Goal: Information Seeking & Learning: Learn about a topic

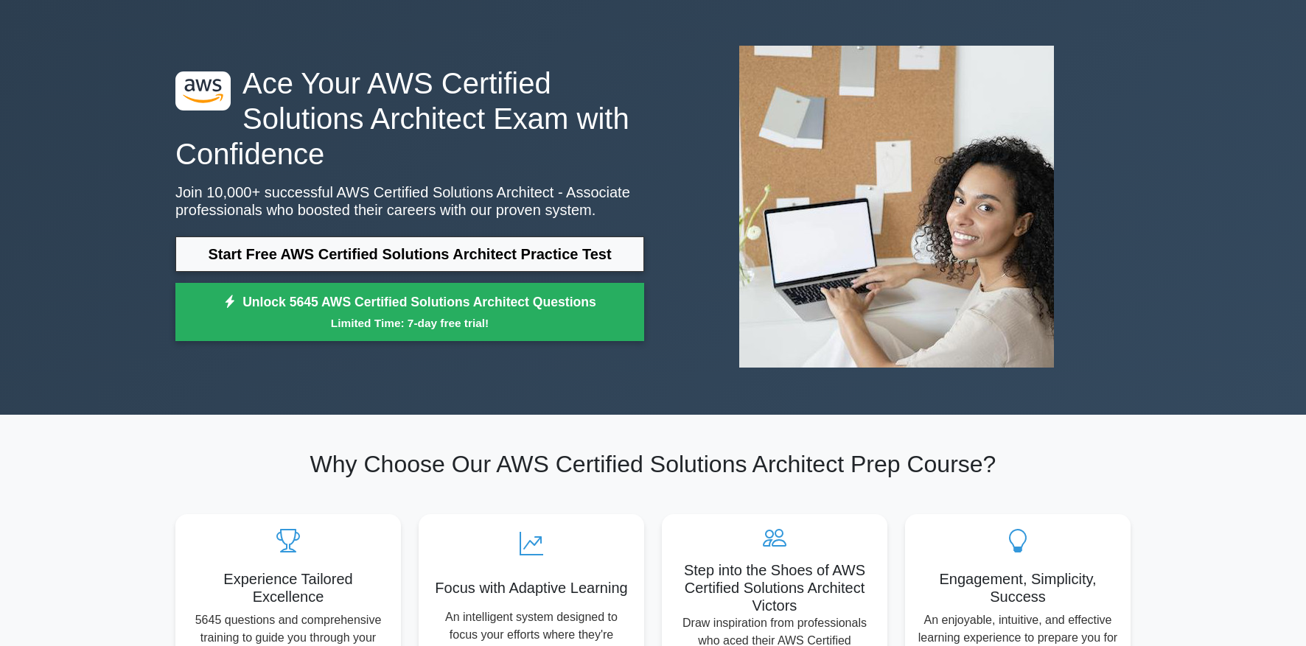
scroll to position [52, 0]
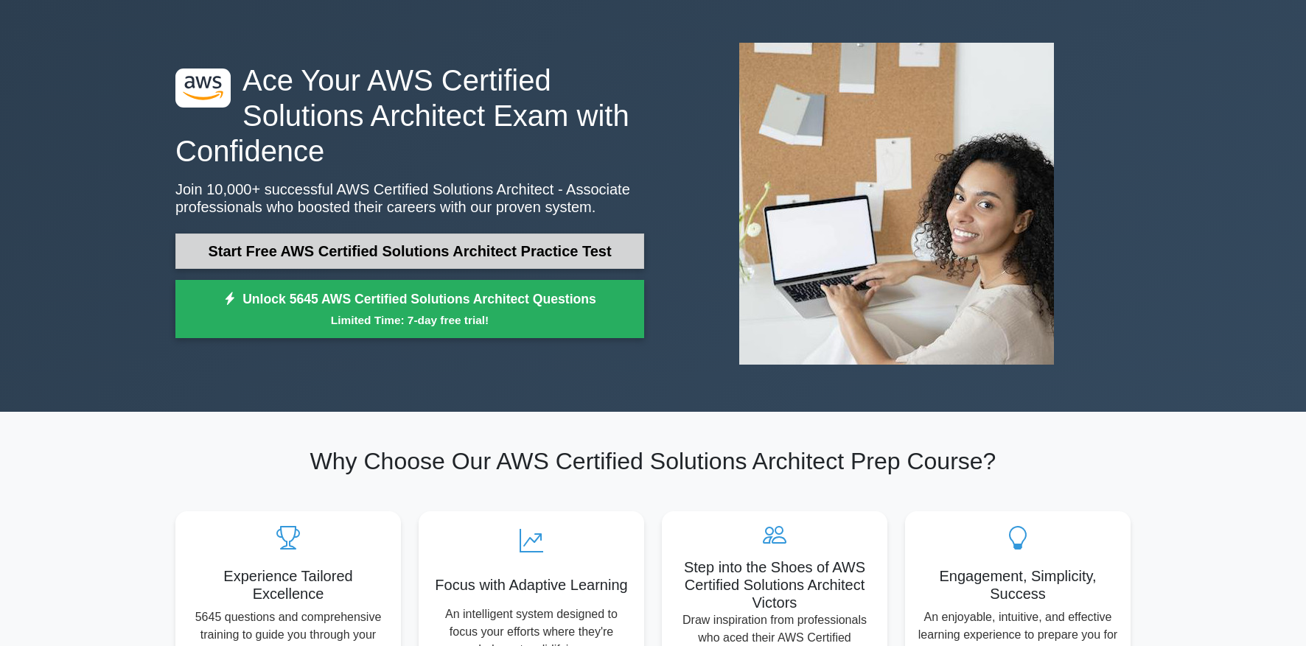
click at [551, 254] on link "Start Free AWS Certified Solutions Architect Practice Test" at bounding box center [409, 251] width 469 height 35
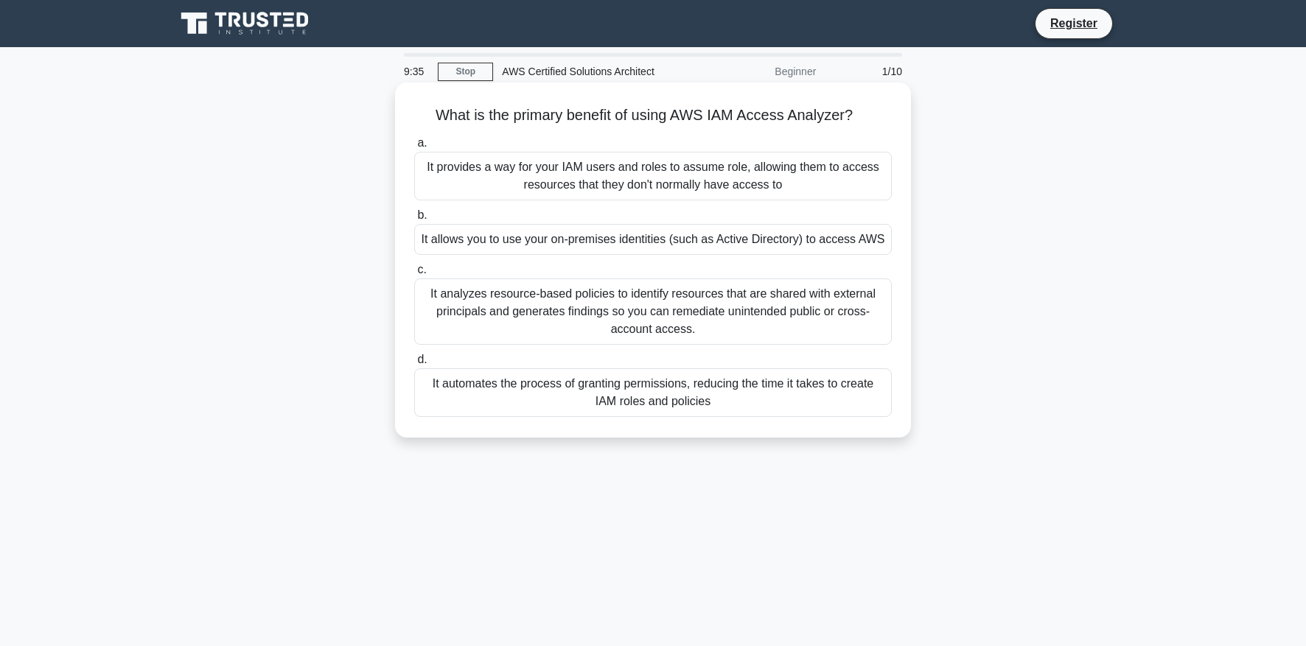
click at [604, 310] on div "It analyzes resource-based policies to identify resources that are shared with …" at bounding box center [653, 312] width 478 height 66
click at [414, 275] on input "c. It analyzes resource-based policies to identify resources that are shared wi…" at bounding box center [414, 270] width 0 height 10
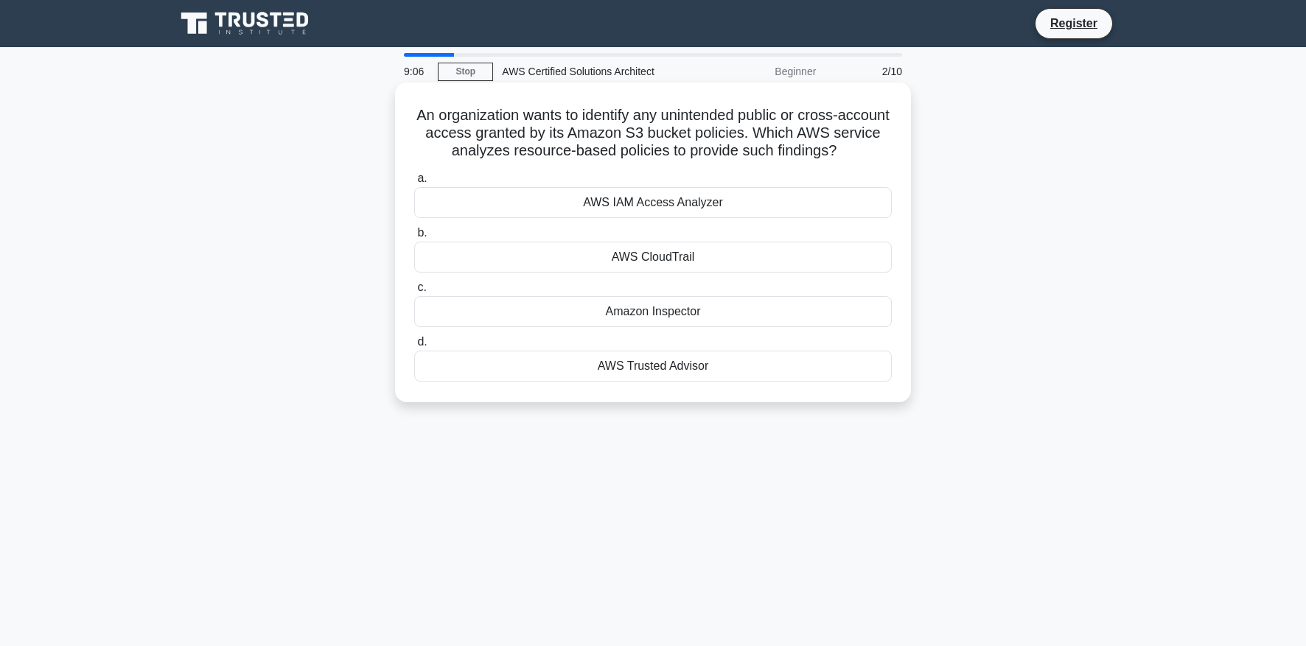
click at [673, 373] on div "AWS Trusted Advisor" at bounding box center [653, 366] width 478 height 31
click at [414, 347] on input "d. AWS Trusted Advisor" at bounding box center [414, 343] width 0 height 10
drag, startPoint x: 712, startPoint y: 131, endPoint x: 868, endPoint y: 149, distance: 157.3
click at [868, 149] on h5 "According to AWS, what is the maximum allowed size of a message payload that ca…" at bounding box center [653, 133] width 481 height 55
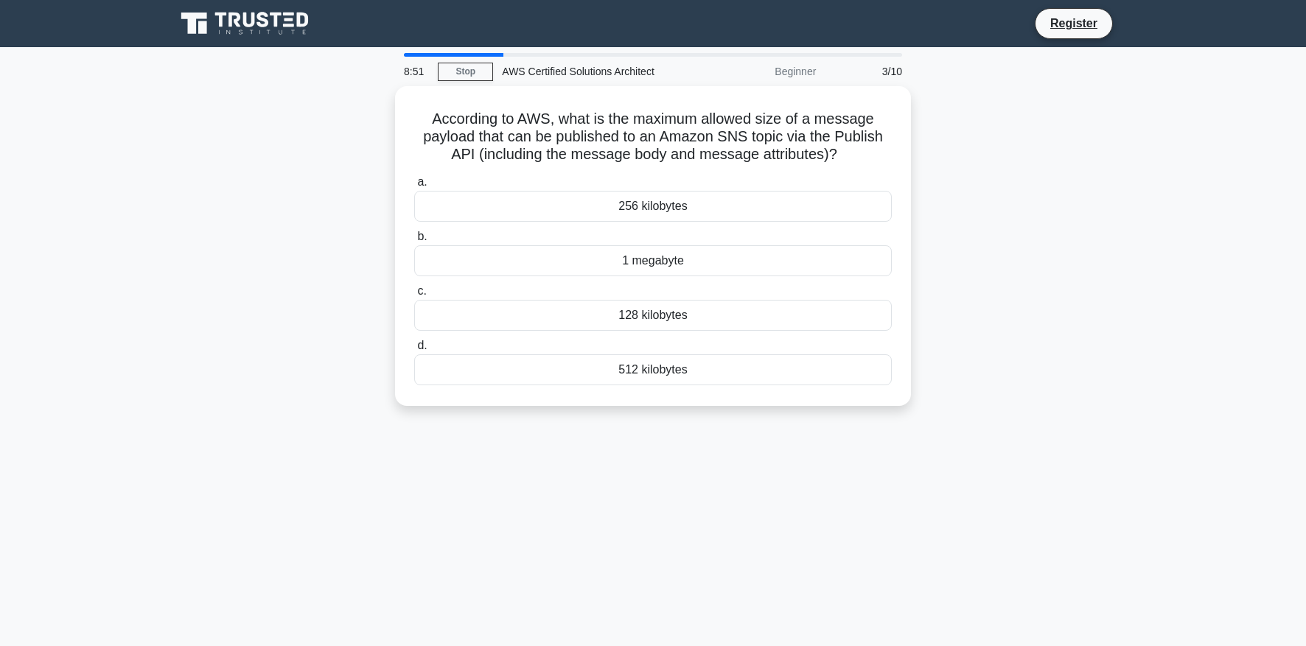
click at [242, 264] on div "According to AWS, what is the maximum allowed size of a message payload that ca…" at bounding box center [653, 255] width 973 height 338
click at [647, 253] on div "1 megabyte" at bounding box center [653, 257] width 478 height 31
click at [414, 238] on input "b. 1 megabyte" at bounding box center [414, 234] width 0 height 10
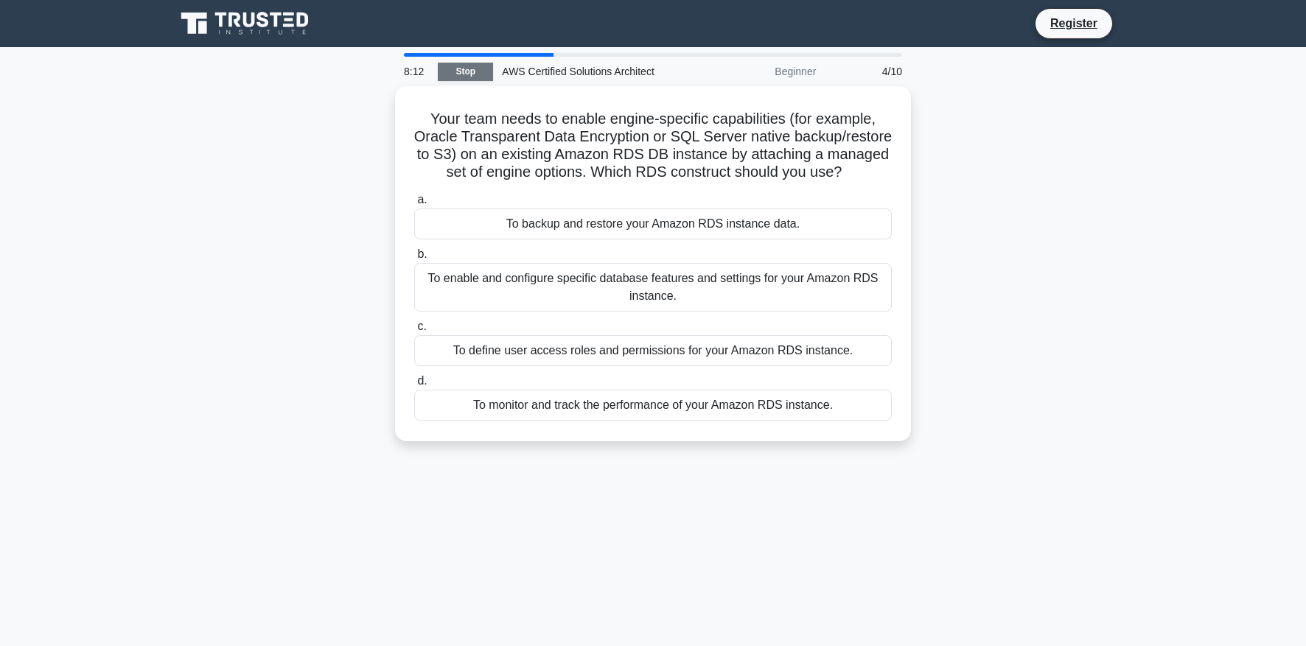
click at [470, 71] on link "Stop" at bounding box center [465, 72] width 55 height 18
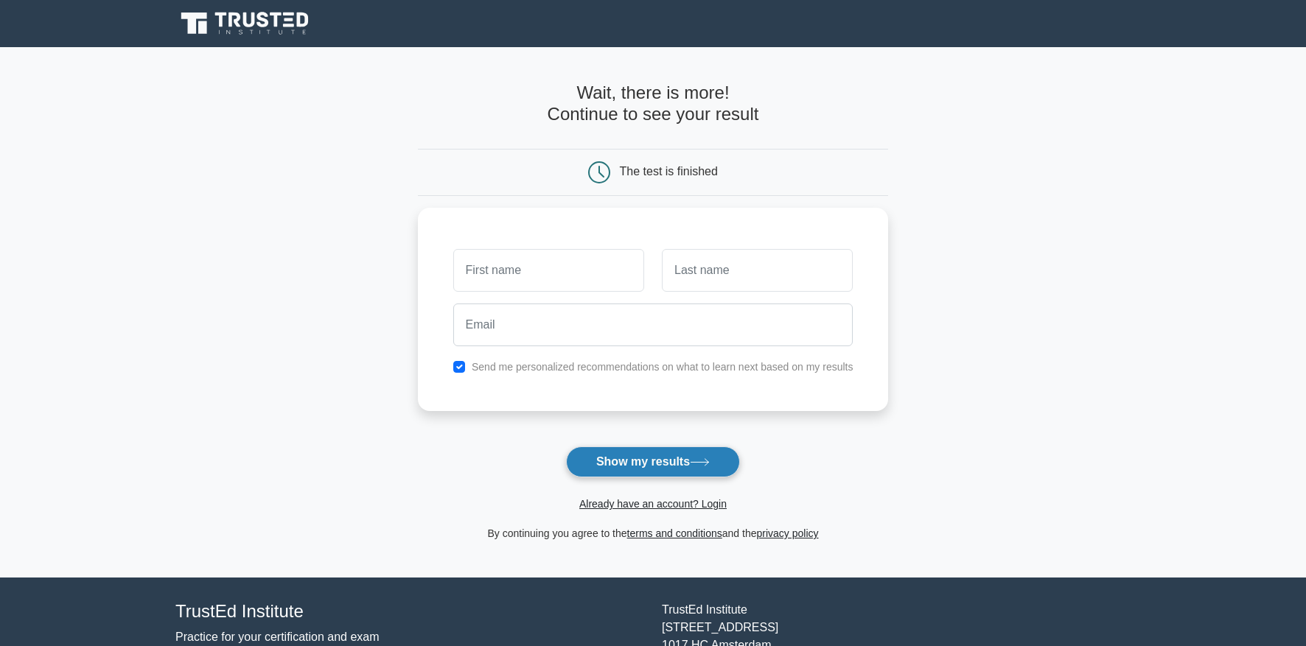
click at [671, 456] on button "Show my results" at bounding box center [653, 462] width 174 height 31
type input "sedfsdg"
click at [693, 278] on input "text" at bounding box center [757, 266] width 191 height 43
type input "agdsag"
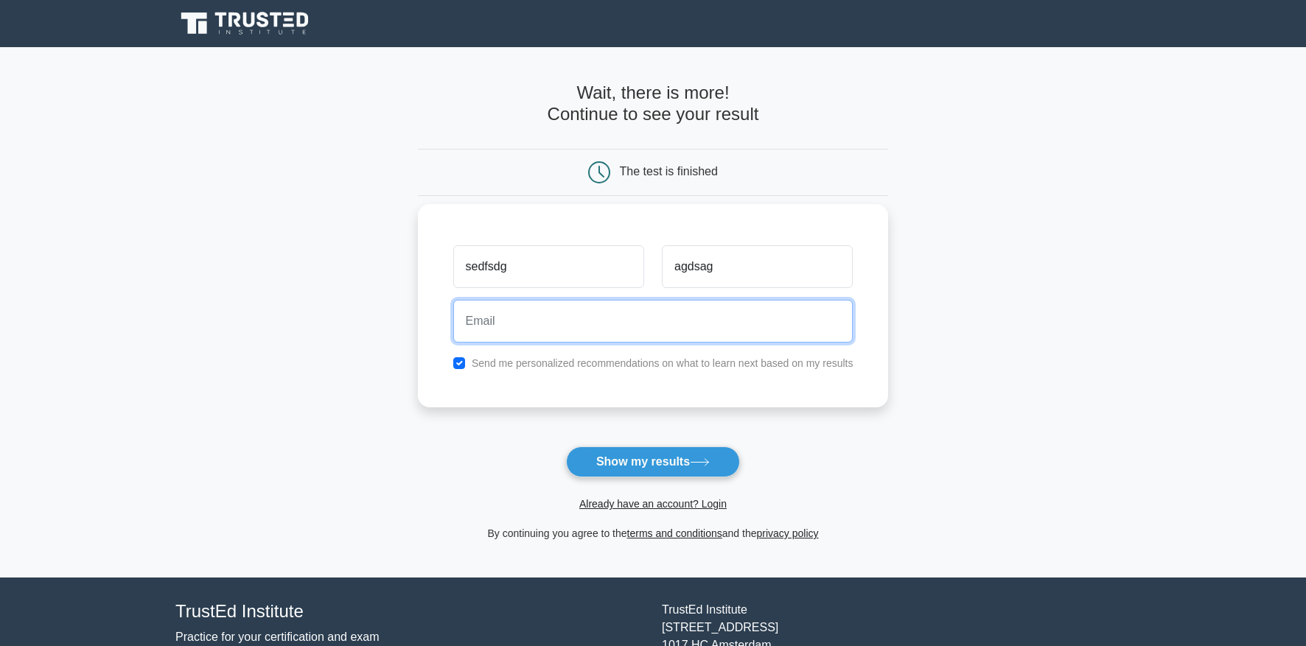
click at [616, 315] on input "email" at bounding box center [653, 321] width 400 height 43
type input "aggaga@fff.com"
click at [566, 447] on button "Show my results" at bounding box center [653, 462] width 174 height 31
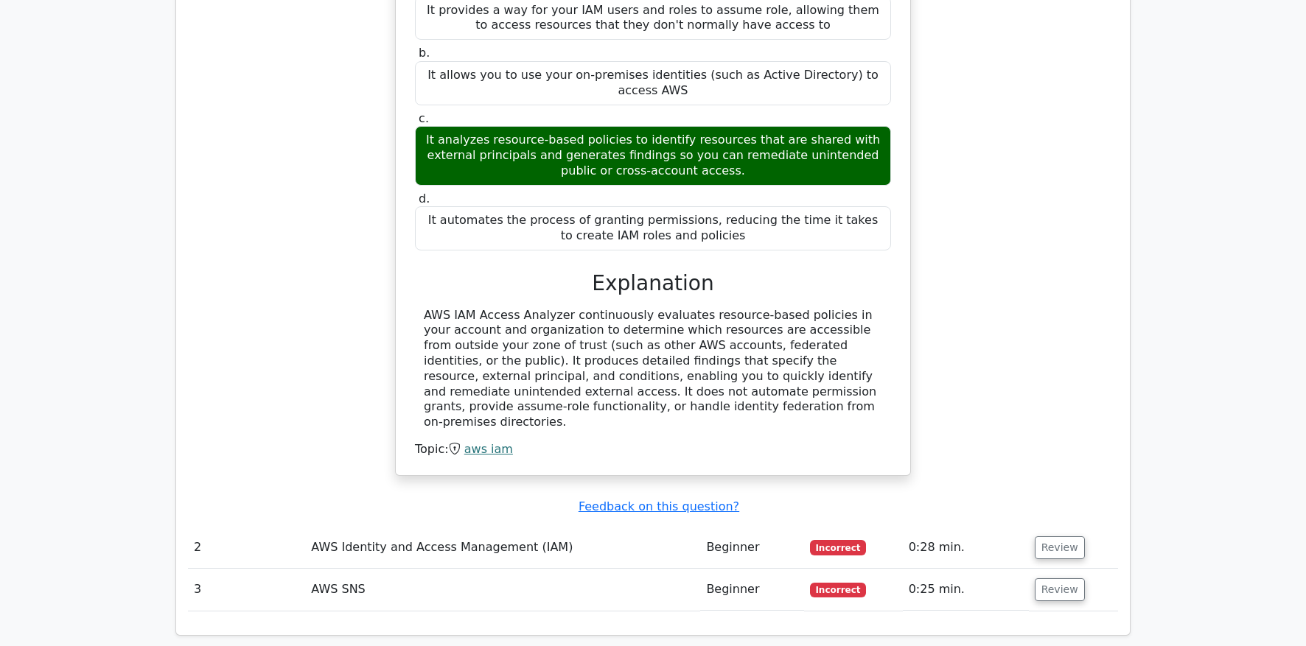
scroll to position [1375, 0]
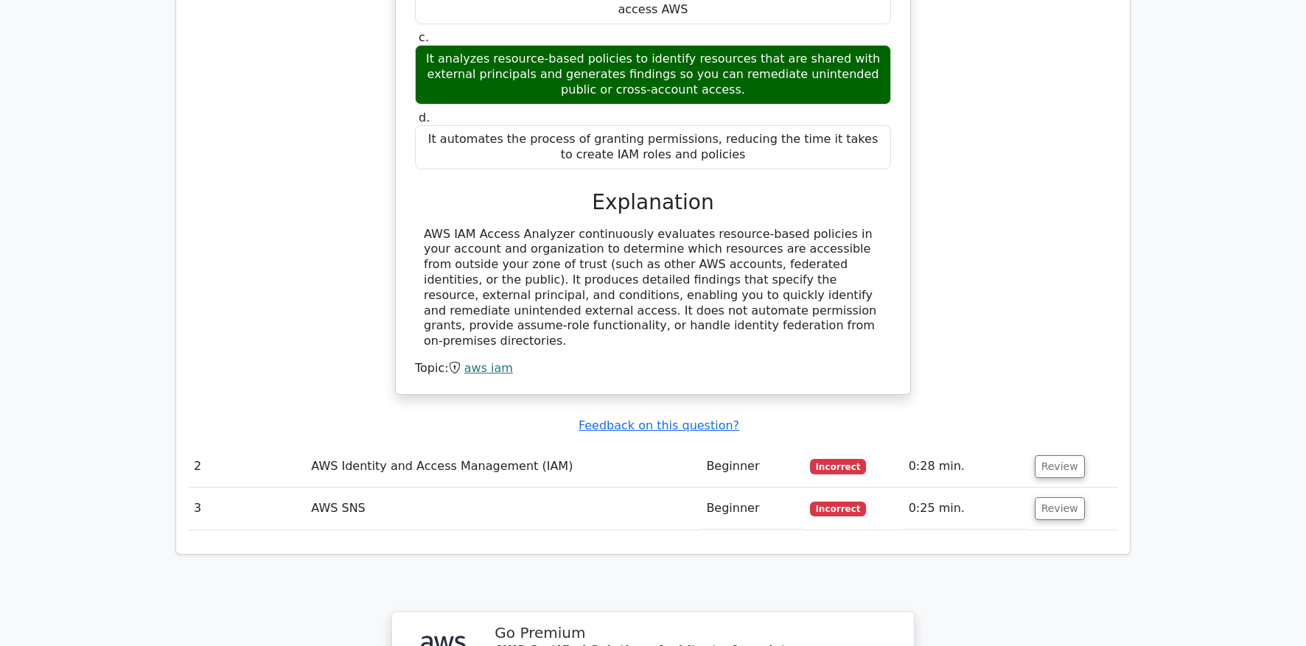
click at [366, 446] on td "AWS Identity and Access Management (IAM)" at bounding box center [502, 467] width 395 height 42
click at [1064, 456] on button "Review" at bounding box center [1060, 467] width 50 height 23
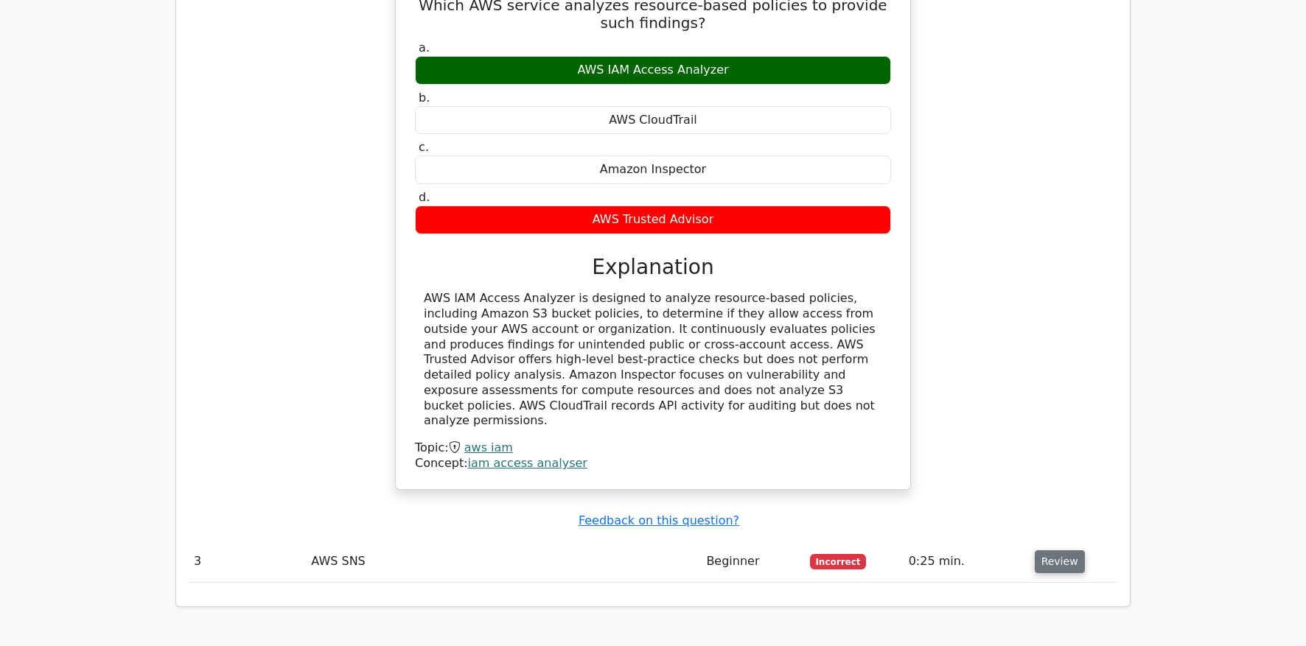
scroll to position [1931, 0]
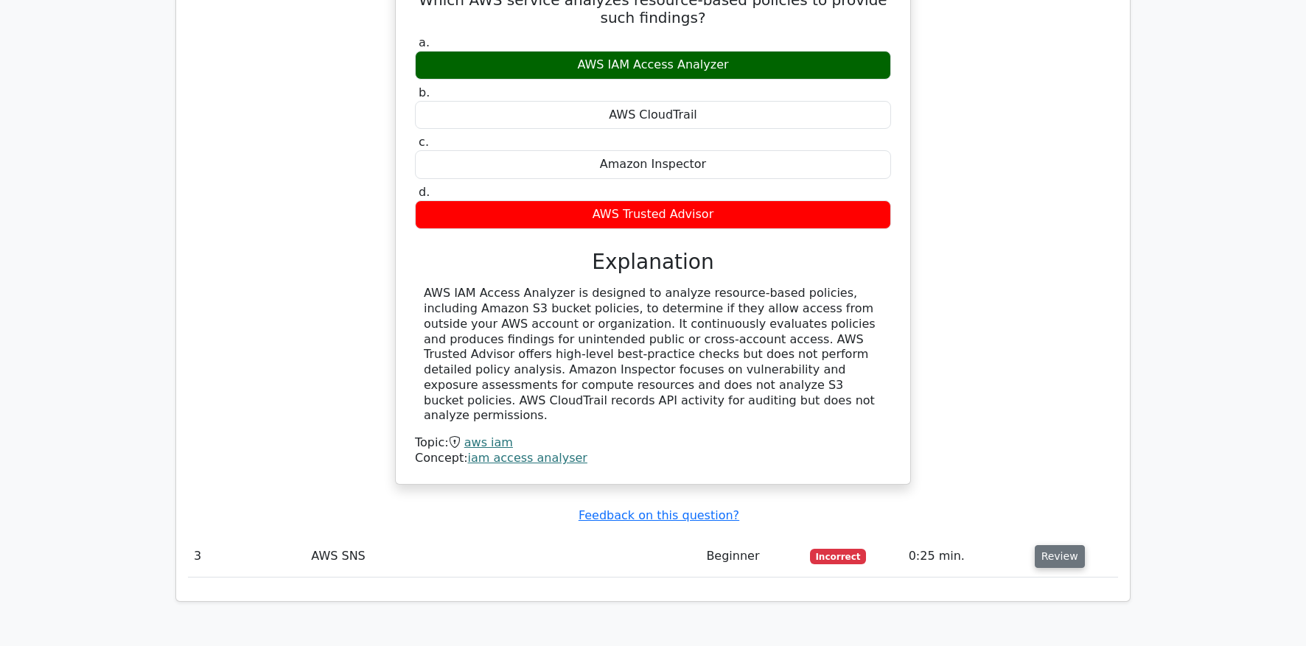
click at [1063, 546] on button "Review" at bounding box center [1060, 557] width 50 height 23
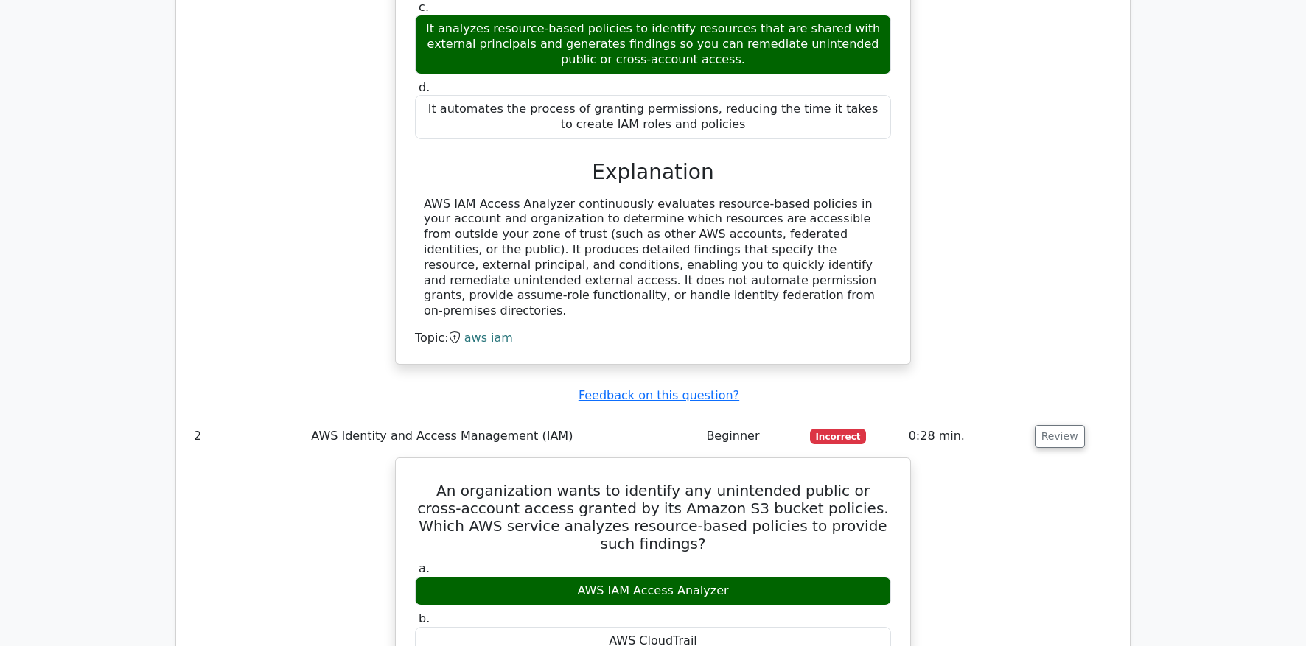
scroll to position [1224, 0]
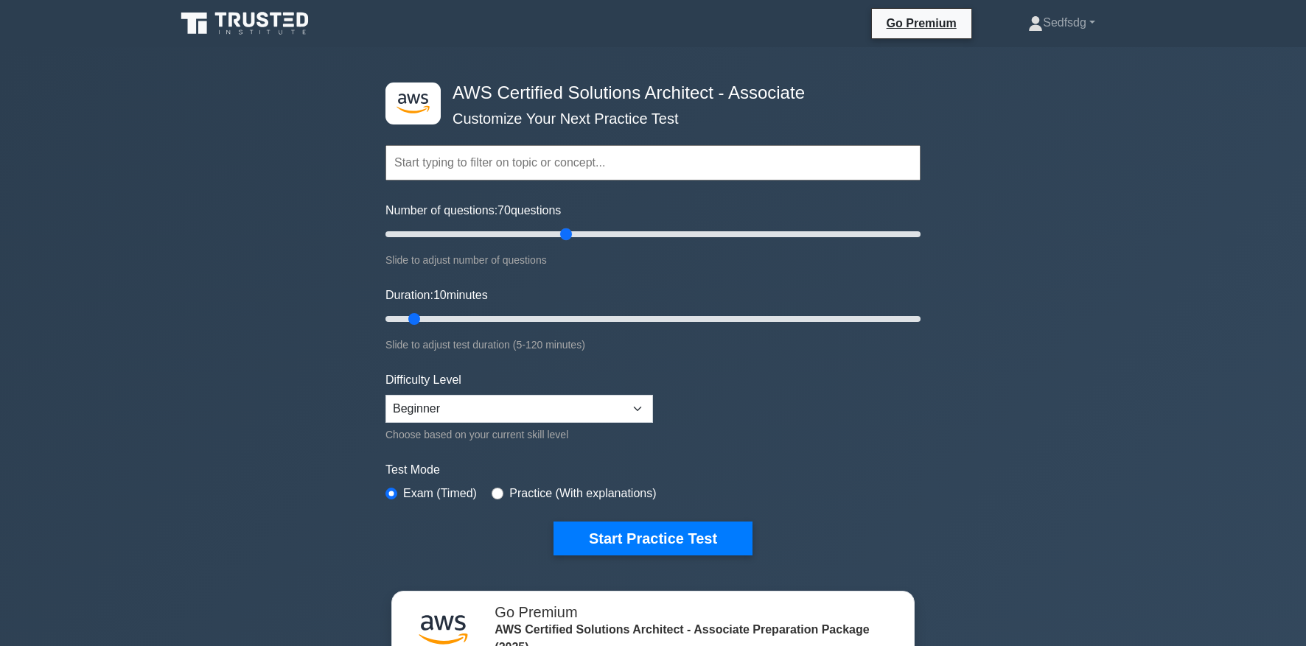
drag, startPoint x: 405, startPoint y: 236, endPoint x: 572, endPoint y: 214, distance: 168.1
type input "70"
click at [572, 226] on input "Number of questions: 70 questions" at bounding box center [653, 235] width 535 height 18
click at [460, 409] on select "Beginner Intermediate Expert" at bounding box center [520, 409] width 268 height 28
select select "intermediate"
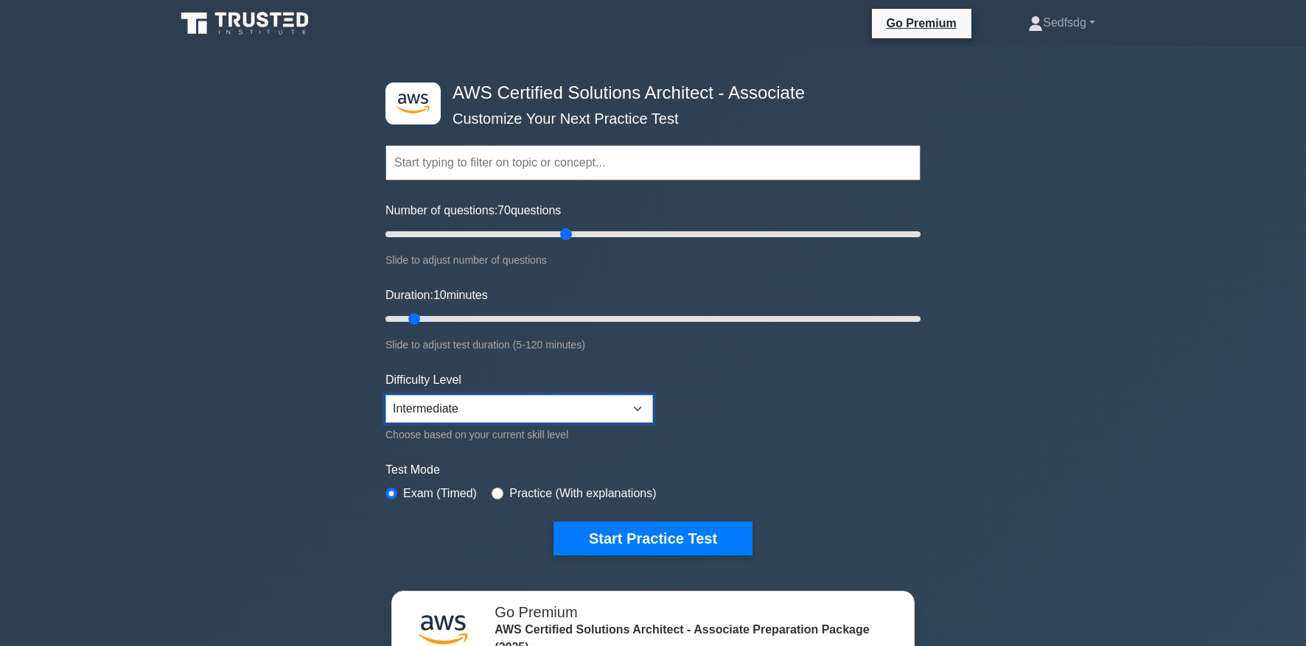
click at [386, 395] on select "Beginner Intermediate Expert" at bounding box center [520, 409] width 268 height 28
click at [770, 414] on form "Topics Amazon EC2 Amazon S3 Amazon VPC AWS Identity and Access Management (IAM)…" at bounding box center [653, 328] width 535 height 456
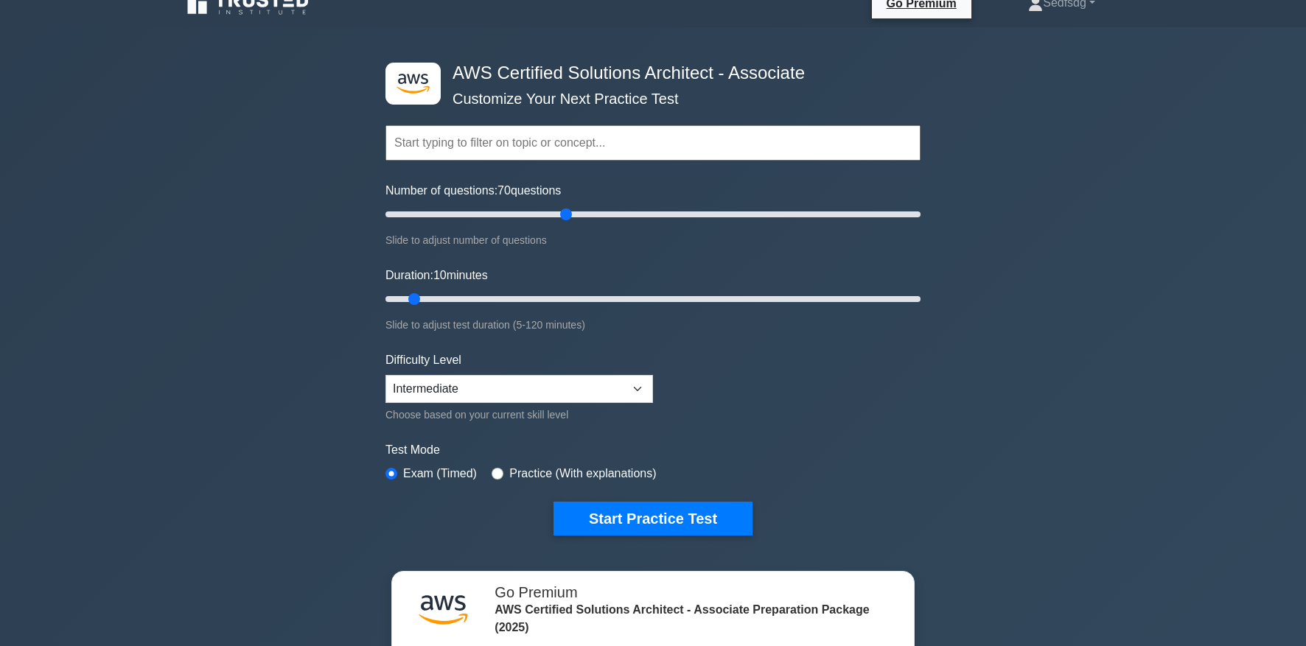
scroll to position [80, 0]
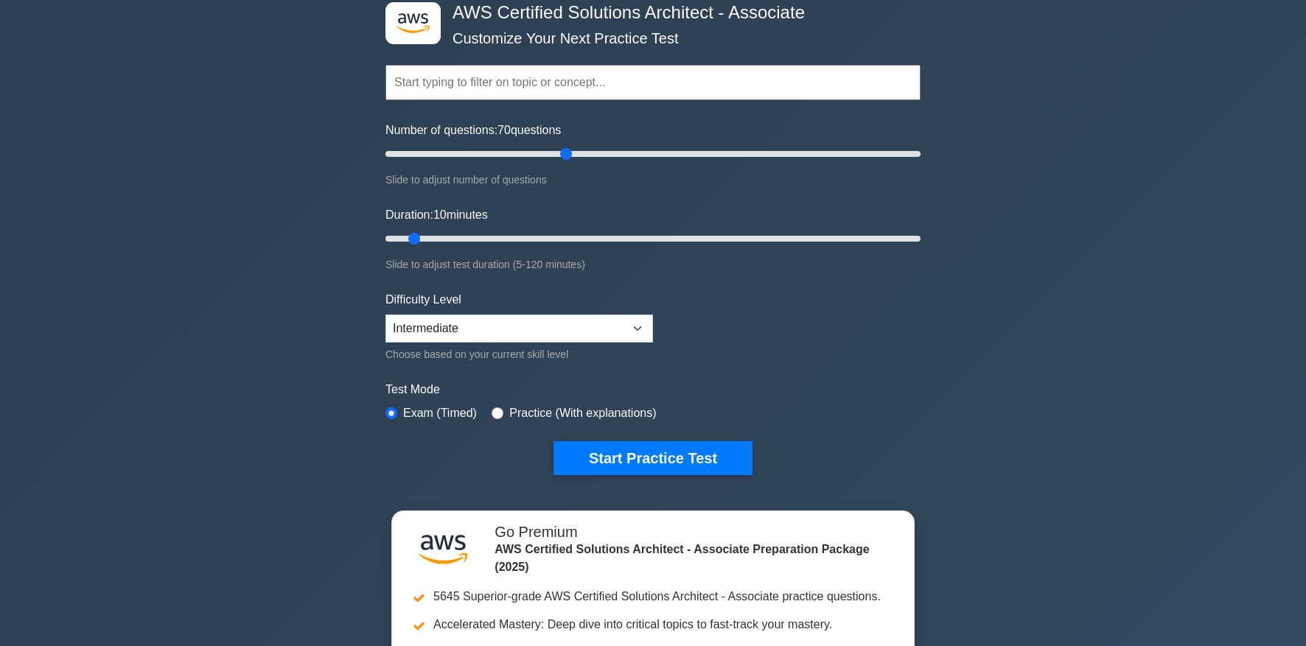
click at [599, 412] on label "Practice (With explanations)" at bounding box center [582, 414] width 147 height 18
click at [496, 413] on input "radio" at bounding box center [498, 414] width 12 height 12
radio input "true"
click at [610, 456] on button "Start Practice Test" at bounding box center [653, 459] width 199 height 34
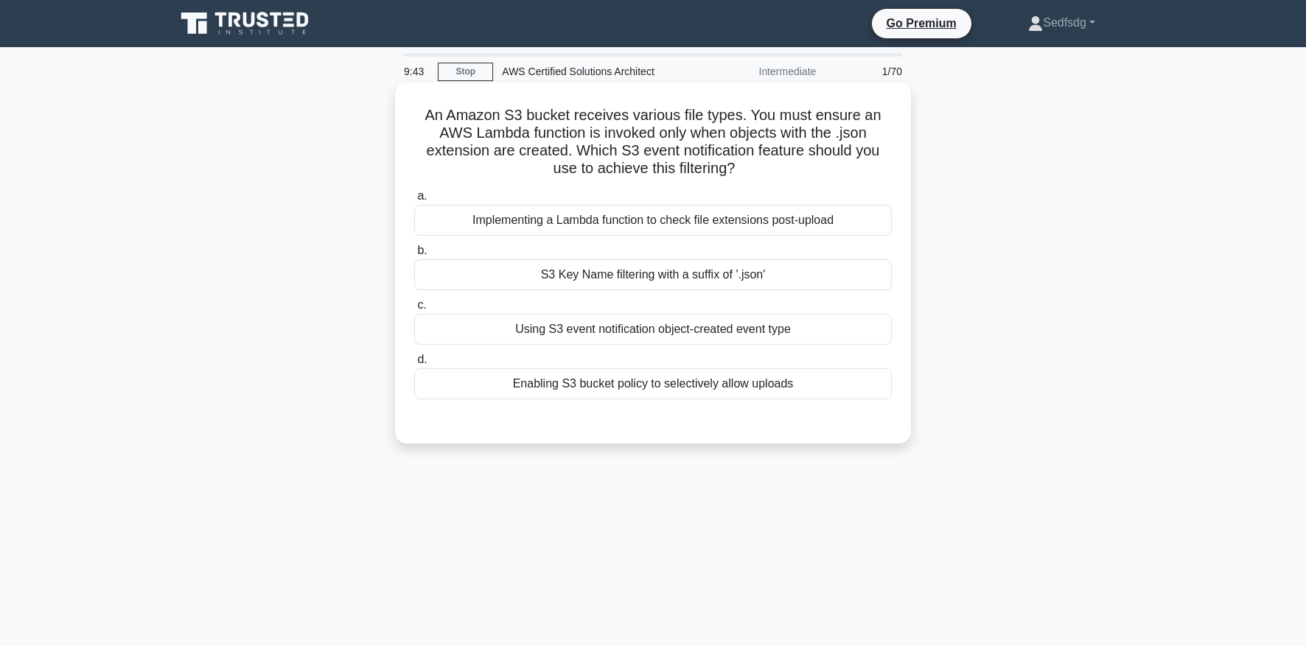
drag, startPoint x: 651, startPoint y: 114, endPoint x: 868, endPoint y: 167, distance: 224.0
click at [868, 167] on h5 "An Amazon S3 bucket receives various file types. You must ensure an AWS Lambda …" at bounding box center [653, 142] width 481 height 72
click at [669, 276] on div "S3 Key Name filtering with a suffix of '.json'" at bounding box center [653, 274] width 478 height 31
click at [414, 256] on input "b. S3 Key Name filtering with a suffix of '.json'" at bounding box center [414, 251] width 0 height 10
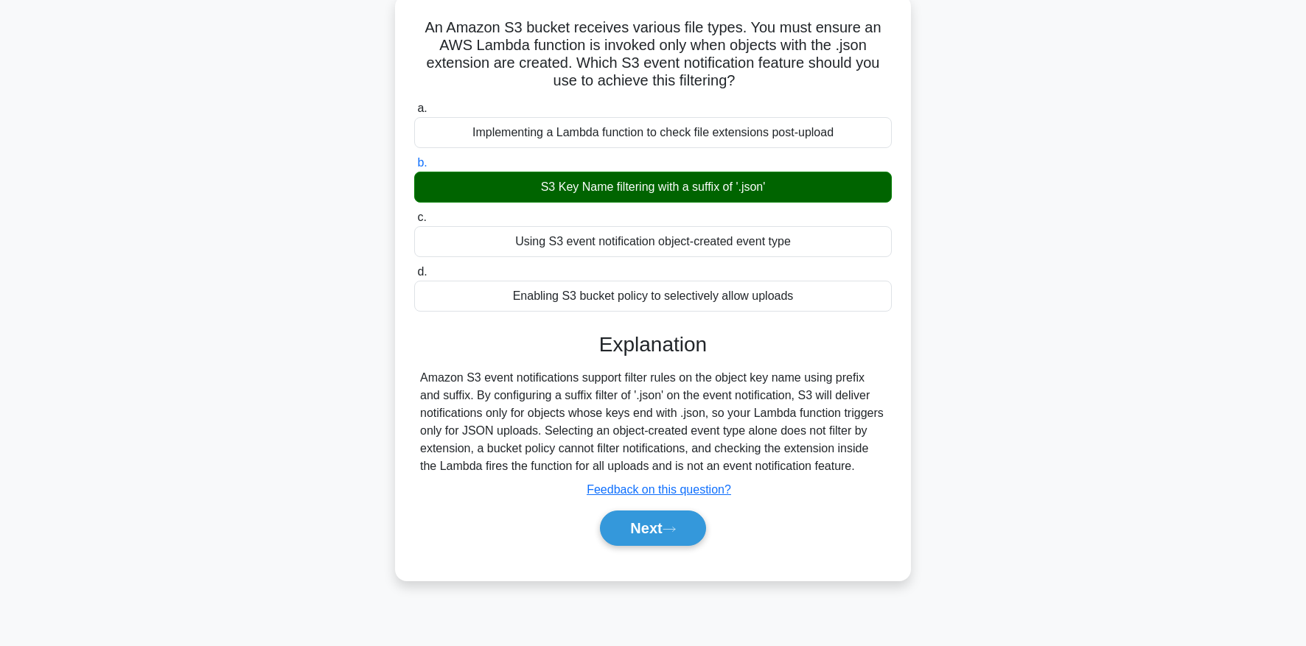
scroll to position [150, 0]
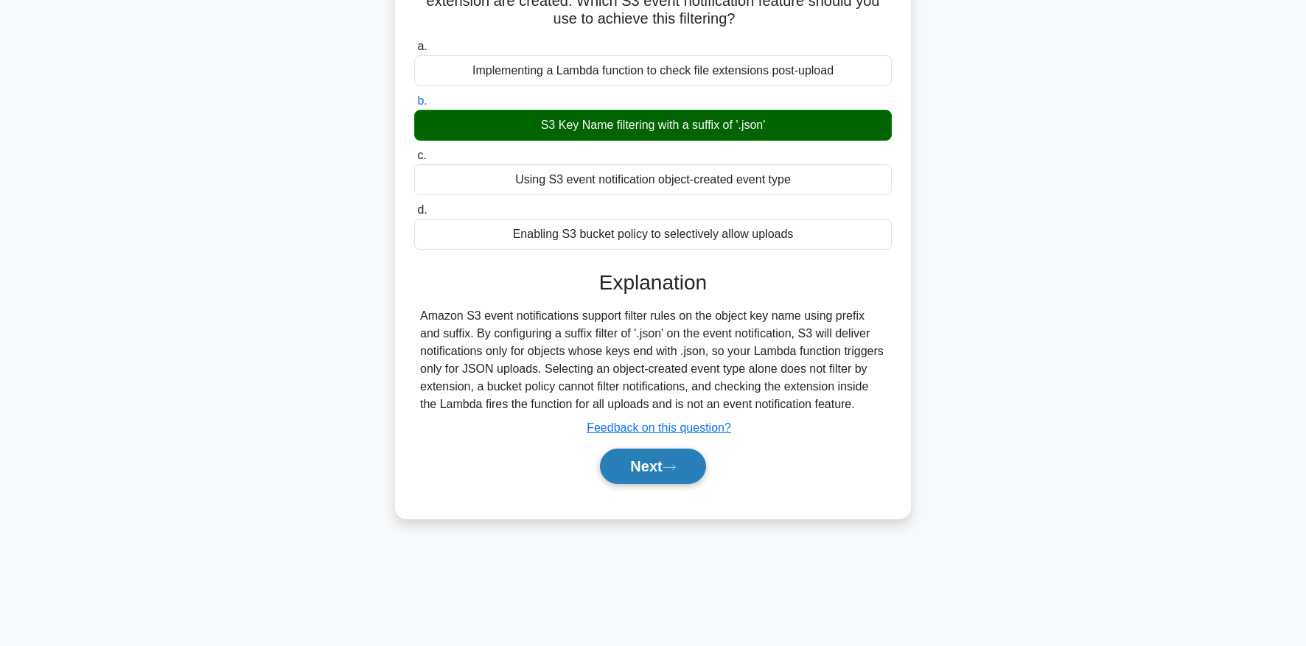
click at [654, 480] on button "Next" at bounding box center [652, 466] width 105 height 35
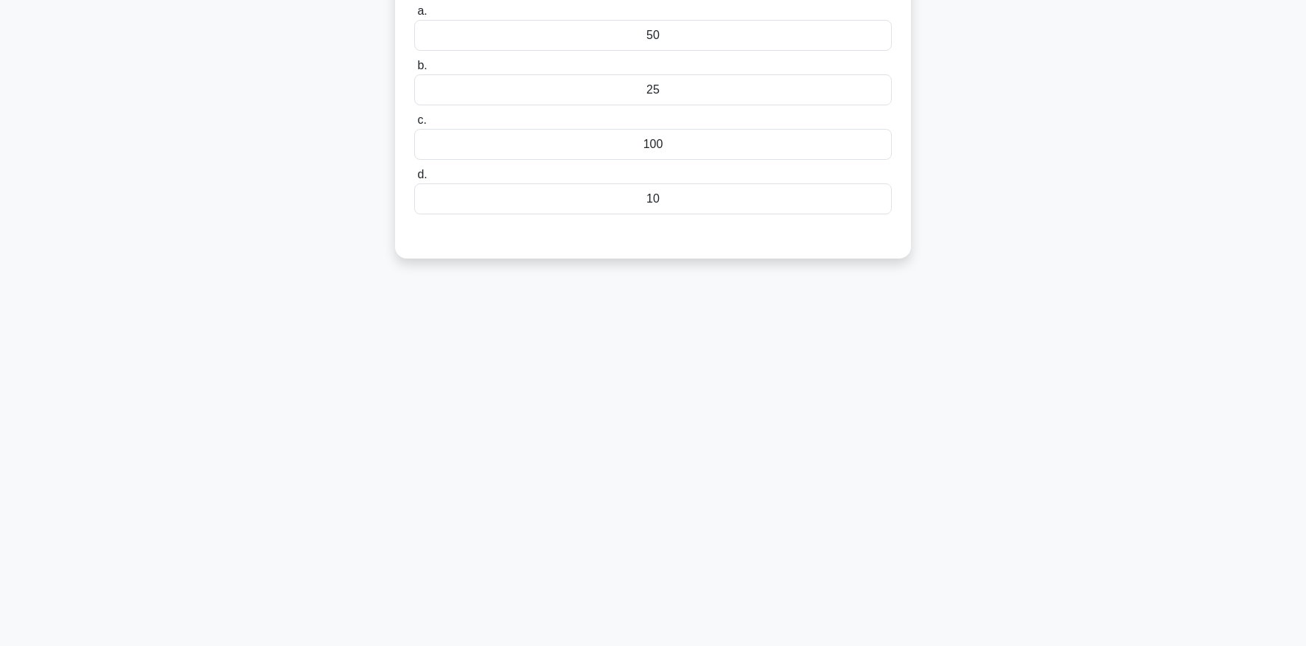
scroll to position [0, 0]
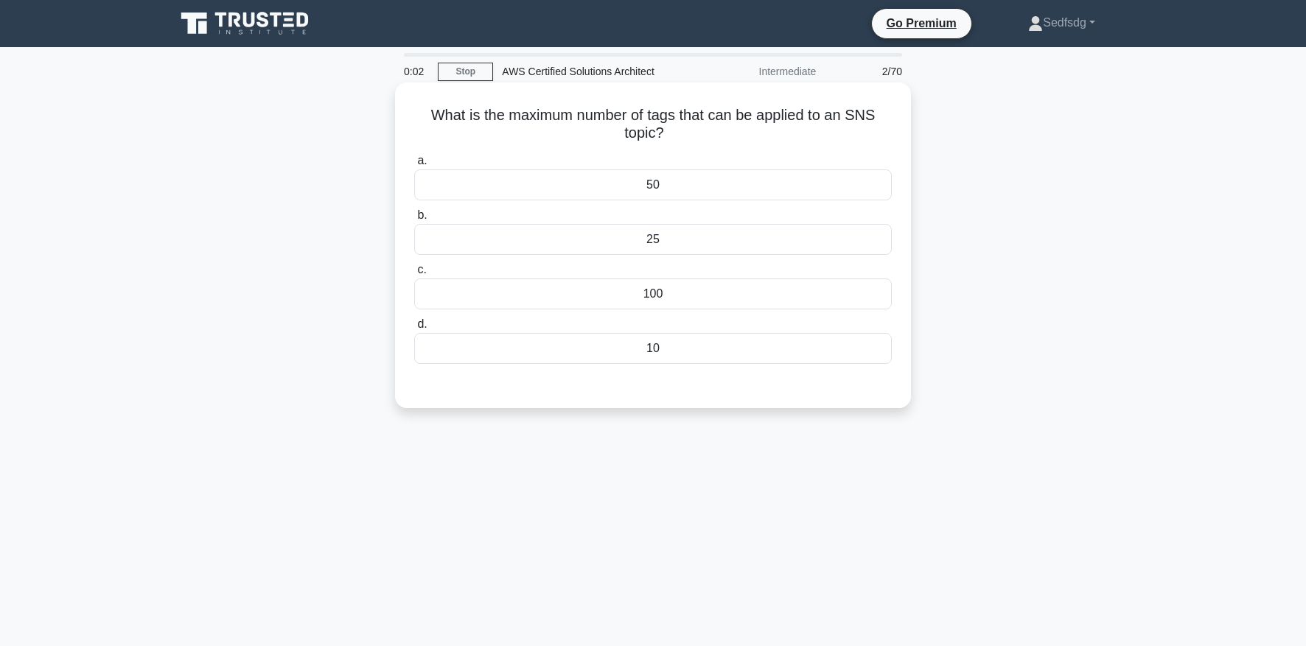
click at [645, 296] on div "100" at bounding box center [653, 294] width 478 height 31
click at [414, 275] on input "c. 100" at bounding box center [414, 270] width 0 height 10
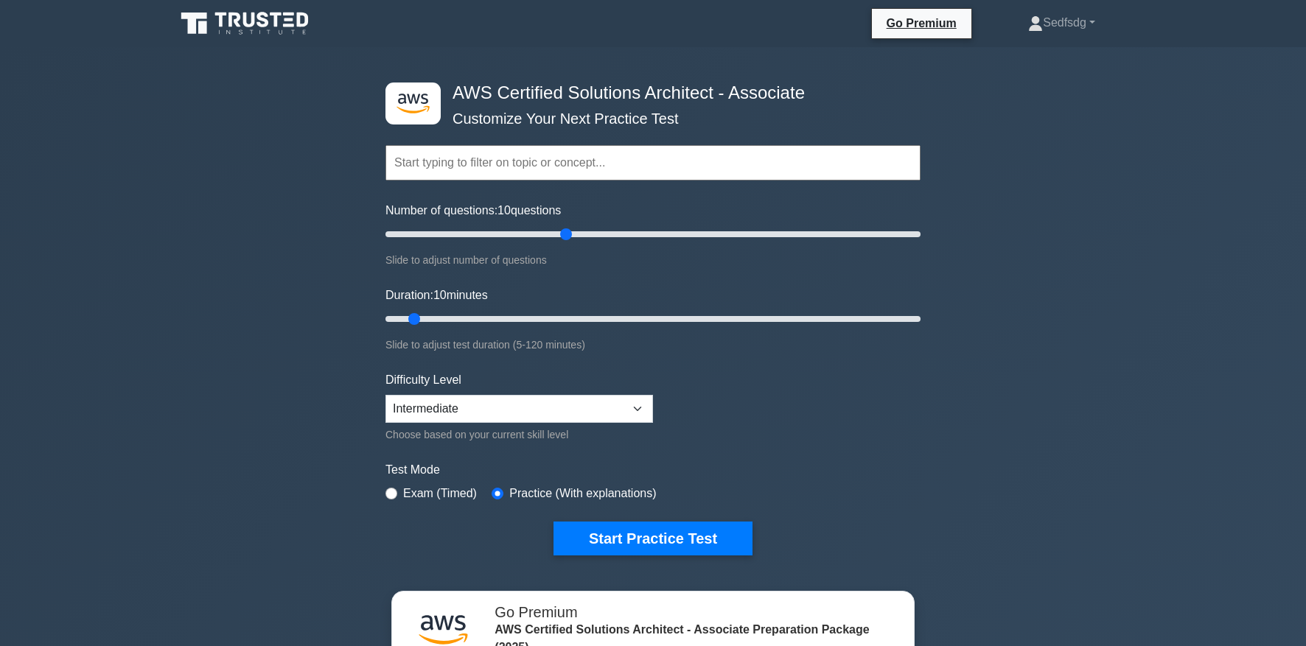
click at [251, 318] on div ".st0{fill:#252F3E;} .st1{fill-rule:evenodd;clip-rule:evenodd;fill:#FF9900;} AWS…" at bounding box center [653, 490] width 1306 height 886
drag, startPoint x: 414, startPoint y: 319, endPoint x: 780, endPoint y: 308, distance: 366.5
type input "90"
click at [780, 310] on input "Duration: 90 minutes" at bounding box center [653, 319] width 535 height 18
click at [658, 531] on button "Start Practice Test" at bounding box center [653, 539] width 199 height 34
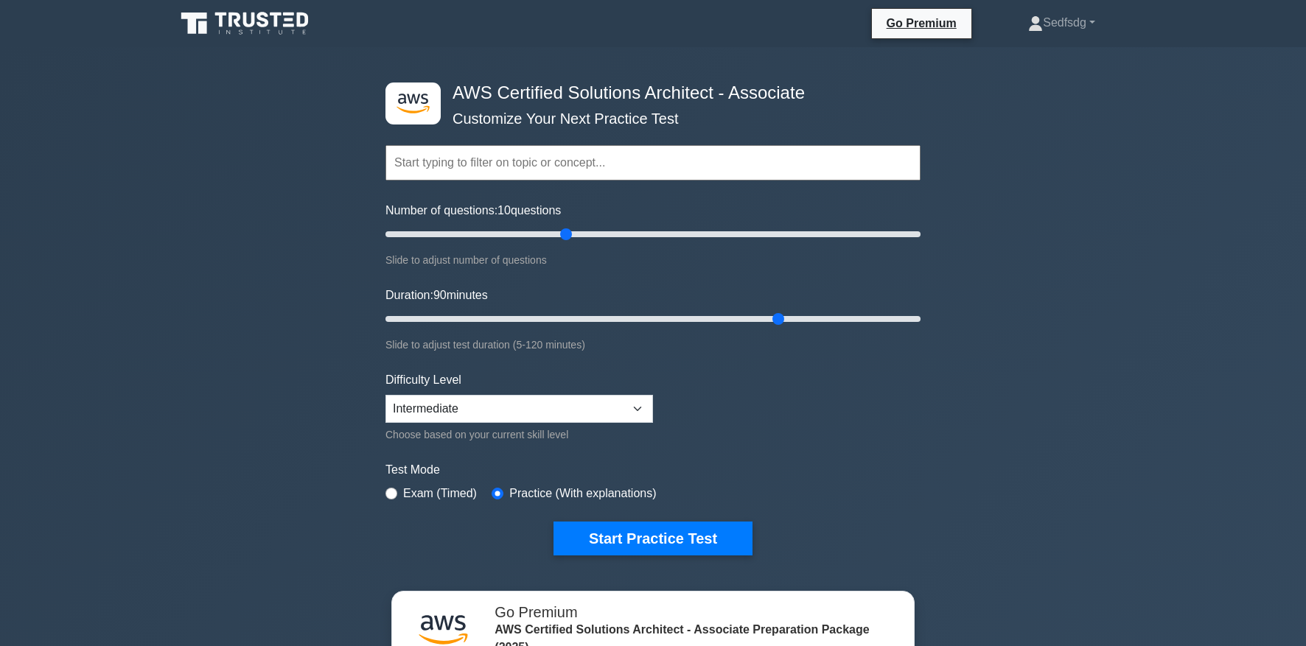
click at [418, 164] on input "text" at bounding box center [653, 162] width 535 height 35
click at [532, 164] on input "text" at bounding box center [653, 162] width 535 height 35
drag, startPoint x: 565, startPoint y: 232, endPoint x: 558, endPoint y: 223, distance: 12.1
type input "65"
click at [558, 226] on input "Number of questions: 65 questions" at bounding box center [653, 235] width 535 height 18
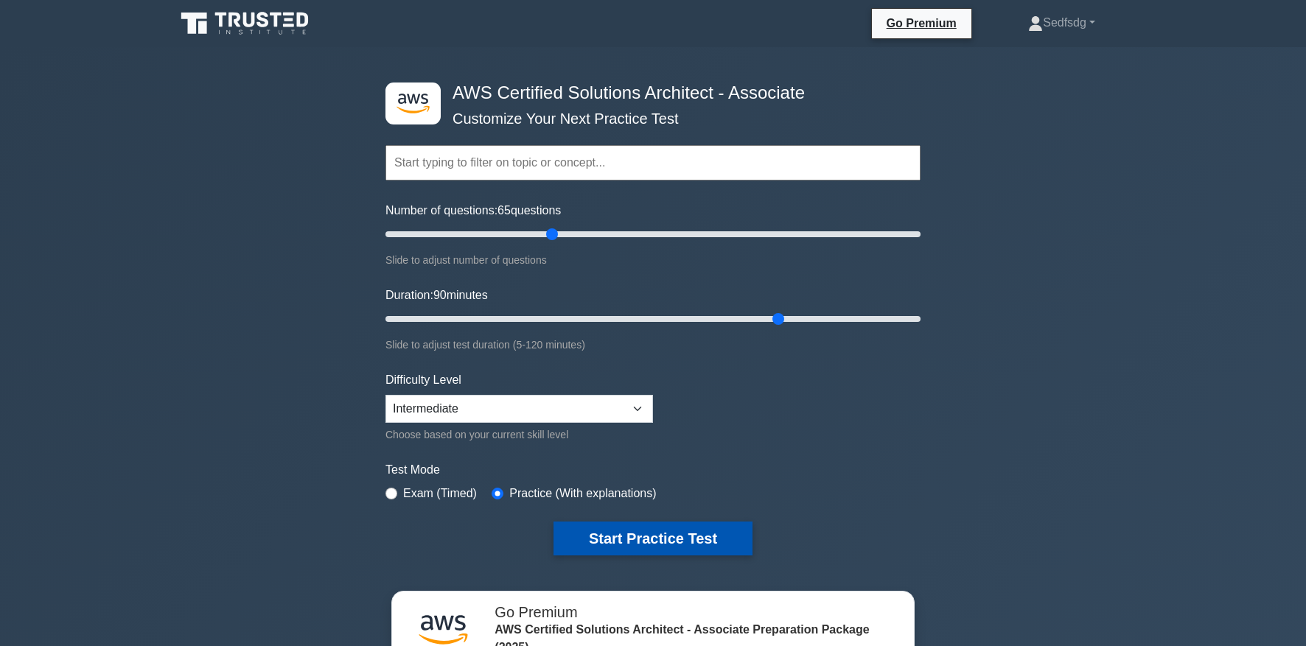
click at [618, 540] on button "Start Practice Test" at bounding box center [653, 539] width 199 height 34
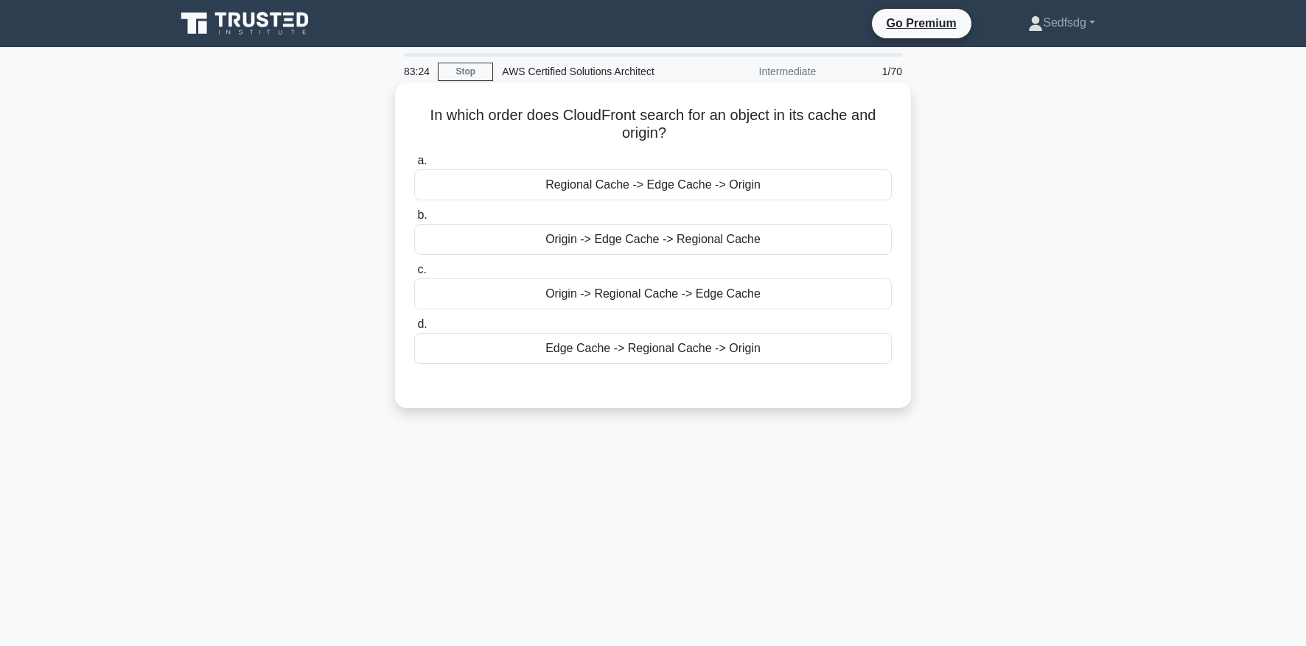
click at [722, 350] on div "Edge Cache -> Regional Cache -> Origin" at bounding box center [653, 348] width 478 height 31
click at [414, 330] on input "d. Edge Cache -> Regional Cache -> Origin" at bounding box center [414, 325] width 0 height 10
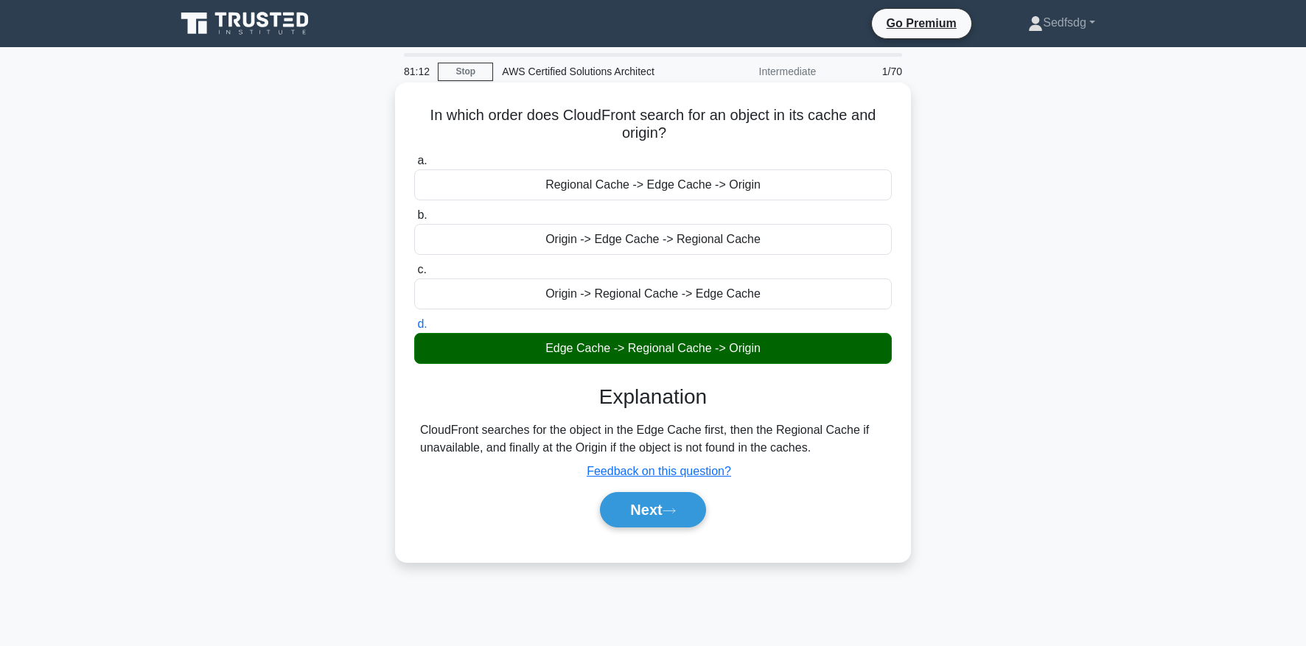
click at [647, 528] on div "Next" at bounding box center [653, 510] width 478 height 47
click at [652, 516] on button "Next" at bounding box center [652, 509] width 105 height 35
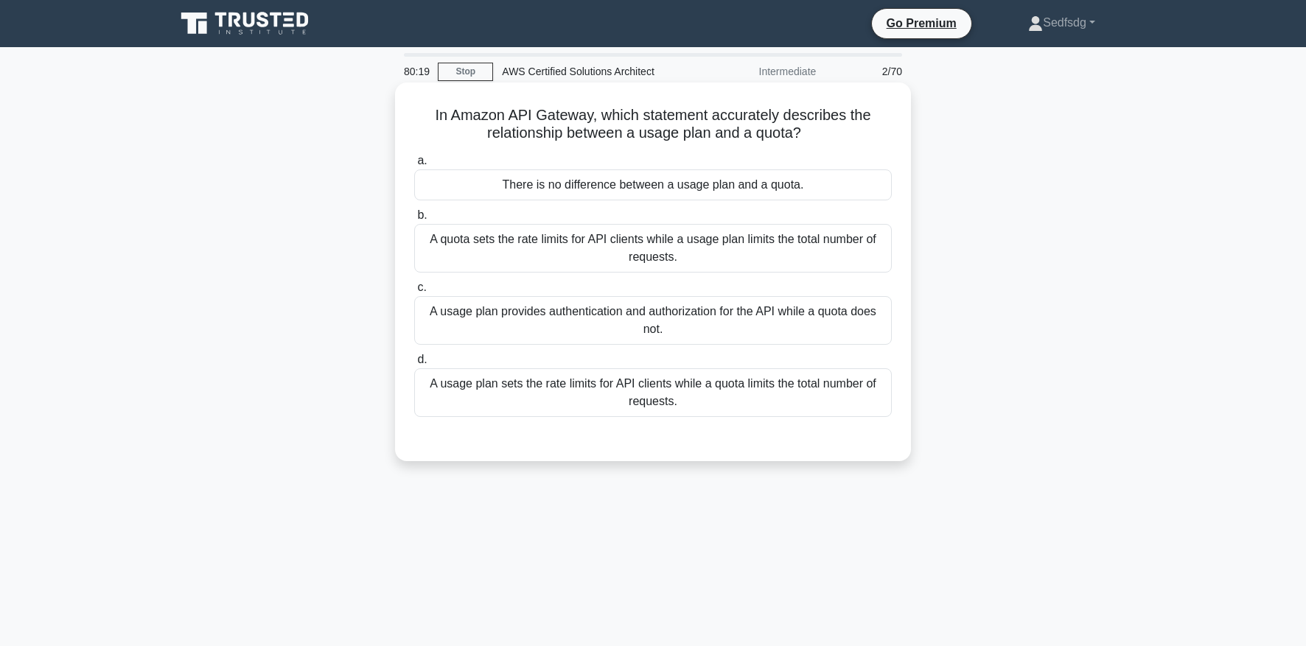
click at [591, 264] on div "A quota sets the rate limits for API clients while a usage plan limits the tota…" at bounding box center [653, 248] width 478 height 49
click at [414, 220] on input "b. A quota sets the rate limits for API clients while a usage plan limits the t…" at bounding box center [414, 216] width 0 height 10
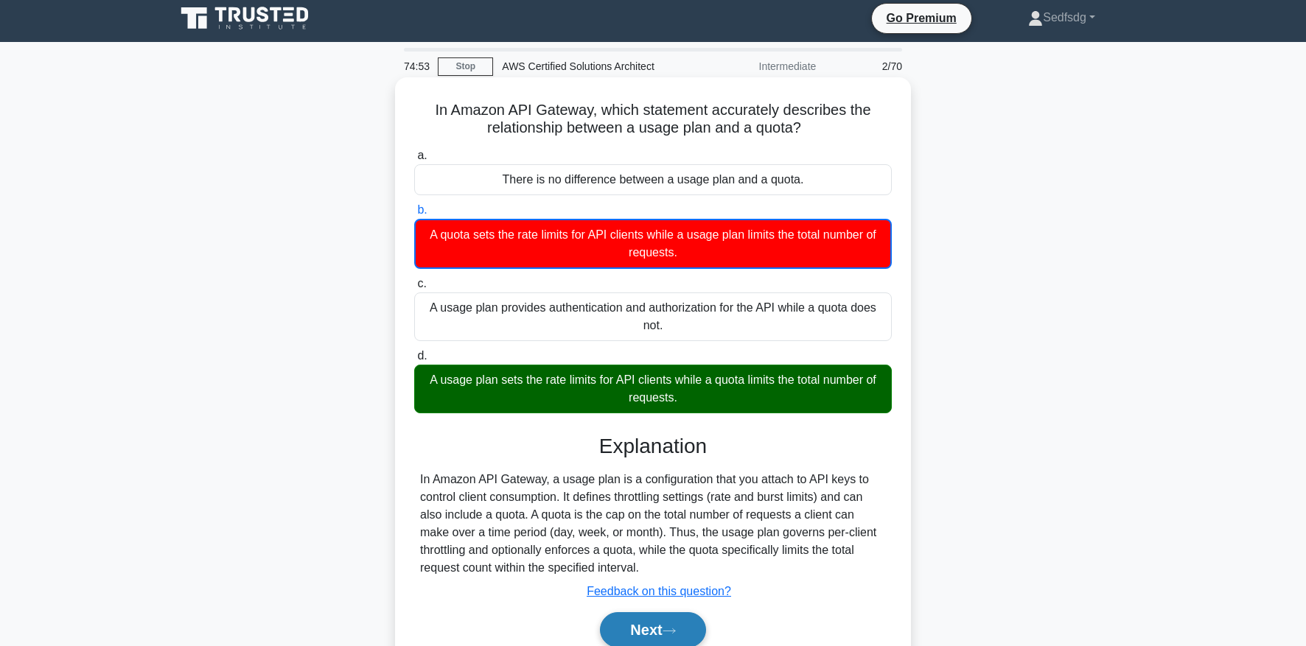
scroll to position [6, 0]
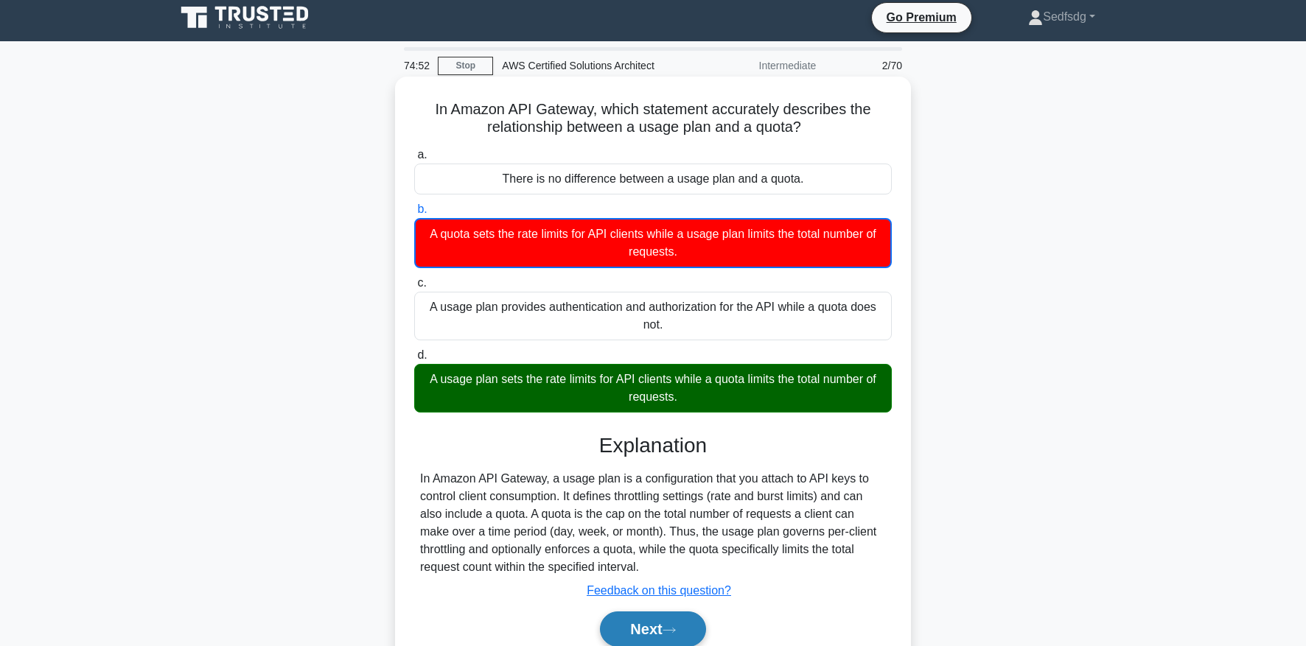
click at [655, 630] on button "Next" at bounding box center [652, 629] width 105 height 35
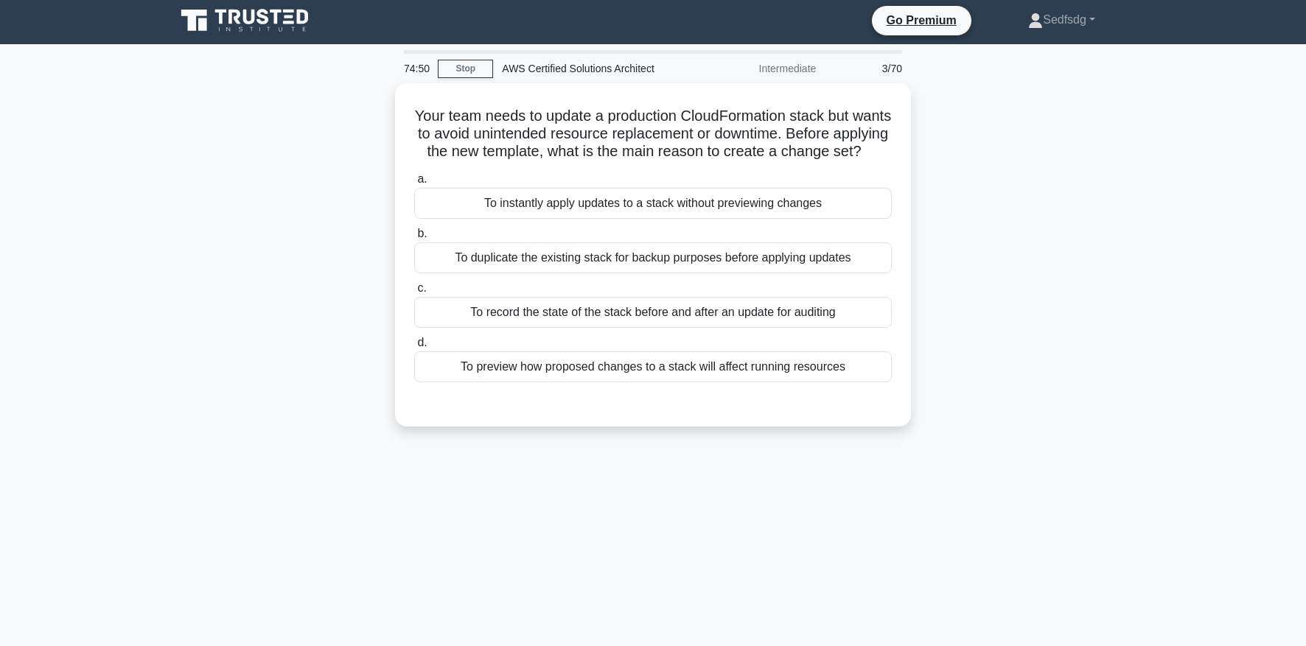
scroll to position [0, 0]
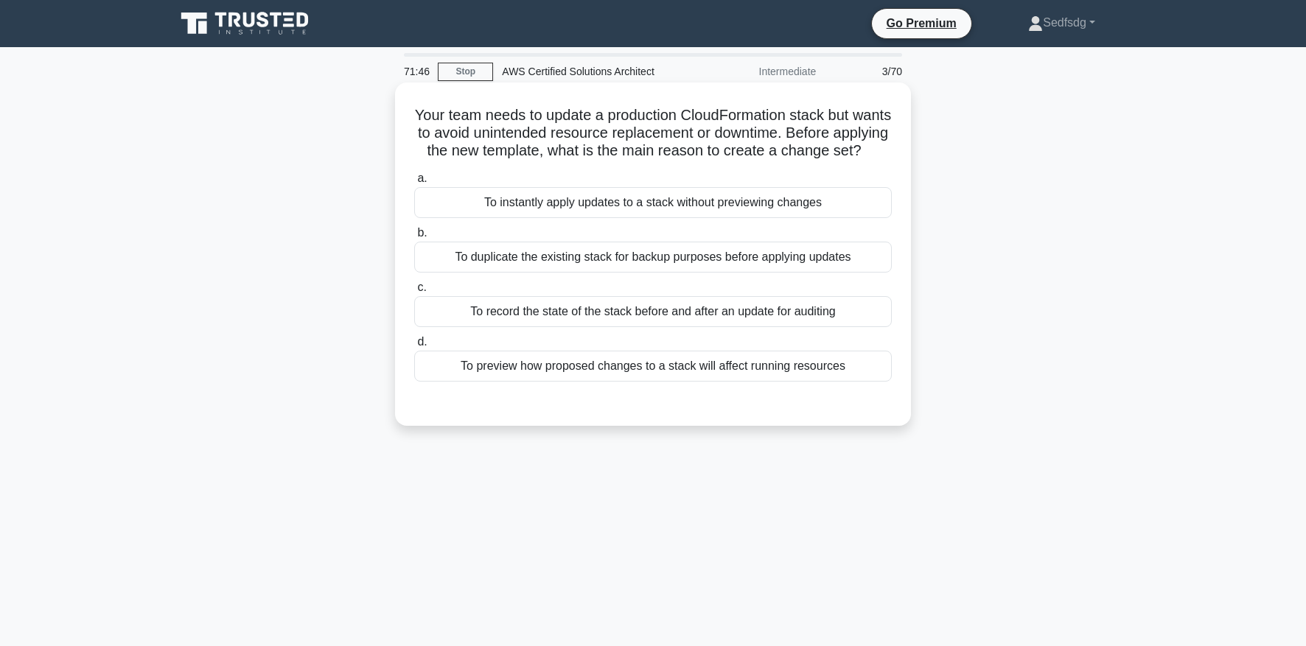
click at [554, 308] on div "To record the state of the stack before and after an update for auditing" at bounding box center [653, 311] width 478 height 31
click at [414, 293] on input "c. To record the state of the stack before and after an update for auditing" at bounding box center [414, 288] width 0 height 10
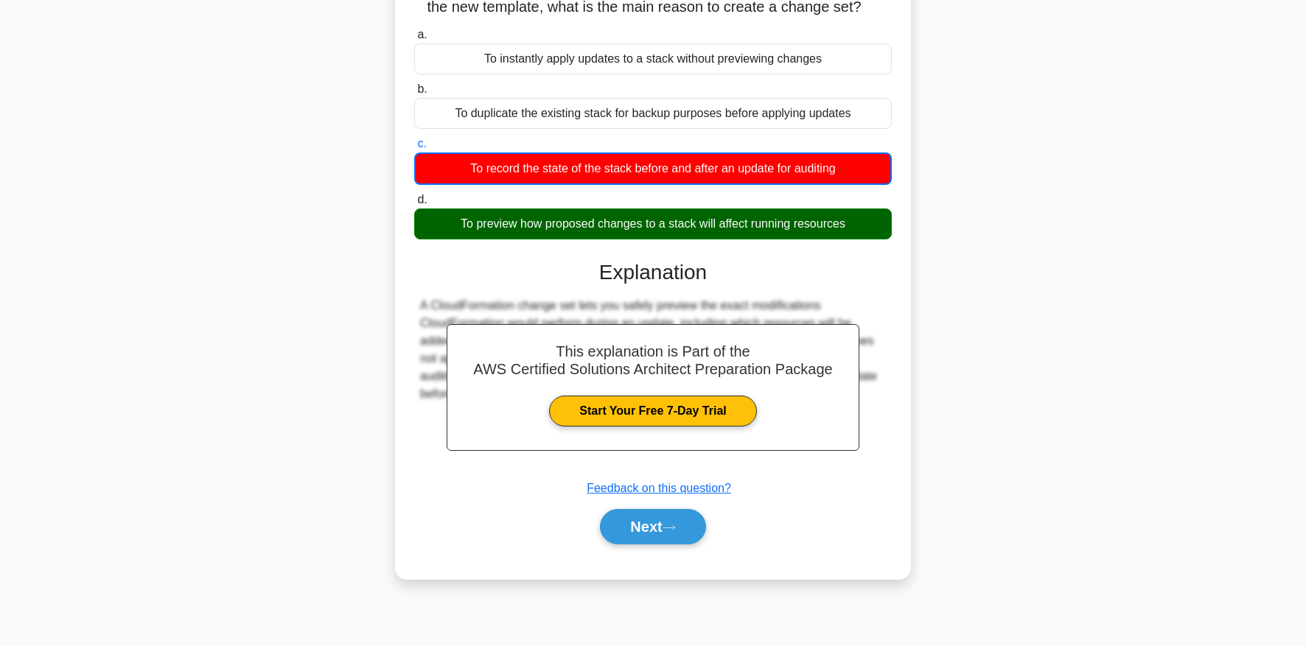
scroll to position [150, 0]
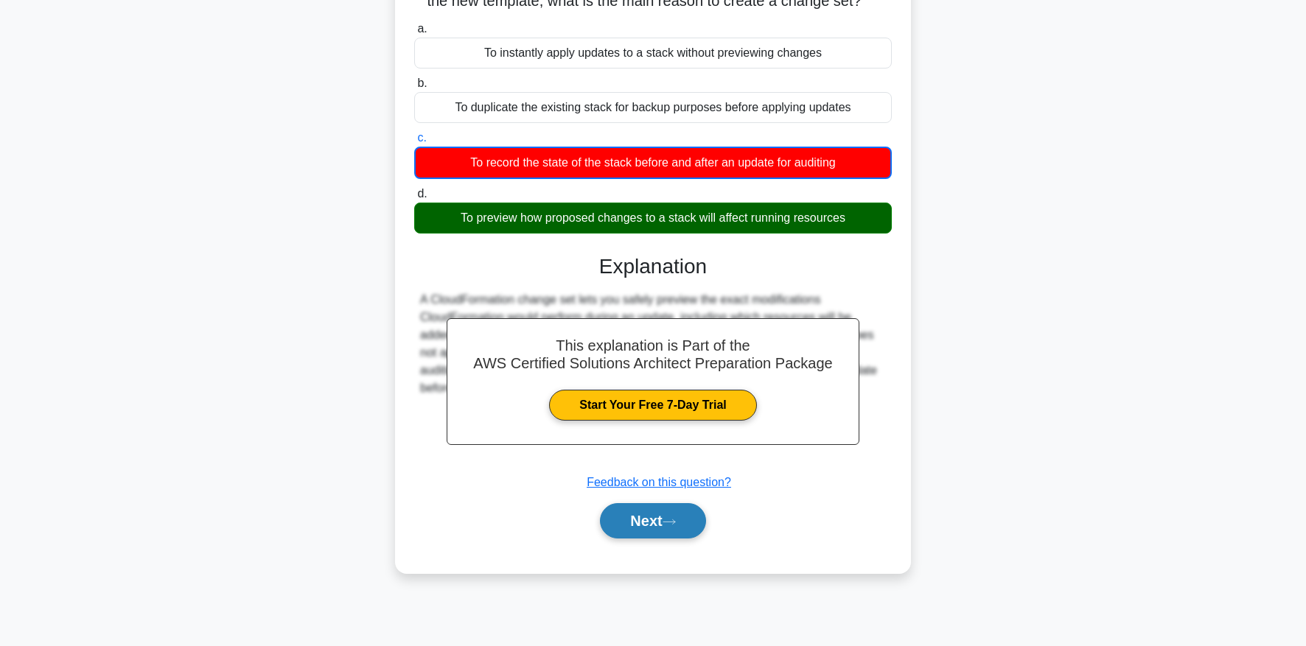
click at [638, 520] on button "Next" at bounding box center [652, 520] width 105 height 35
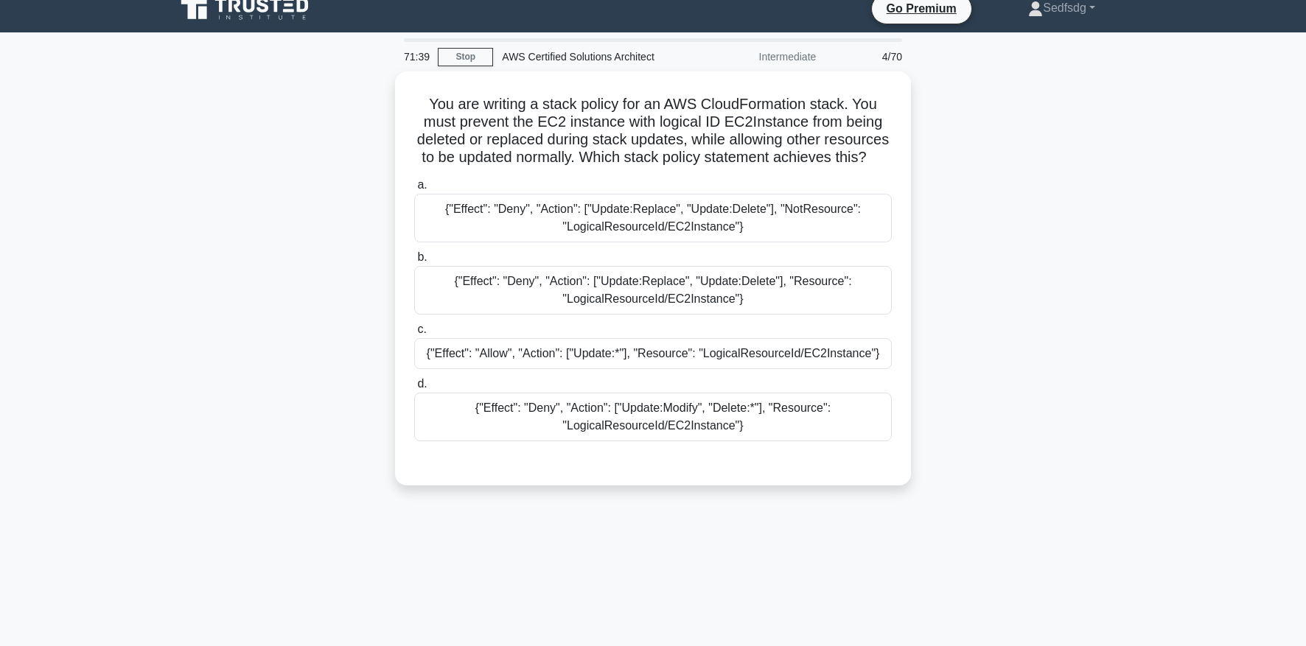
scroll to position [15, 0]
click at [366, 280] on div "You are writing a stack policy for an AWS CloudFormation stack. You must preven…" at bounding box center [653, 288] width 973 height 432
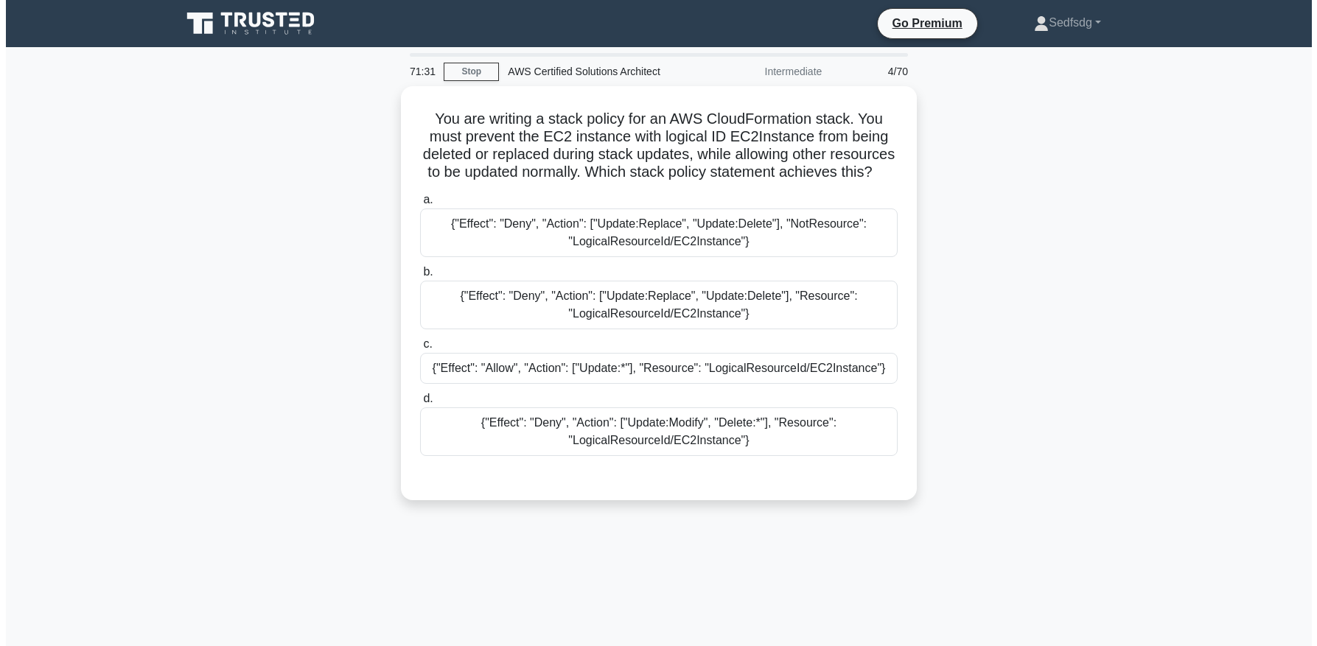
scroll to position [0, 0]
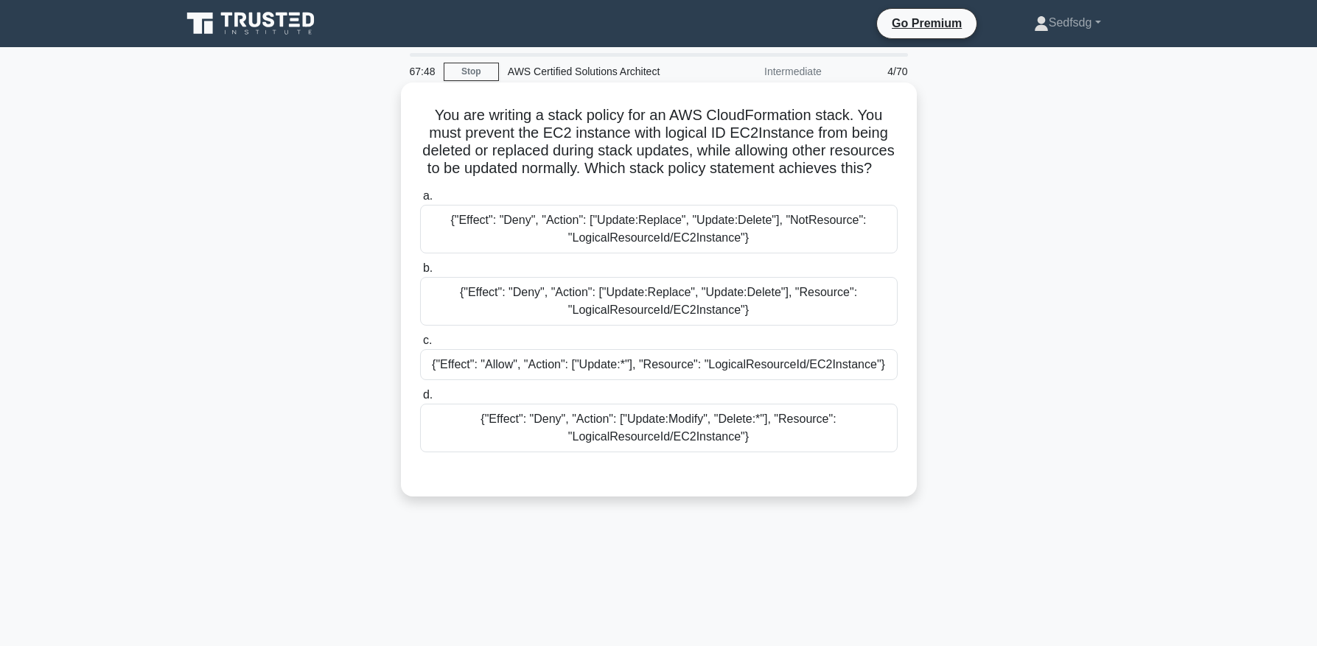
click at [661, 436] on div "{"Effect": "Deny", "Action": ["Update:Modify", "Delete:*"], "Resource": "Logica…" at bounding box center [659, 428] width 478 height 49
click at [420, 400] on input "d. {"Effect": "Deny", "Action": ["Update:Modify", "Delete:*"], "Resource": "Log…" at bounding box center [420, 396] width 0 height 10
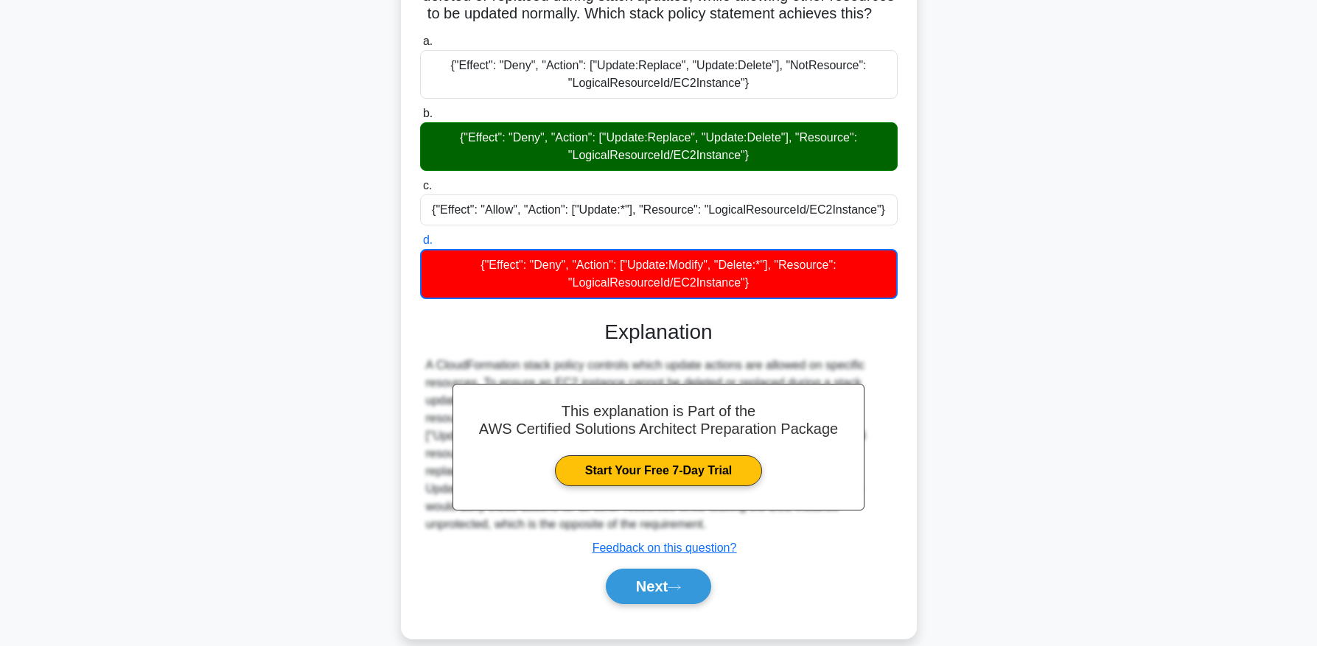
scroll to position [175, 0]
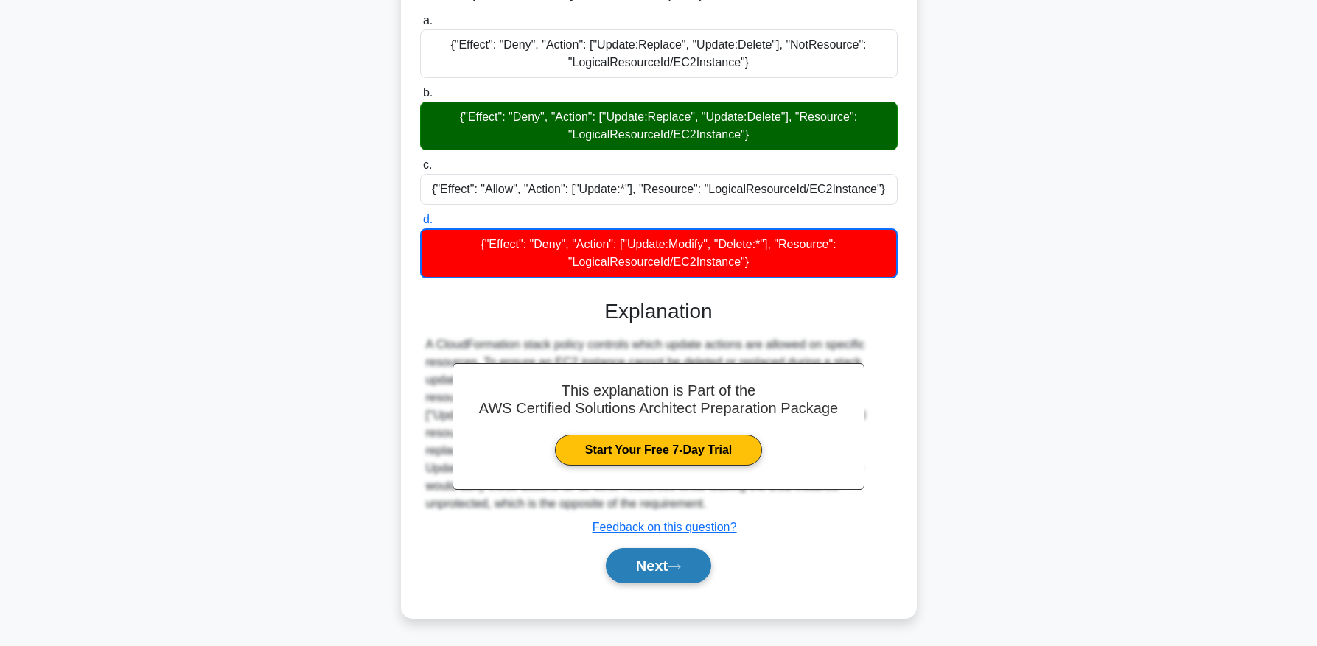
click at [631, 573] on button "Next" at bounding box center [658, 565] width 105 height 35
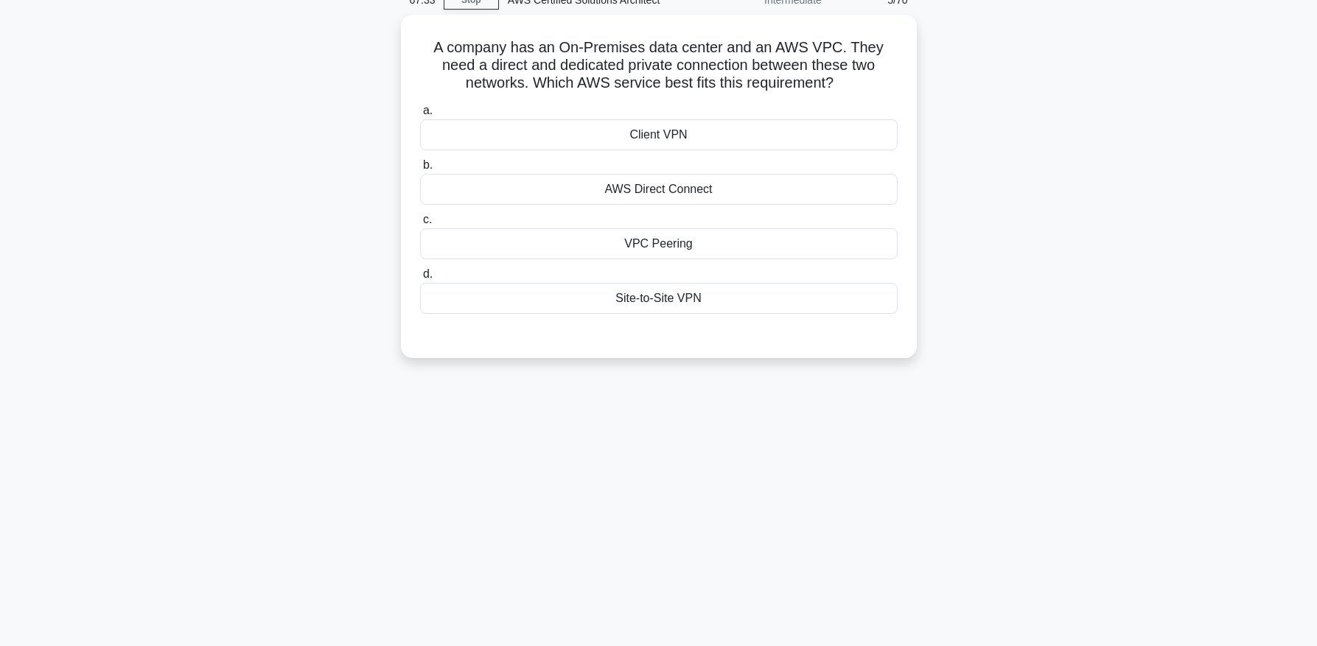
scroll to position [70, 0]
click at [635, 183] on div "AWS Direct Connect" at bounding box center [659, 187] width 478 height 31
click at [420, 168] on input "b. AWS Direct Connect" at bounding box center [420, 163] width 0 height 10
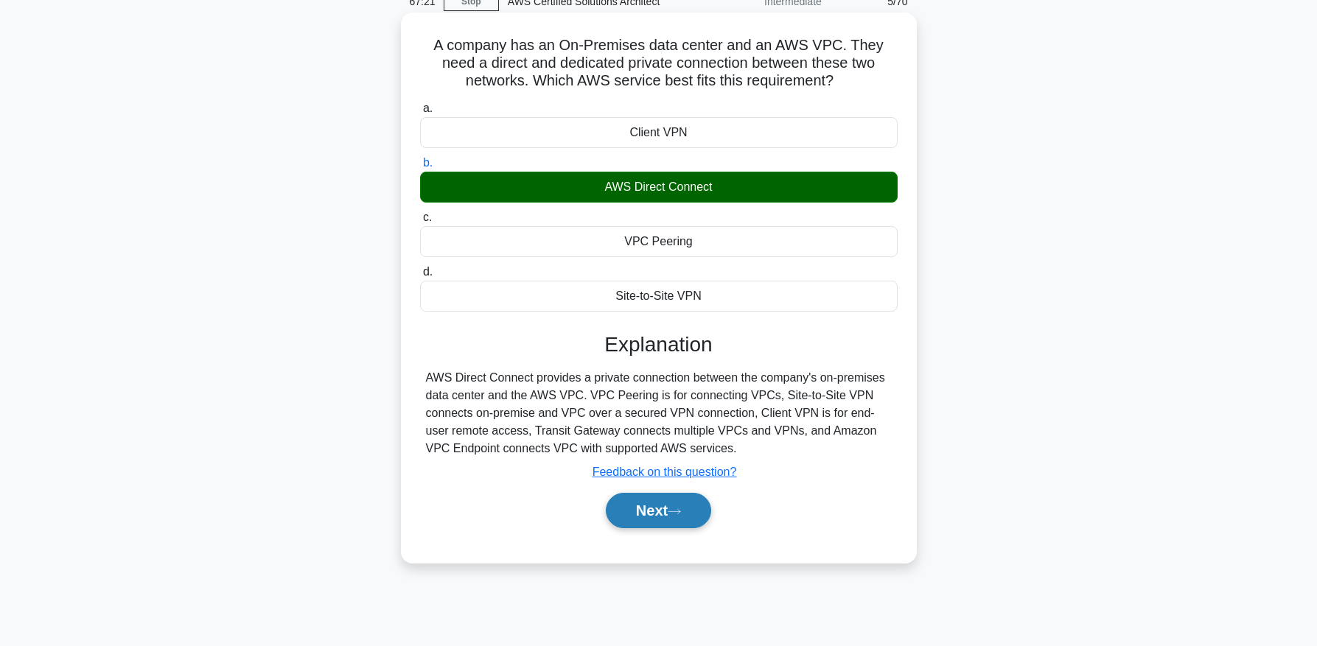
click at [647, 517] on button "Next" at bounding box center [658, 510] width 105 height 35
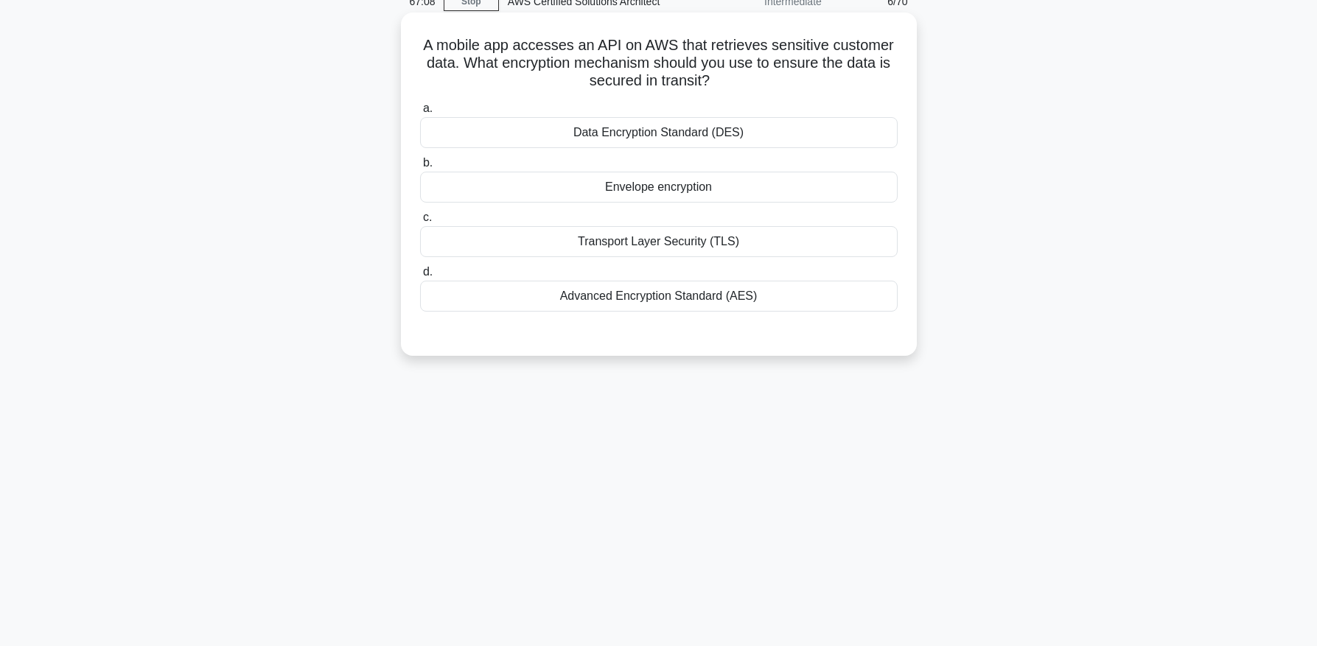
click at [697, 243] on div "Transport Layer Security (TLS)" at bounding box center [659, 241] width 478 height 31
click at [420, 223] on input "c. Transport Layer Security (TLS)" at bounding box center [420, 218] width 0 height 10
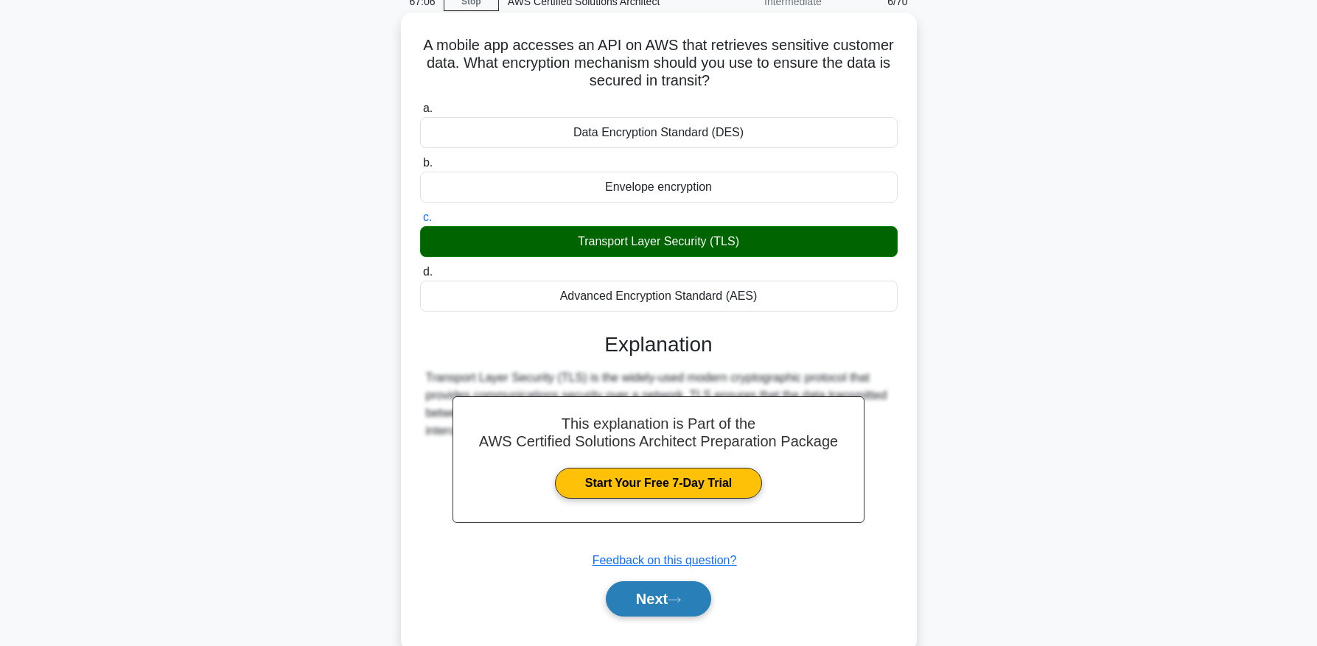
click at [649, 605] on button "Next" at bounding box center [658, 599] width 105 height 35
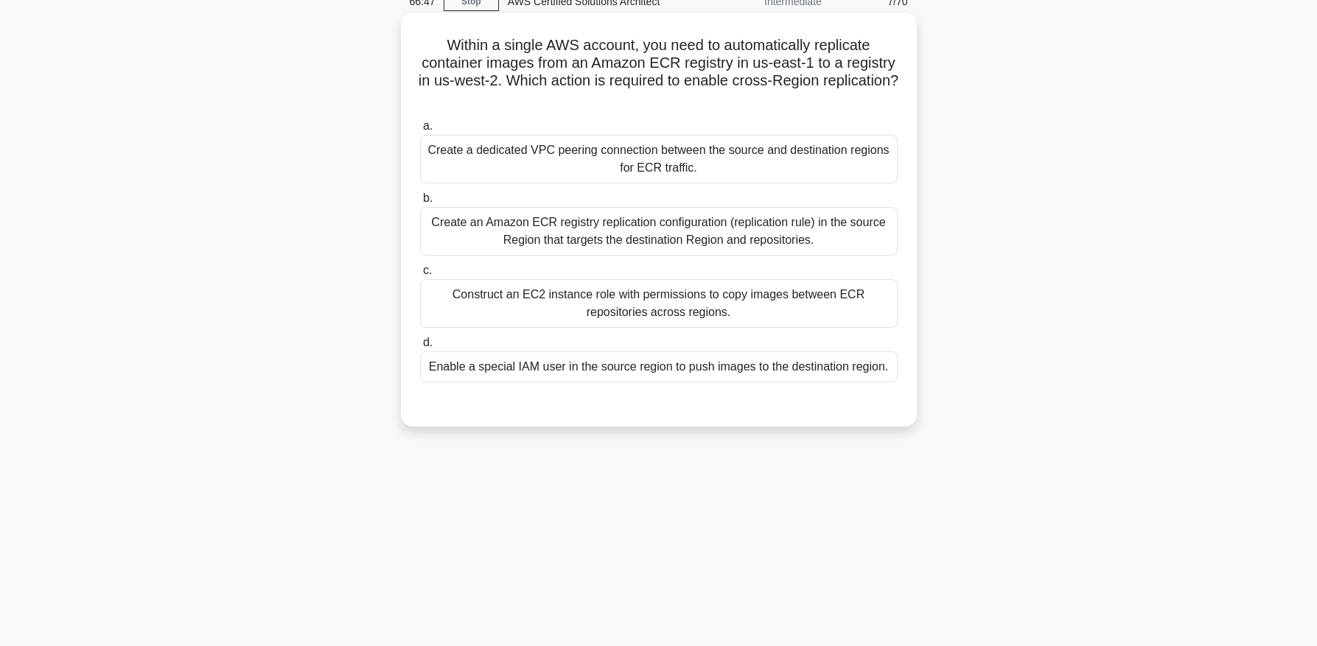
click at [835, 220] on div "Create an Amazon ECR registry replication configuration (replication rule) in t…" at bounding box center [659, 231] width 478 height 49
click at [420, 203] on input "b. Create an Amazon ECR registry replication configuration (replication rule) i…" at bounding box center [420, 199] width 0 height 10
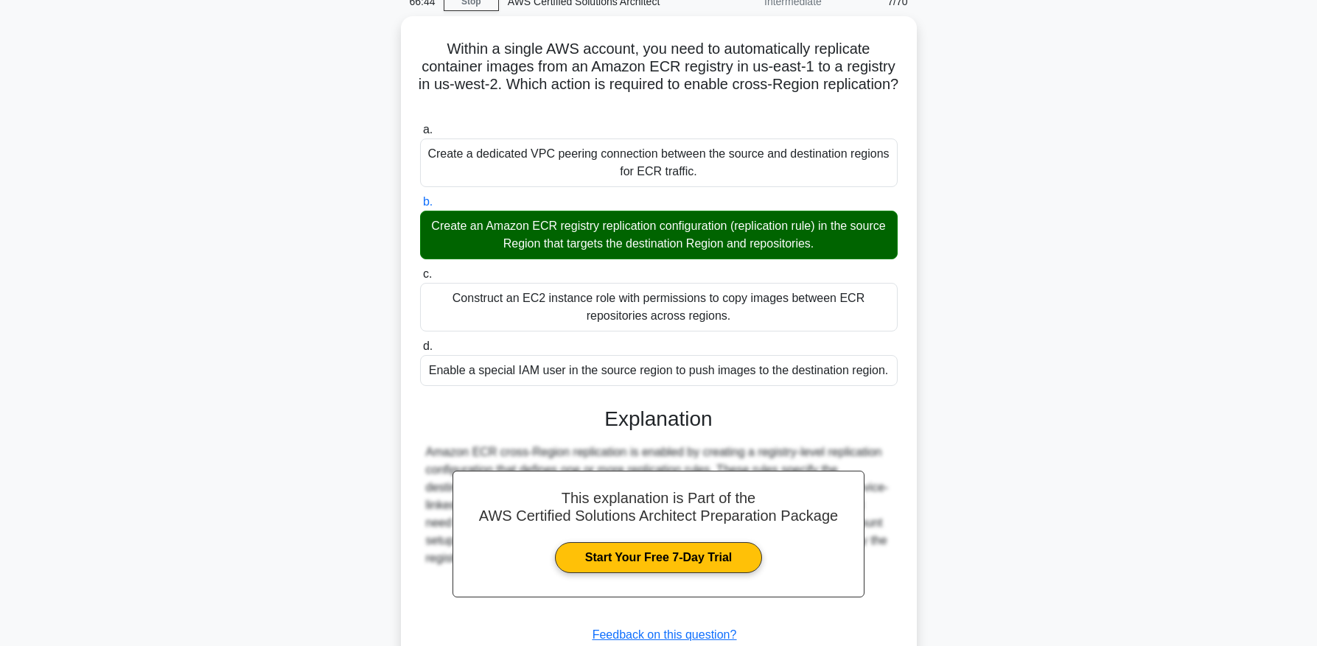
scroll to position [174, 0]
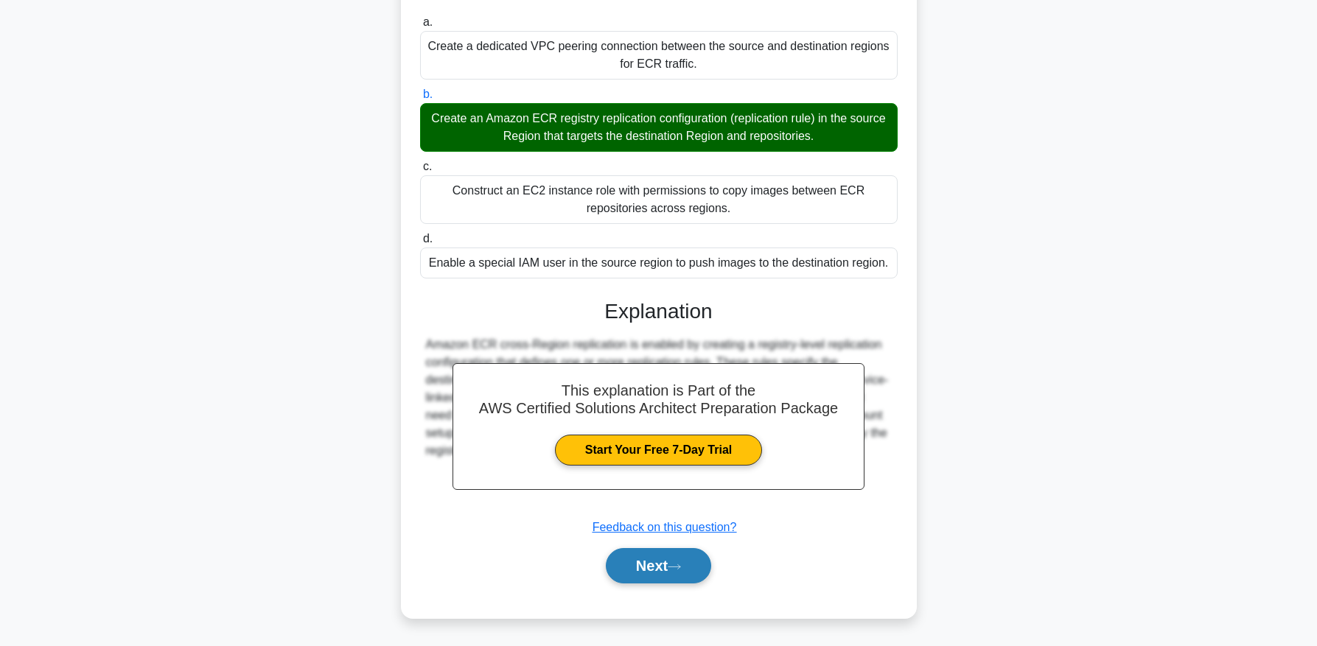
click at [695, 558] on button "Next" at bounding box center [658, 565] width 105 height 35
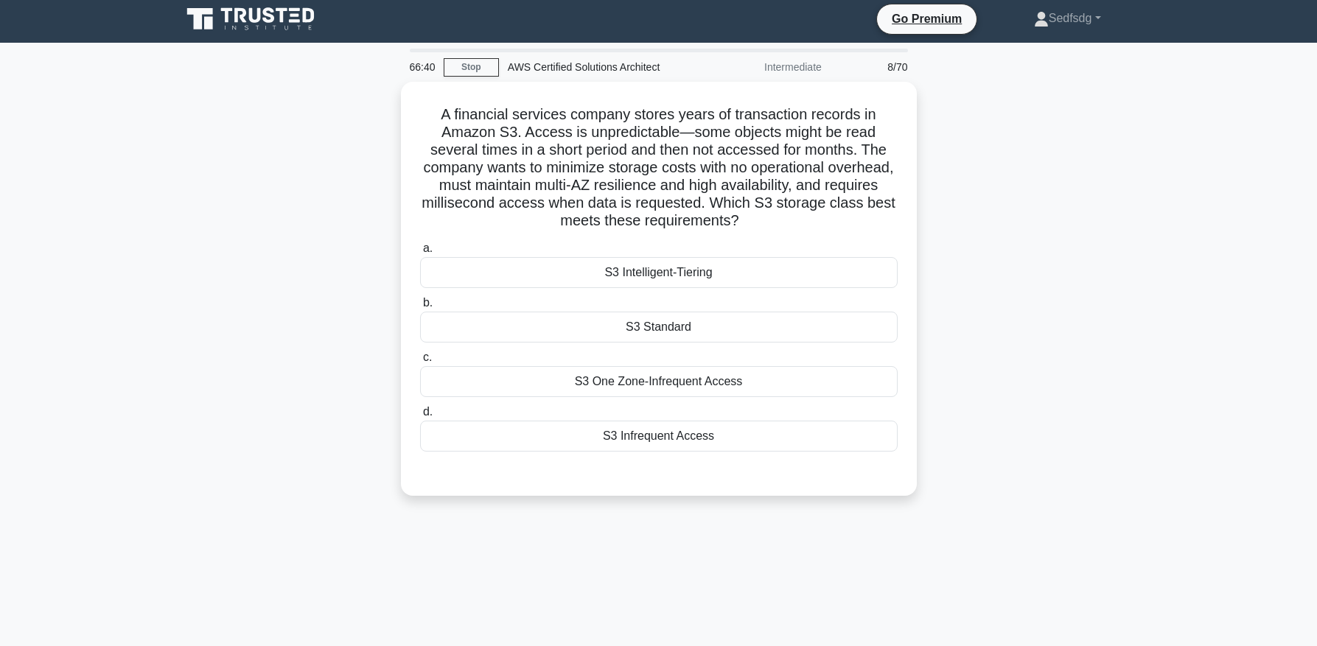
scroll to position [0, 0]
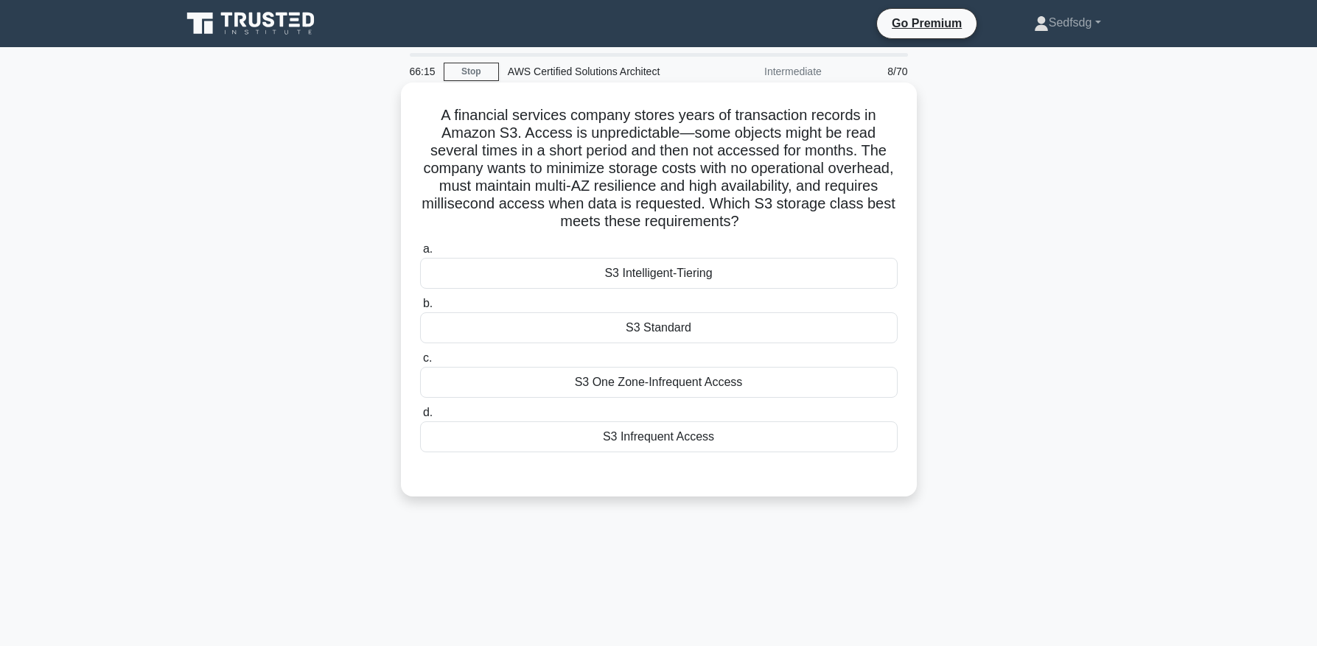
click at [745, 282] on div "S3 Intelligent-Tiering" at bounding box center [659, 273] width 478 height 31
click at [420, 254] on input "a. S3 Intelligent-Tiering" at bounding box center [420, 250] width 0 height 10
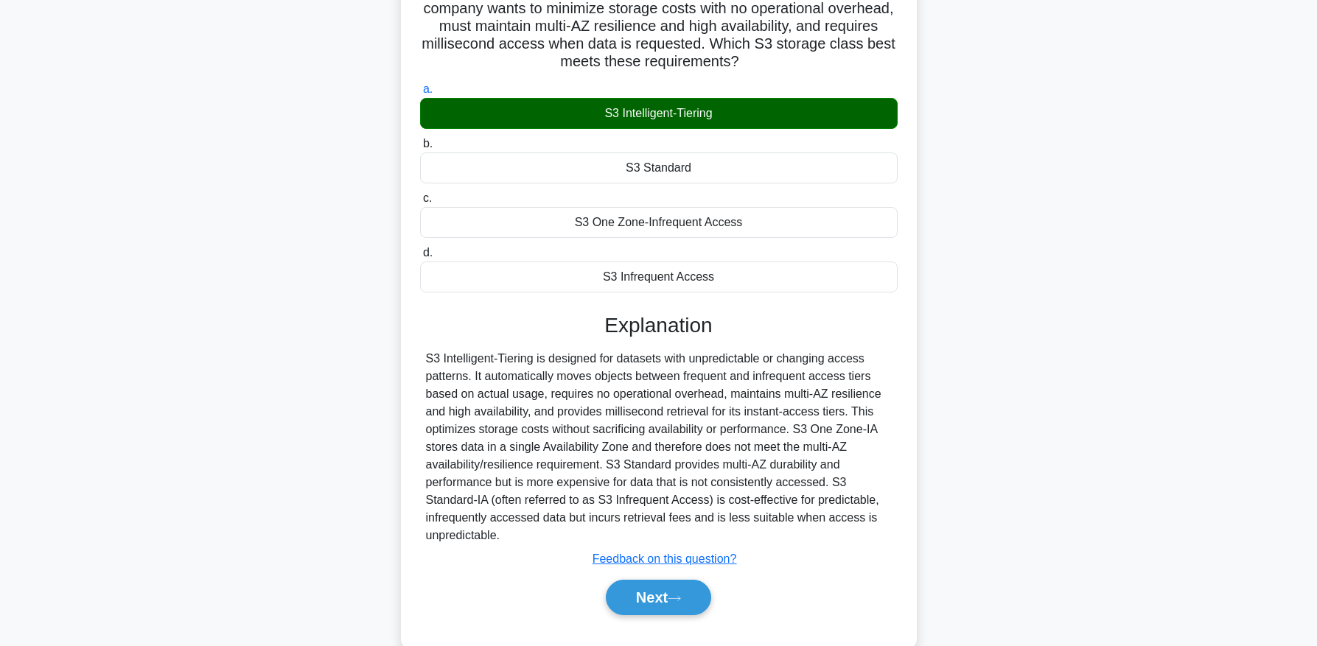
scroll to position [164, 0]
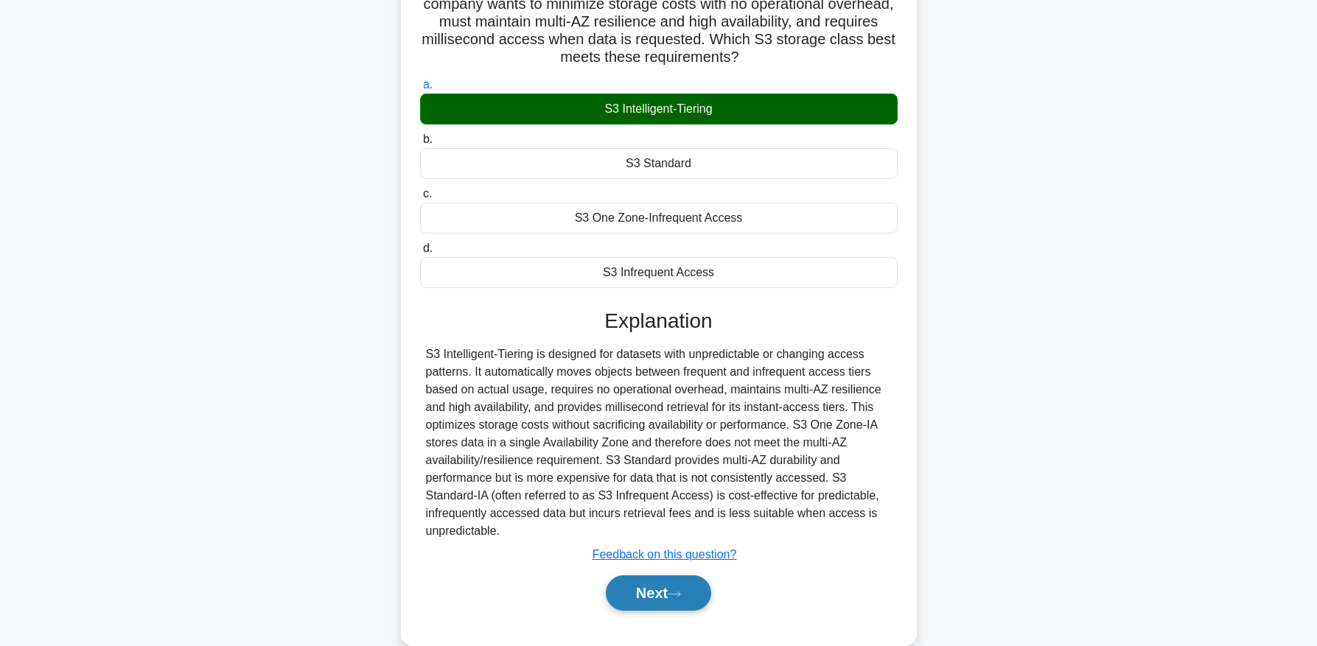
click at [646, 589] on button "Next" at bounding box center [658, 593] width 105 height 35
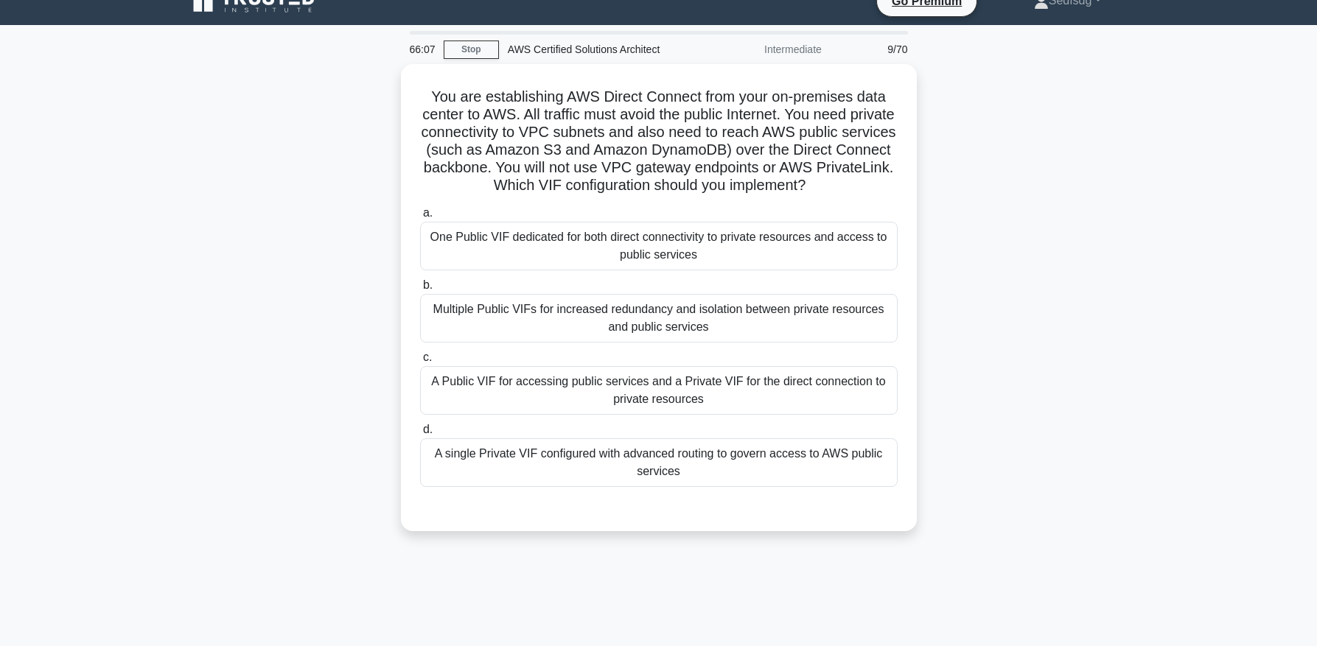
scroll to position [21, 0]
click at [1126, 531] on div "You are establishing AWS Direct Connect from your on-premises data center to AW…" at bounding box center [658, 307] width 973 height 485
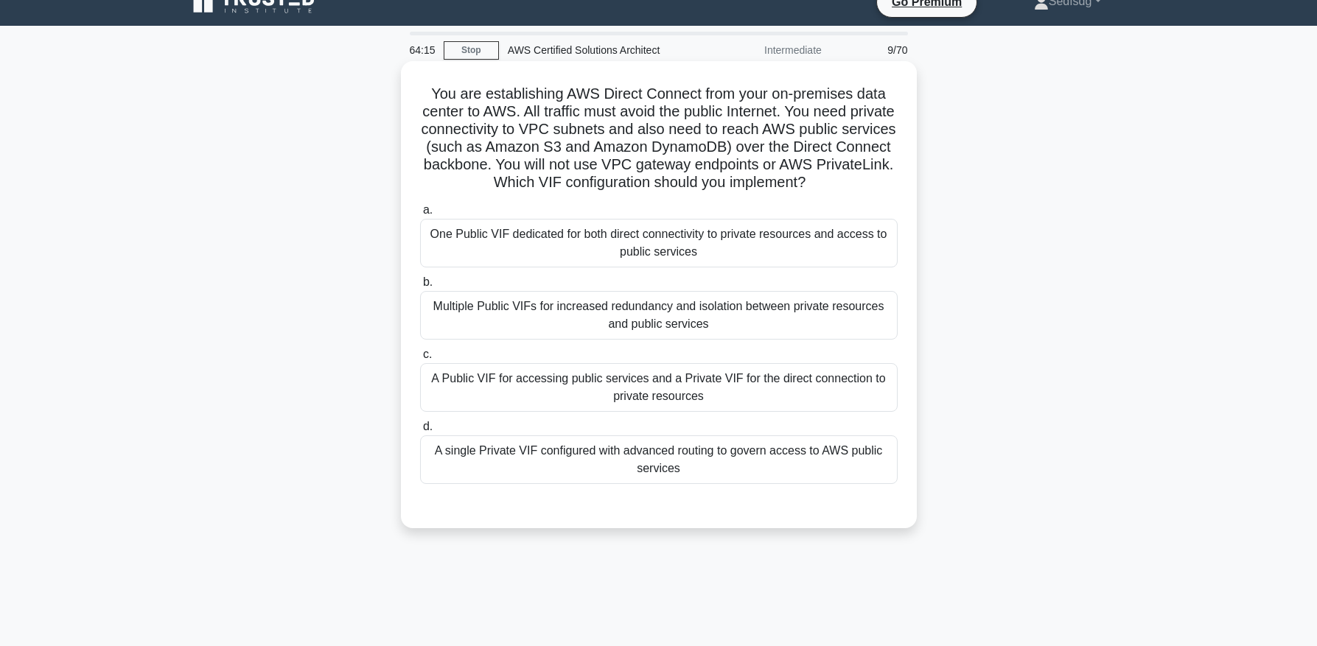
click at [661, 392] on div "A Public VIF for accessing public services and a Private VIF for the direct con…" at bounding box center [659, 387] width 478 height 49
click at [420, 360] on input "c. A Public VIF for accessing public services and a Private VIF for the direct …" at bounding box center [420, 355] width 0 height 10
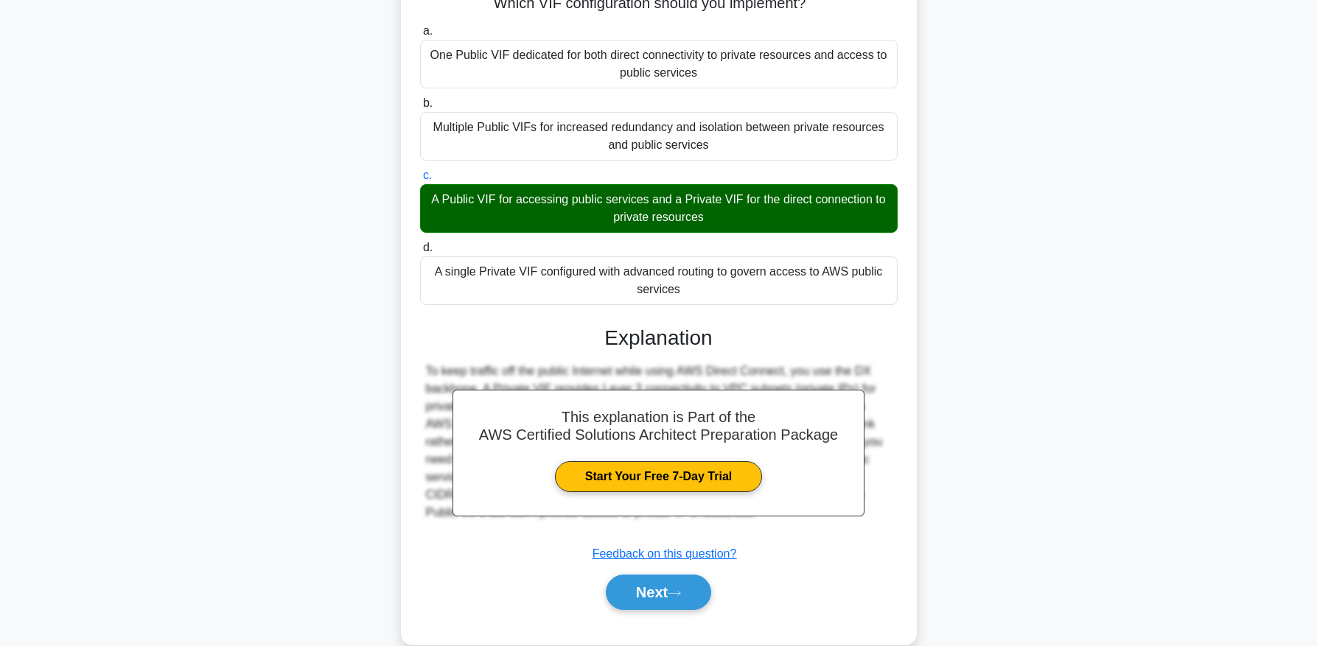
scroll to position [223, 0]
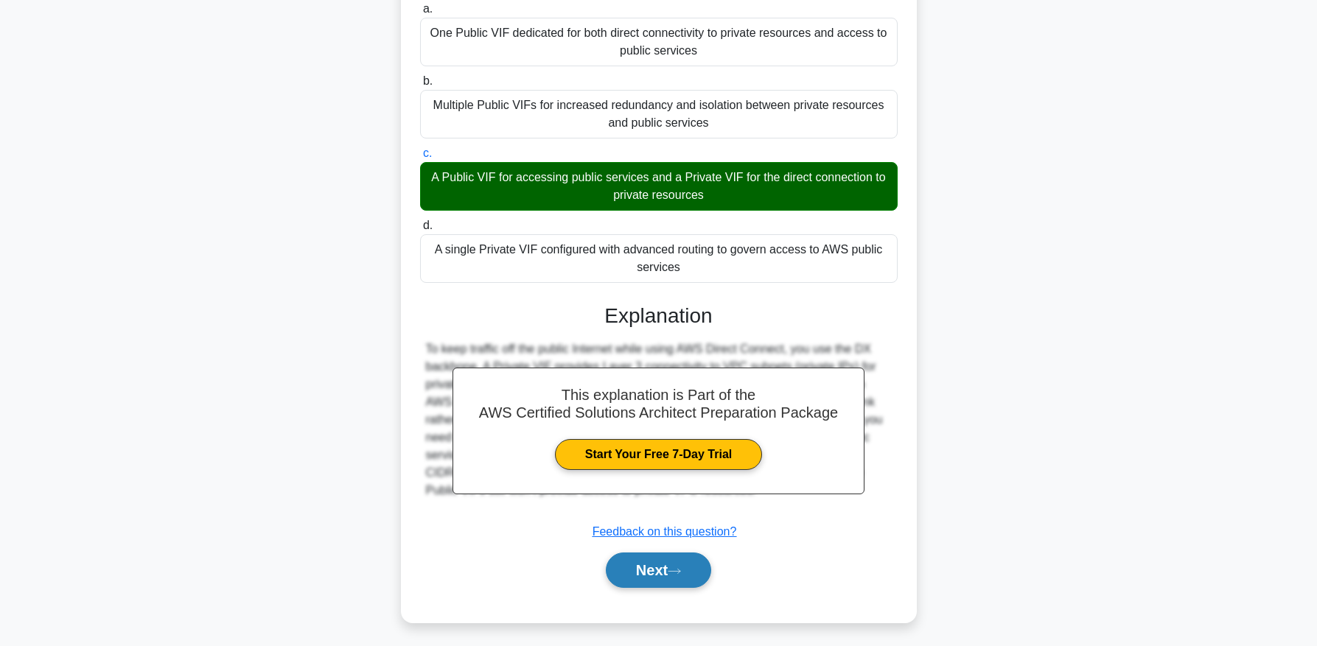
click at [648, 572] on button "Next" at bounding box center [658, 570] width 105 height 35
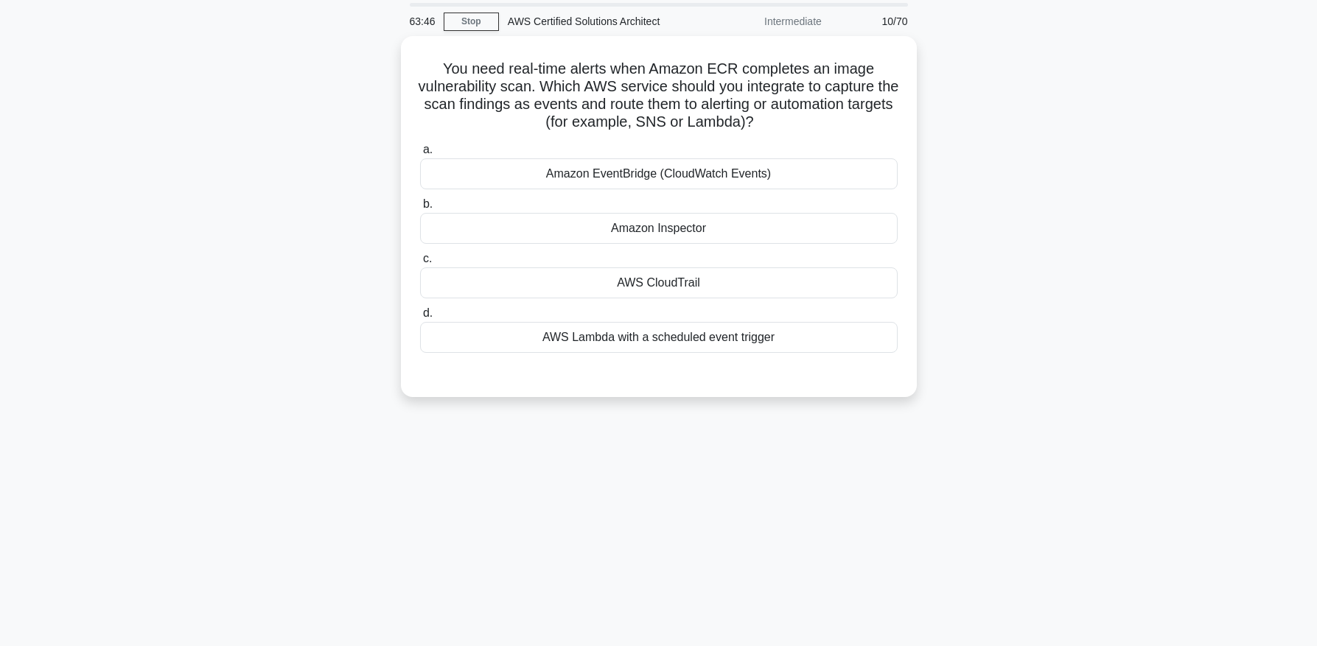
scroll to position [0, 0]
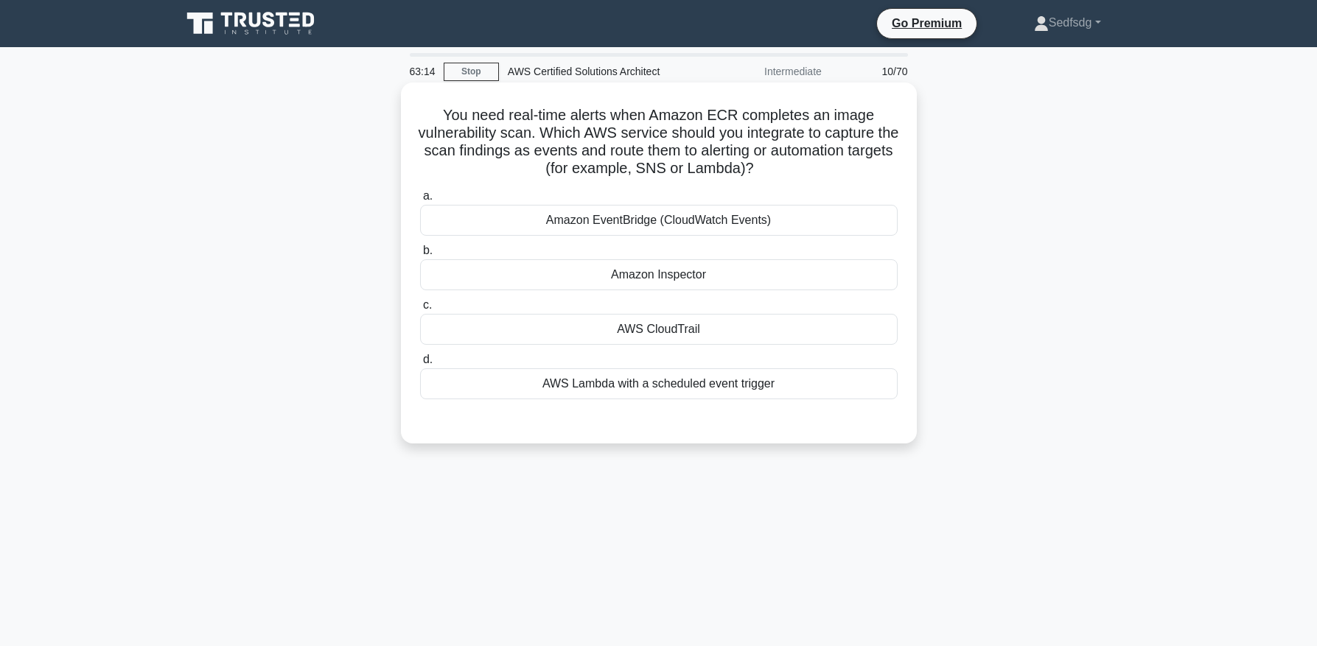
click at [823, 213] on div "Amazon EventBridge (CloudWatch Events)" at bounding box center [659, 220] width 478 height 31
click at [420, 201] on input "a. Amazon EventBridge (CloudWatch Events)" at bounding box center [420, 197] width 0 height 10
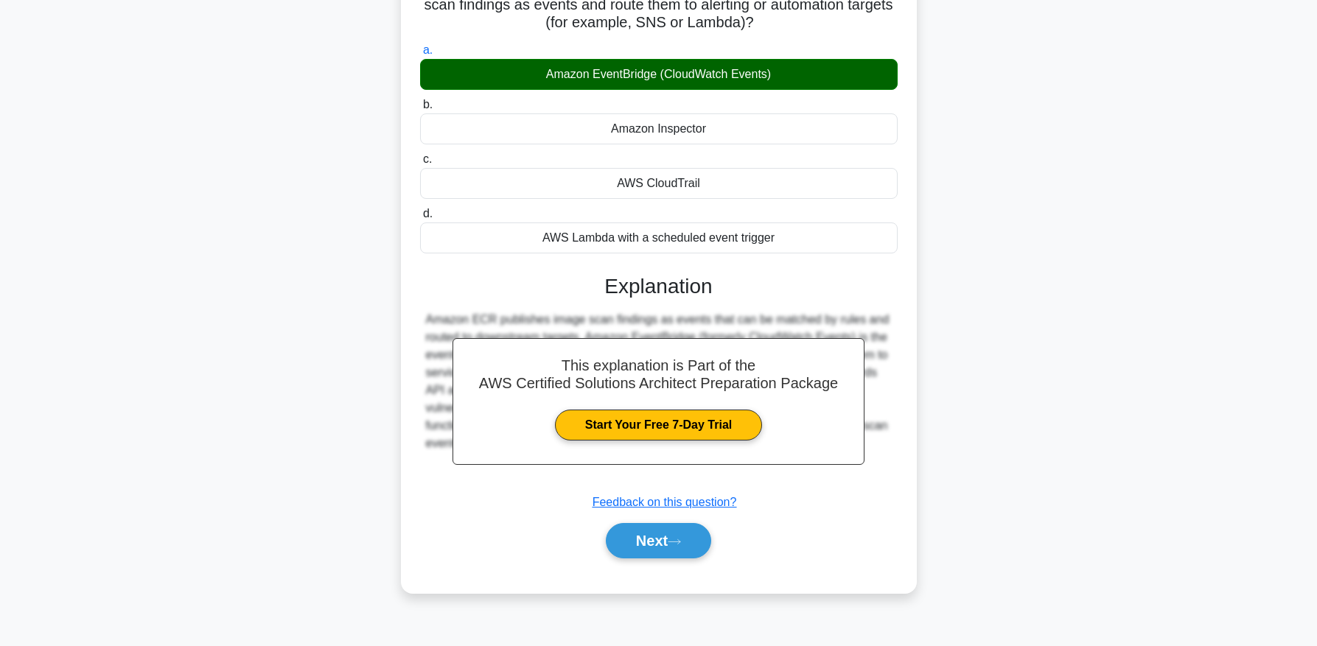
scroll to position [150, 0]
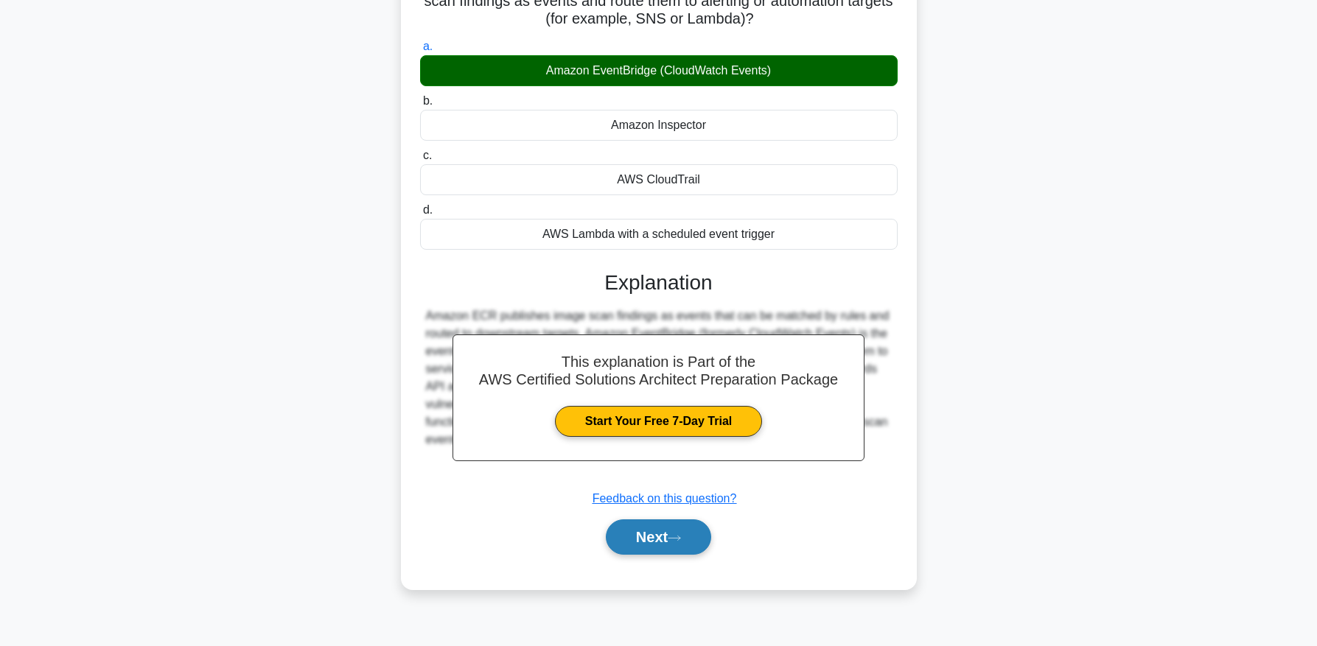
click at [645, 533] on button "Next" at bounding box center [658, 537] width 105 height 35
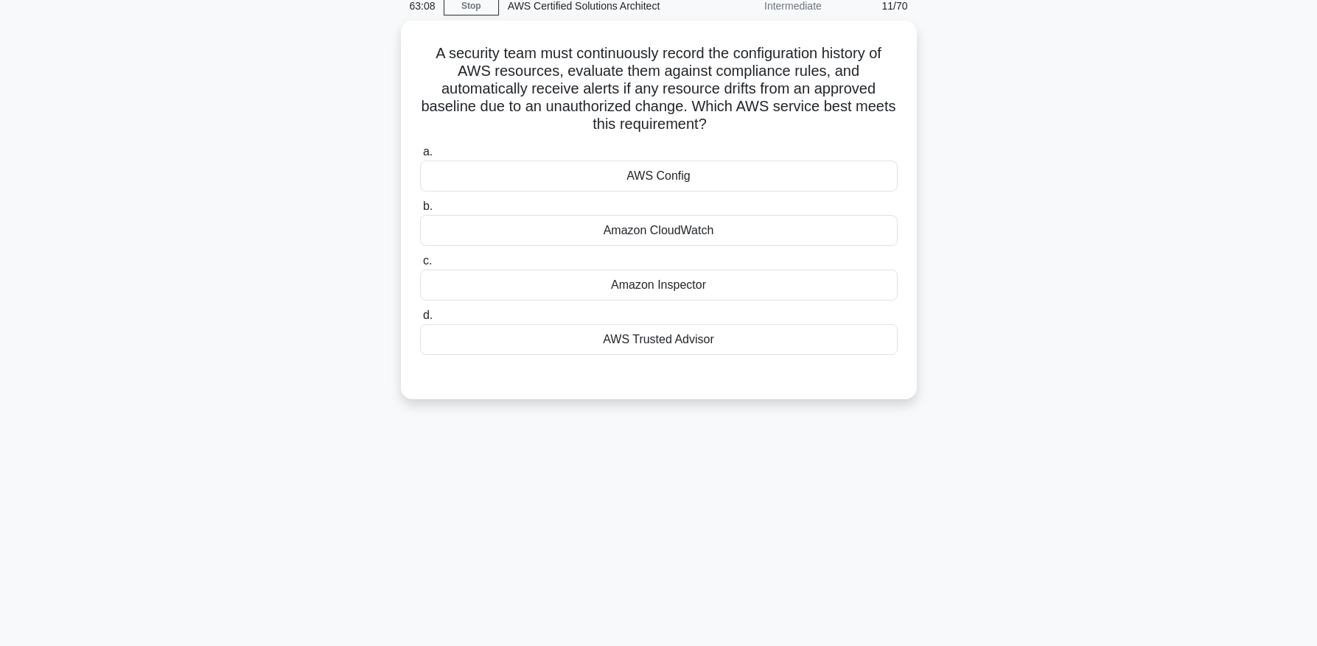
scroll to position [64, 0]
click at [762, 172] on div "AWS Config" at bounding box center [659, 173] width 478 height 31
click at [420, 155] on input "a. AWS Config" at bounding box center [420, 150] width 0 height 10
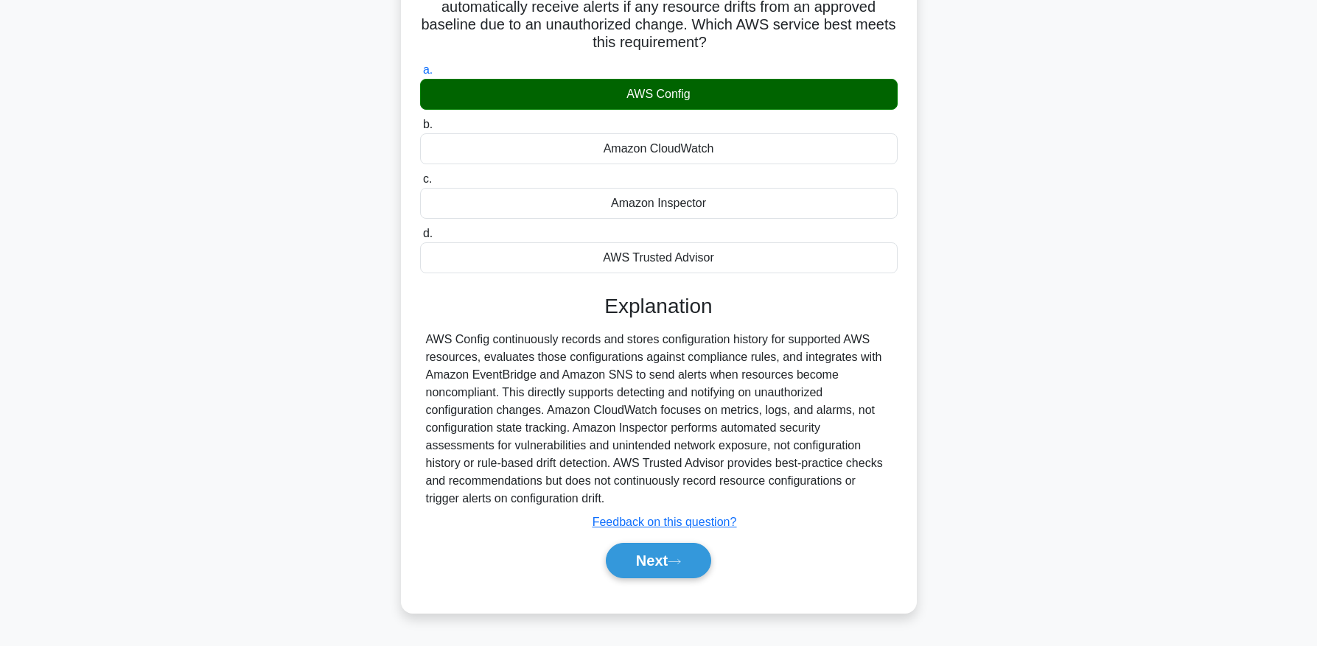
scroll to position [150, 0]
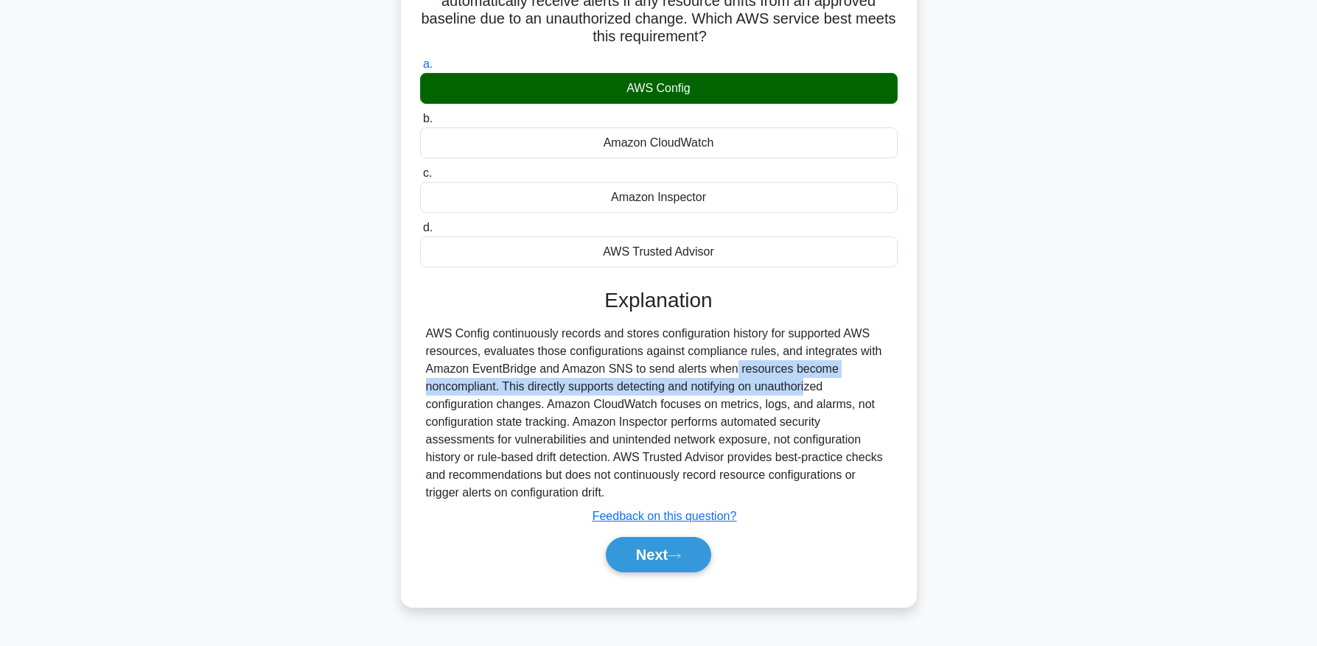
drag, startPoint x: 638, startPoint y: 374, endPoint x: 717, endPoint y: 390, distance: 80.5
click at [717, 390] on div "AWS Config continuously records and stores configuration history for supported …" at bounding box center [659, 413] width 466 height 177
click at [669, 561] on button "Next" at bounding box center [658, 554] width 105 height 35
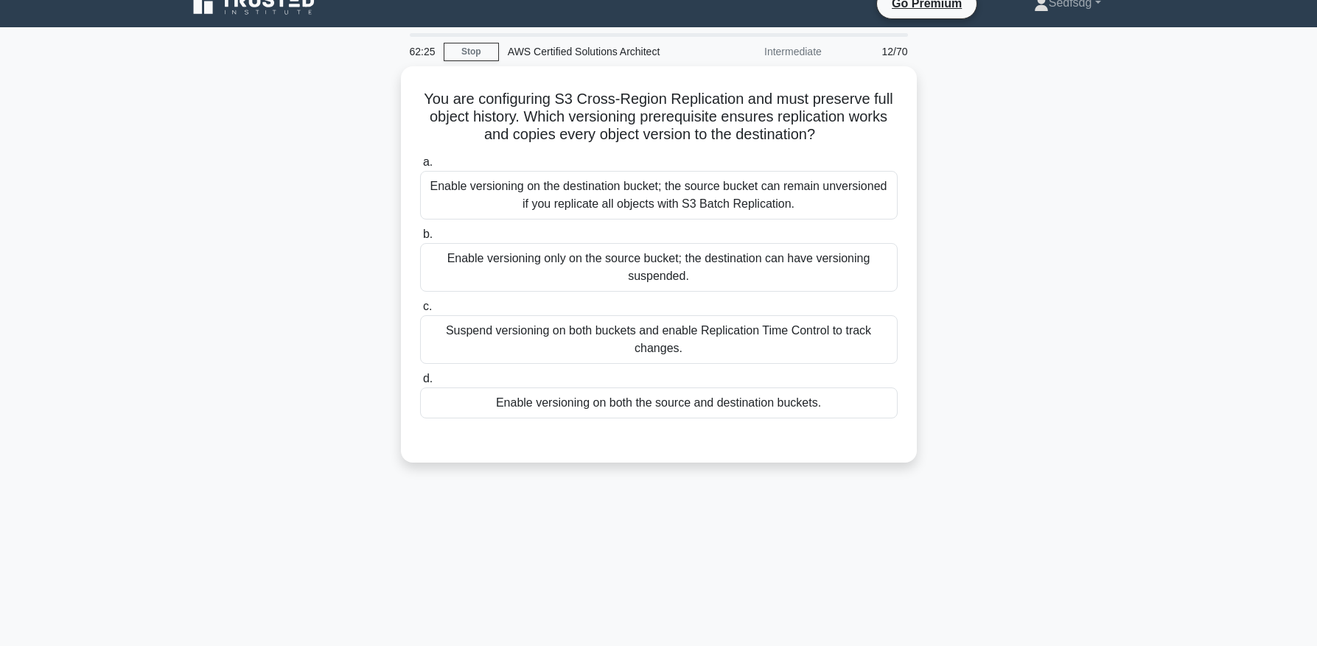
scroll to position [0, 0]
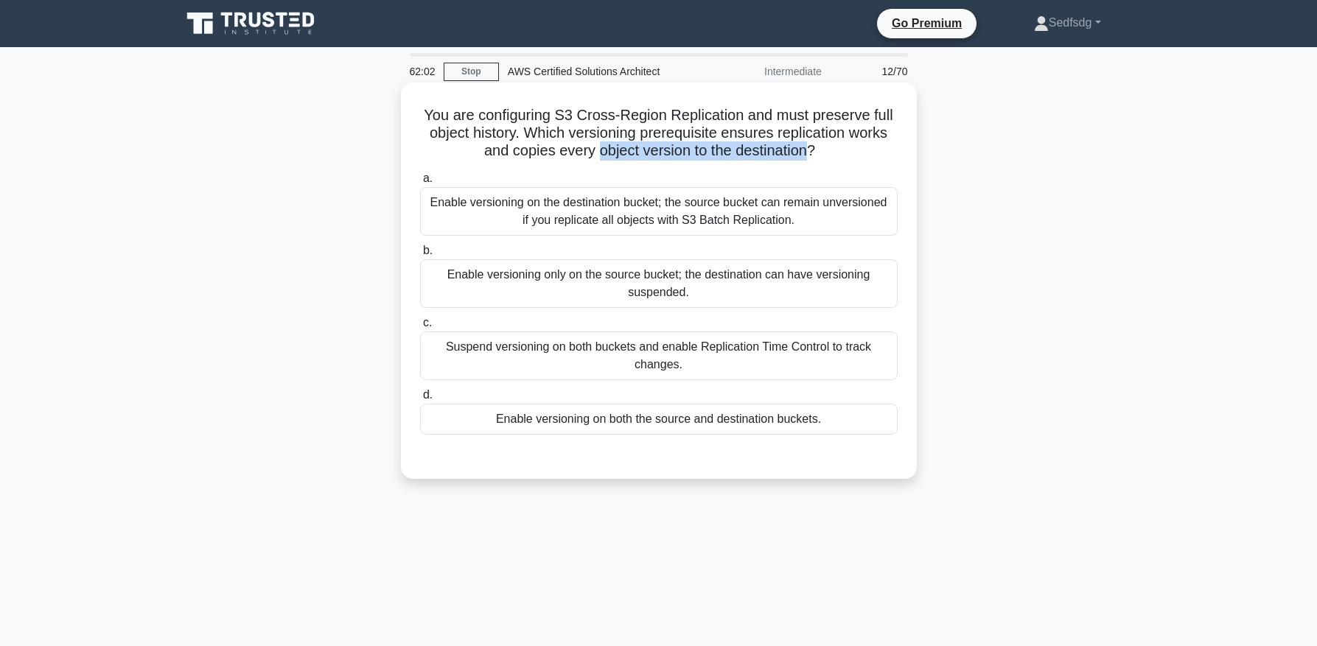
drag, startPoint x: 595, startPoint y: 154, endPoint x: 804, endPoint y: 158, distance: 209.4
click at [804, 158] on h5 "You are configuring S3 Cross-Region Replication and must preserve full object h…" at bounding box center [659, 133] width 481 height 55
click at [730, 181] on label "a. Enable versioning on the destination bucket; the source bucket can remain un…" at bounding box center [659, 203] width 478 height 66
click at [420, 181] on input "a. Enable versioning on the destination bucket; the source bucket can remain un…" at bounding box center [420, 179] width 0 height 10
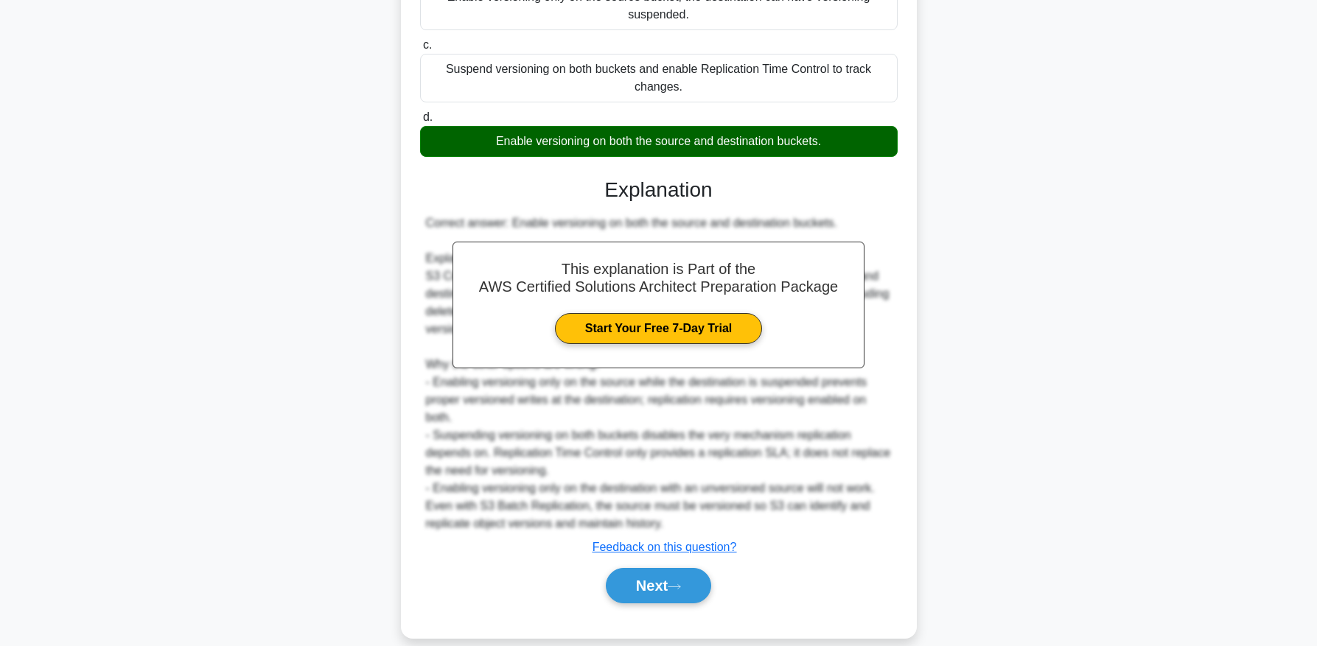
scroll to position [299, 0]
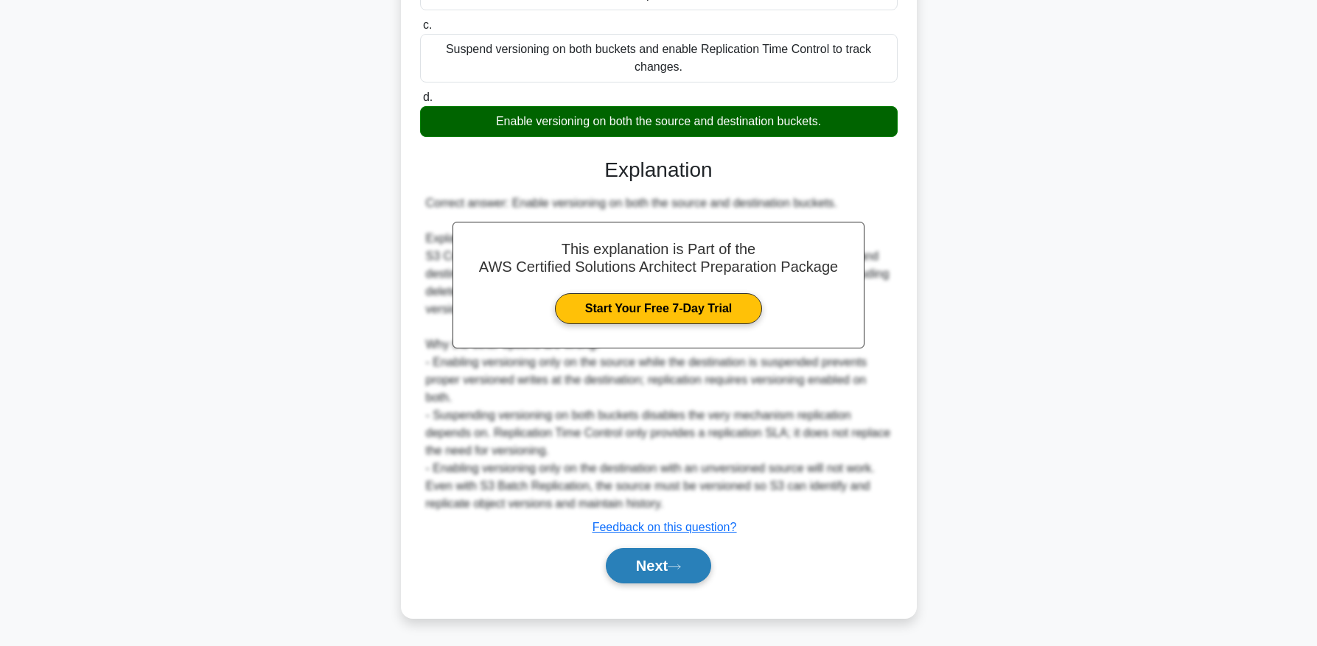
click at [652, 569] on button "Next" at bounding box center [658, 565] width 105 height 35
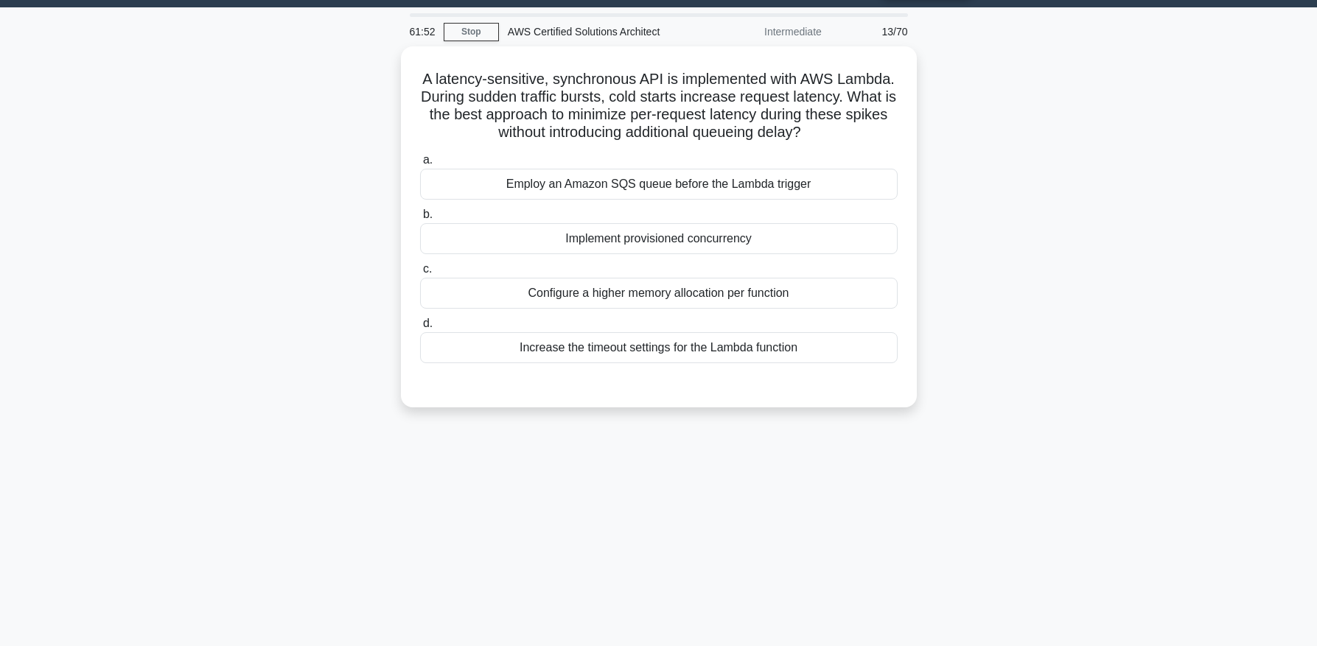
scroll to position [33, 0]
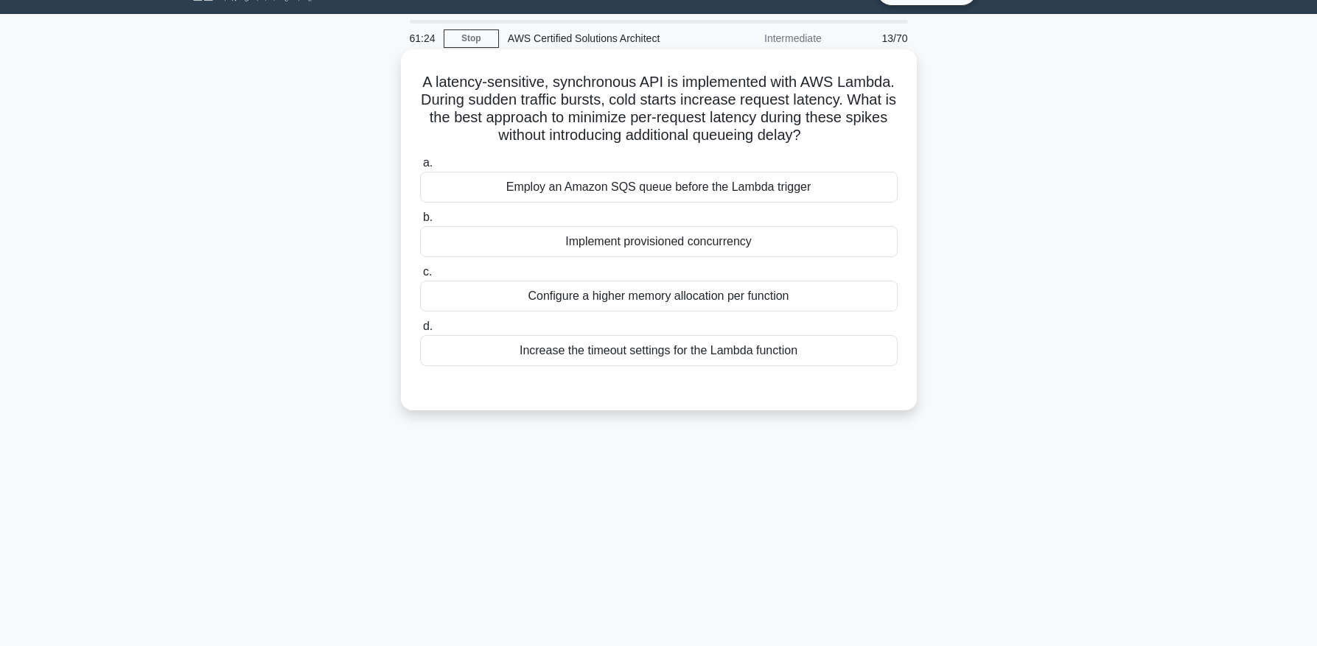
click at [620, 181] on div "Employ an Amazon SQS queue before the Lambda trigger" at bounding box center [659, 187] width 478 height 31
click at [420, 168] on input "a. Employ an Amazon SQS queue before the Lambda trigger" at bounding box center [420, 163] width 0 height 10
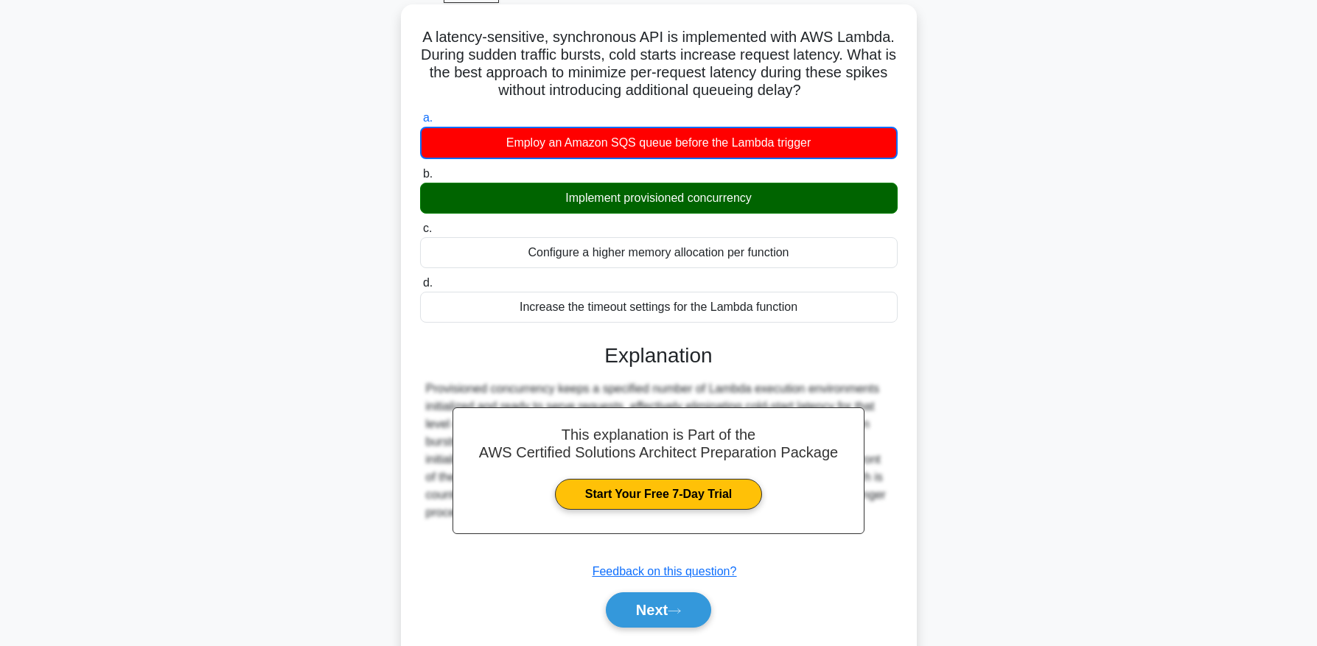
scroll to position [72, 0]
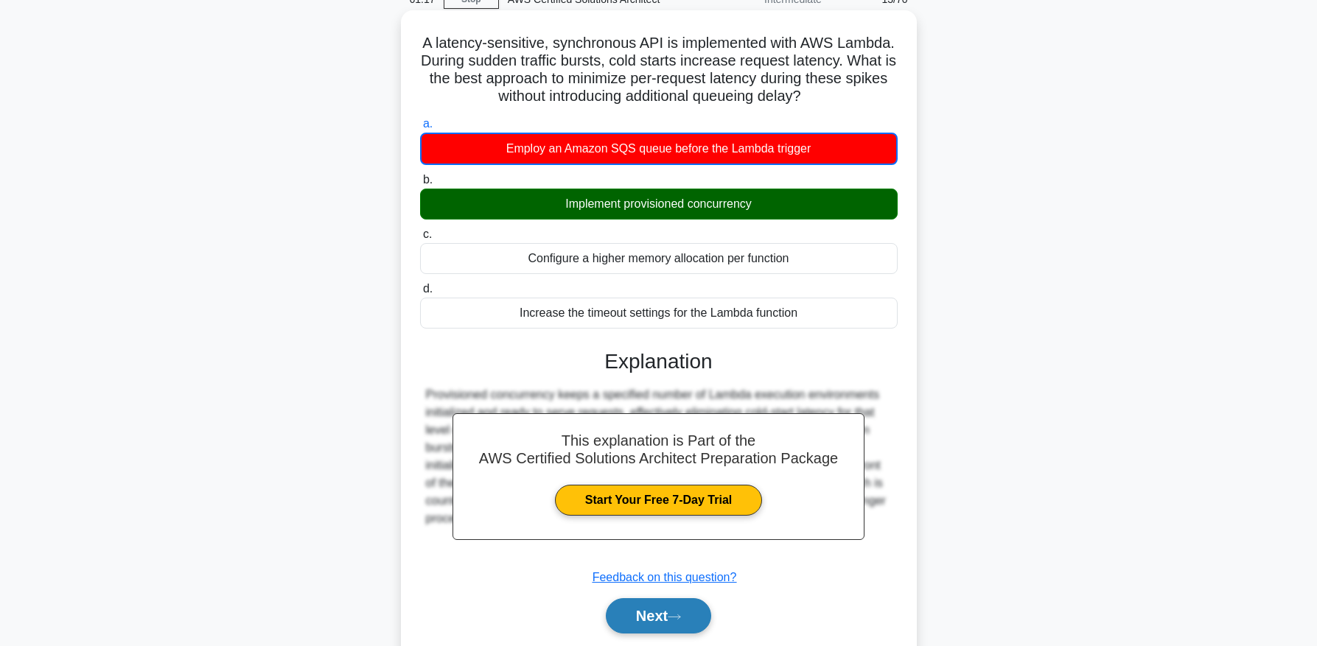
click at [658, 611] on button "Next" at bounding box center [658, 616] width 105 height 35
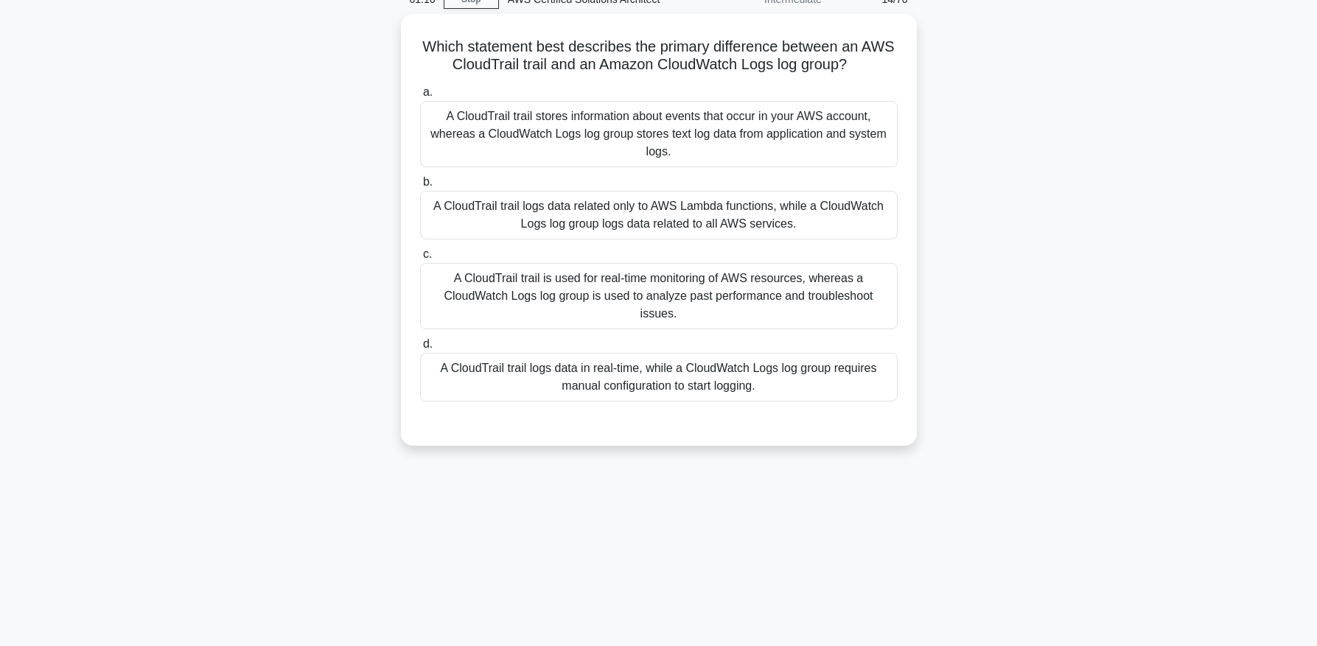
scroll to position [61, 0]
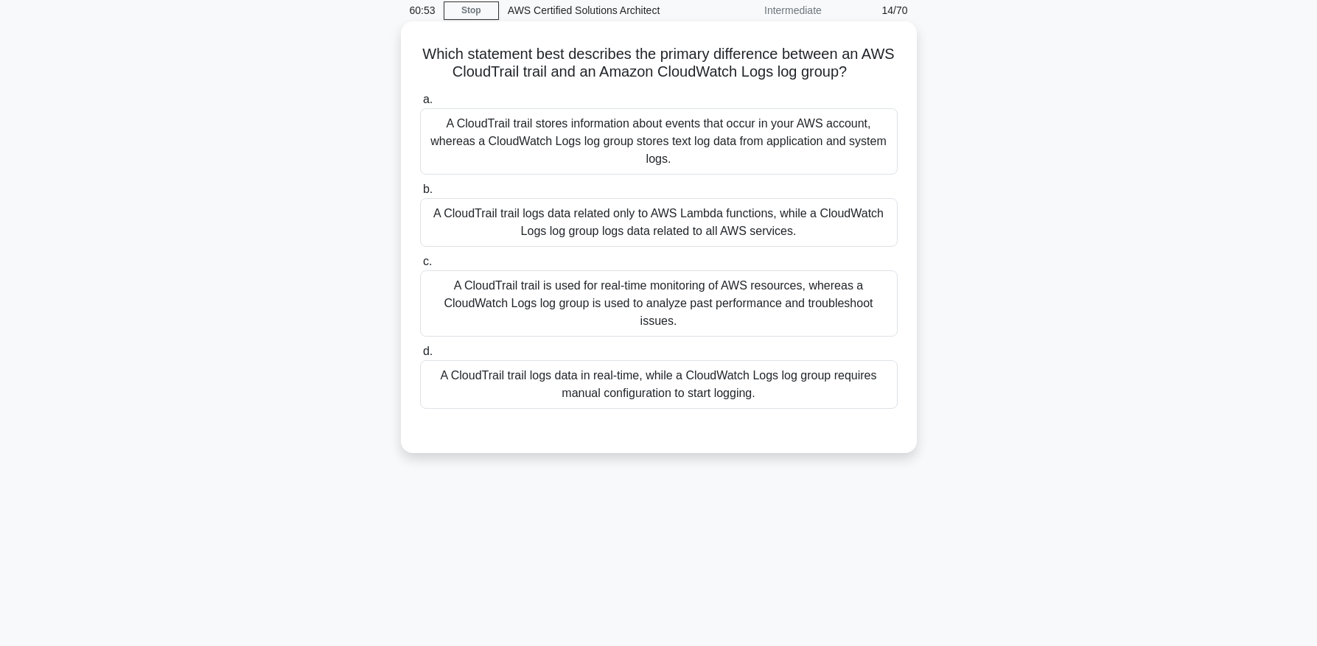
click at [568, 142] on div "A CloudTrail trail stores information about events that occur in your AWS accou…" at bounding box center [659, 141] width 478 height 66
click at [420, 105] on input "a. A CloudTrail trail stores information about events that occur in your AWS ac…" at bounding box center [420, 100] width 0 height 10
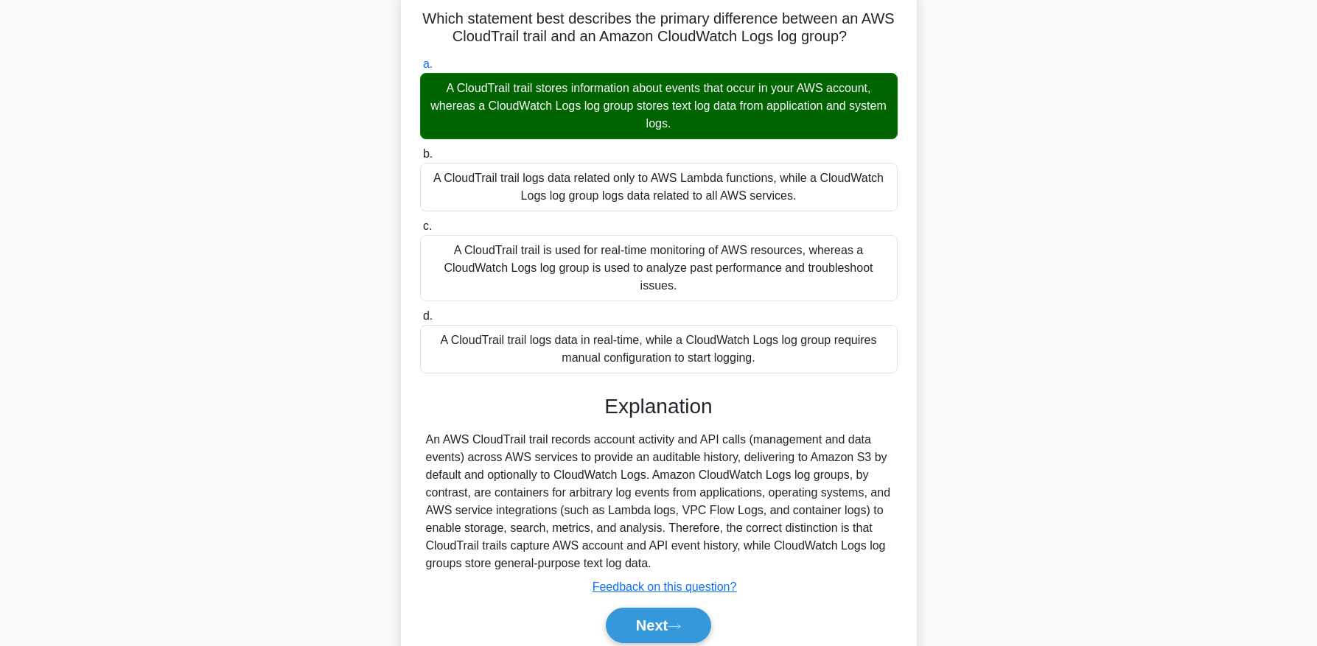
scroll to position [102, 0]
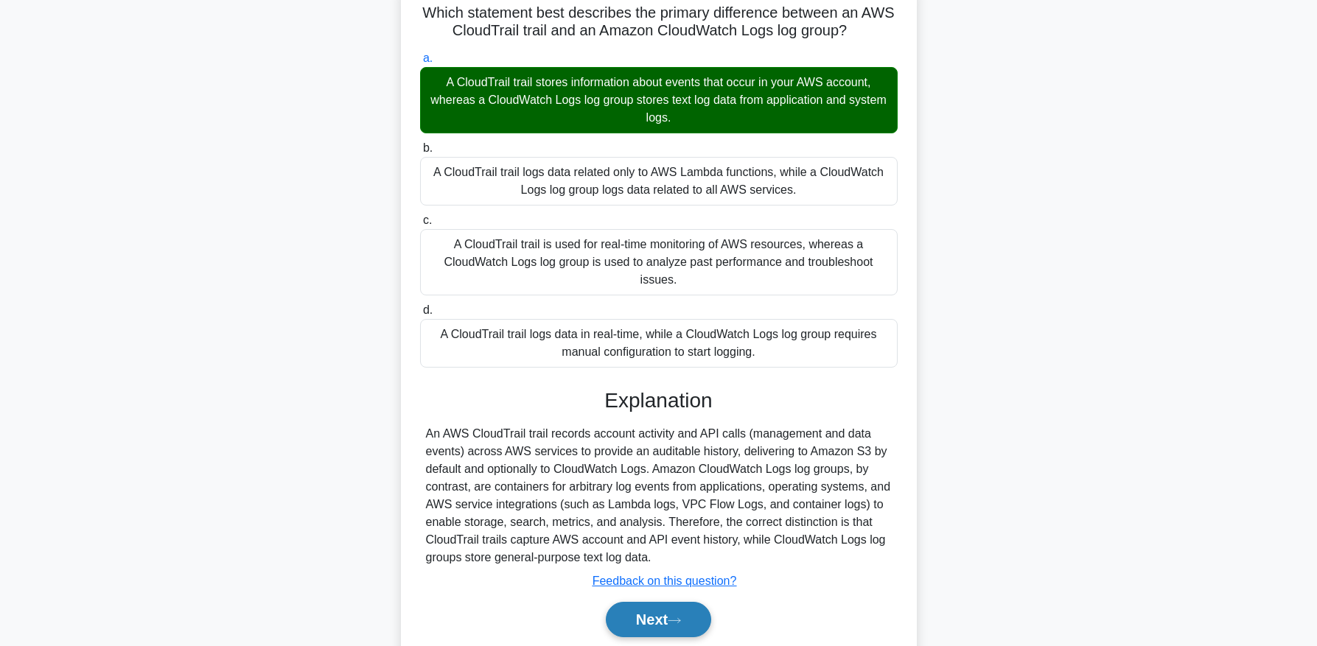
click at [650, 604] on button "Next" at bounding box center [658, 619] width 105 height 35
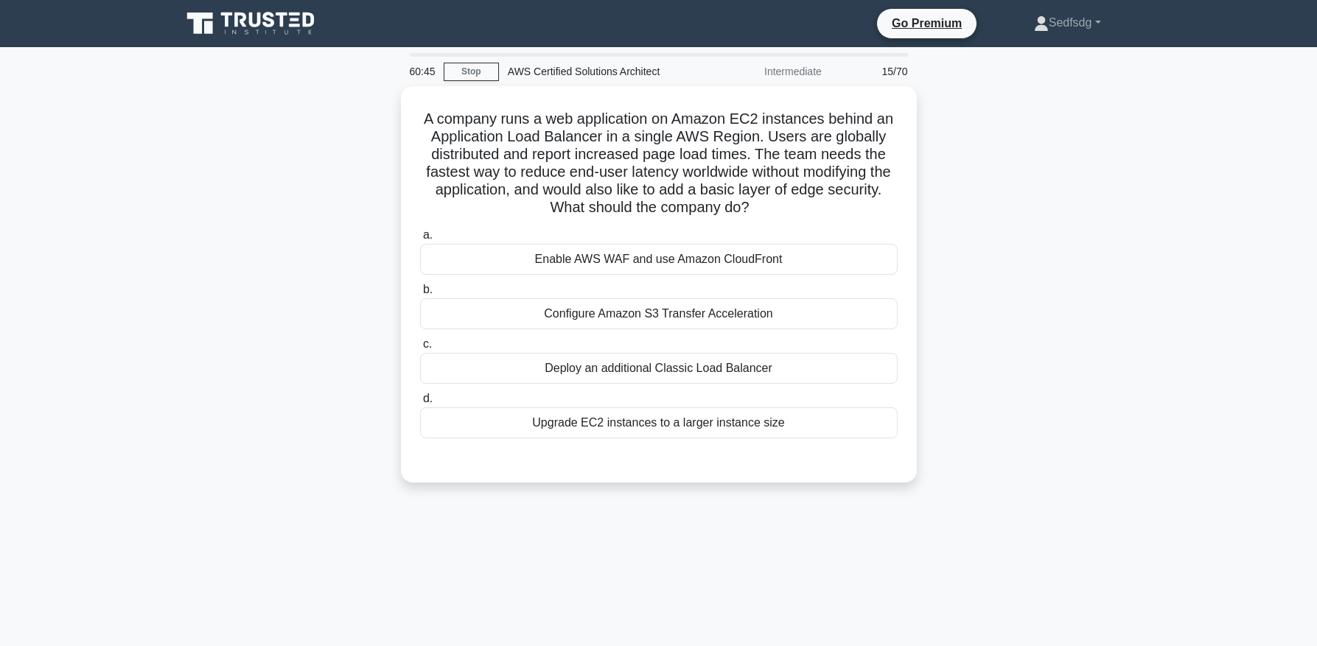
scroll to position [11, 0]
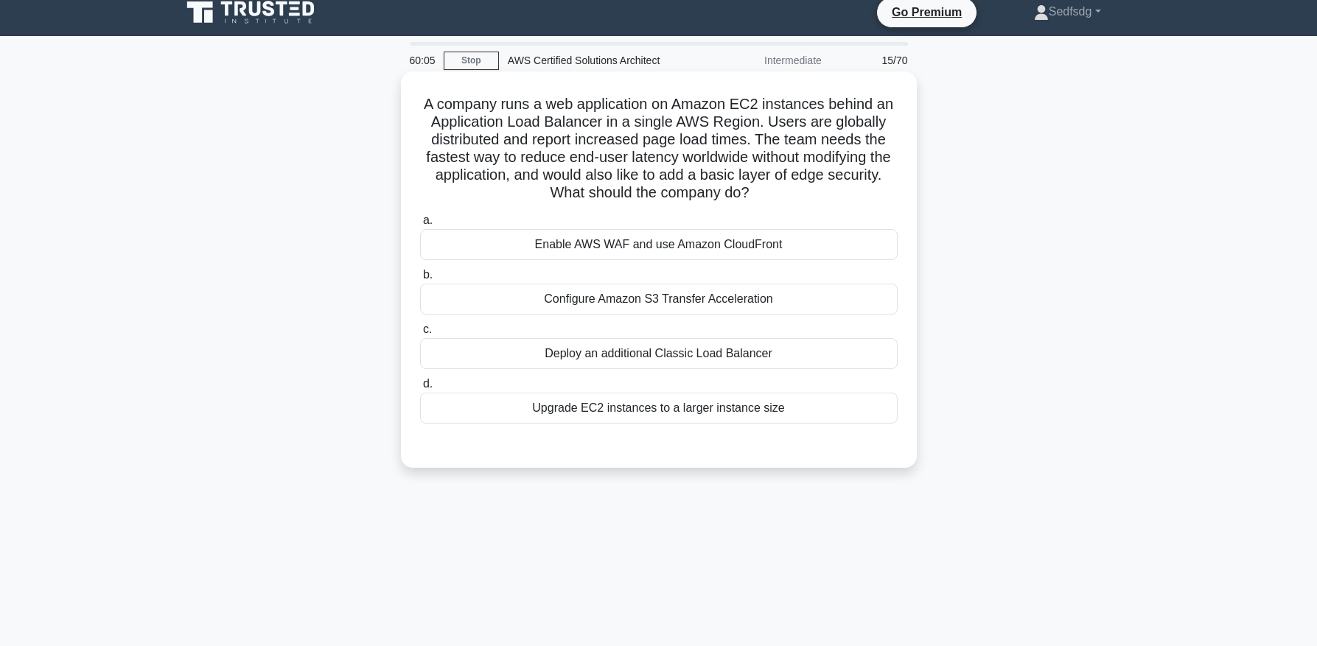
click at [553, 246] on div "Enable AWS WAF and use Amazon CloudFront" at bounding box center [659, 244] width 478 height 31
click at [420, 226] on input "a. Enable AWS WAF and use Amazon CloudFront" at bounding box center [420, 221] width 0 height 10
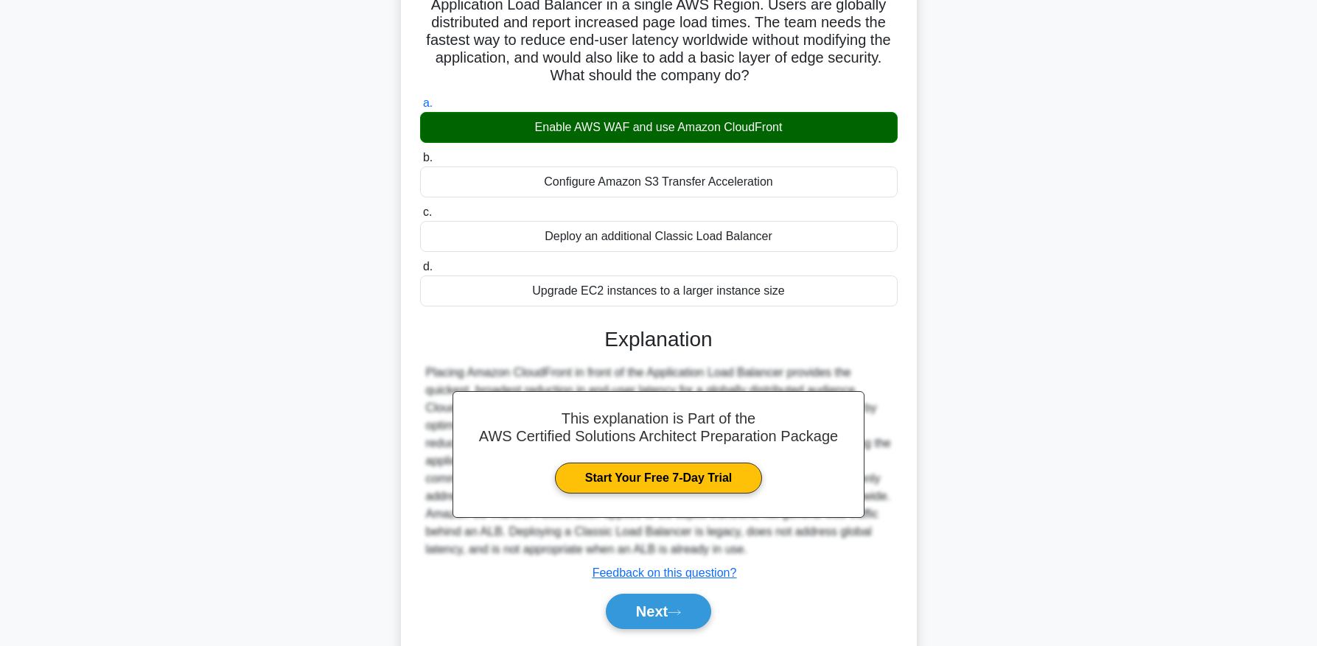
scroll to position [137, 0]
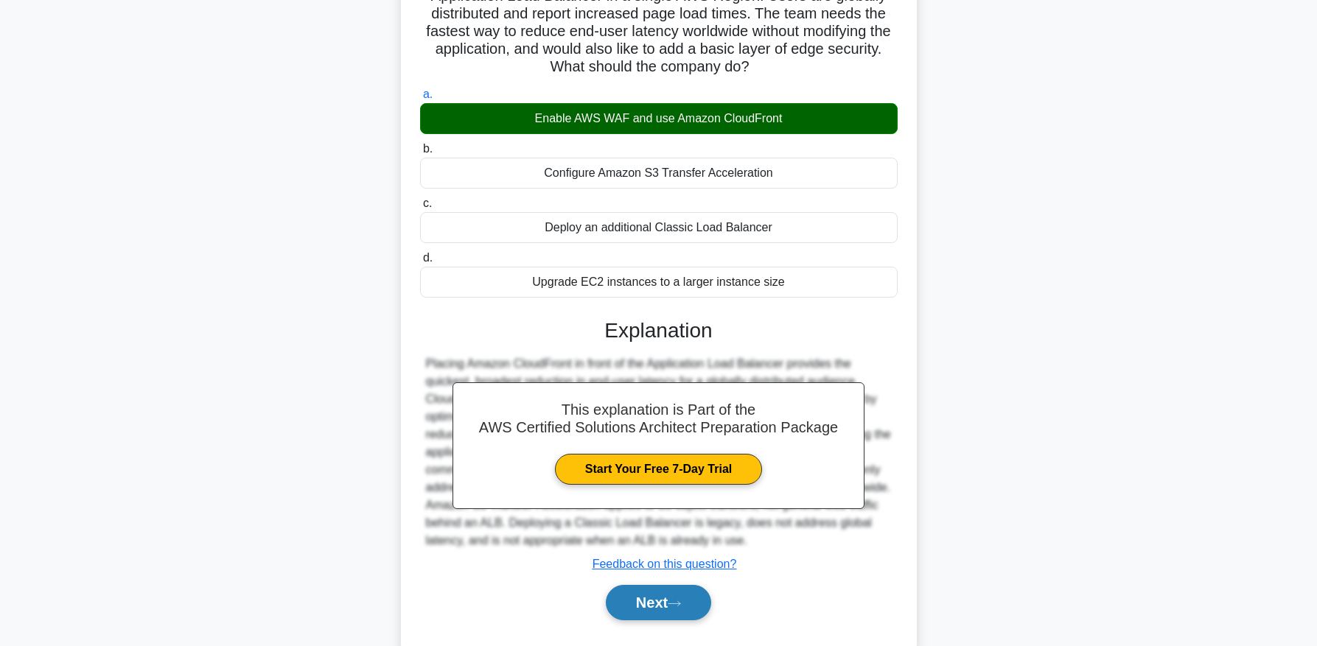
click at [677, 600] on button "Next" at bounding box center [658, 602] width 105 height 35
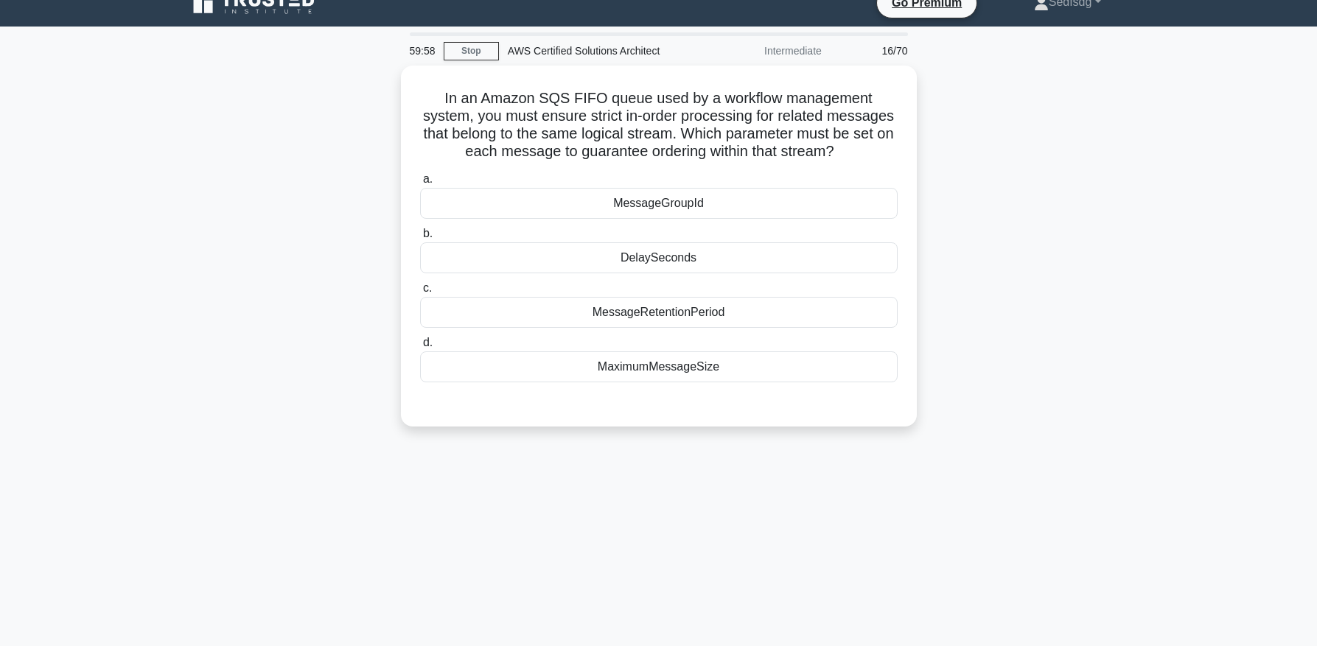
scroll to position [17, 0]
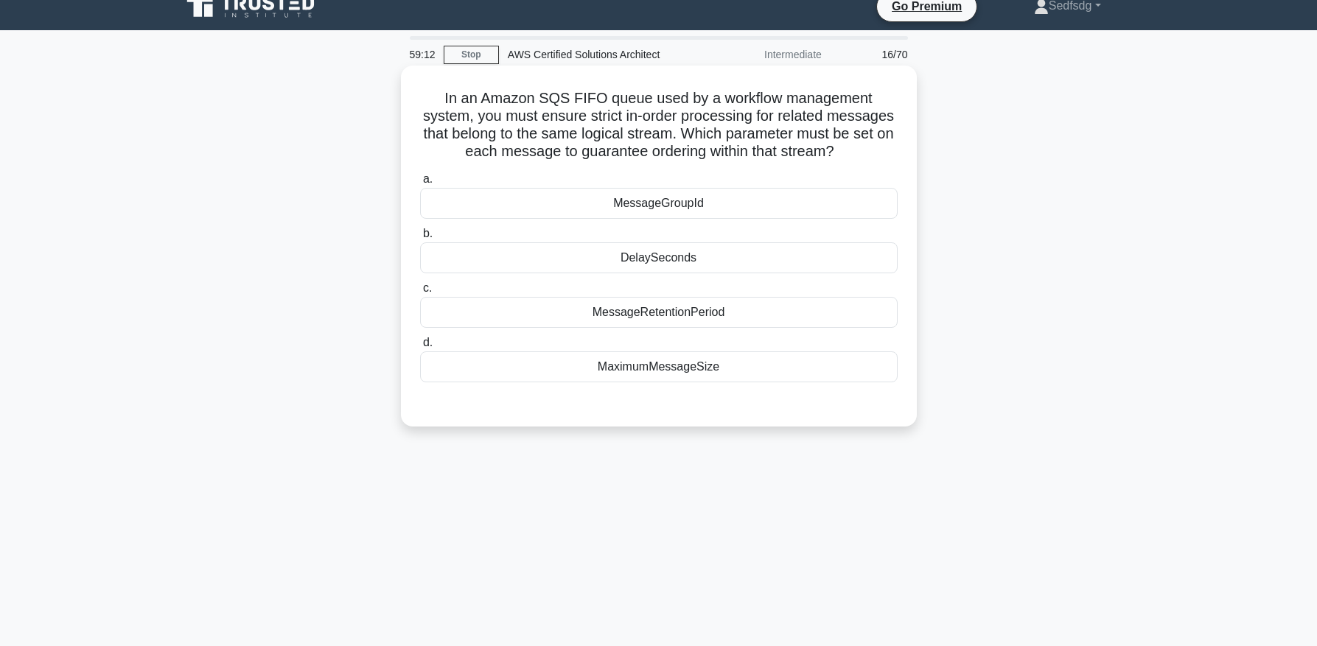
click at [703, 202] on div "MessageGroupId" at bounding box center [659, 203] width 478 height 31
click at [420, 184] on input "a. MessageGroupId" at bounding box center [420, 180] width 0 height 10
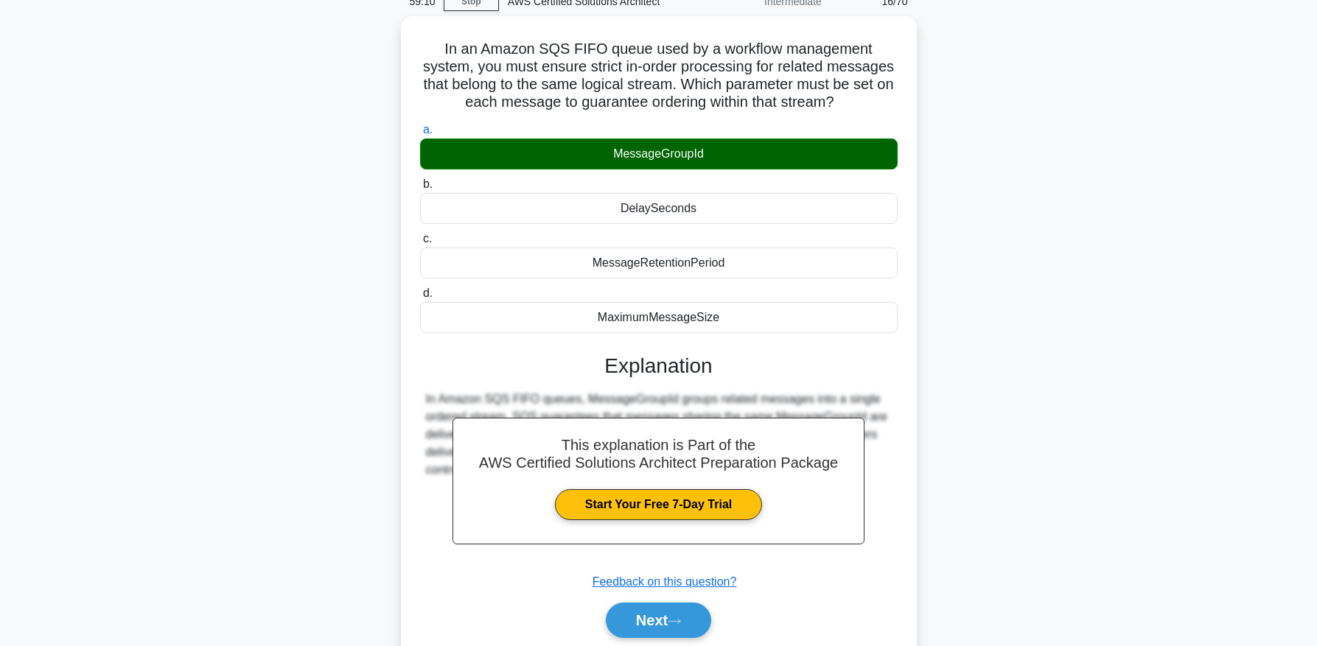
scroll to position [150, 0]
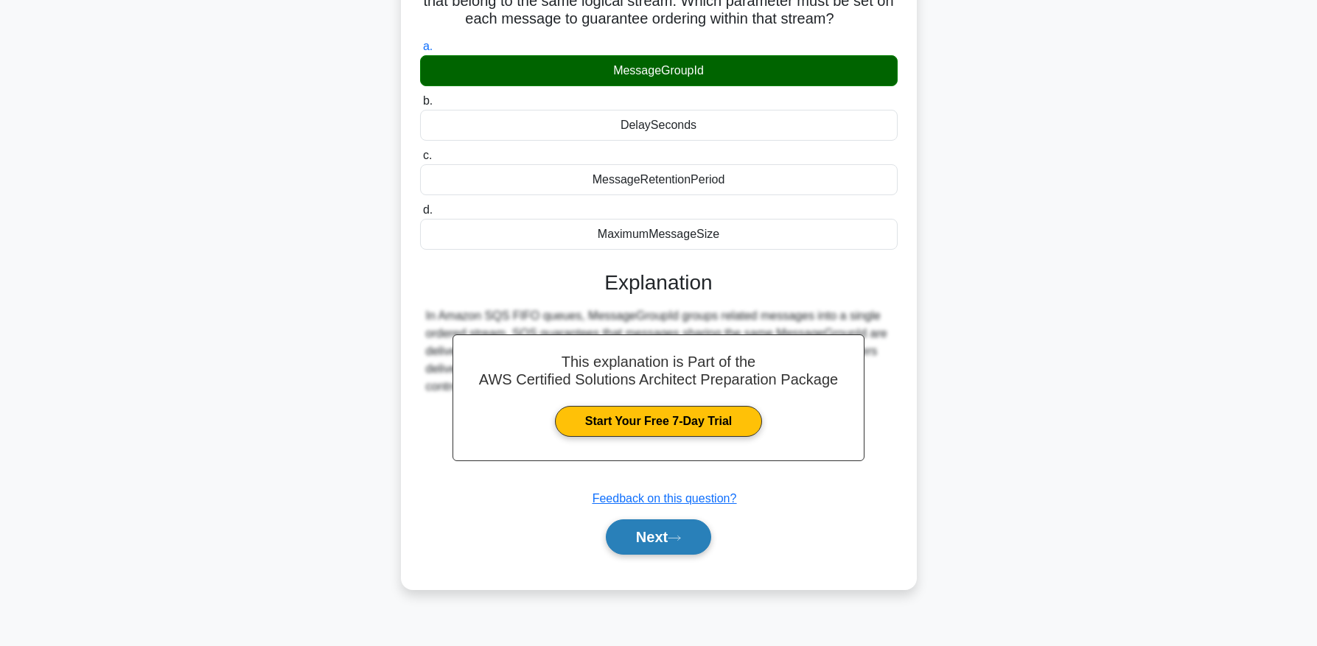
click at [644, 548] on button "Next" at bounding box center [658, 537] width 105 height 35
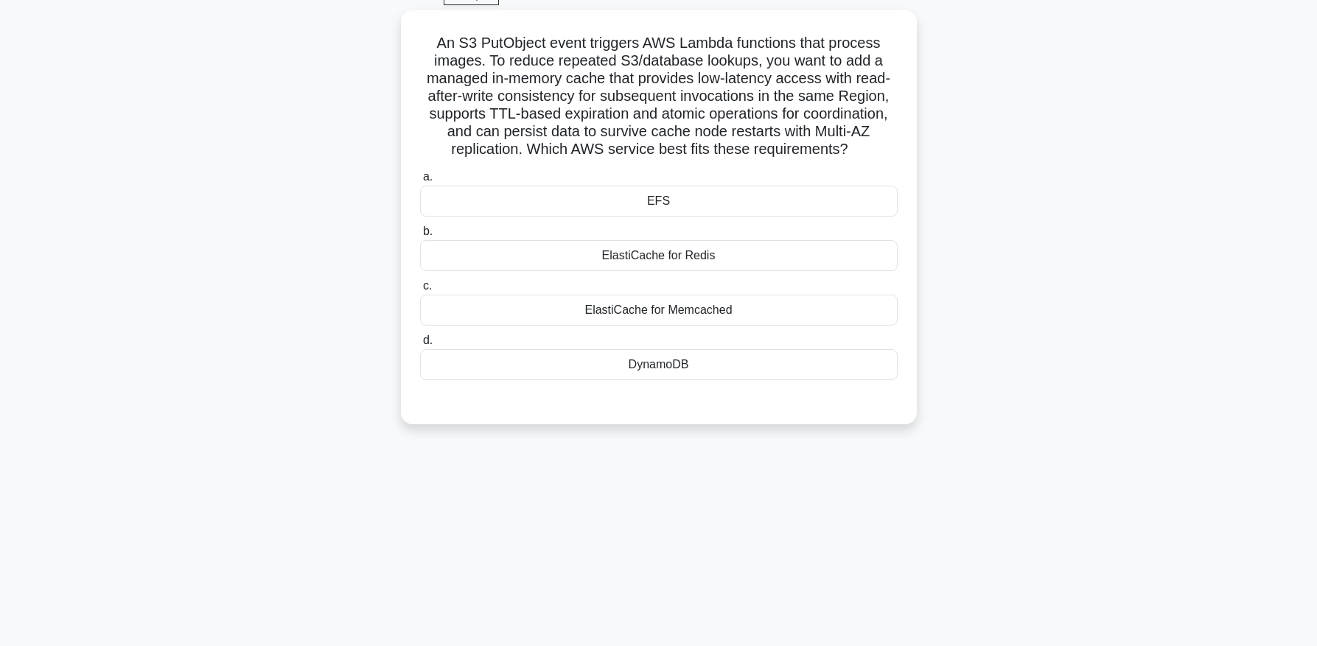
scroll to position [69, 0]
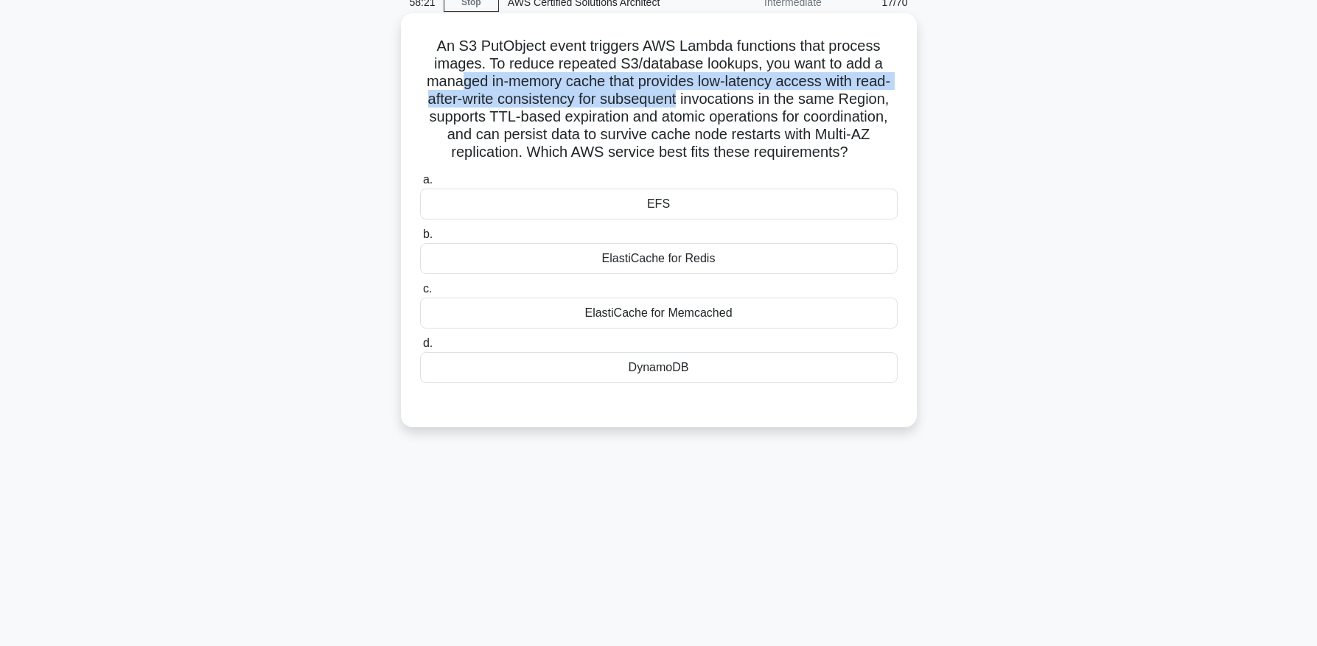
drag, startPoint x: 464, startPoint y: 77, endPoint x: 677, endPoint y: 97, distance: 214.0
click at [677, 97] on h5 "An S3 PutObject event triggers AWS Lambda functions that process images. To red…" at bounding box center [659, 99] width 481 height 125
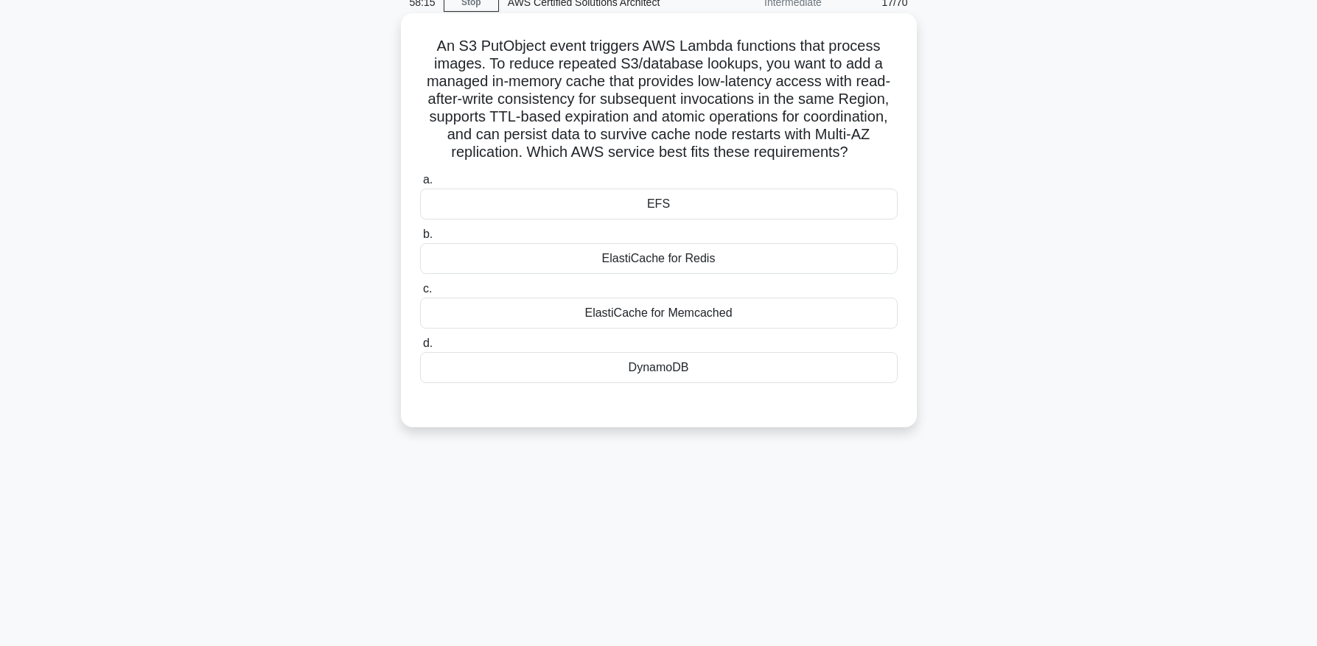
click at [703, 321] on div "ElastiCache for Memcached" at bounding box center [659, 313] width 478 height 31
click at [420, 294] on input "c. ElastiCache for Memcached" at bounding box center [420, 290] width 0 height 10
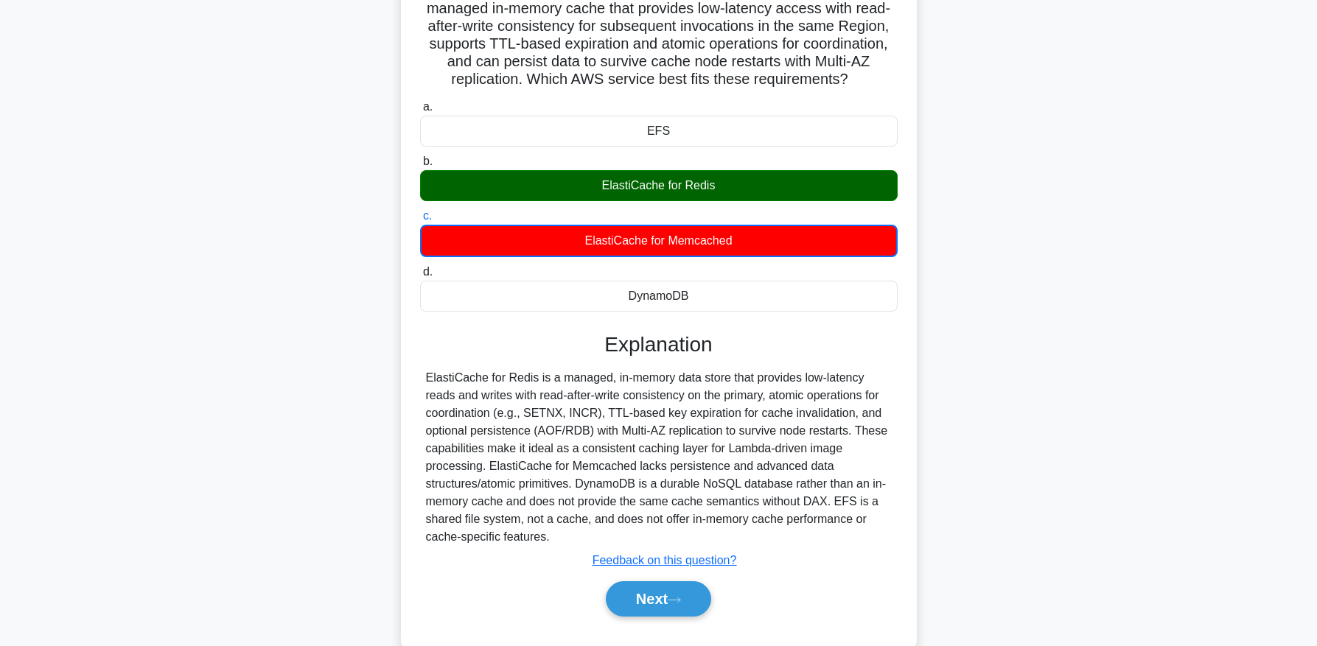
scroll to position [149, 0]
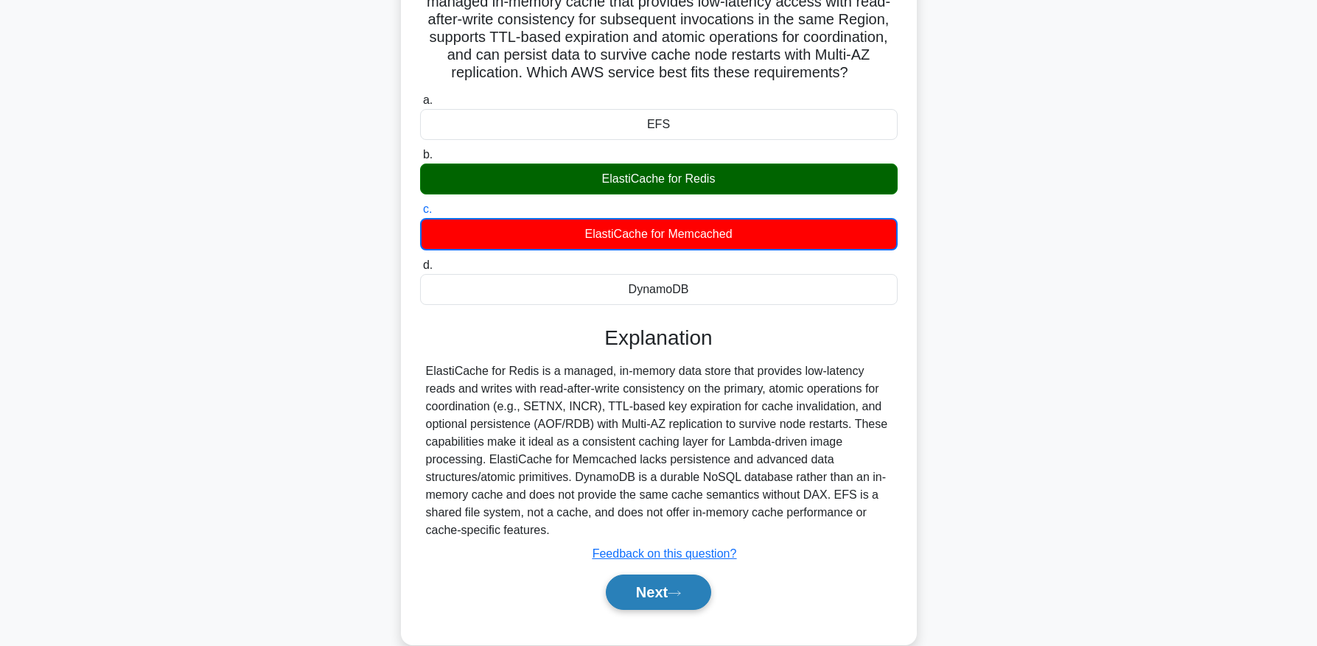
click at [697, 588] on button "Next" at bounding box center [658, 592] width 105 height 35
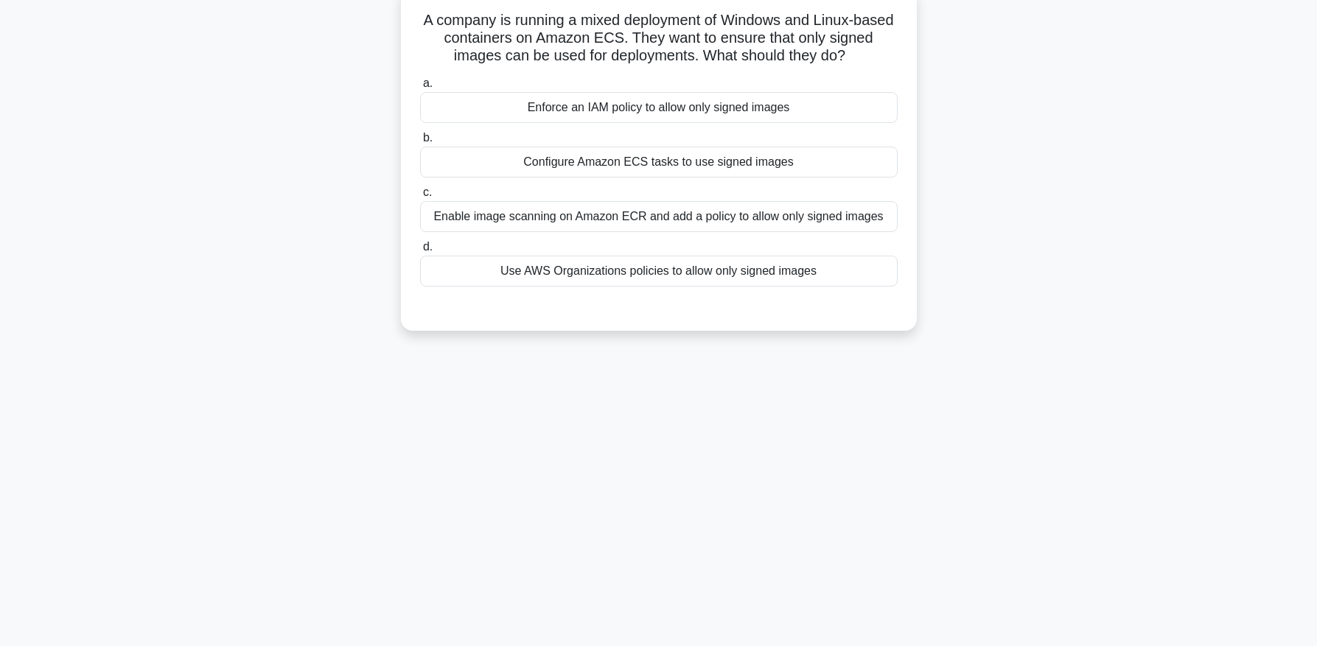
scroll to position [0, 0]
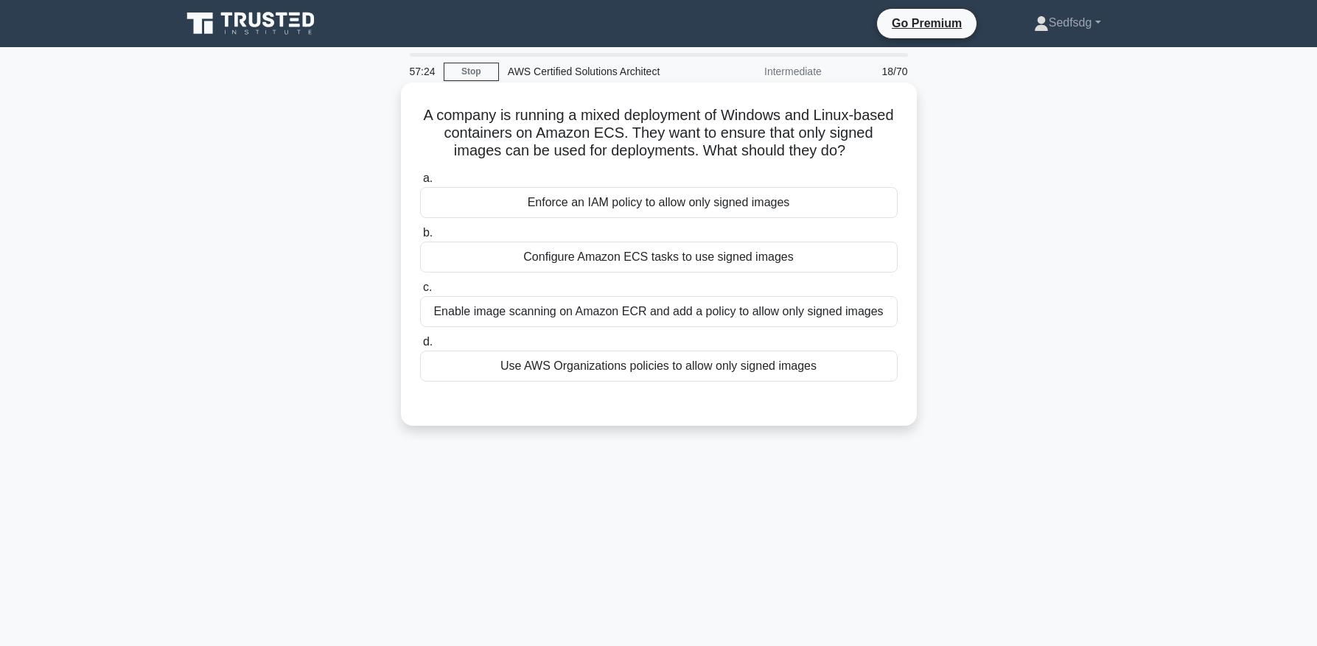
click at [863, 320] on div "Enable image scanning on Amazon ECR and add a policy to allow only signed images" at bounding box center [659, 311] width 478 height 31
click at [420, 293] on input "c. Enable image scanning on Amazon ECR and add a policy to allow only signed im…" at bounding box center [420, 288] width 0 height 10
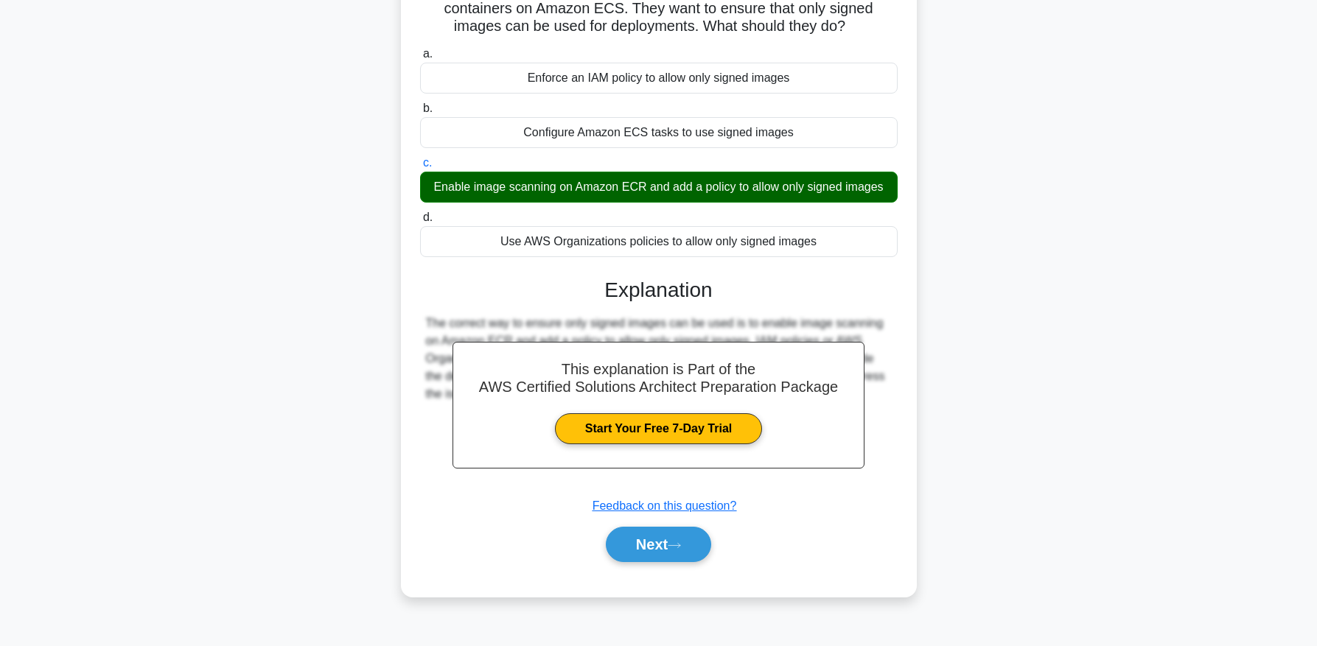
scroll to position [132, 0]
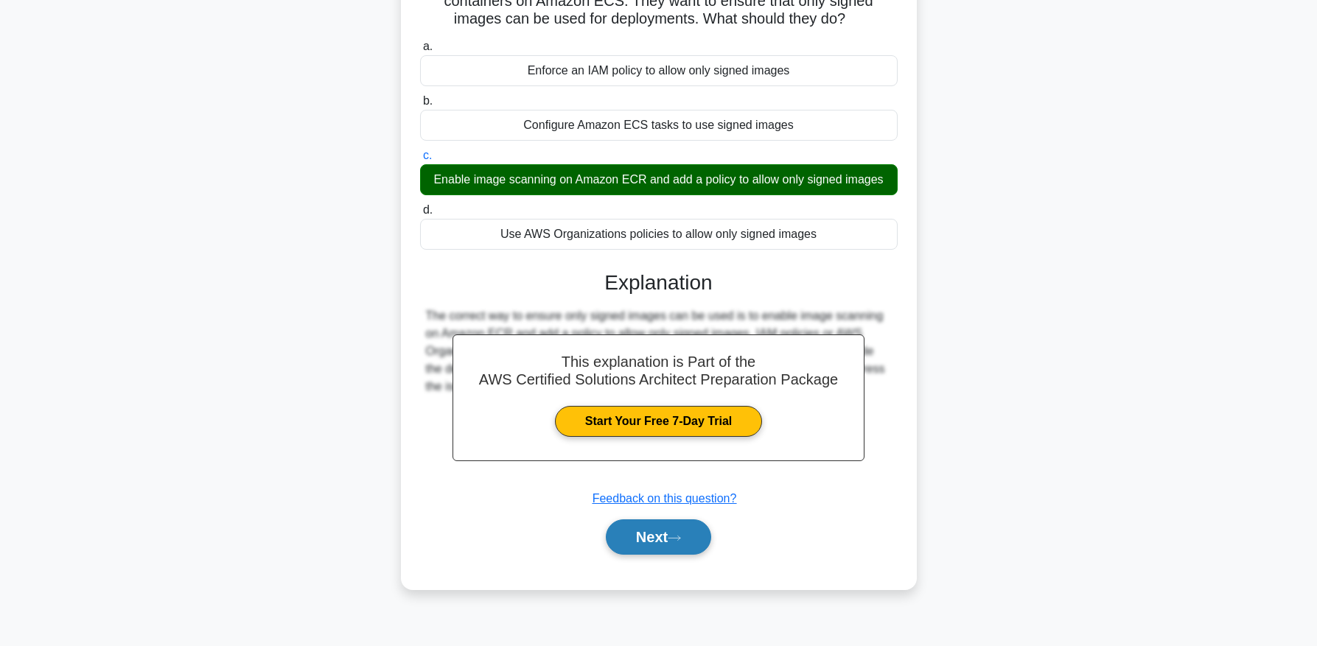
click at [666, 537] on button "Next" at bounding box center [658, 537] width 105 height 35
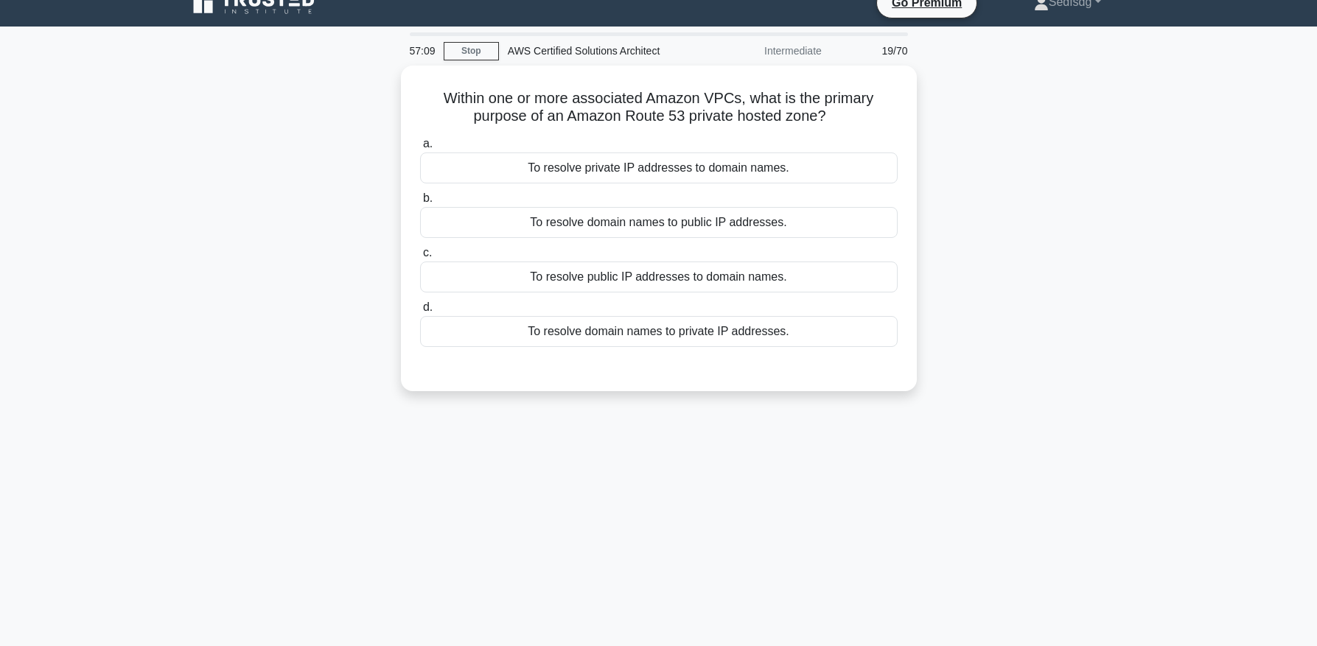
scroll to position [0, 0]
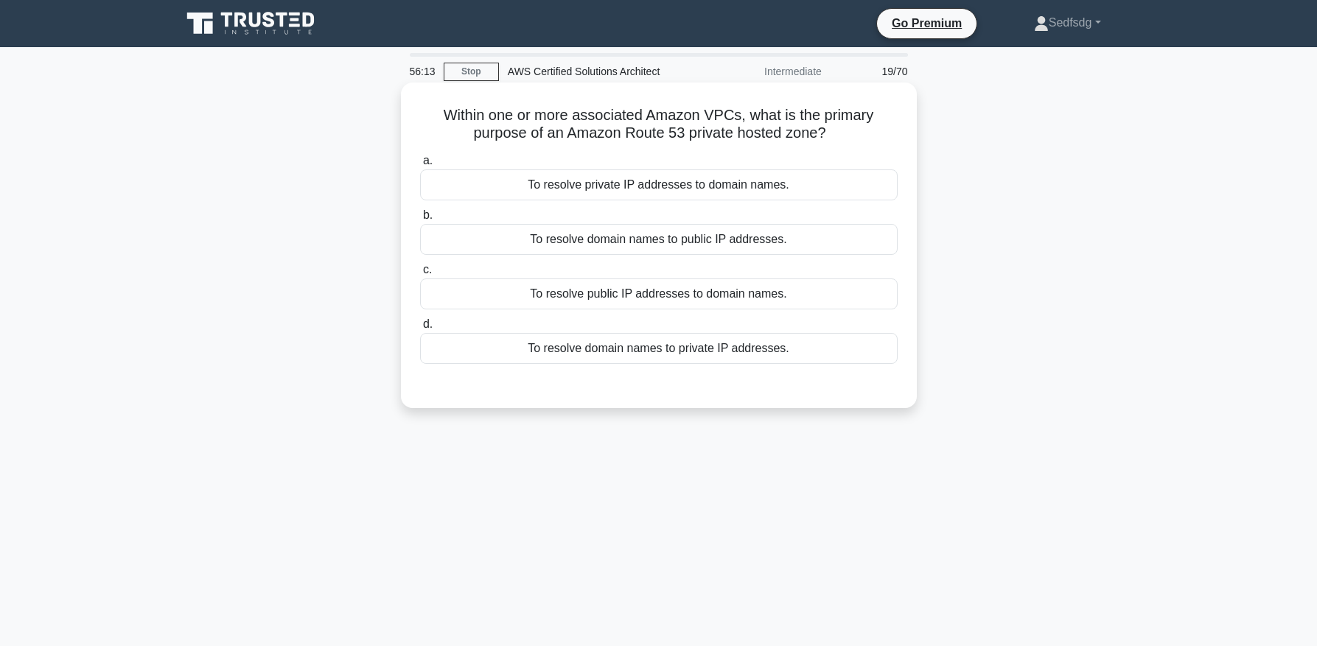
click at [618, 291] on div "To resolve public IP addresses to domain names." at bounding box center [659, 294] width 478 height 31
click at [420, 275] on input "c. To resolve public IP addresses to domain names." at bounding box center [420, 270] width 0 height 10
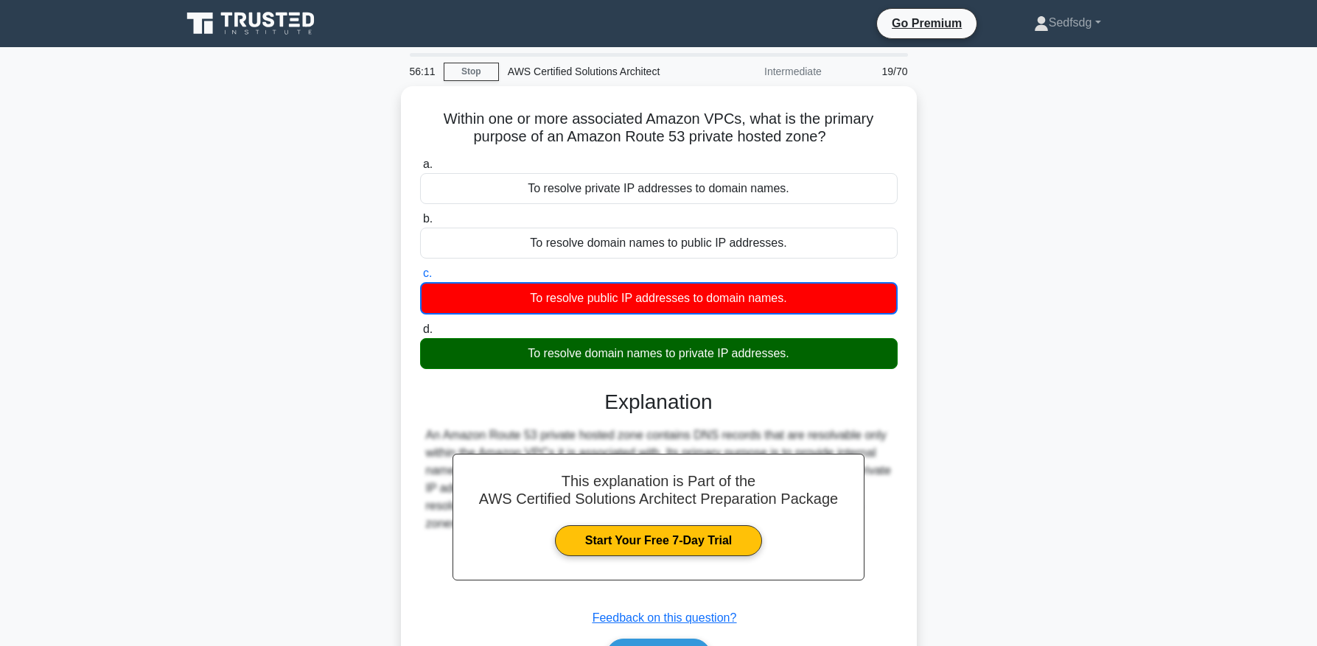
scroll to position [12, 0]
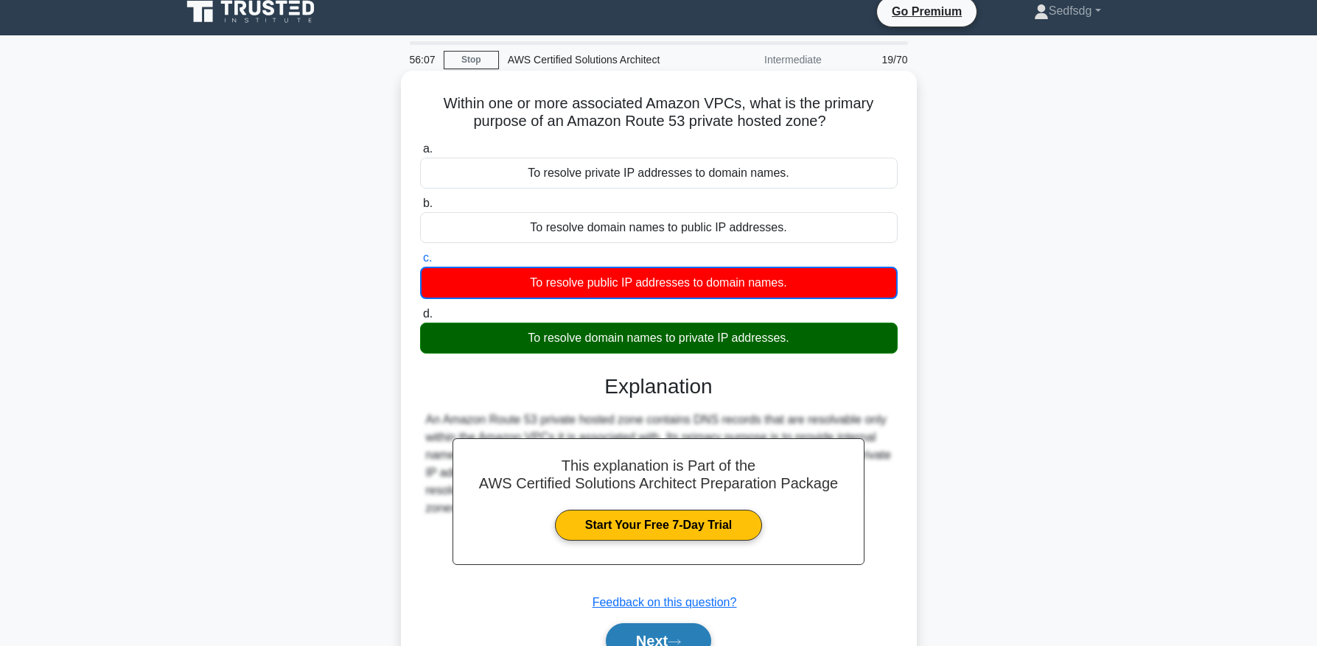
click at [695, 638] on button "Next" at bounding box center [658, 641] width 105 height 35
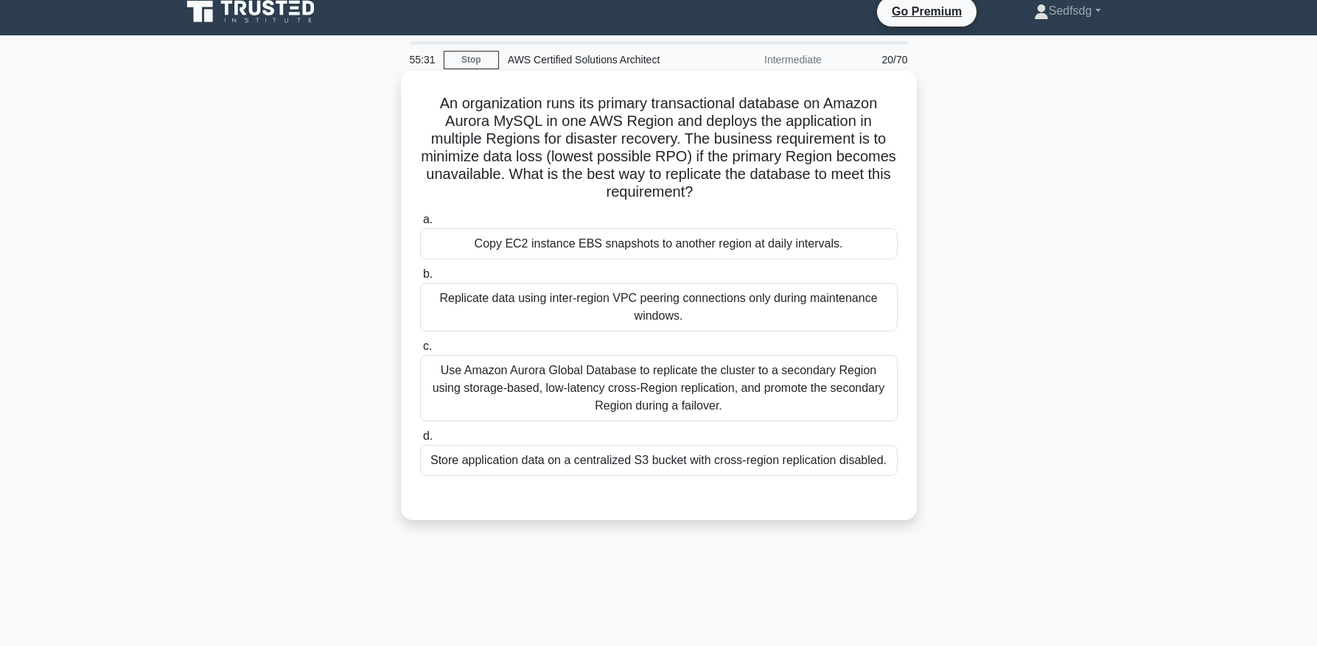
click at [501, 385] on div "Use Amazon Aurora Global Database to replicate the cluster to a secondary Regio…" at bounding box center [659, 388] width 478 height 66
click at [420, 352] on input "c. Use Amazon Aurora Global Database to replicate the cluster to a secondary Re…" at bounding box center [420, 347] width 0 height 10
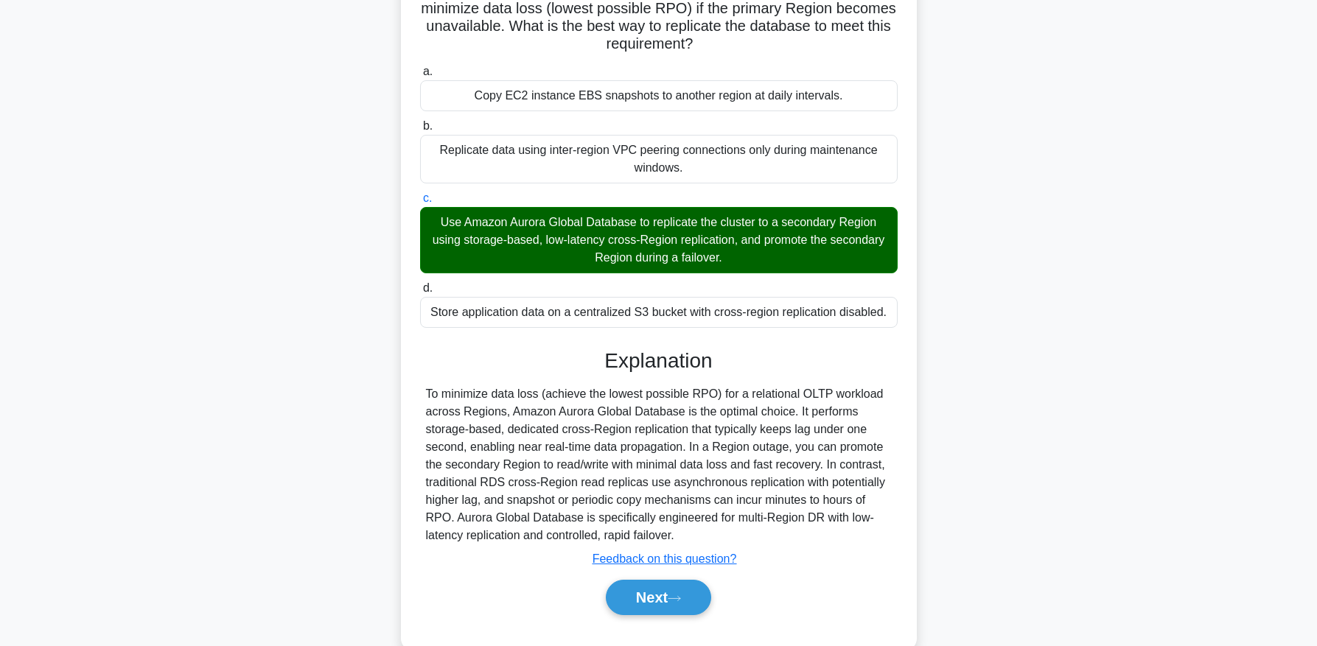
scroll to position [192, 0]
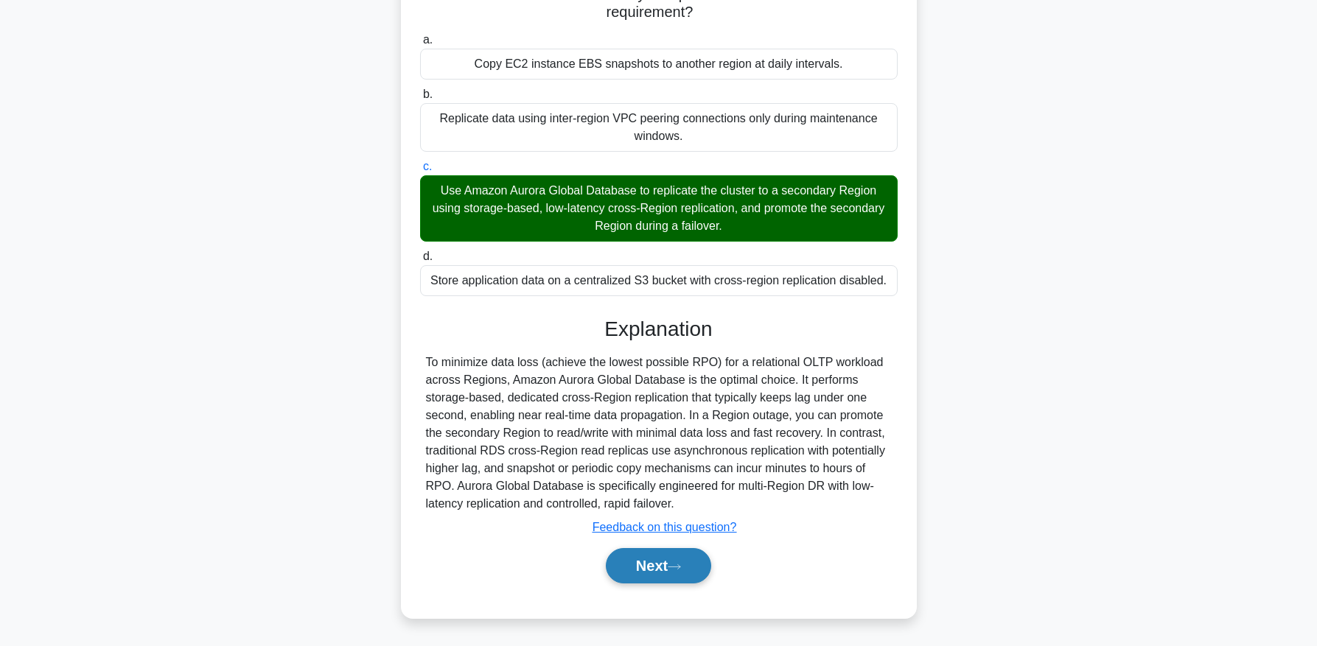
click at [647, 575] on button "Next" at bounding box center [658, 565] width 105 height 35
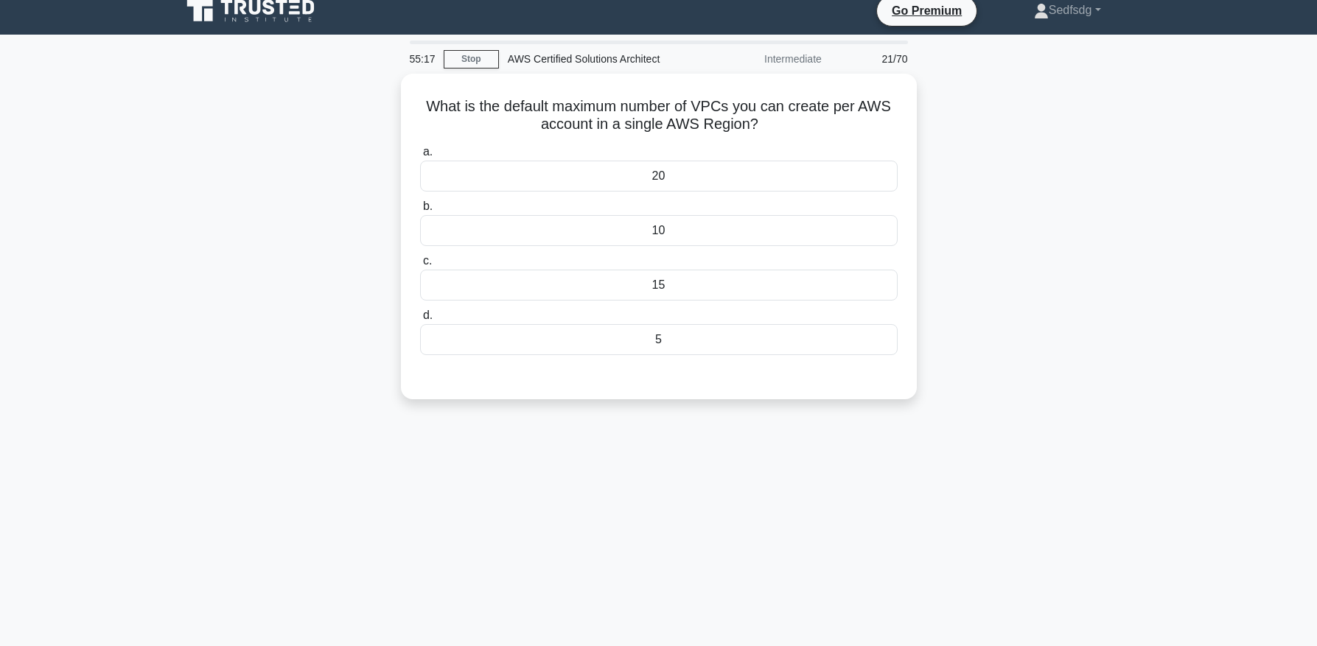
scroll to position [0, 0]
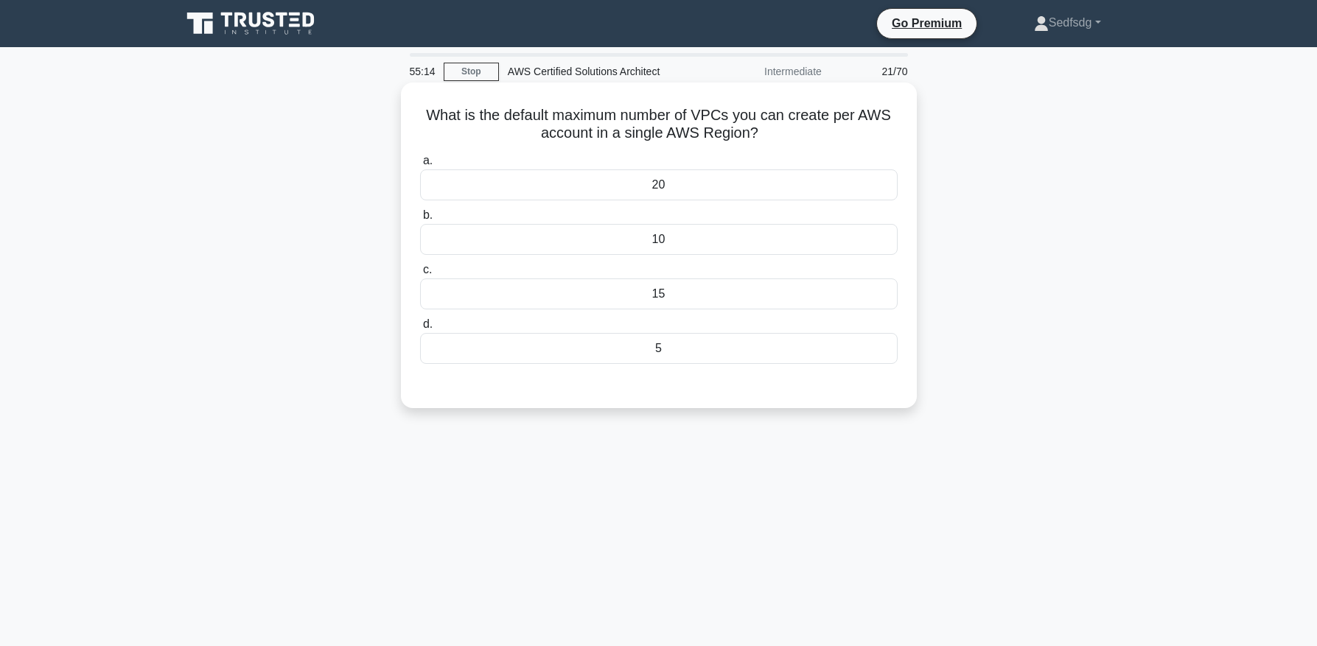
click at [672, 348] on div "5" at bounding box center [659, 348] width 478 height 31
click at [420, 330] on input "d. 5" at bounding box center [420, 325] width 0 height 10
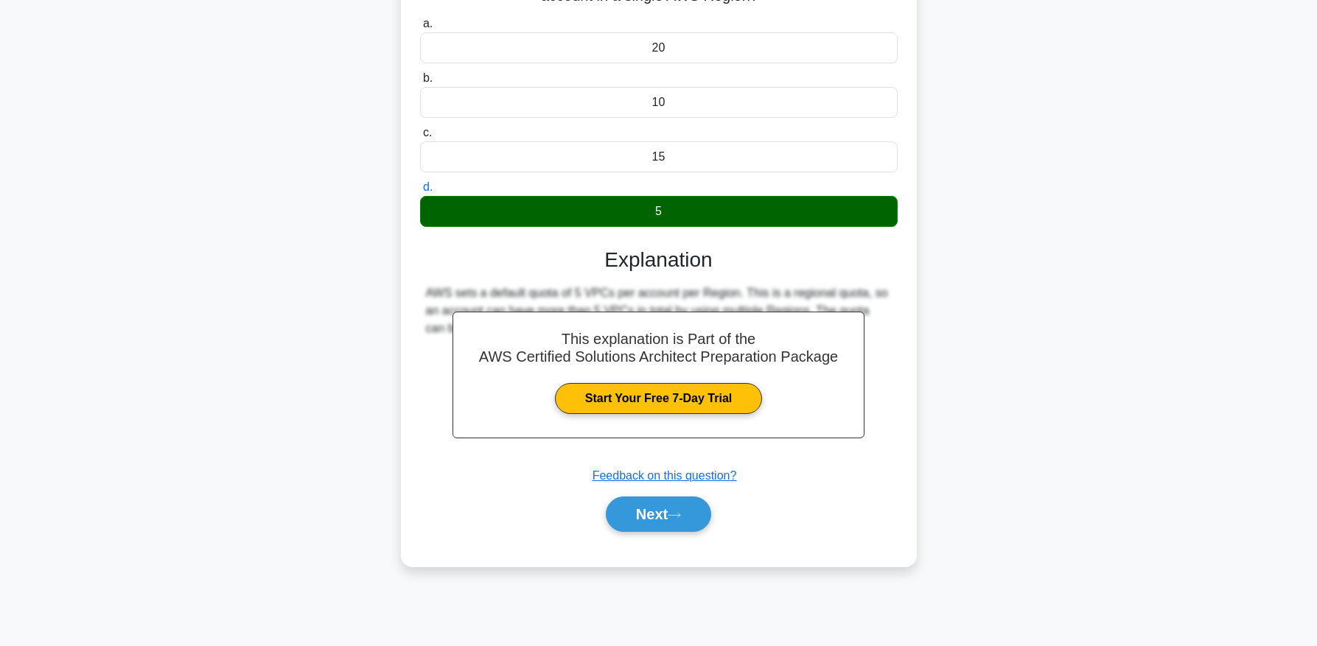
scroll to position [150, 0]
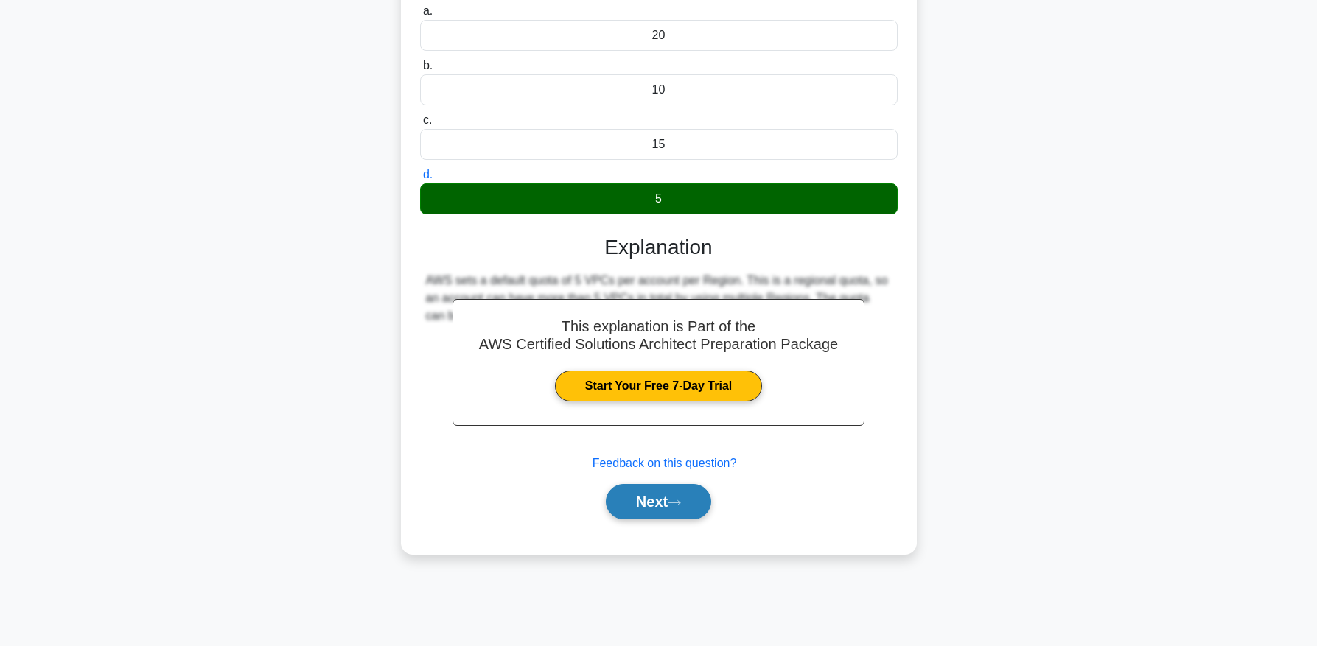
click at [680, 503] on icon at bounding box center [674, 503] width 13 height 8
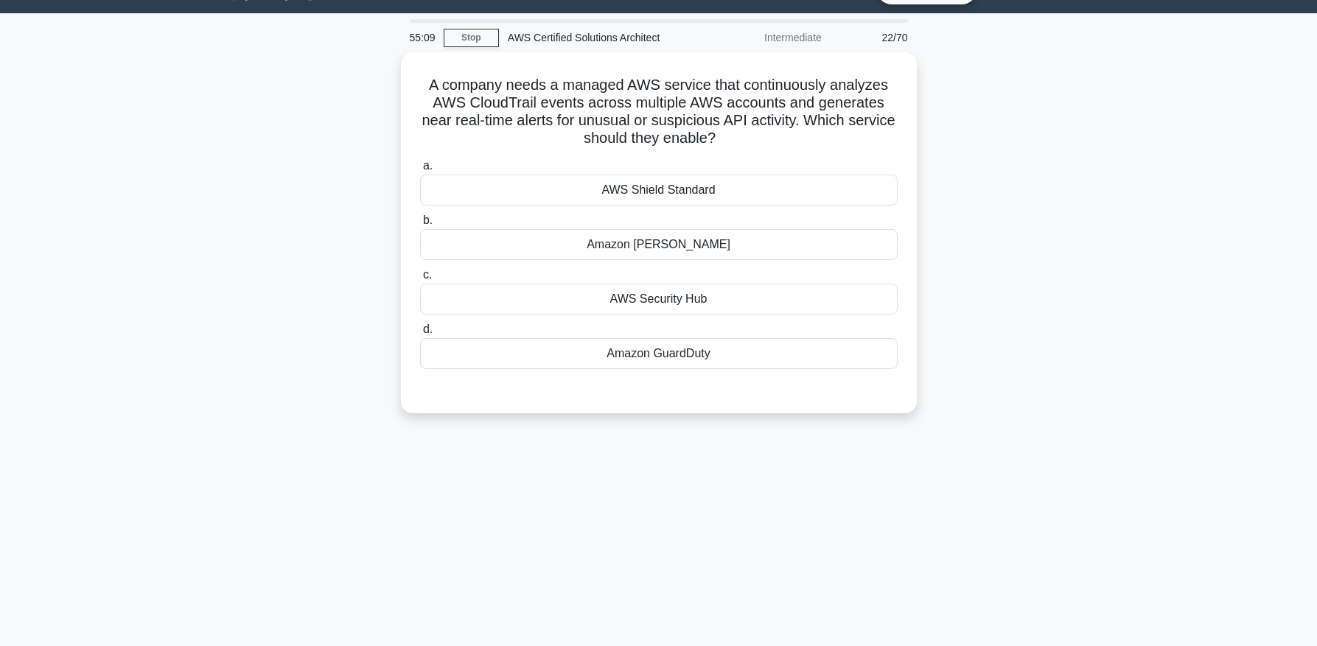
scroll to position [29, 0]
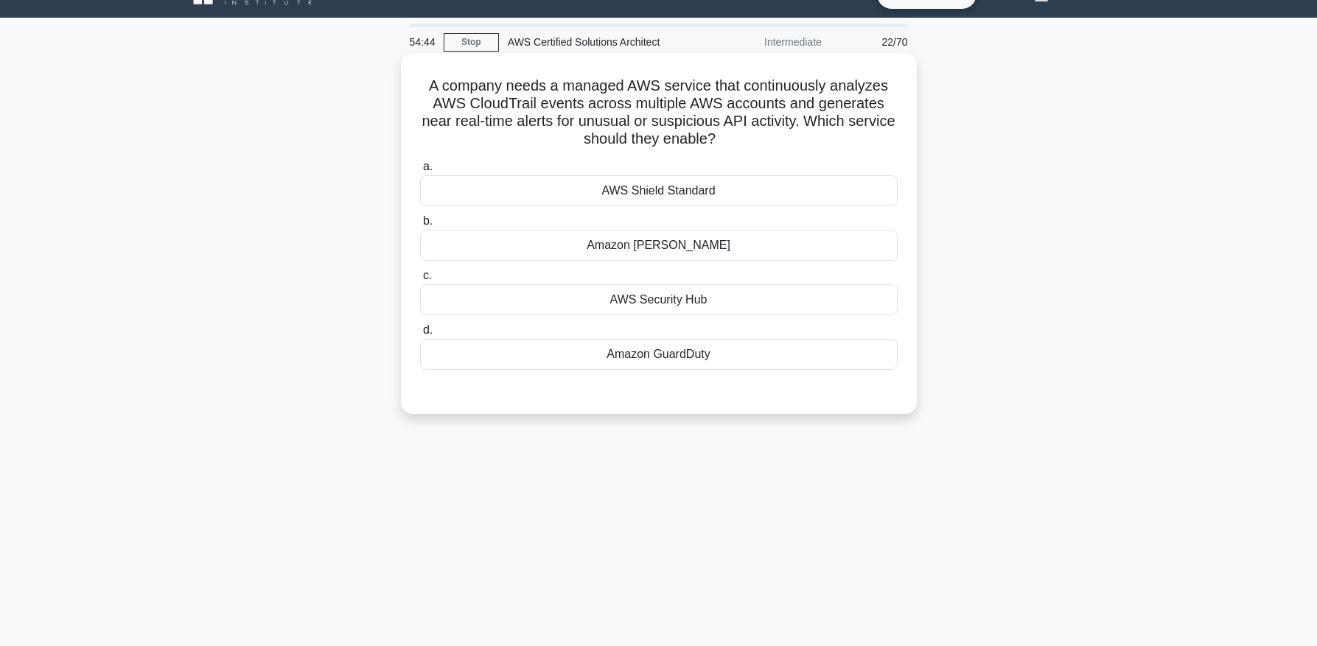
click at [617, 358] on div "Amazon GuardDuty" at bounding box center [659, 354] width 478 height 31
click at [420, 335] on input "d. Amazon GuardDuty" at bounding box center [420, 331] width 0 height 10
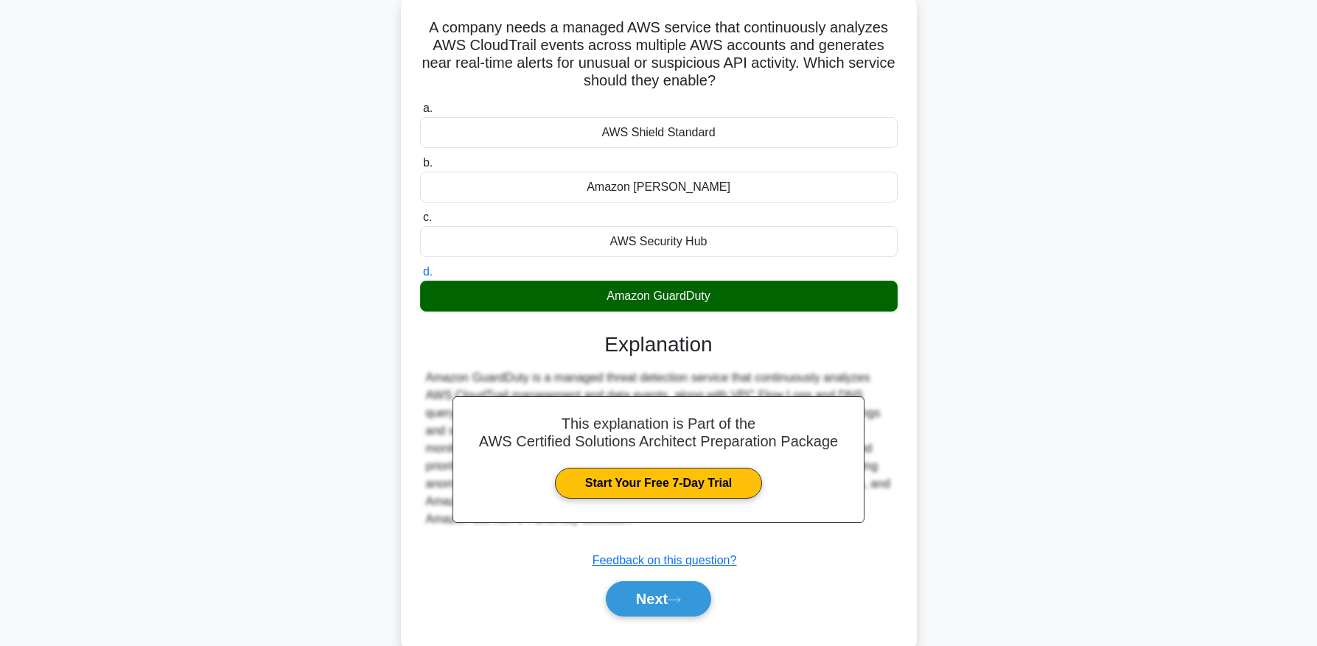
scroll to position [150, 0]
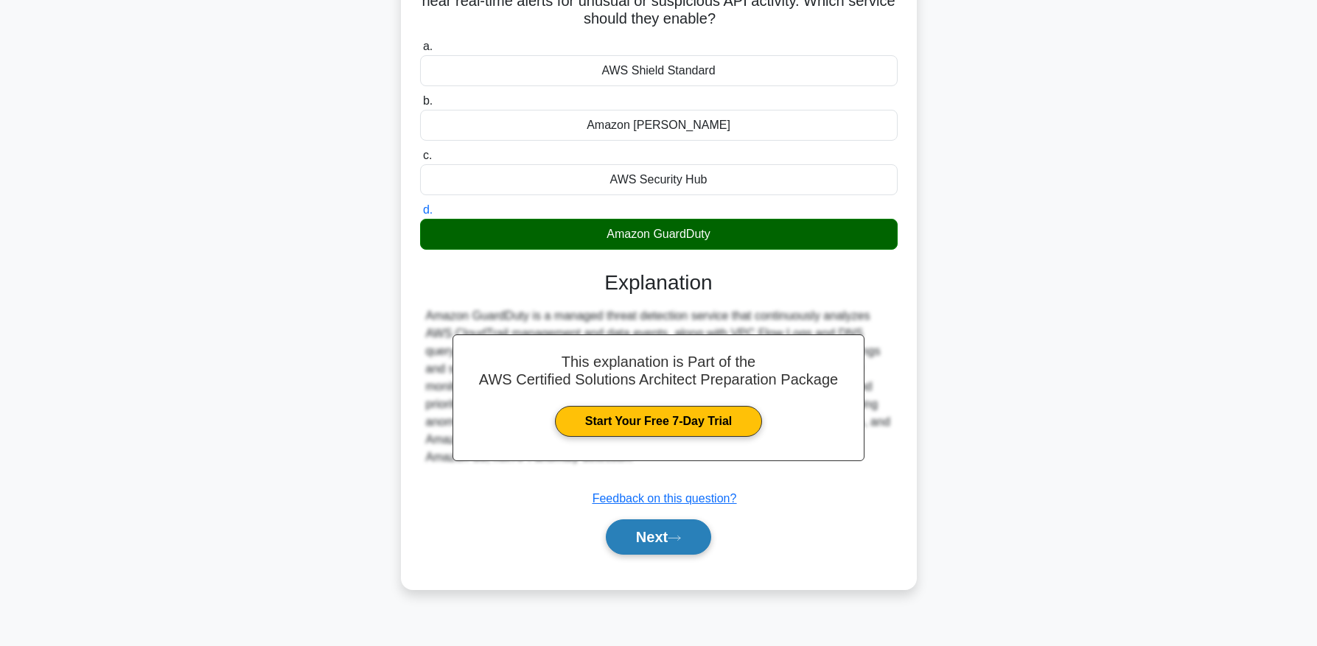
click at [677, 545] on button "Next" at bounding box center [658, 537] width 105 height 35
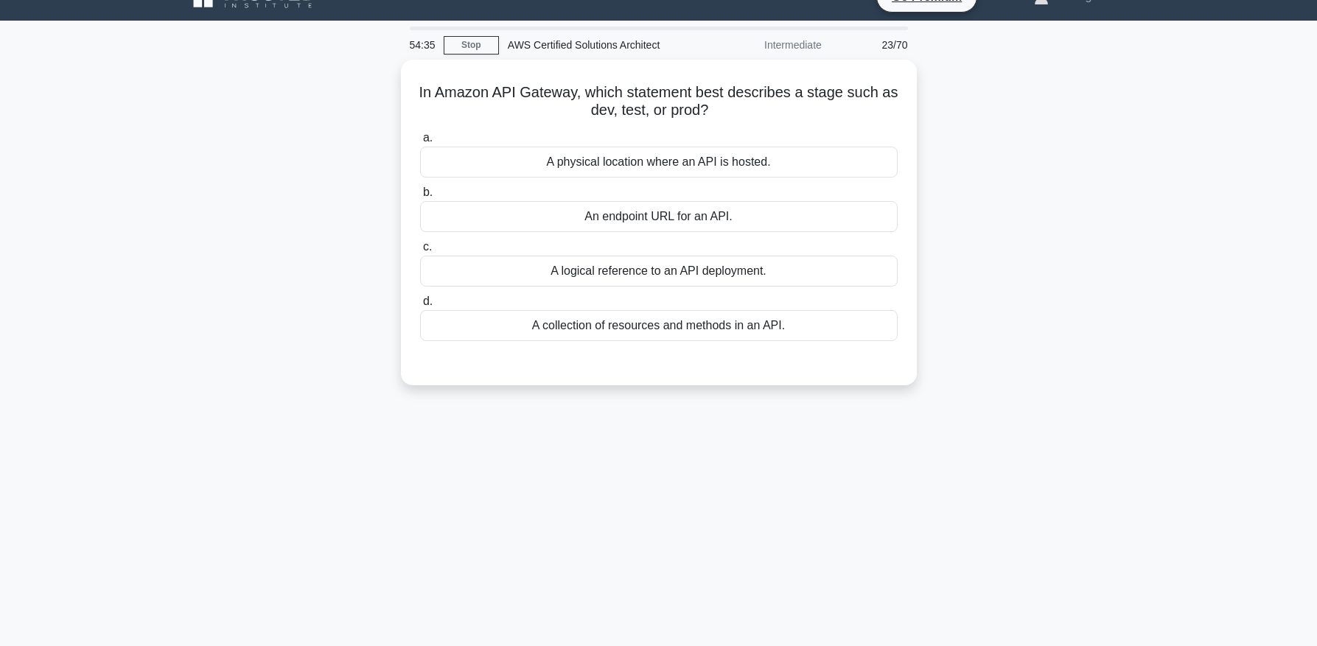
scroll to position [19, 0]
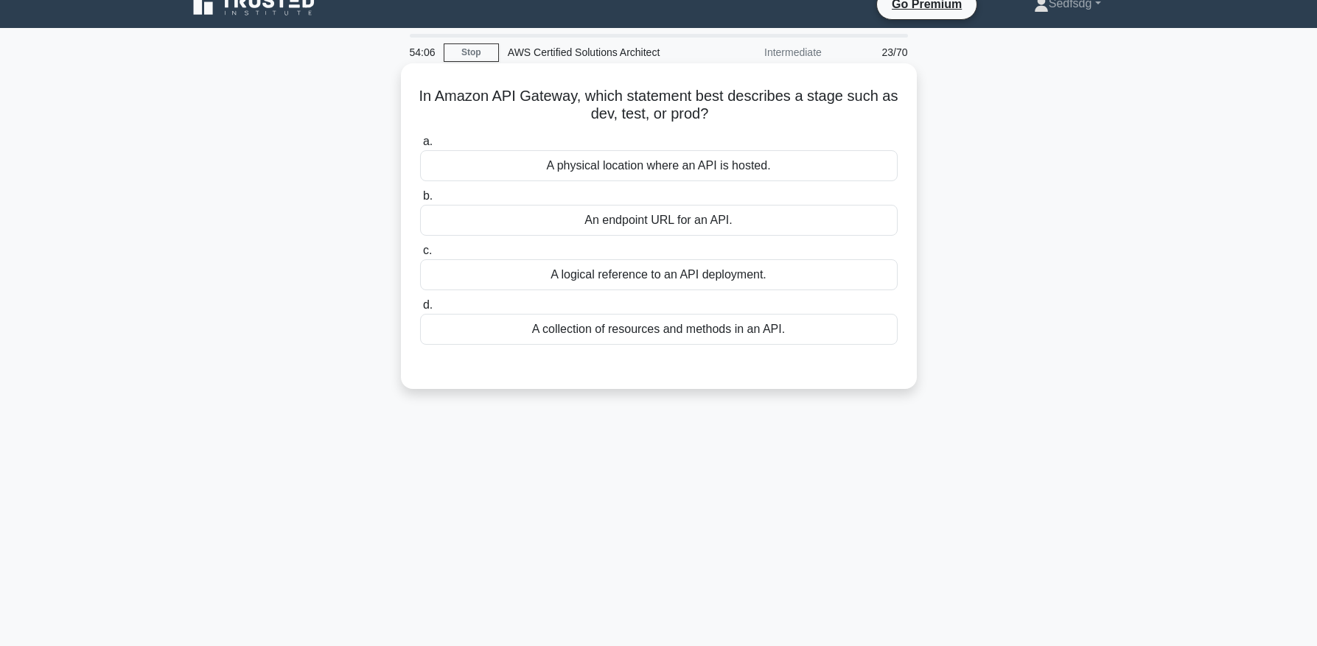
click at [778, 226] on div "An endpoint URL for an API." at bounding box center [659, 220] width 478 height 31
click at [420, 201] on input "b. An endpoint URL for an API." at bounding box center [420, 197] width 0 height 10
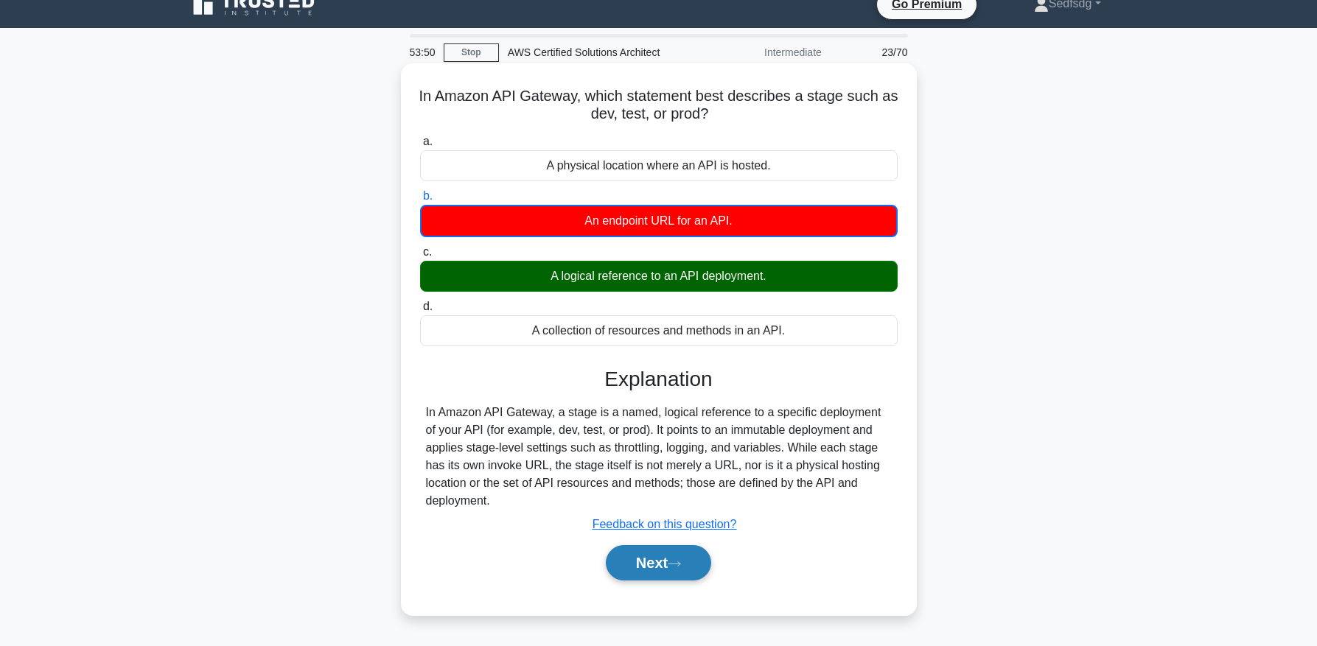
click at [680, 552] on button "Next" at bounding box center [658, 563] width 105 height 35
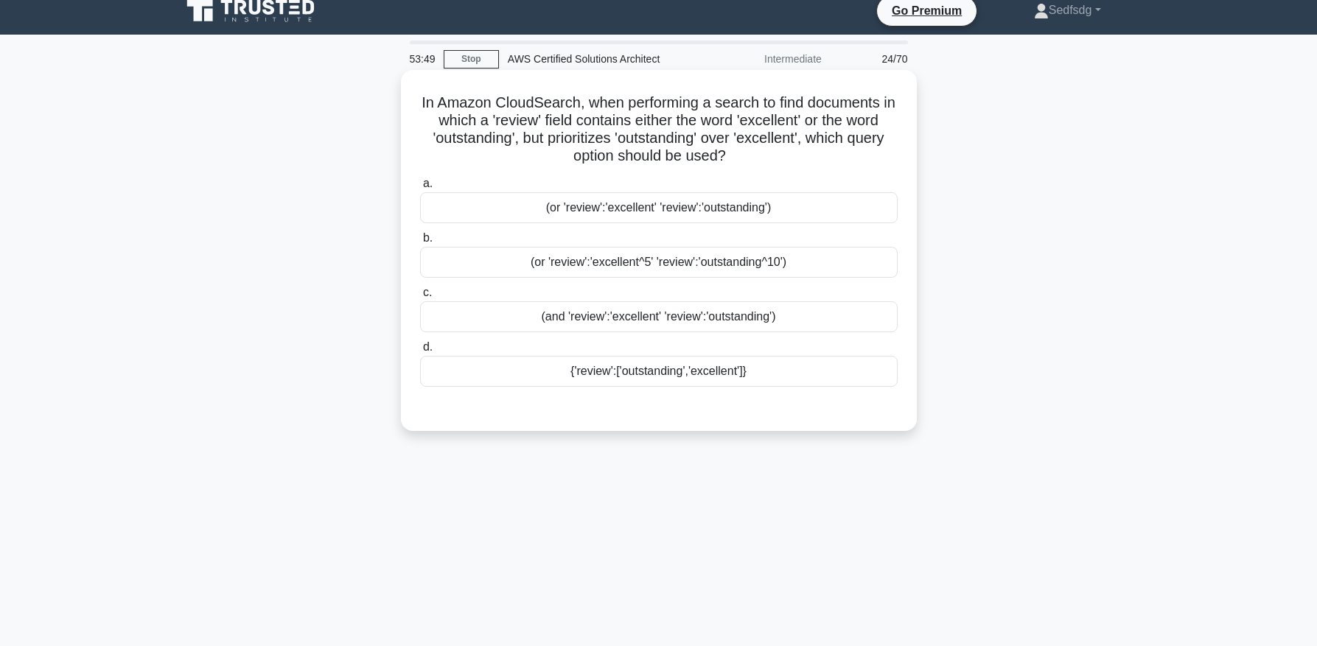
scroll to position [0, 0]
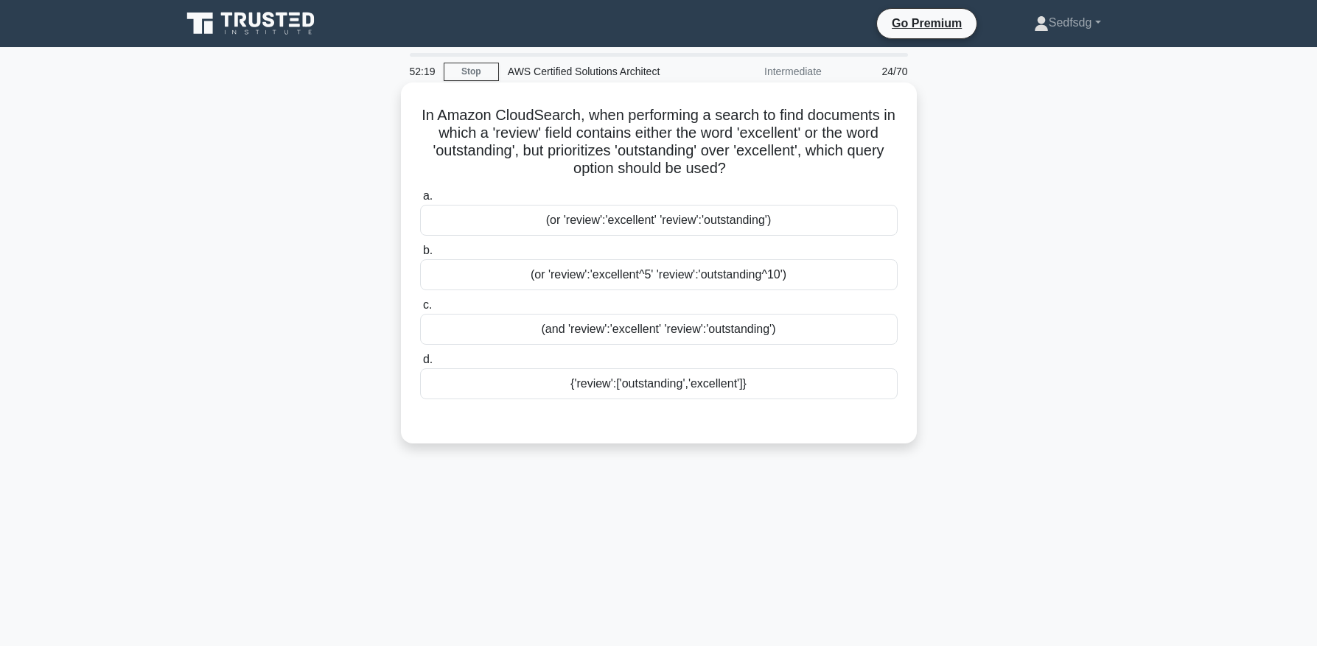
click at [826, 397] on div "{'review':['outstanding','excellent']}" at bounding box center [659, 384] width 478 height 31
click at [420, 365] on input "d. {'review':['outstanding','excellent']}" at bounding box center [420, 360] width 0 height 10
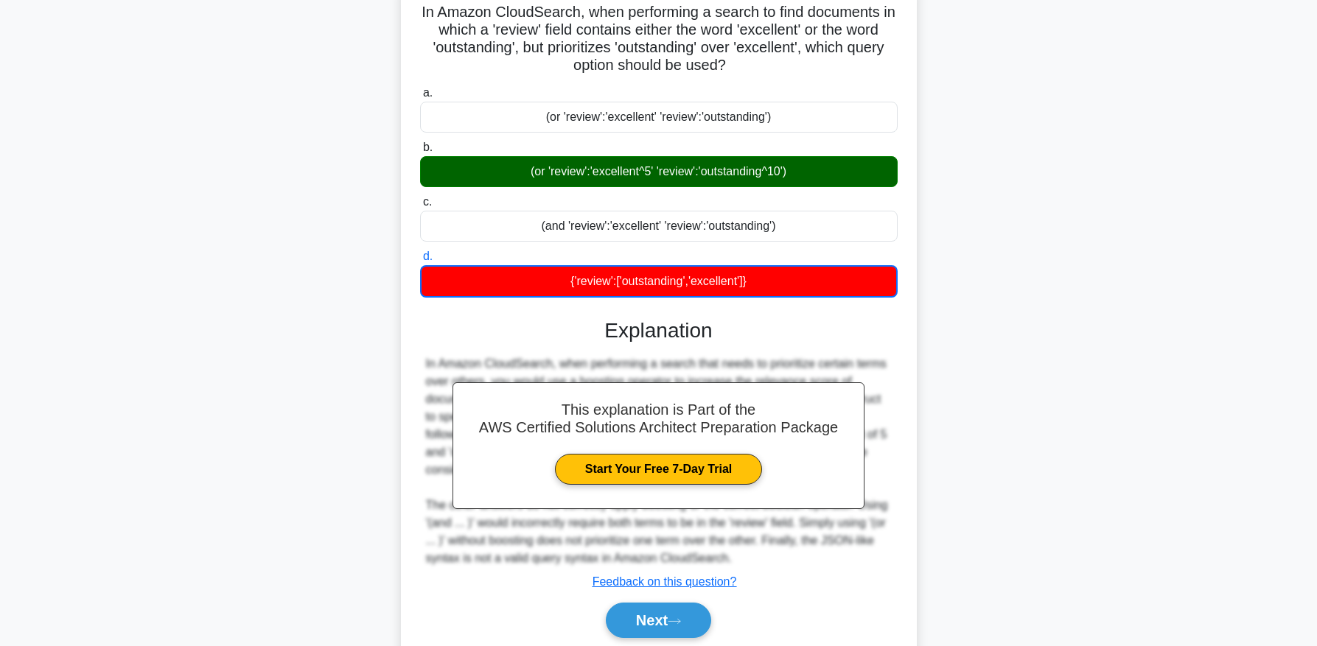
scroll to position [158, 0]
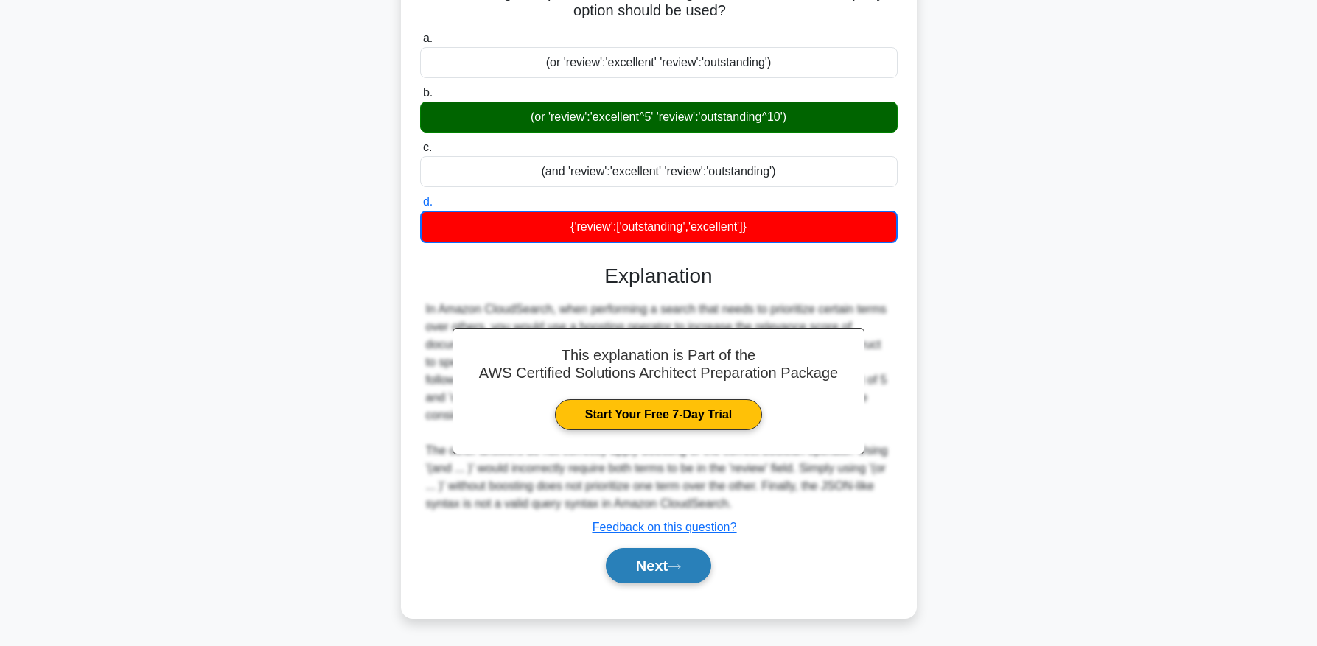
click at [662, 576] on button "Next" at bounding box center [658, 565] width 105 height 35
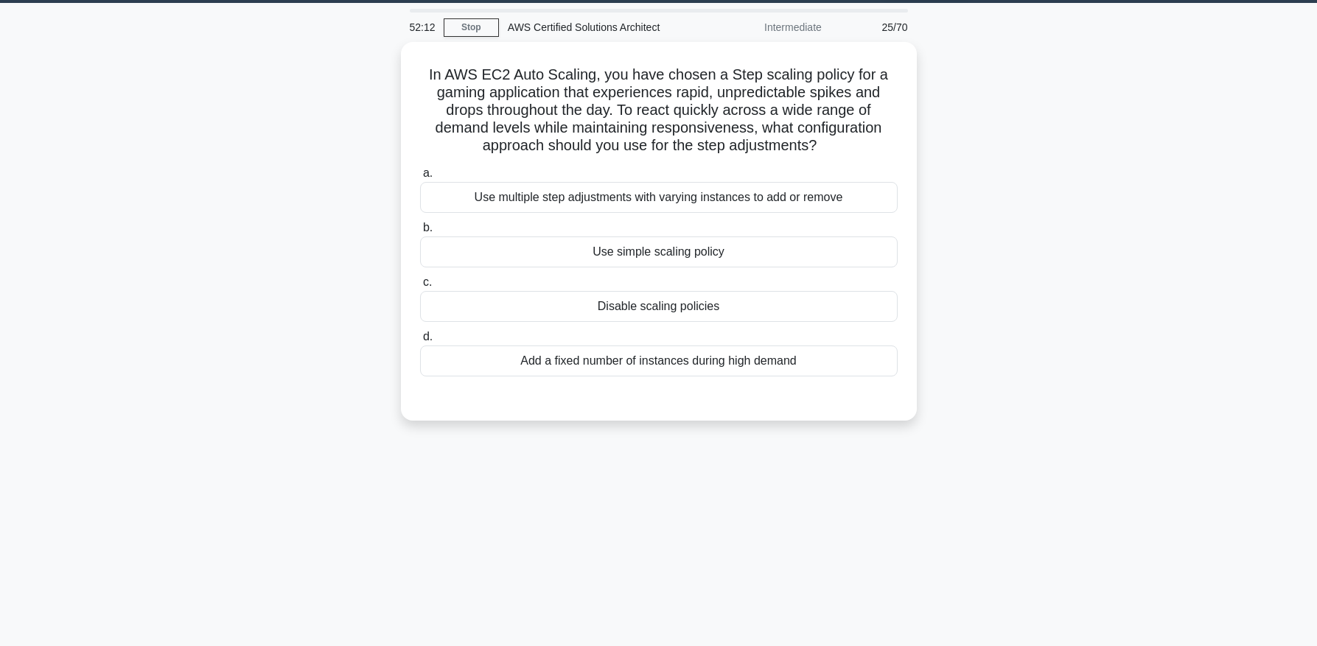
scroll to position [24, 0]
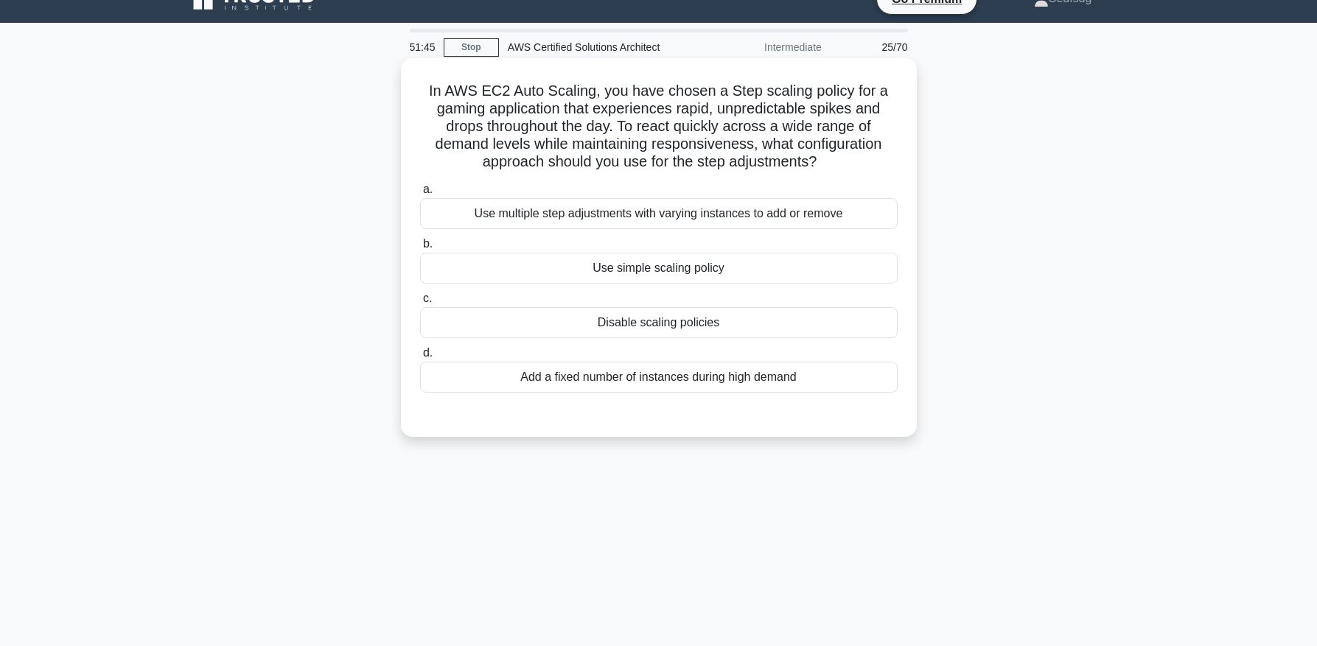
click at [594, 377] on div "Add a fixed number of instances during high demand" at bounding box center [659, 377] width 478 height 31
click at [420, 358] on input "d. Add a fixed number of instances during high demand" at bounding box center [420, 354] width 0 height 10
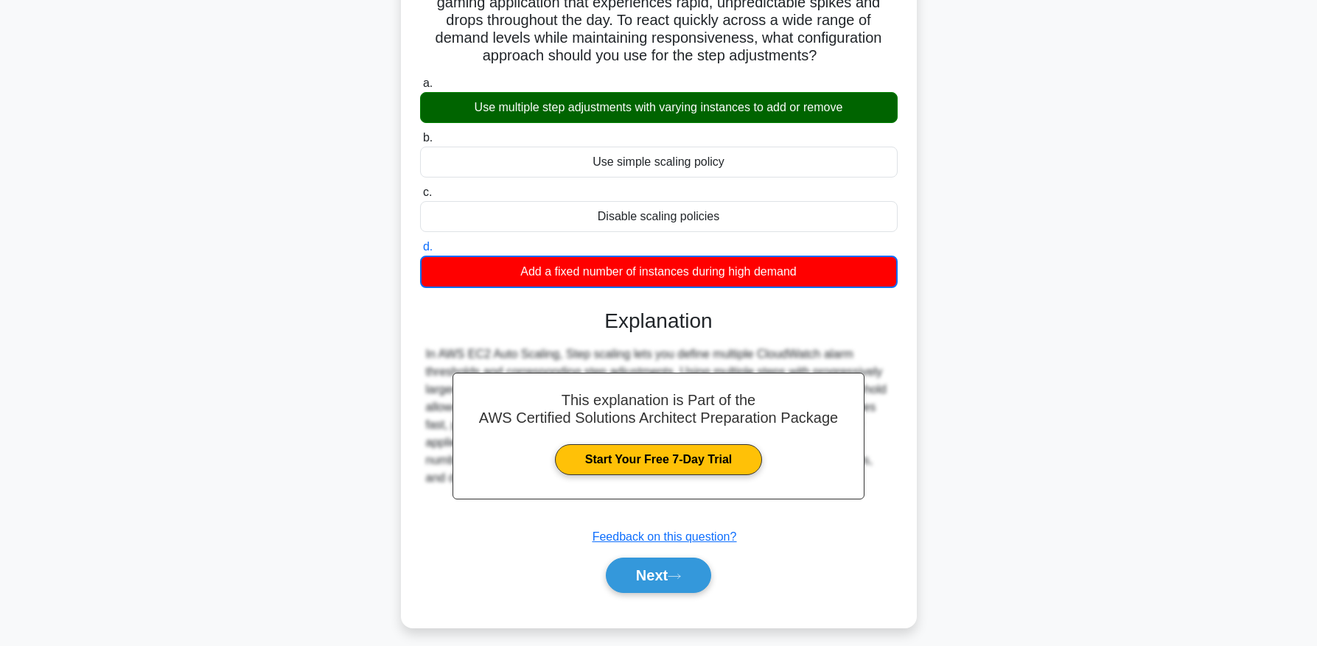
scroll to position [150, 0]
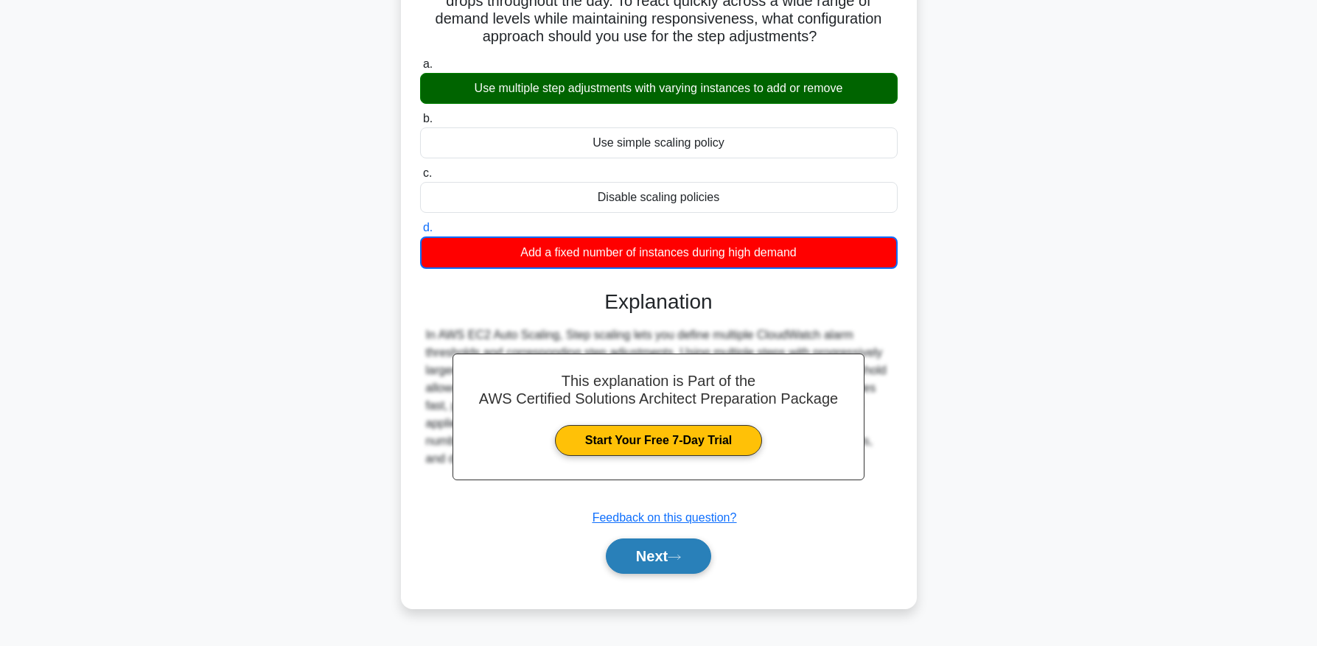
click at [627, 564] on button "Next" at bounding box center [658, 556] width 105 height 35
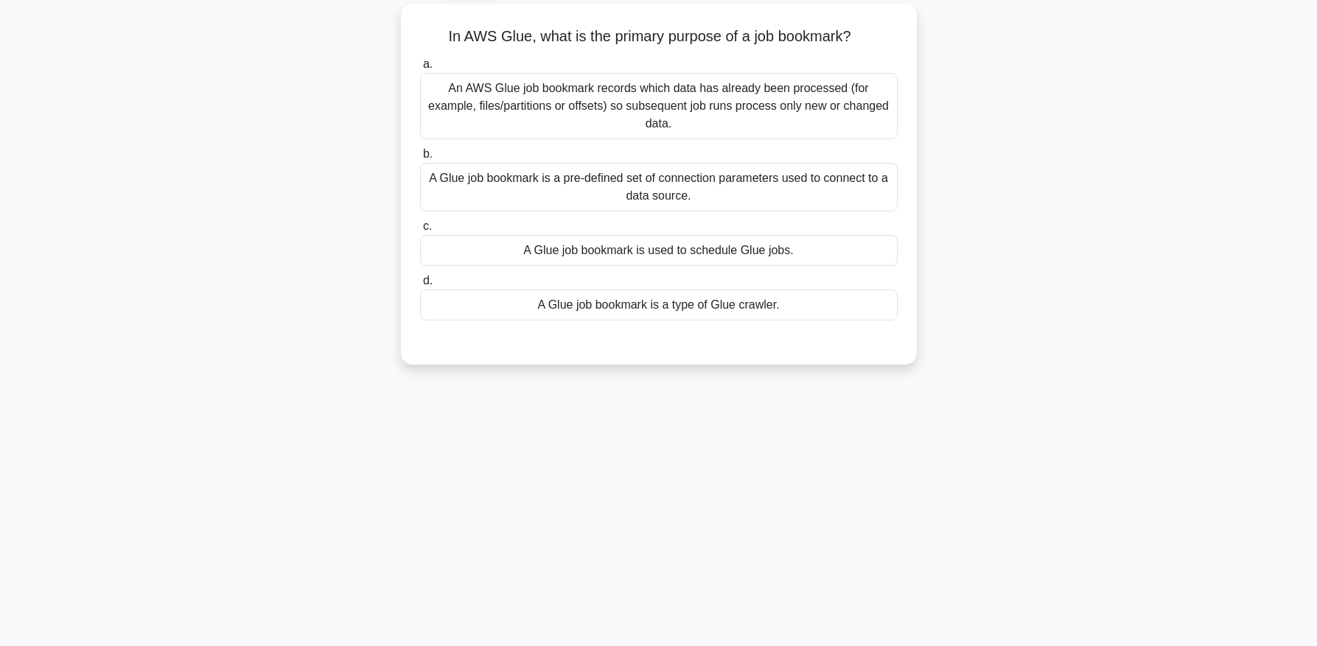
scroll to position [81, 0]
click at [627, 88] on div "An AWS Glue job bookmark records which data has already been processed (for exa…" at bounding box center [659, 104] width 478 height 66
click at [420, 67] on input "a. An AWS Glue job bookmark records which data has already been processed (for …" at bounding box center [420, 62] width 0 height 10
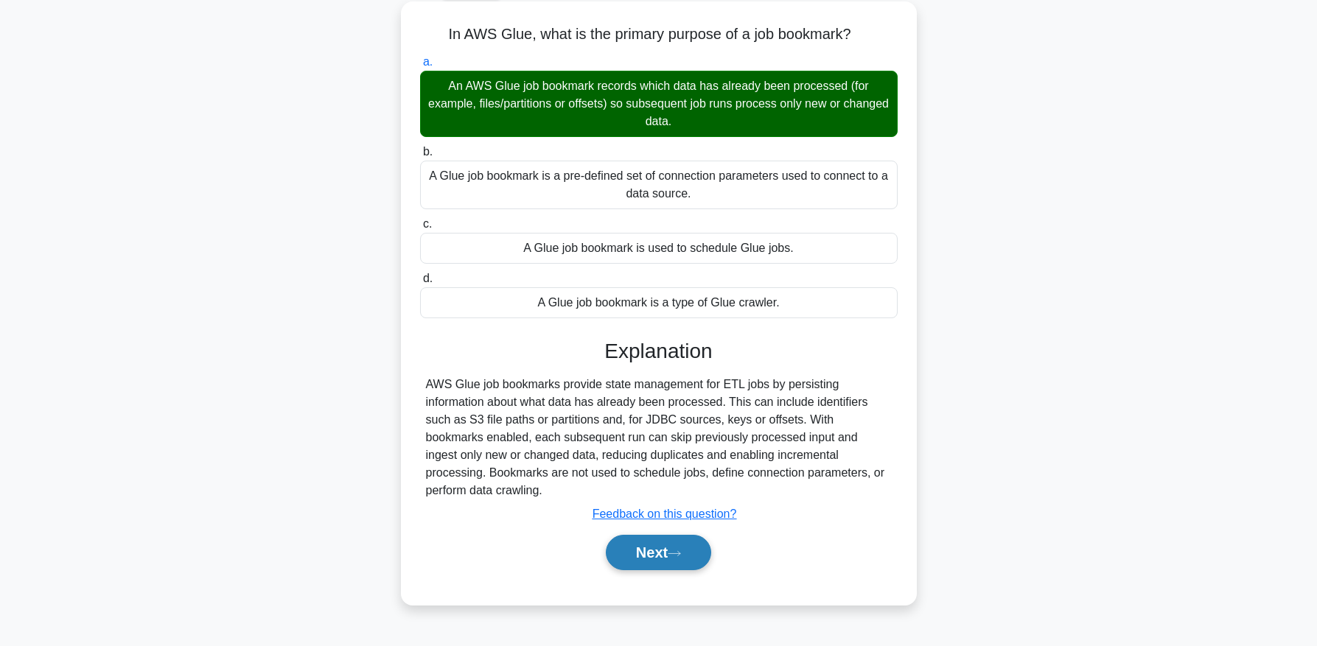
click at [645, 547] on button "Next" at bounding box center [658, 552] width 105 height 35
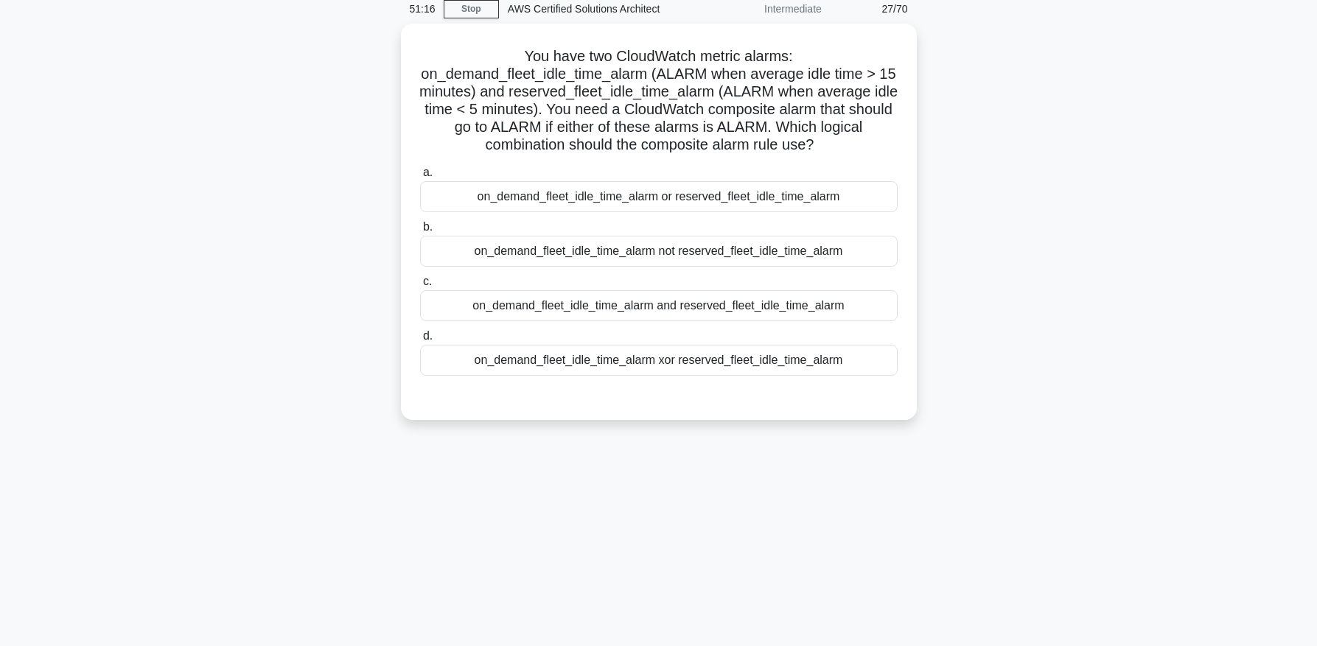
scroll to position [60, 0]
click at [670, 182] on div "on_demand_fleet_idle_time_alarm or reserved_fleet_idle_time_alarm" at bounding box center [659, 196] width 478 height 31
click at [420, 177] on input "a. on_demand_fleet_idle_time_alarm or reserved_fleet_idle_time_alarm" at bounding box center [420, 172] width 0 height 10
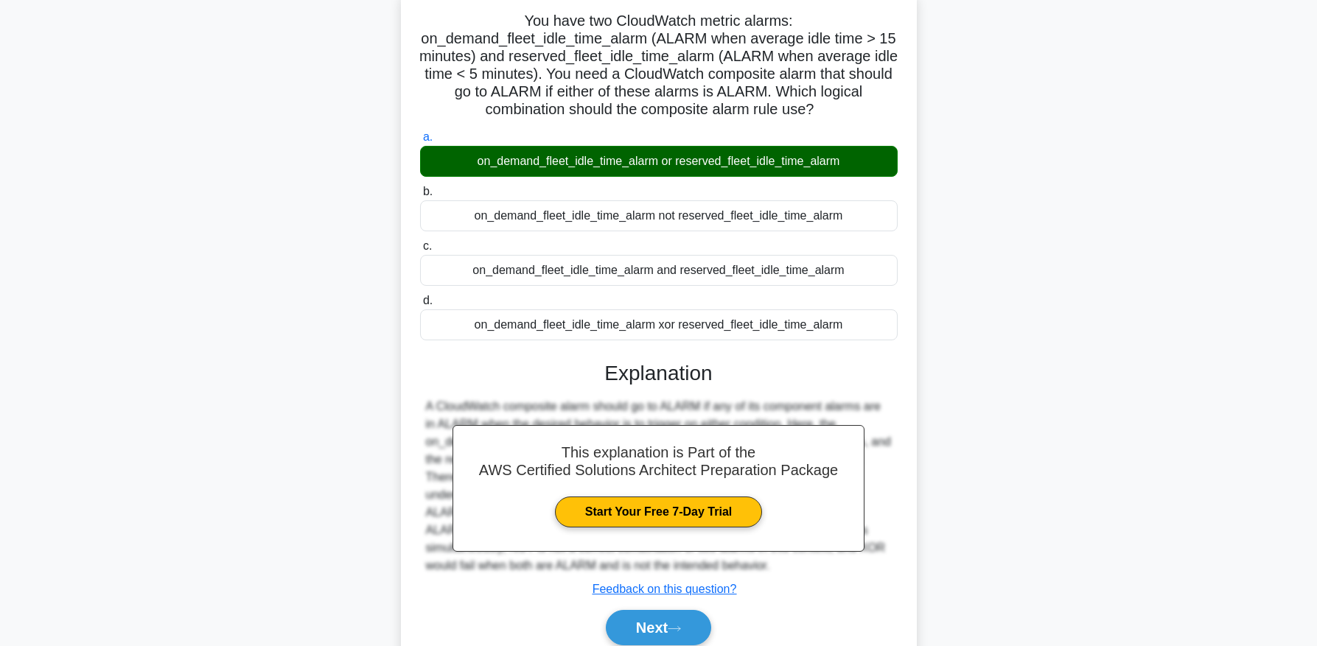
scroll to position [156, 0]
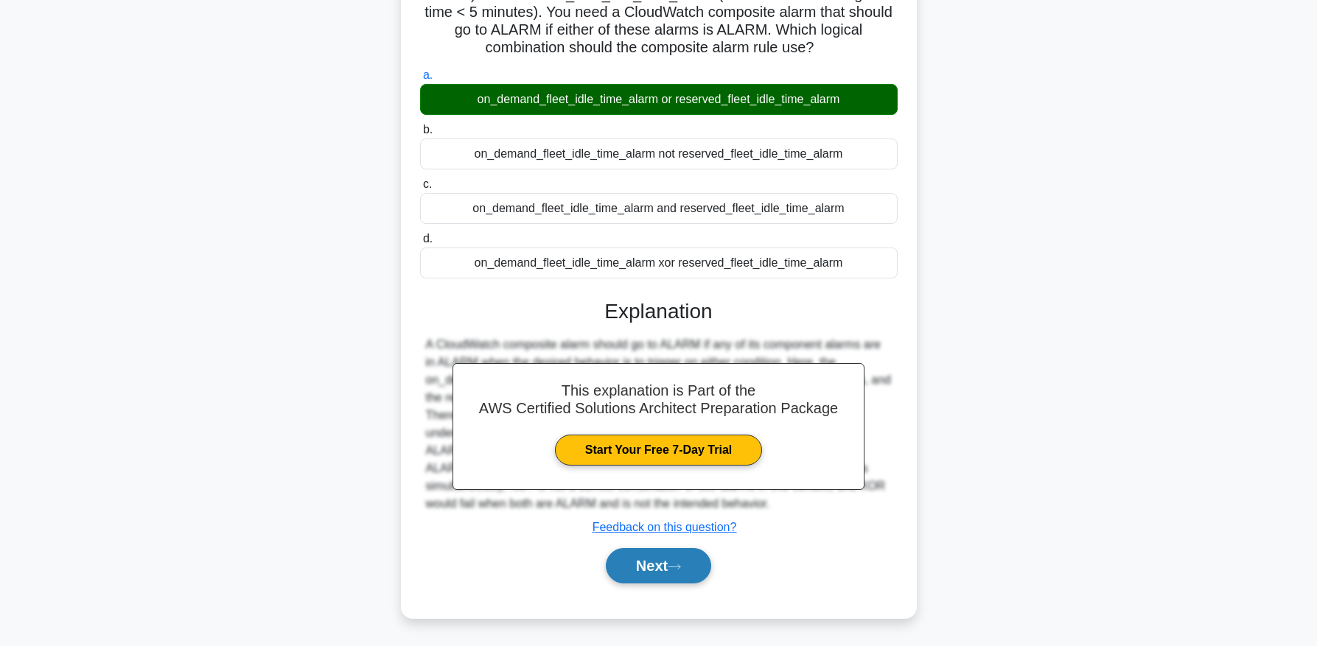
click at [652, 568] on button "Next" at bounding box center [658, 565] width 105 height 35
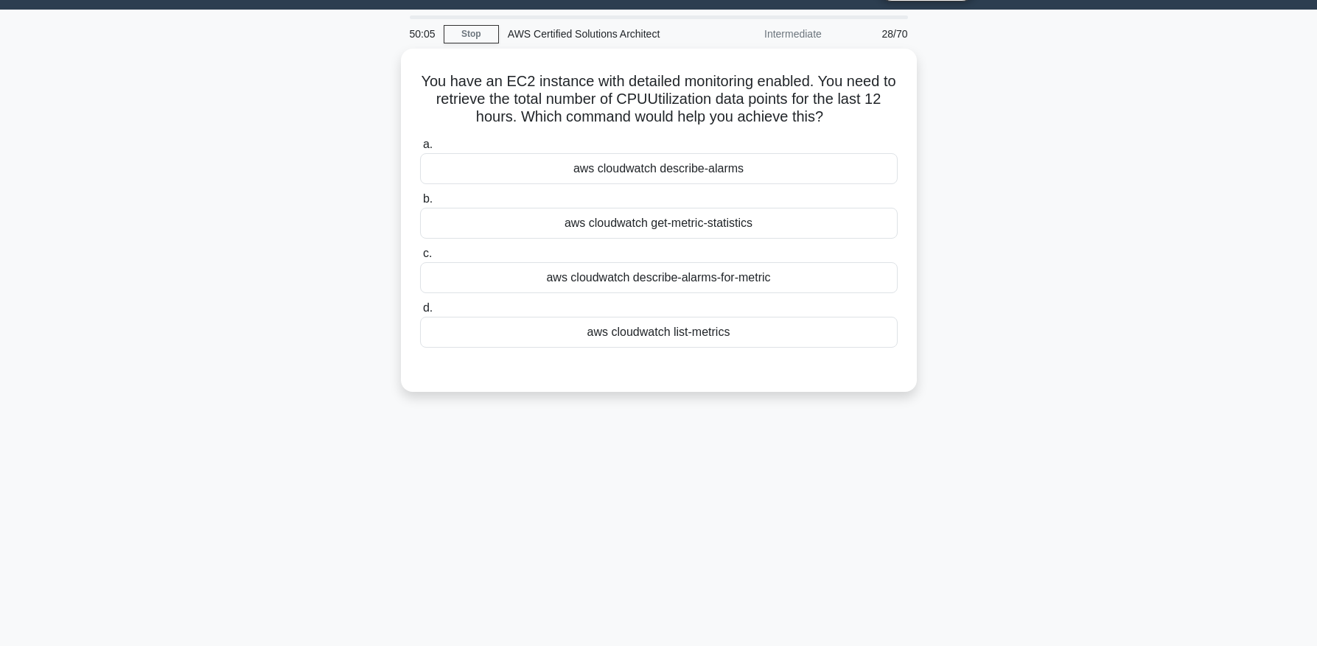
scroll to position [30, 0]
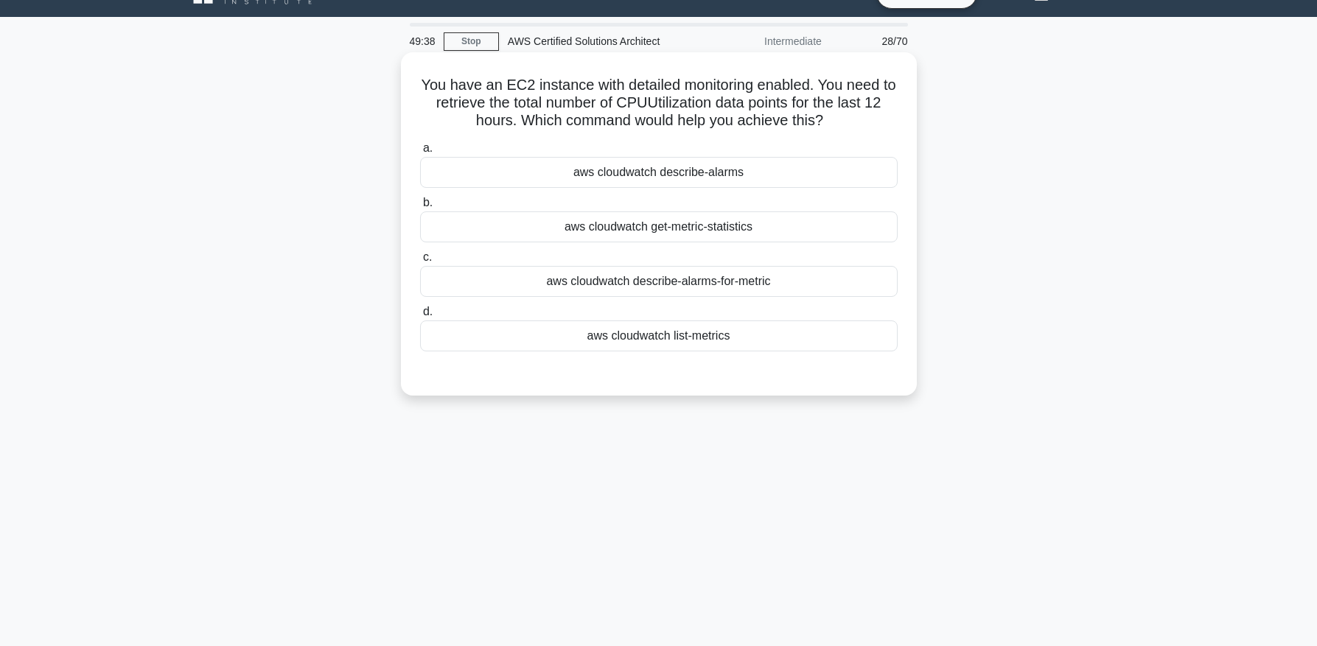
click at [695, 290] on div "aws cloudwatch describe-alarms-for-metric" at bounding box center [659, 281] width 478 height 31
click at [420, 262] on input "c. aws cloudwatch describe-alarms-for-metric" at bounding box center [420, 258] width 0 height 10
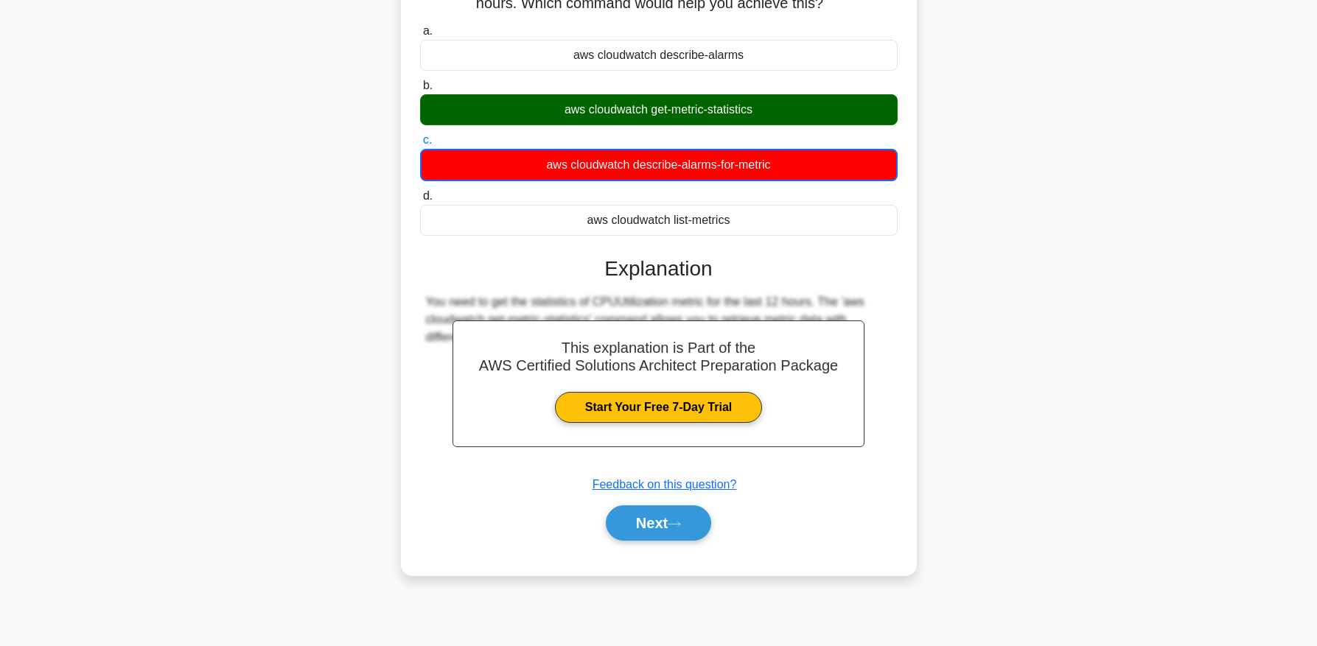
scroll to position [150, 0]
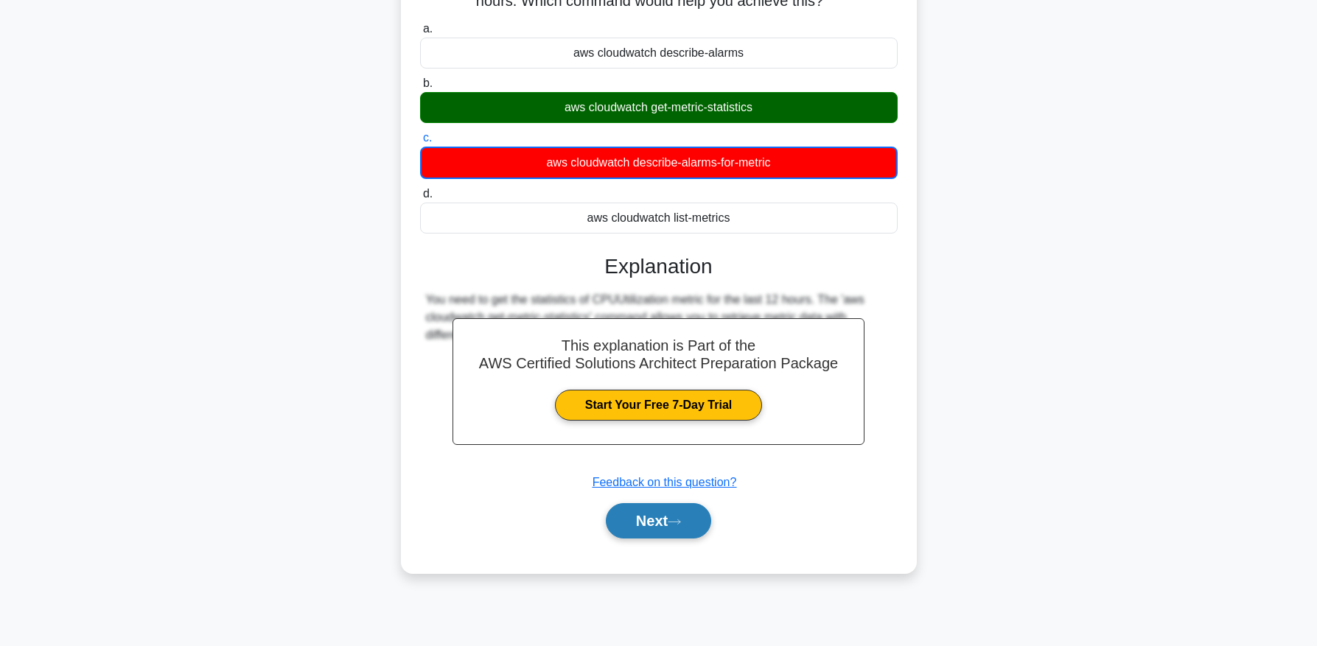
click at [681, 526] on icon at bounding box center [674, 522] width 13 height 8
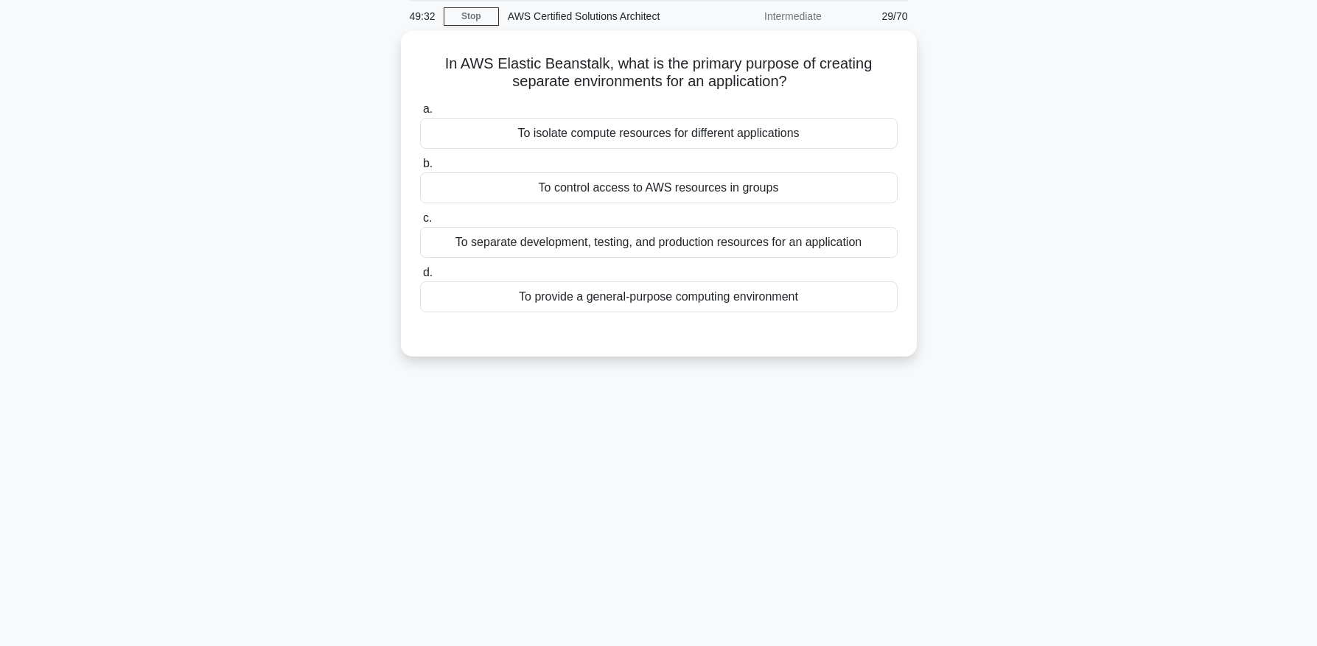
scroll to position [0, 0]
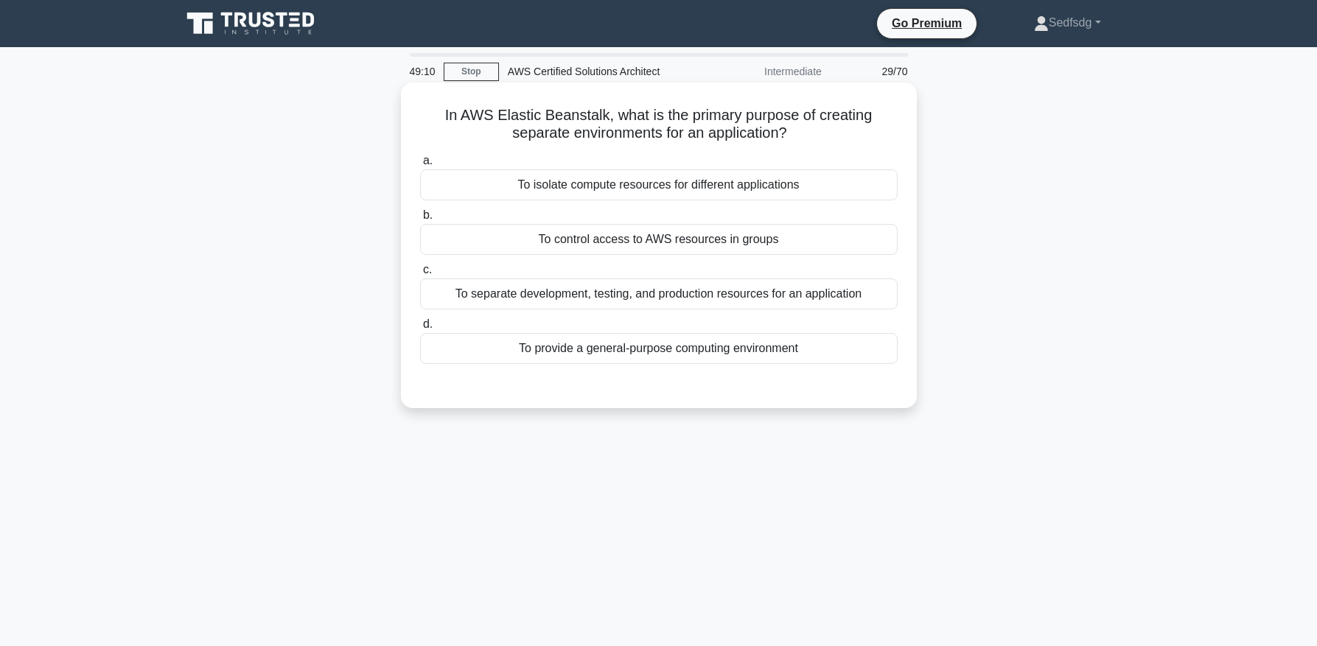
click at [820, 292] on div "To separate development, testing, and production resources for an application" at bounding box center [659, 294] width 478 height 31
click at [420, 275] on input "c. To separate development, testing, and production resources for an application" at bounding box center [420, 270] width 0 height 10
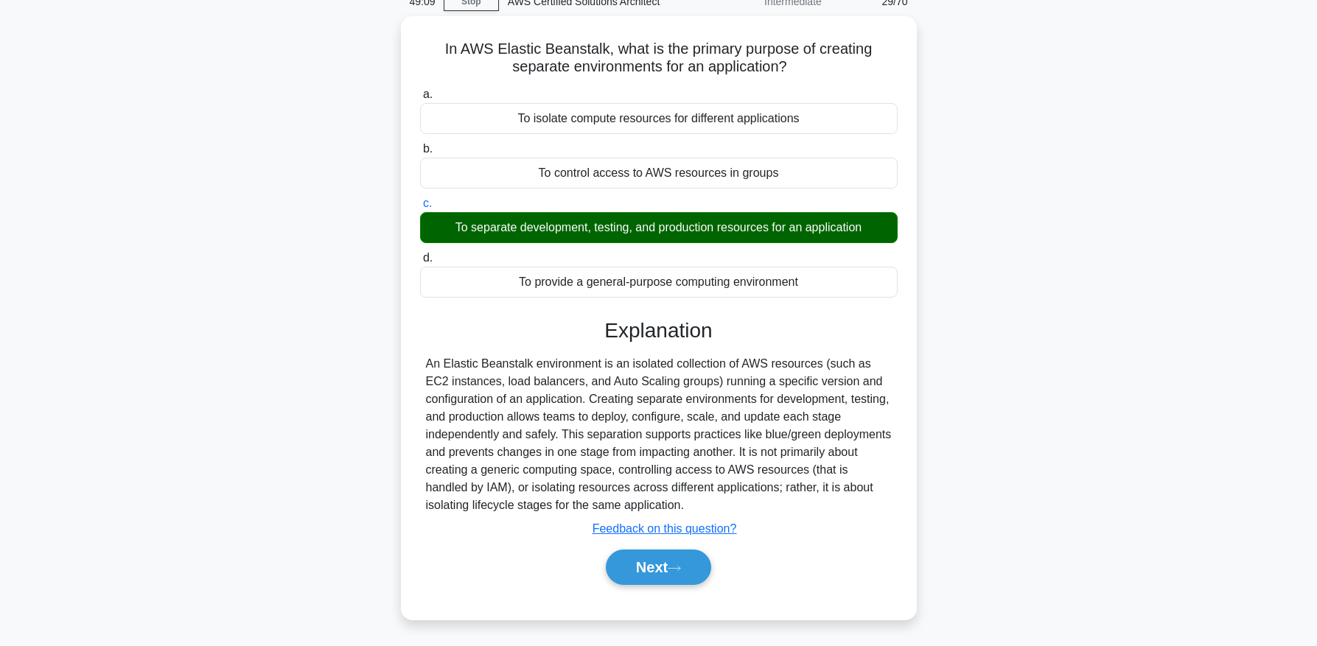
scroll to position [102, 0]
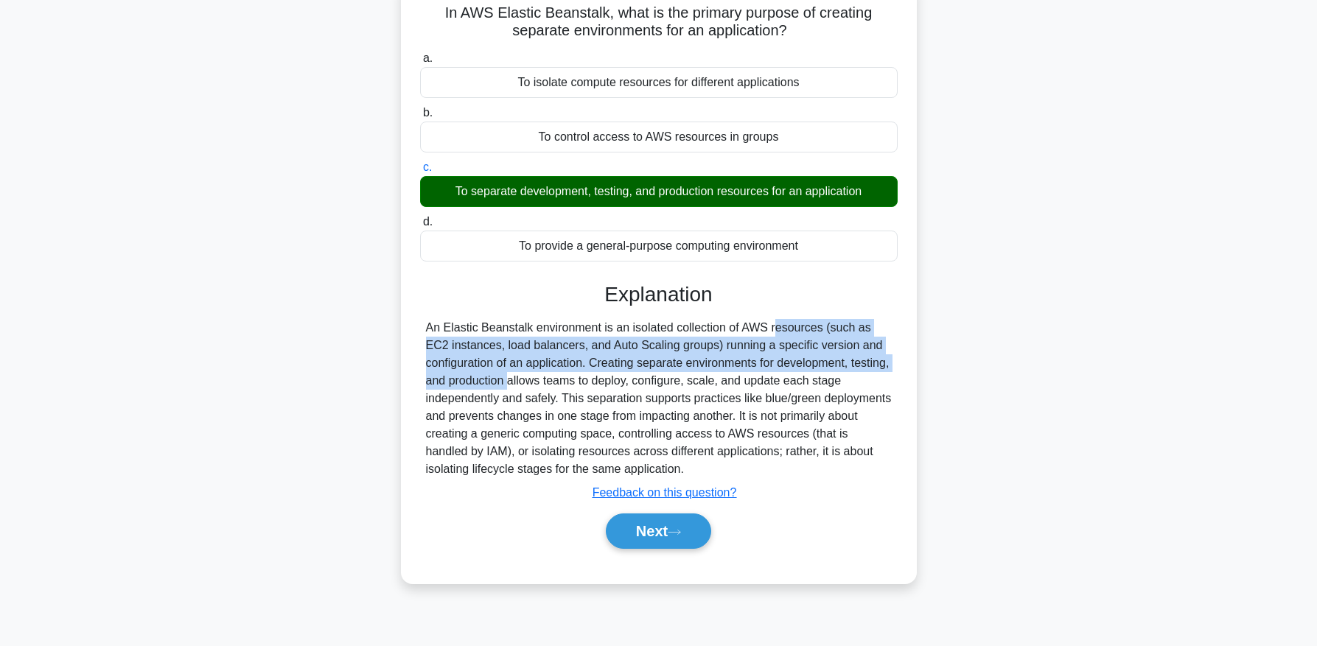
drag, startPoint x: 683, startPoint y: 324, endPoint x: 885, endPoint y: 367, distance: 205.7
click at [885, 367] on div "An Elastic Beanstalk environment is an isolated collection of AWS resources (su…" at bounding box center [659, 398] width 466 height 159
click at [659, 527] on button "Next" at bounding box center [658, 531] width 105 height 35
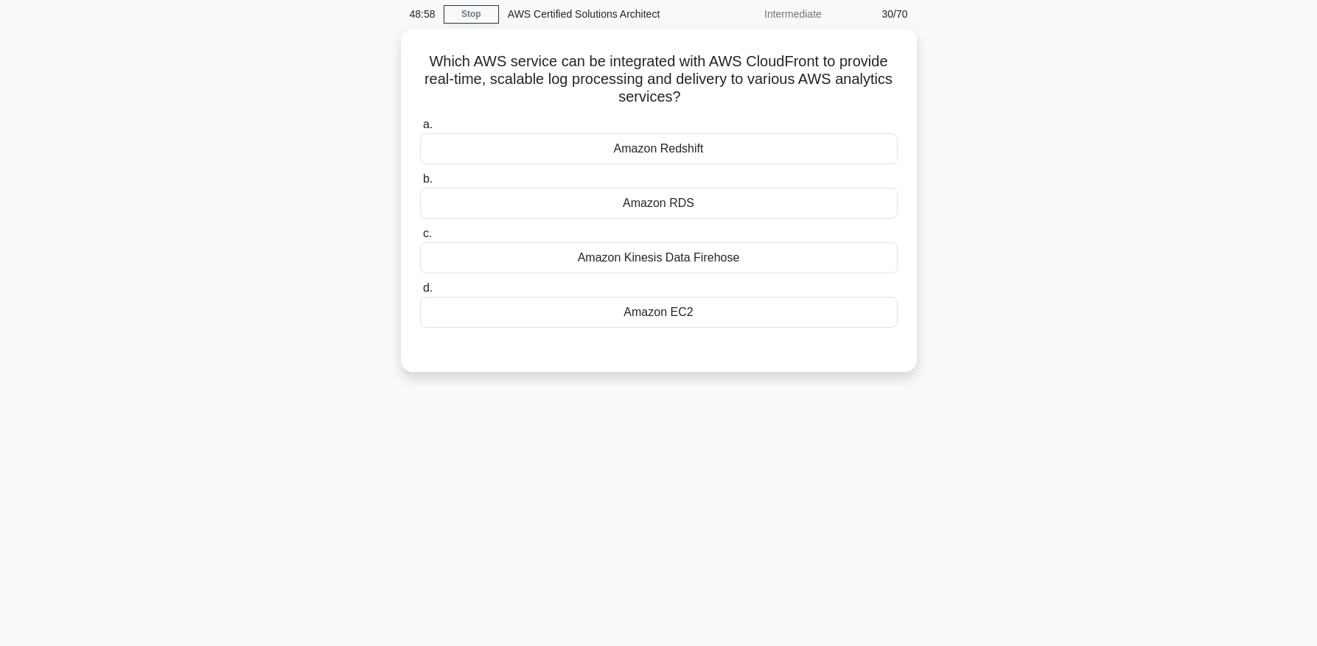
scroll to position [47, 0]
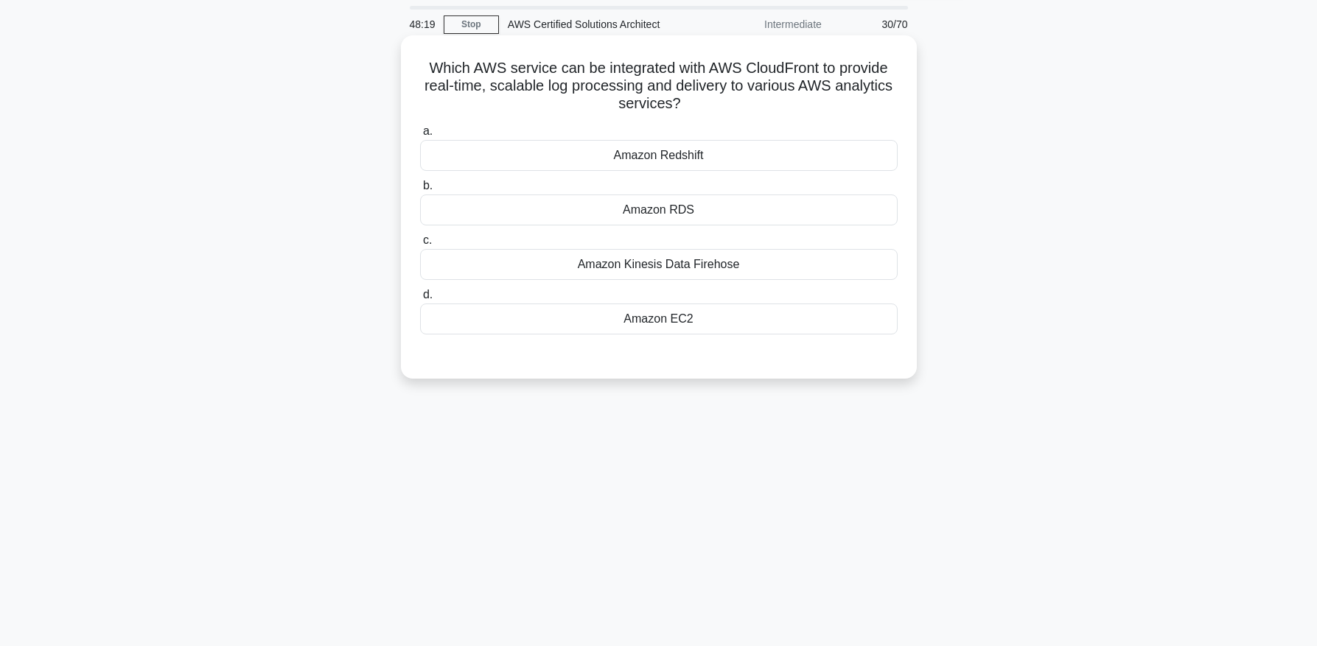
click at [694, 149] on div "Amazon Redshift" at bounding box center [659, 155] width 478 height 31
click at [420, 136] on input "a. Amazon Redshift" at bounding box center [420, 132] width 0 height 10
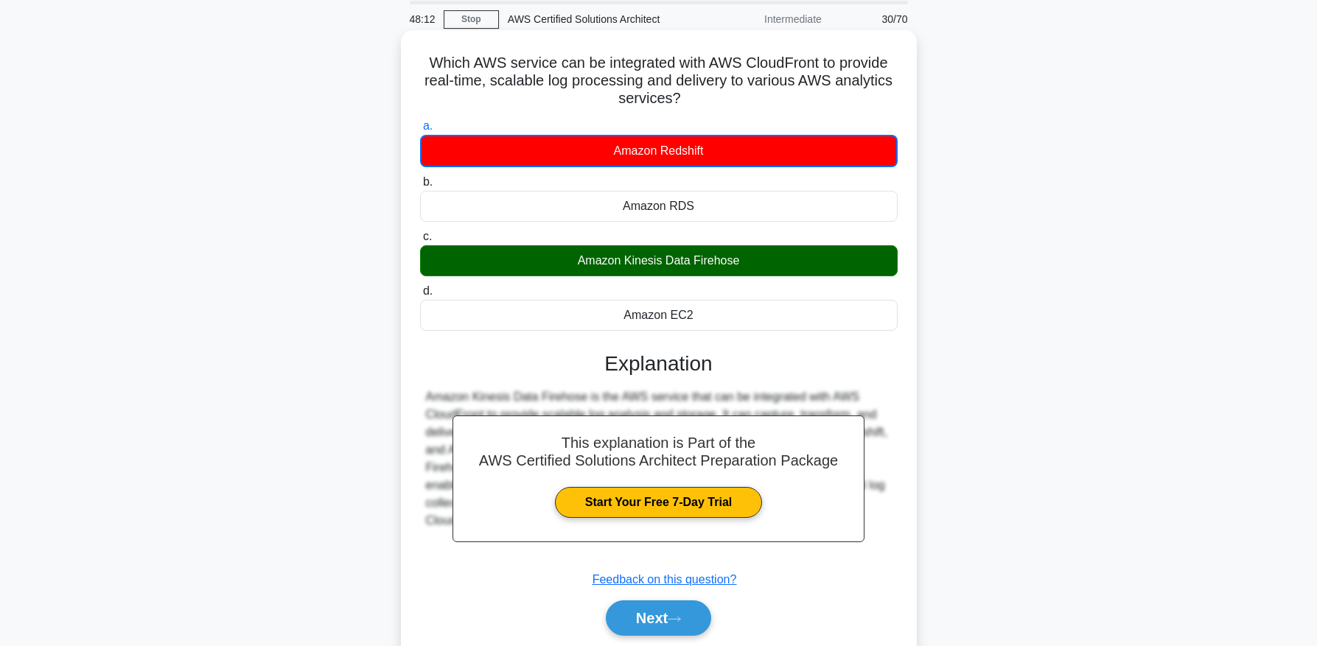
scroll to position [56, 0]
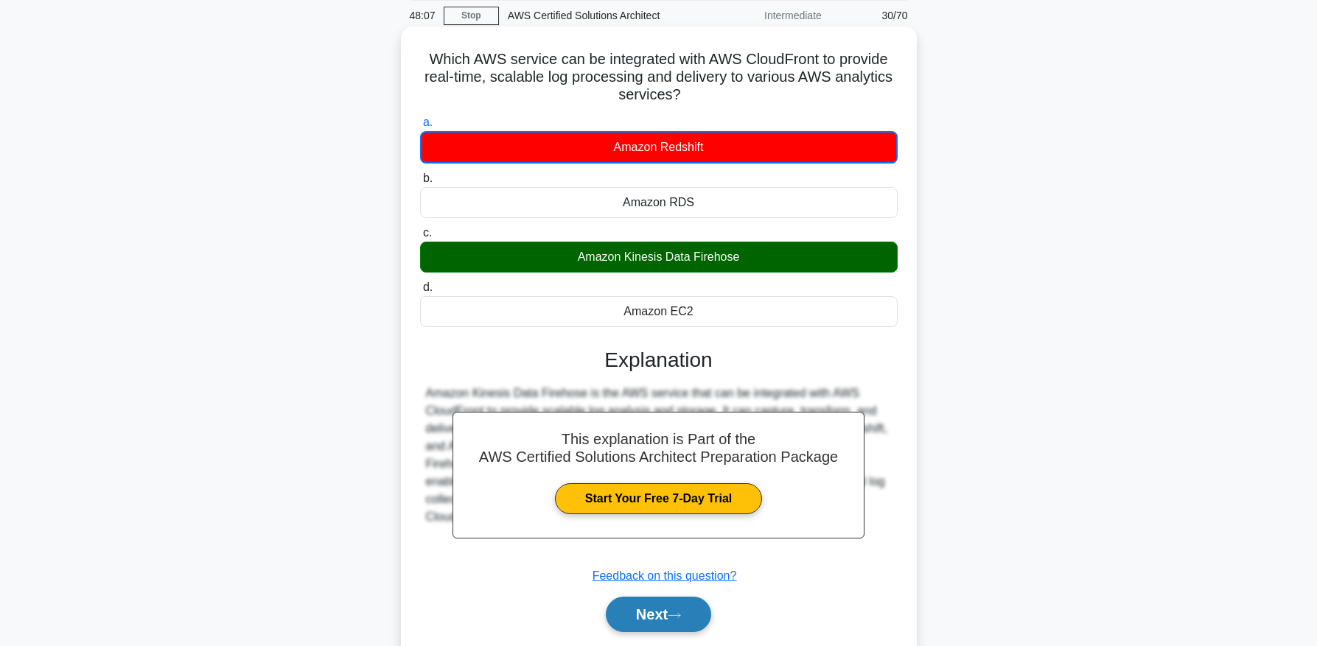
click at [652, 610] on button "Next" at bounding box center [658, 614] width 105 height 35
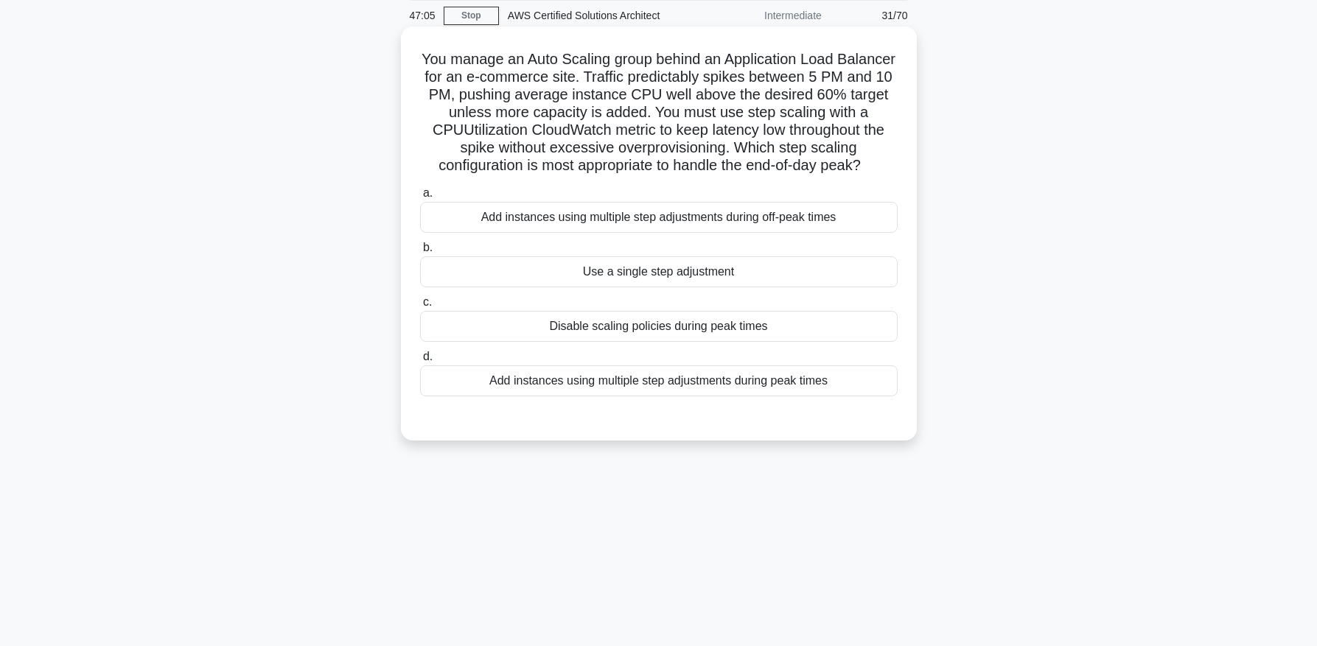
click at [604, 271] on div "Use a single step adjustment" at bounding box center [659, 272] width 478 height 31
click at [420, 253] on input "b. Use a single step adjustment" at bounding box center [420, 248] width 0 height 10
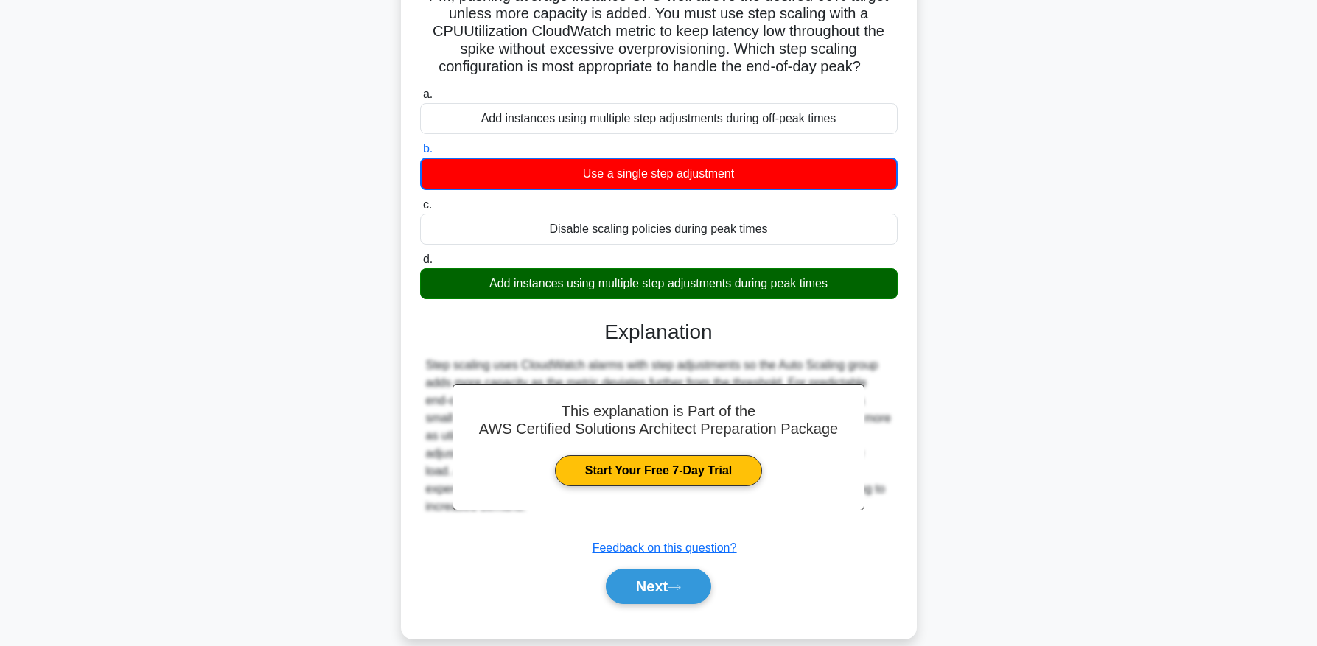
scroll to position [175, 0]
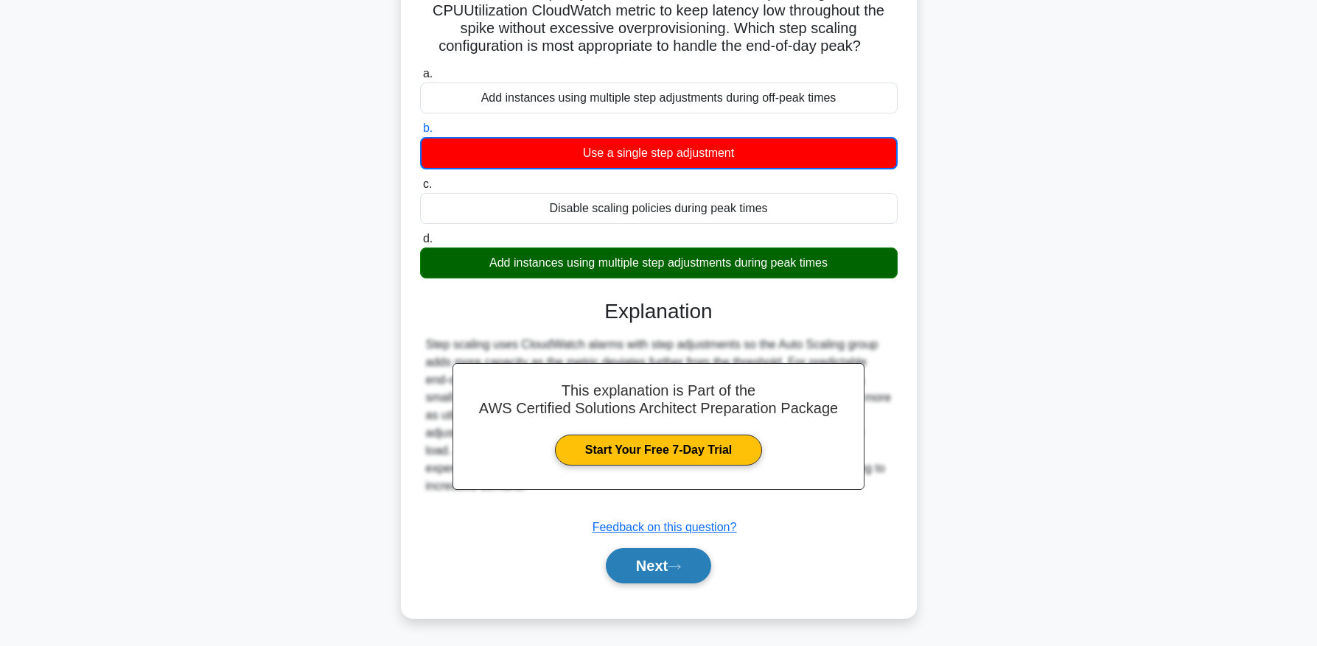
click at [669, 574] on button "Next" at bounding box center [658, 565] width 105 height 35
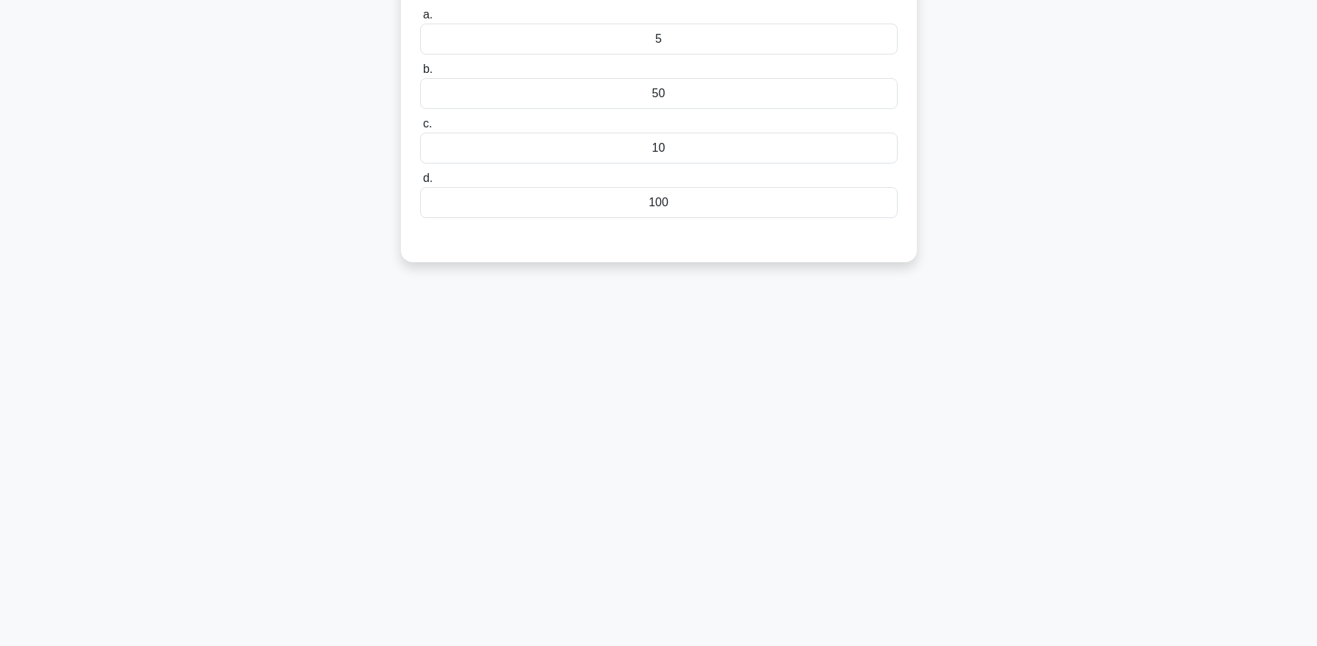
scroll to position [0, 0]
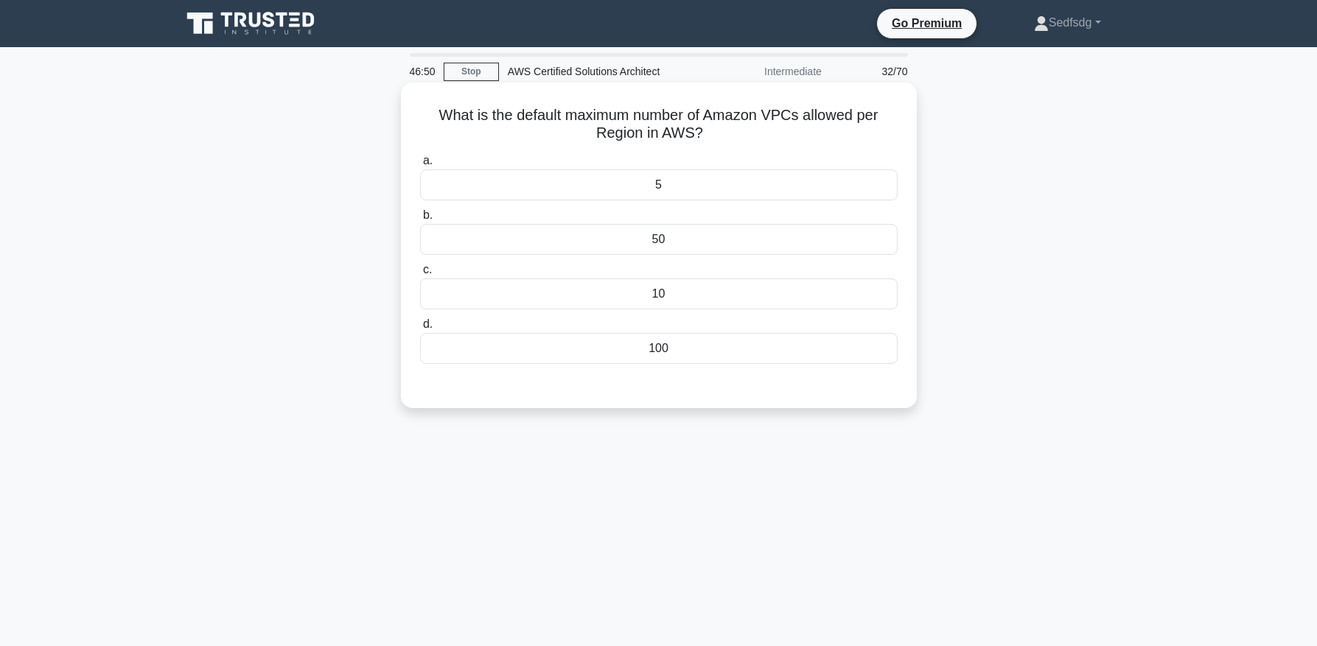
click at [694, 177] on div "5" at bounding box center [659, 185] width 478 height 31
click at [420, 166] on input "a. 5" at bounding box center [420, 161] width 0 height 10
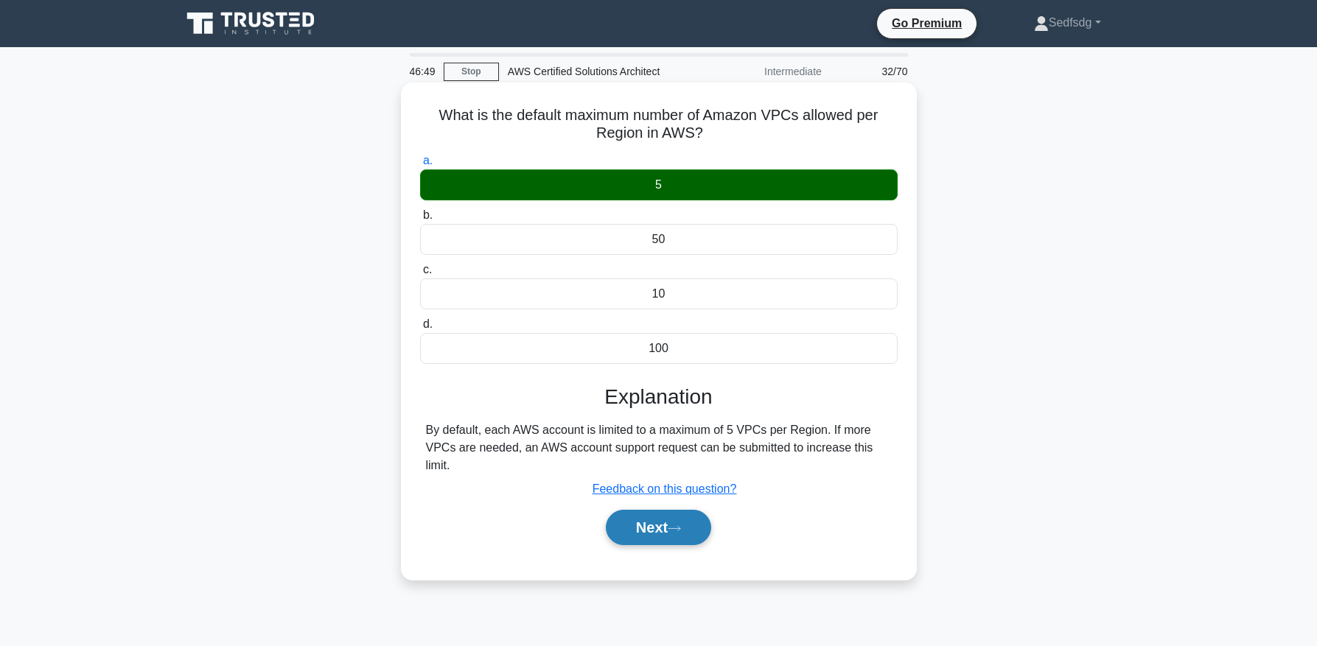
click at [678, 530] on icon at bounding box center [674, 529] width 13 height 8
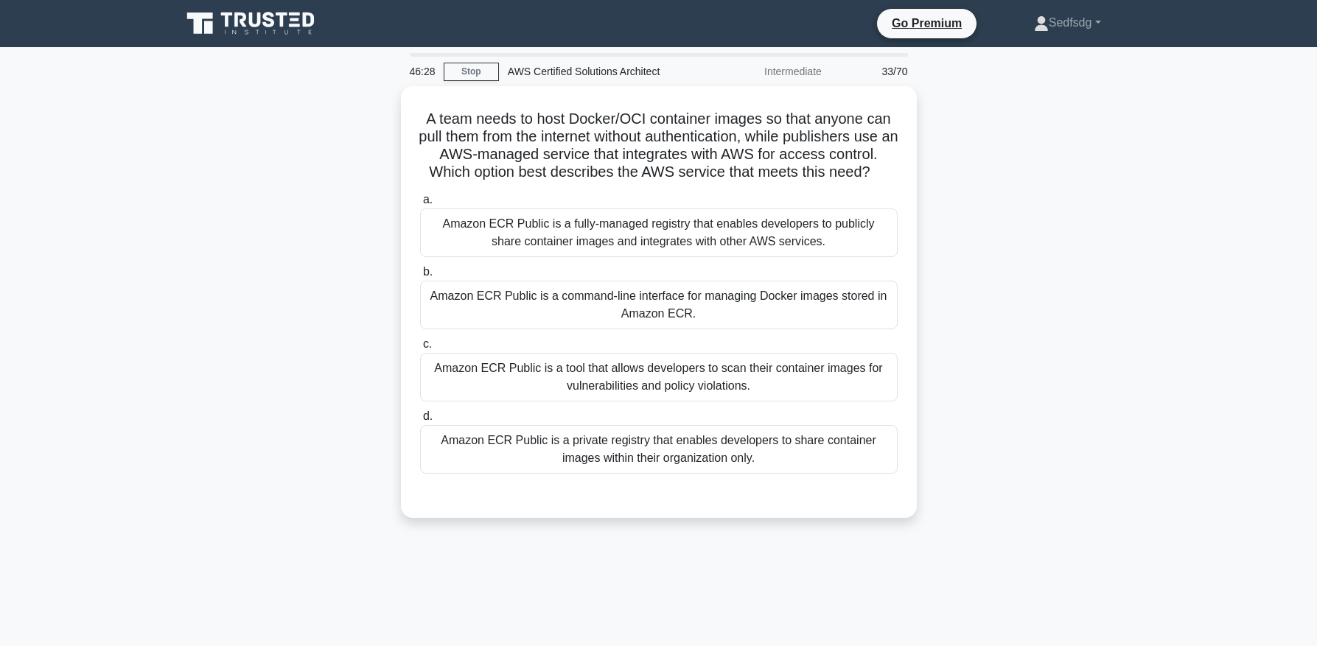
click at [571, 565] on div "46:28 Stop AWS Certified Solutions Architect Intermediate 33/70 A team needs to…" at bounding box center [658, 421] width 973 height 737
click at [571, 565] on div "46:05 Stop AWS Certified Solutions Architect Intermediate 33/70 A team needs to…" at bounding box center [658, 421] width 973 height 737
click at [571, 565] on div "46:04 Stop AWS Certified Solutions Architect Intermediate 33/70 A team needs to…" at bounding box center [658, 421] width 973 height 737
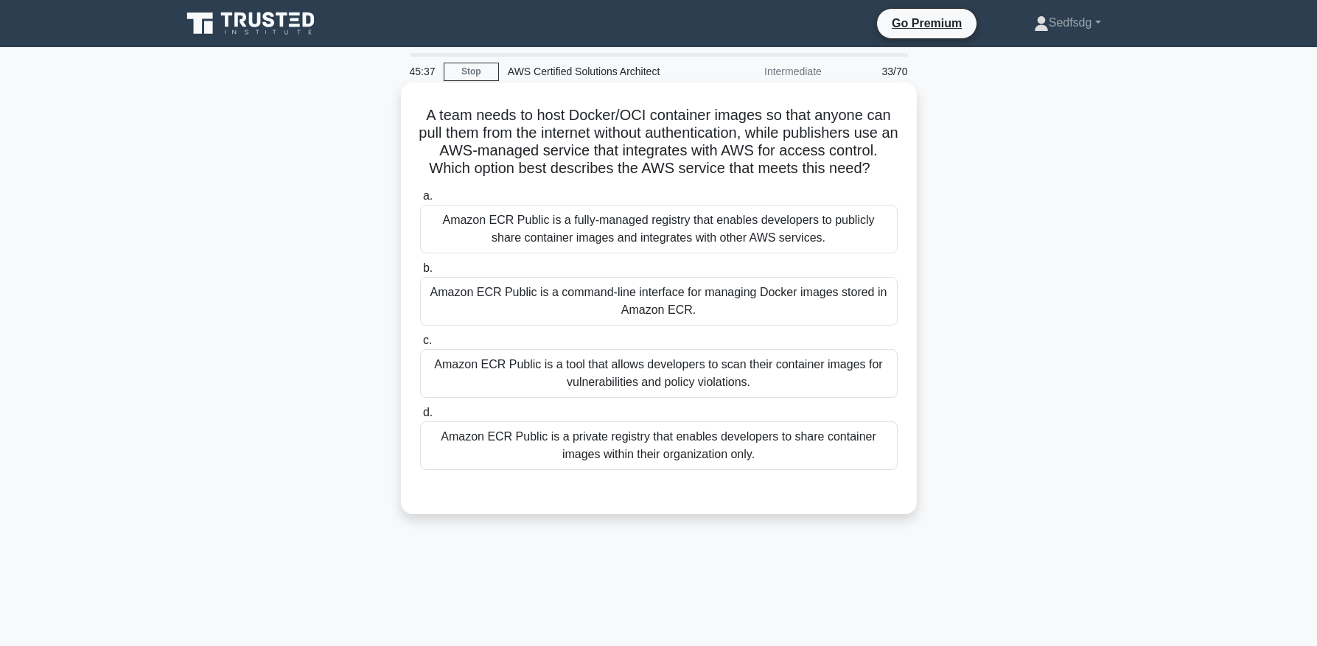
click at [754, 218] on div "Amazon ECR Public is a fully-managed registry that enables developers to public…" at bounding box center [659, 229] width 478 height 49
click at [420, 201] on input "a. Amazon ECR Public is a fully-managed registry that enables developers to pub…" at bounding box center [420, 197] width 0 height 10
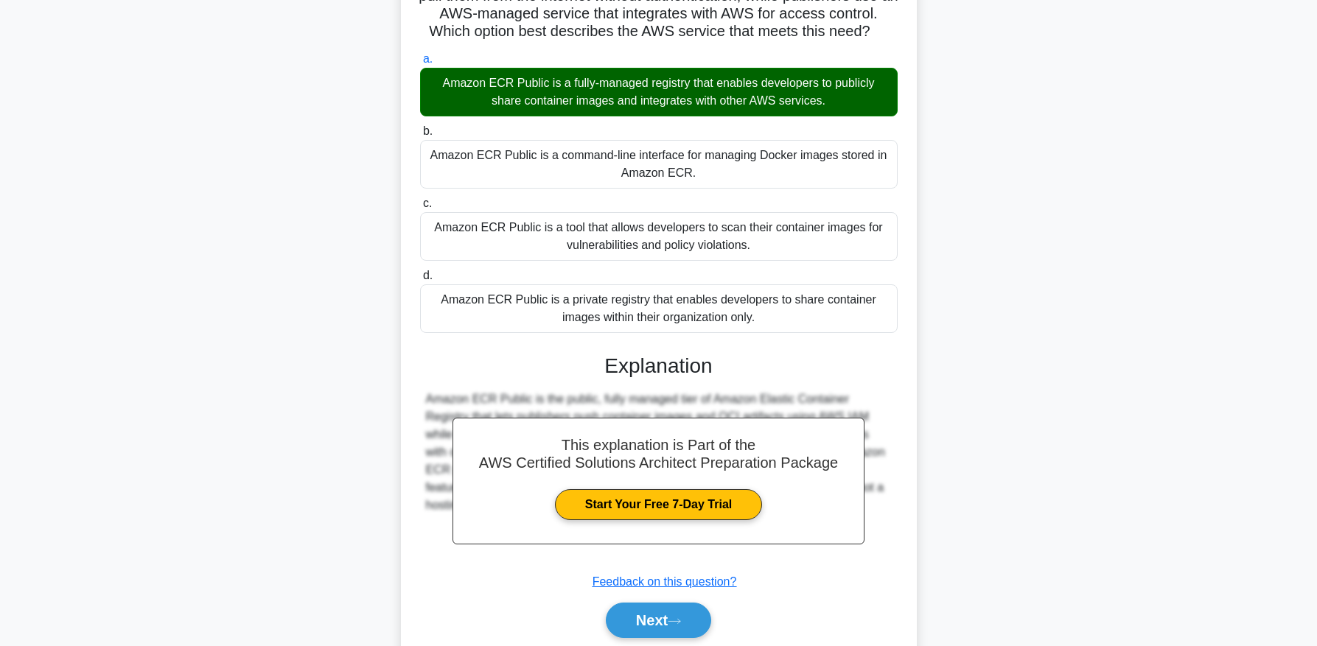
scroll to position [139, 0]
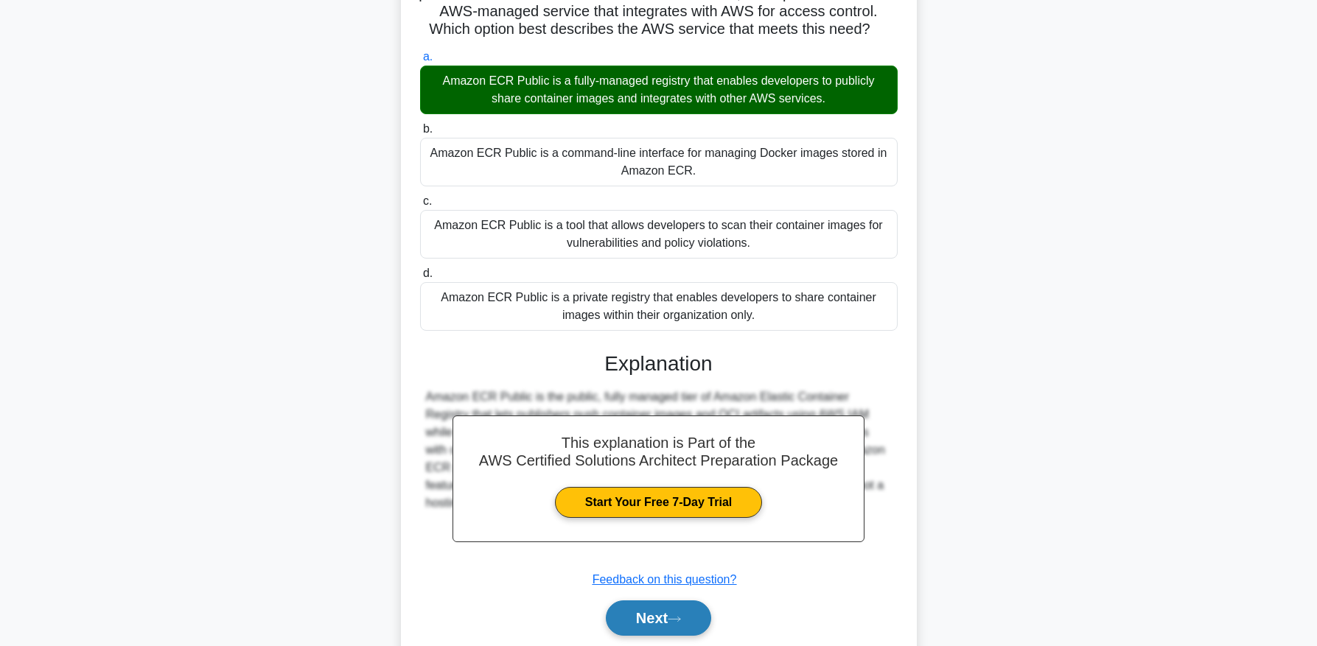
click at [626, 609] on button "Next" at bounding box center [658, 618] width 105 height 35
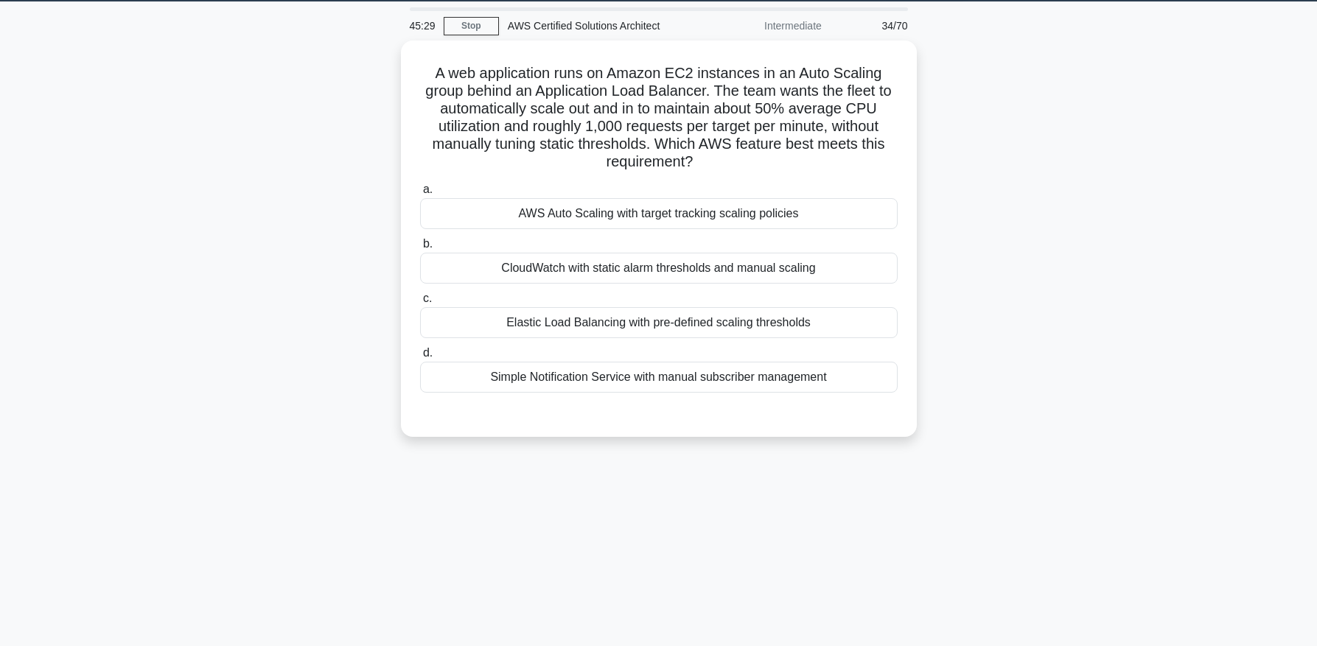
scroll to position [43, 0]
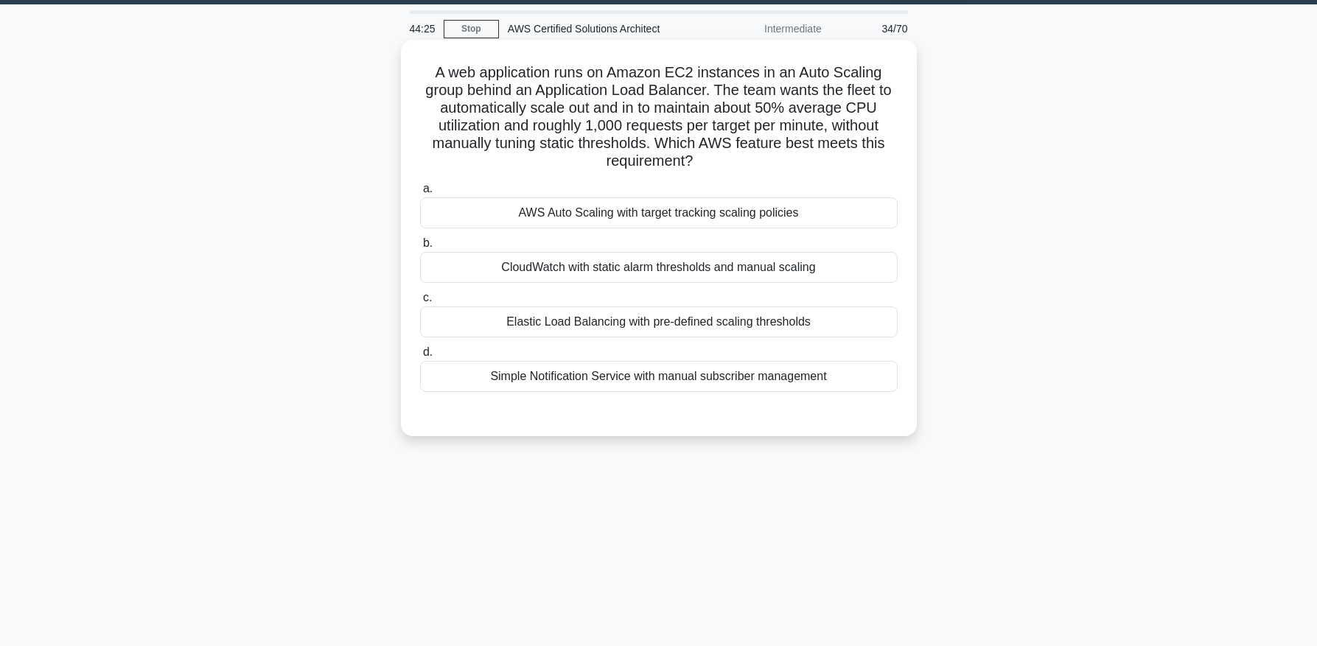
click at [605, 209] on div "AWS Auto Scaling with target tracking scaling policies" at bounding box center [659, 213] width 478 height 31
click at [420, 194] on input "a. AWS Auto Scaling with target tracking scaling policies" at bounding box center [420, 189] width 0 height 10
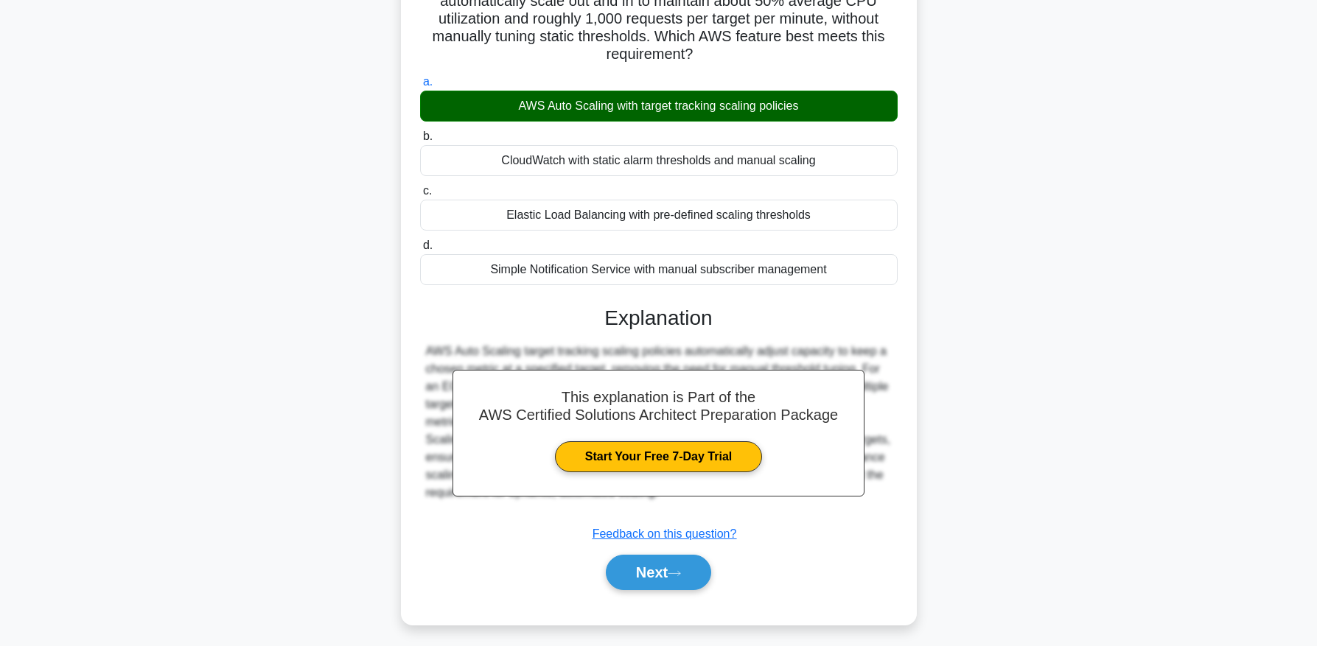
scroll to position [156, 0]
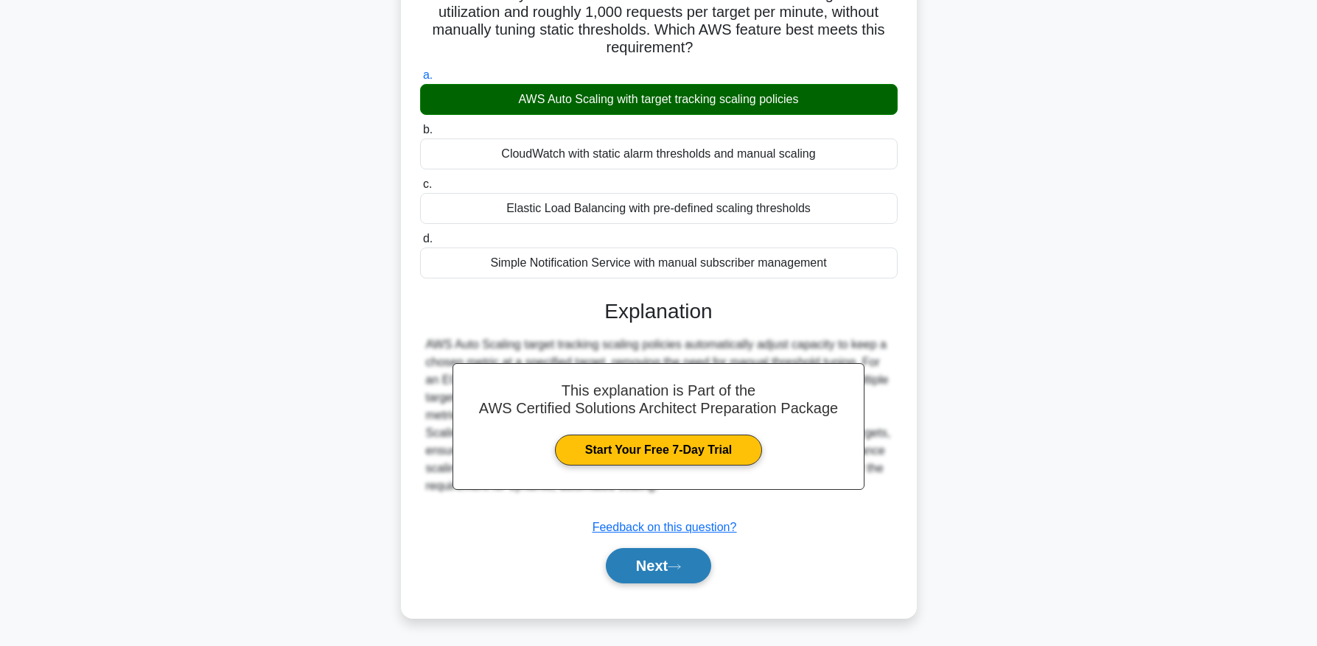
click at [680, 570] on icon at bounding box center [674, 567] width 13 height 8
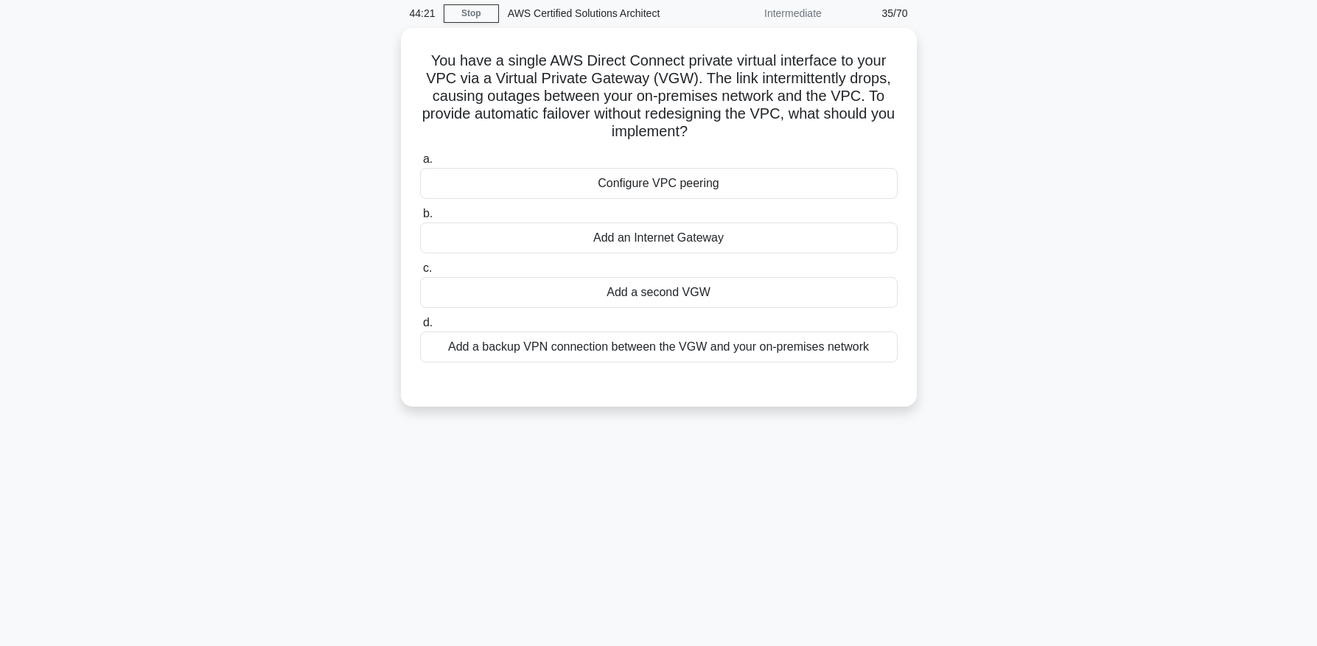
scroll to position [21, 0]
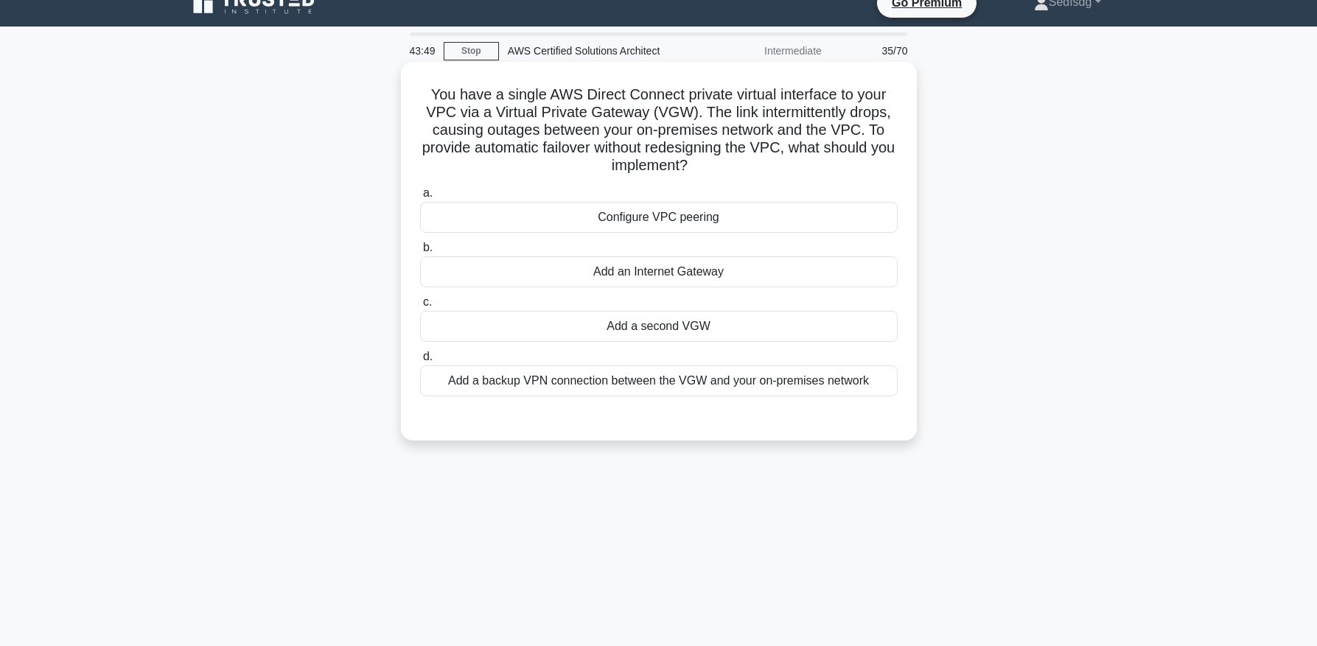
click at [706, 386] on div "Add a backup VPN connection between the VGW and your on-premises network" at bounding box center [659, 381] width 478 height 31
click at [420, 362] on input "d. Add a backup VPN connection between the VGW and your on-premises network" at bounding box center [420, 357] width 0 height 10
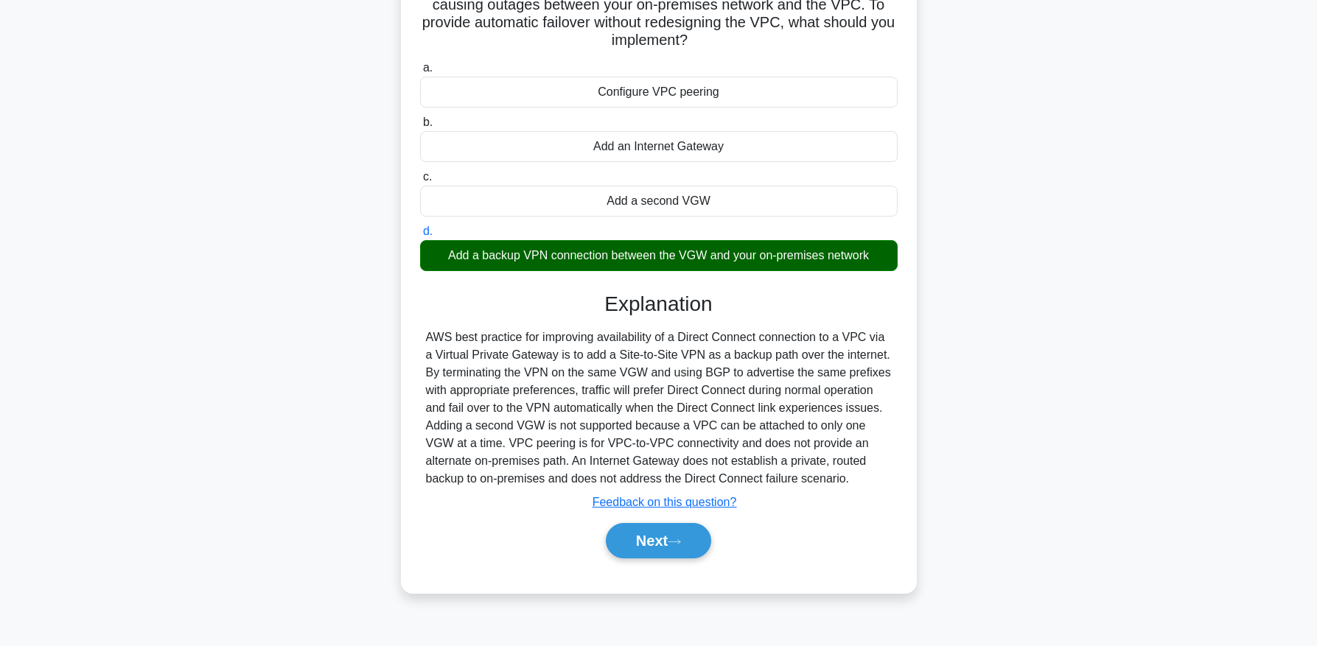
scroll to position [147, 0]
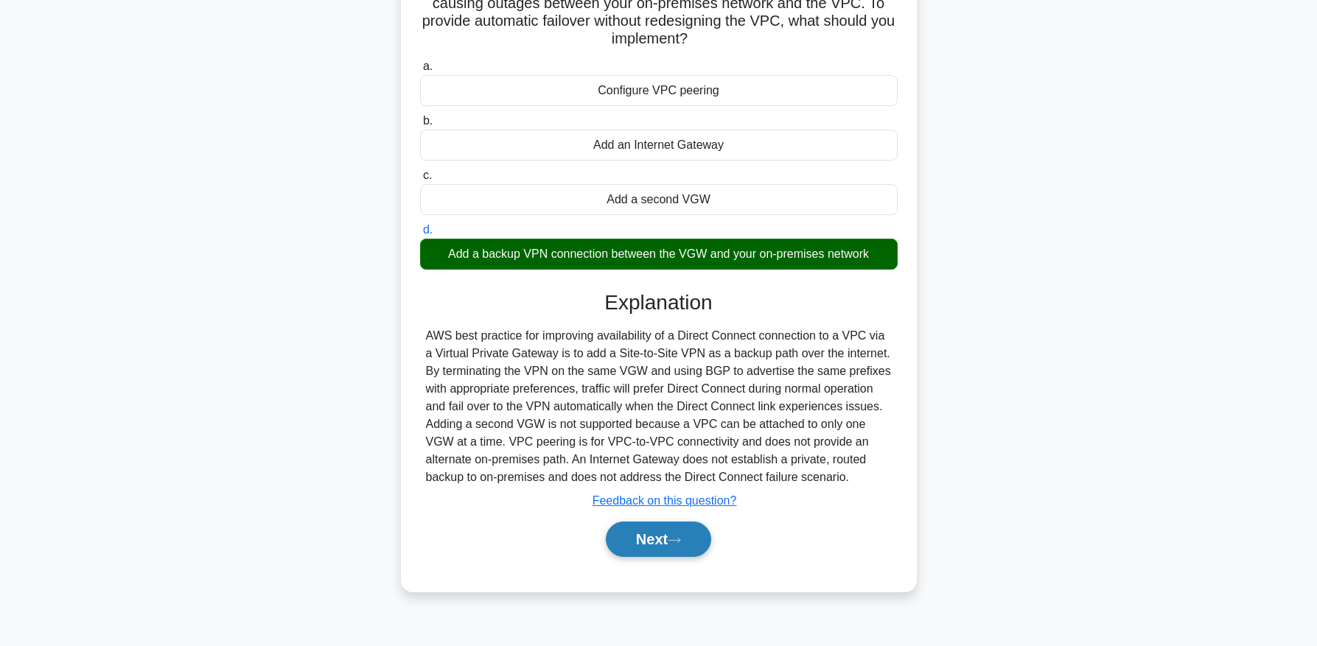
click at [675, 543] on icon at bounding box center [674, 541] width 13 height 8
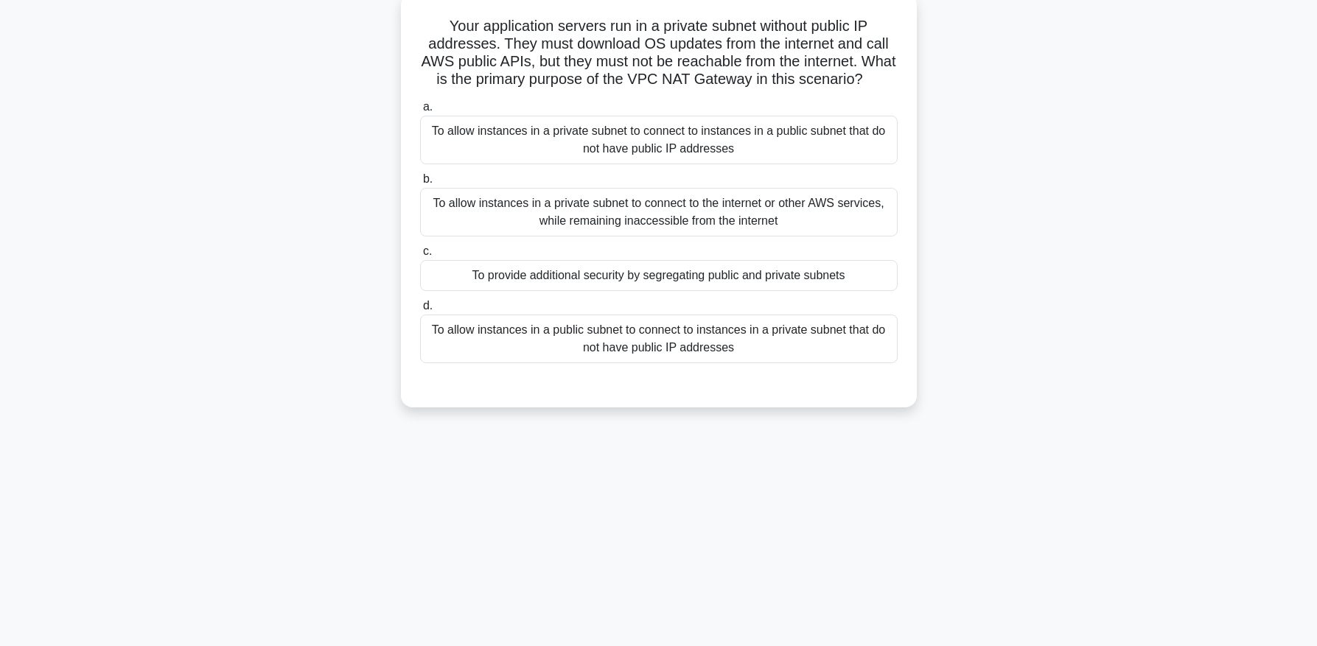
scroll to position [91, 0]
click at [728, 198] on div "To allow instances in a private subnet to connect to the internet or other AWS …" at bounding box center [659, 210] width 478 height 49
click at [420, 182] on input "b. To allow instances in a private subnet to connect to the internet or other A…" at bounding box center [420, 177] width 0 height 10
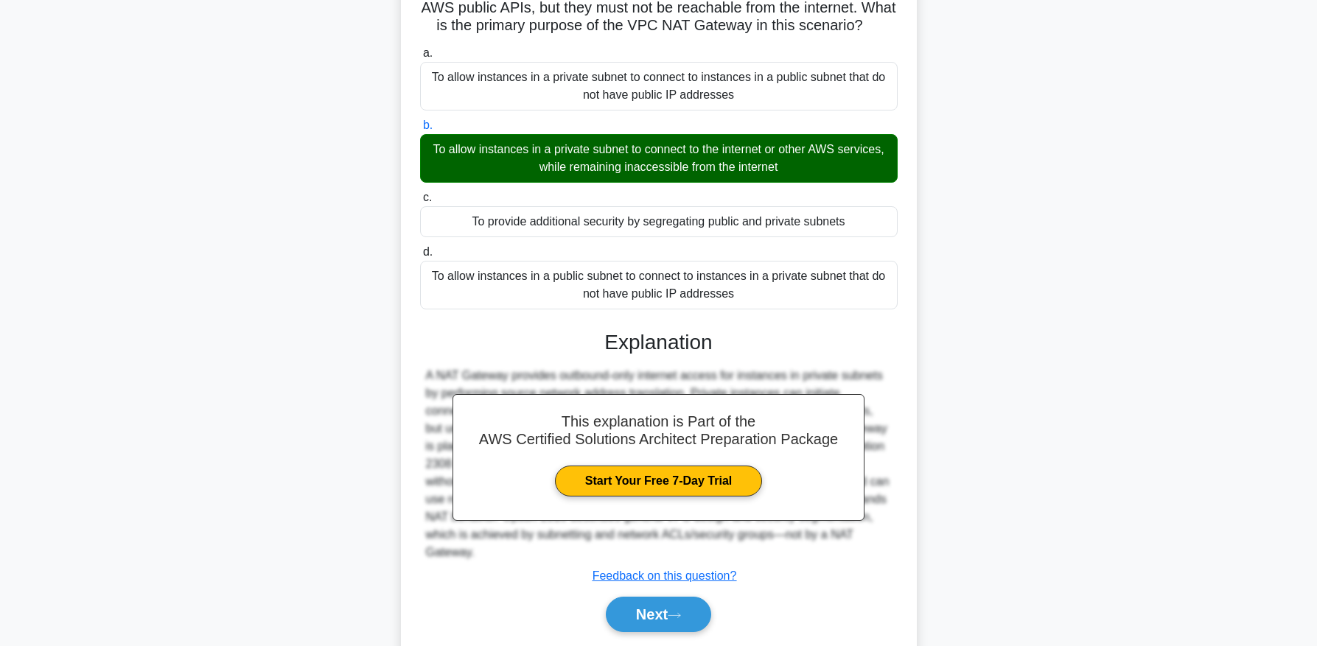
scroll to position [174, 0]
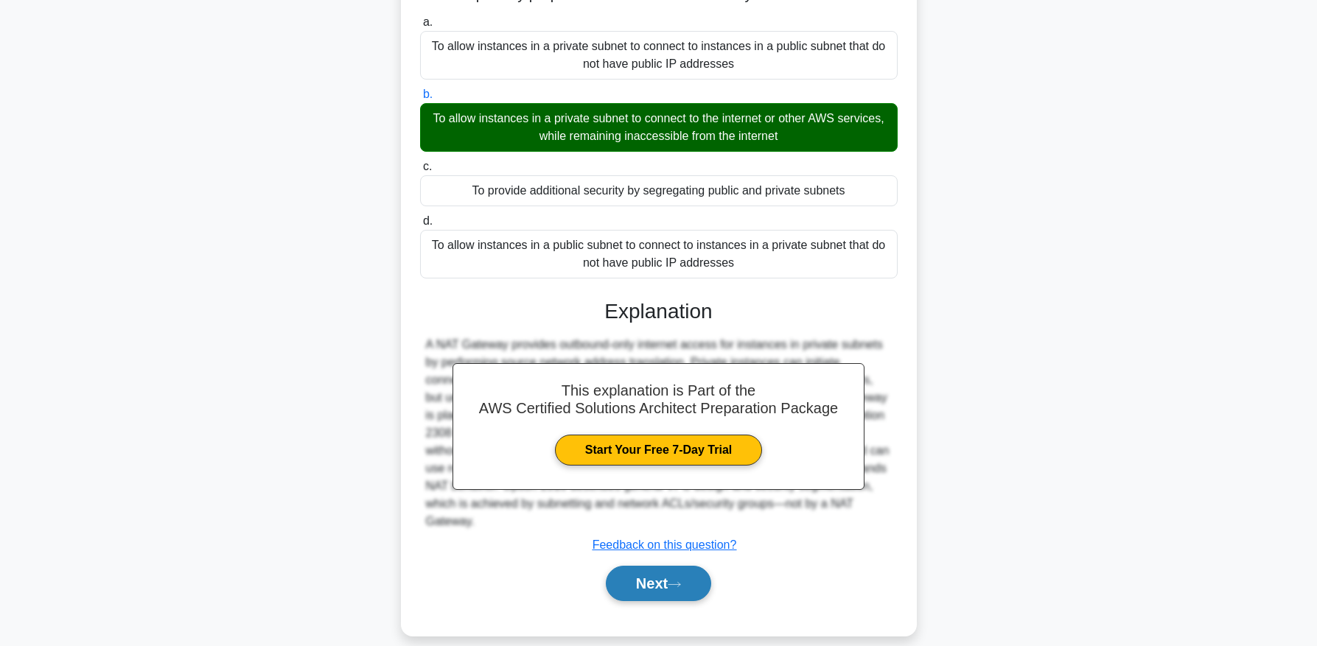
click at [667, 574] on button "Next" at bounding box center [658, 583] width 105 height 35
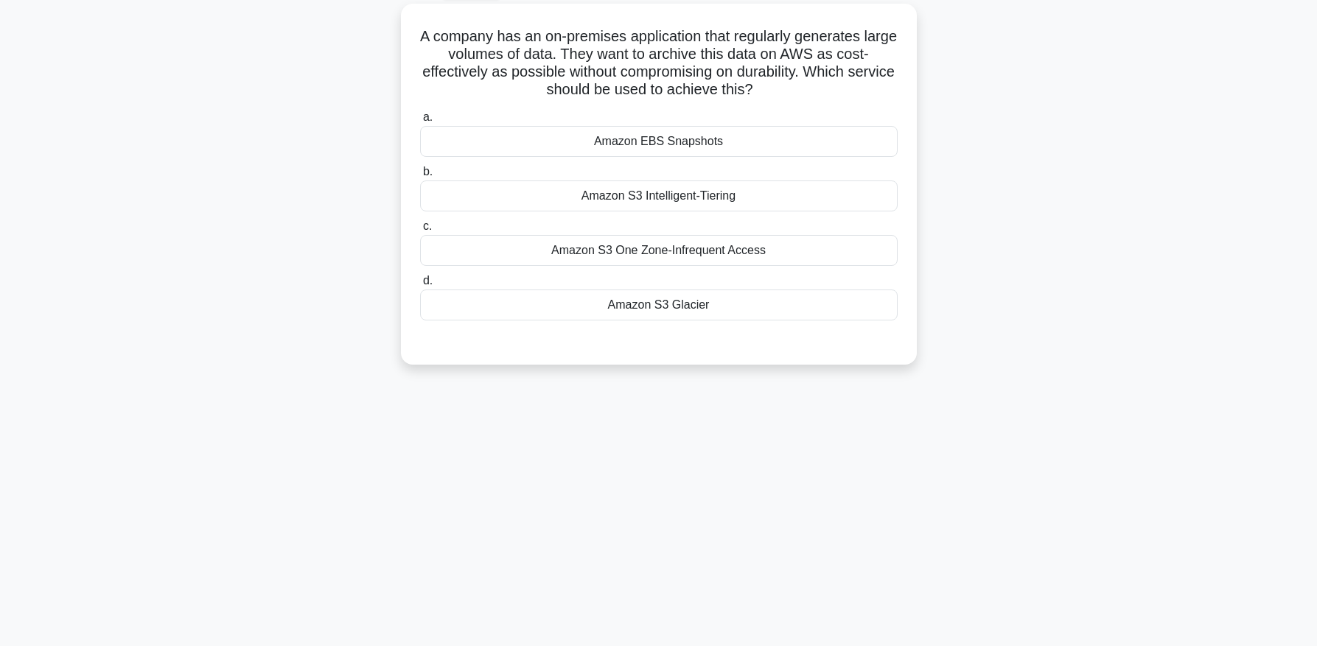
scroll to position [82, 0]
click at [761, 189] on div "Amazon S3 Intelligent-Tiering" at bounding box center [659, 193] width 478 height 31
click at [420, 174] on input "b. Amazon S3 Intelligent-Tiering" at bounding box center [420, 169] width 0 height 10
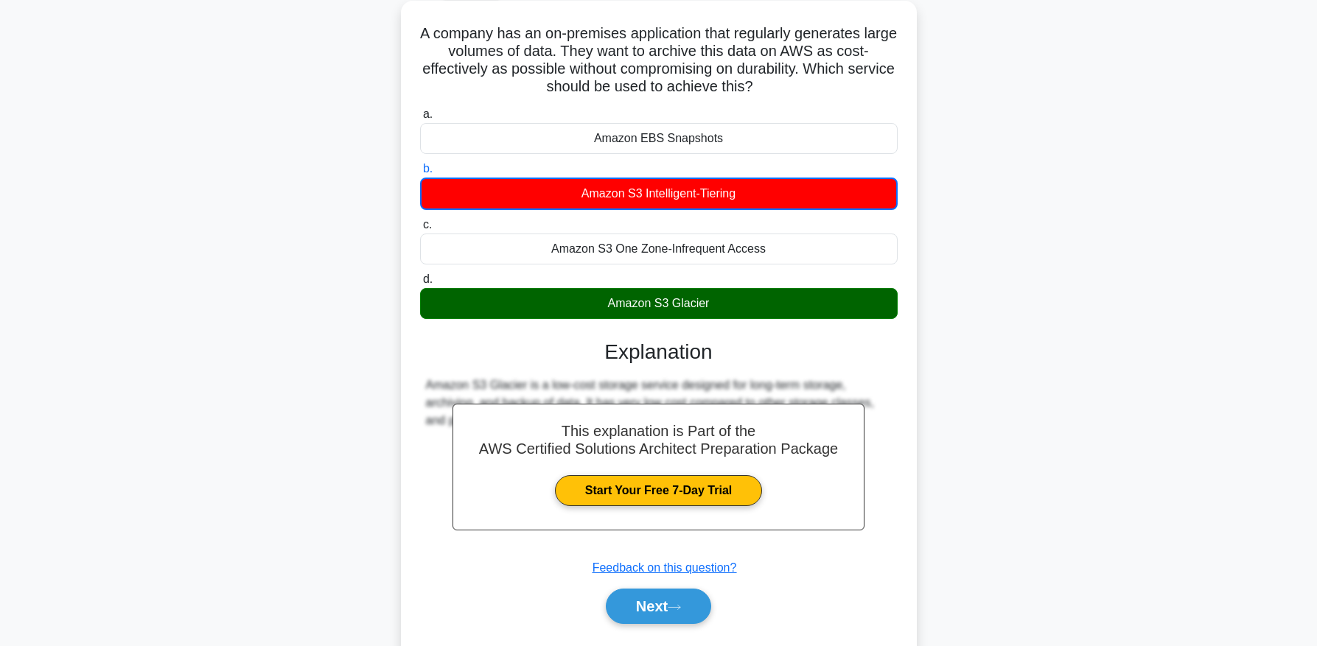
click at [768, 302] on div "Amazon S3 Glacier" at bounding box center [659, 303] width 478 height 31
click at [420, 285] on input "d. Amazon S3 Glacier" at bounding box center [420, 280] width 0 height 10
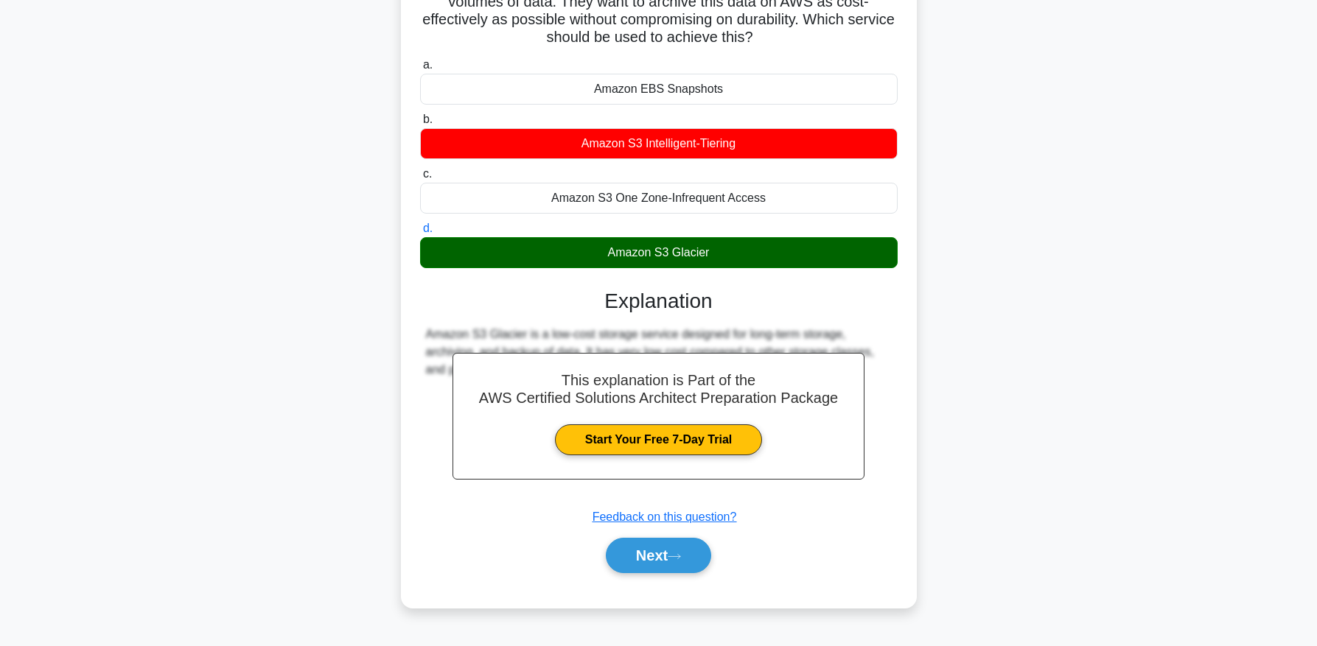
scroll to position [150, 0]
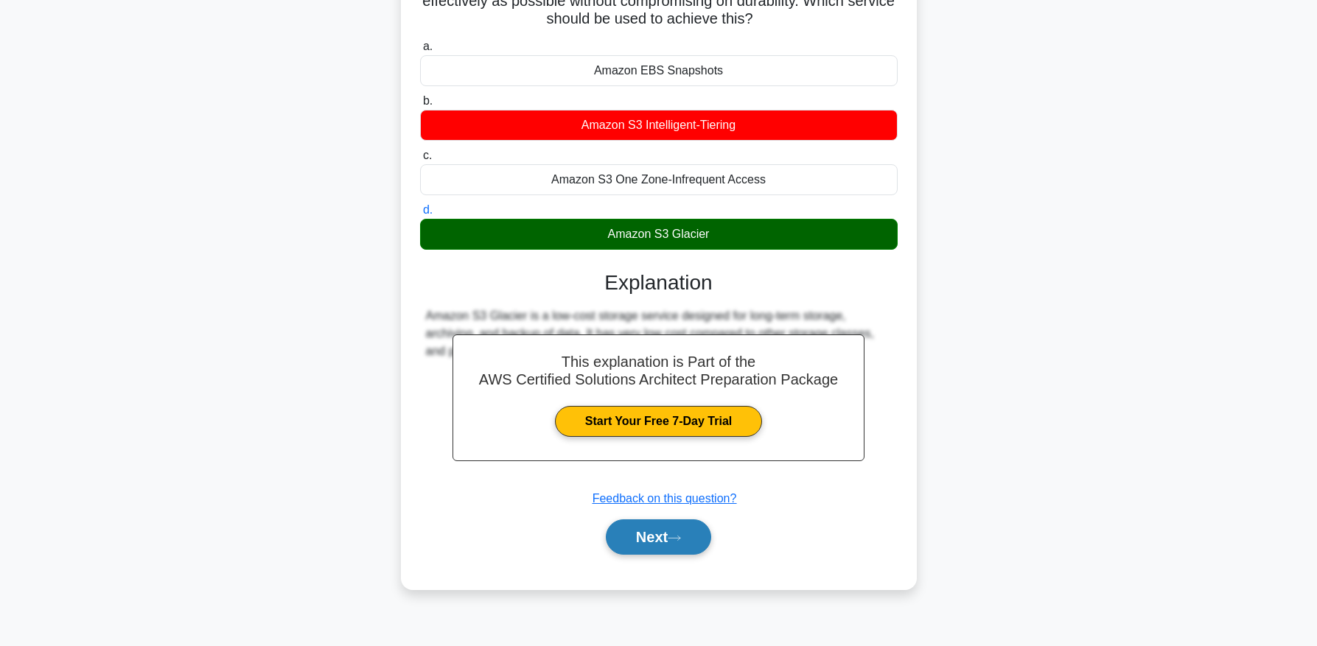
click at [686, 532] on button "Next" at bounding box center [658, 537] width 105 height 35
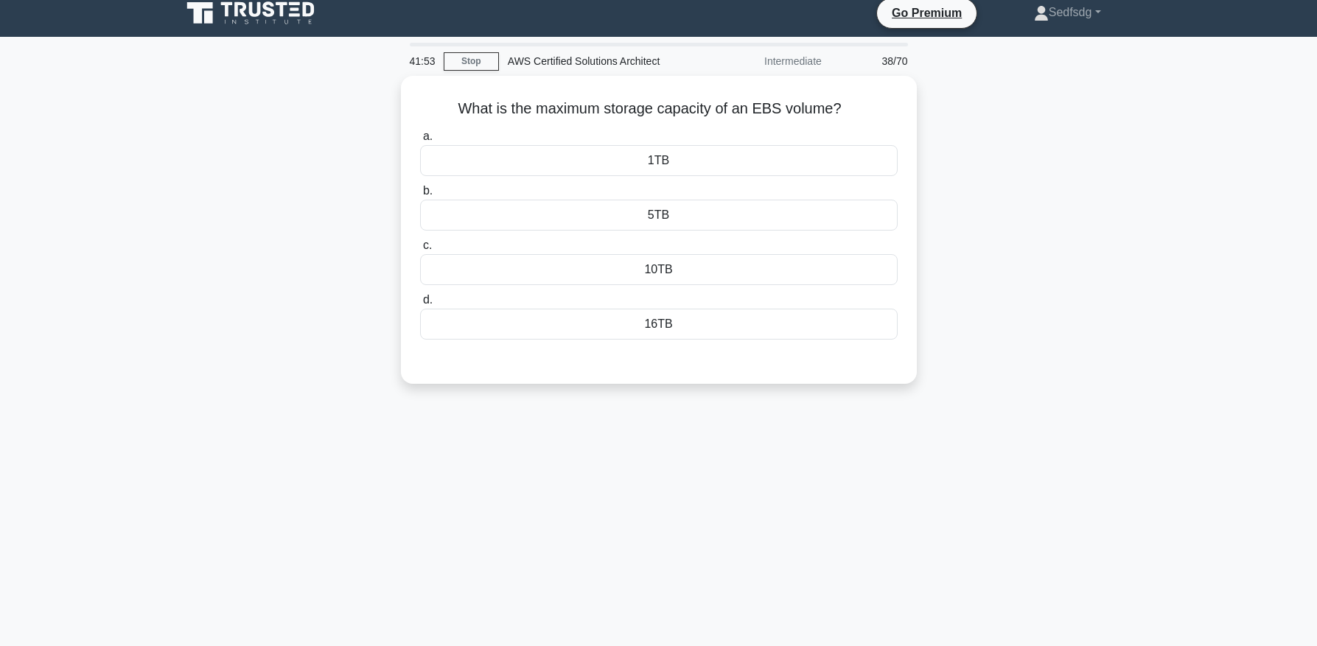
scroll to position [0, 0]
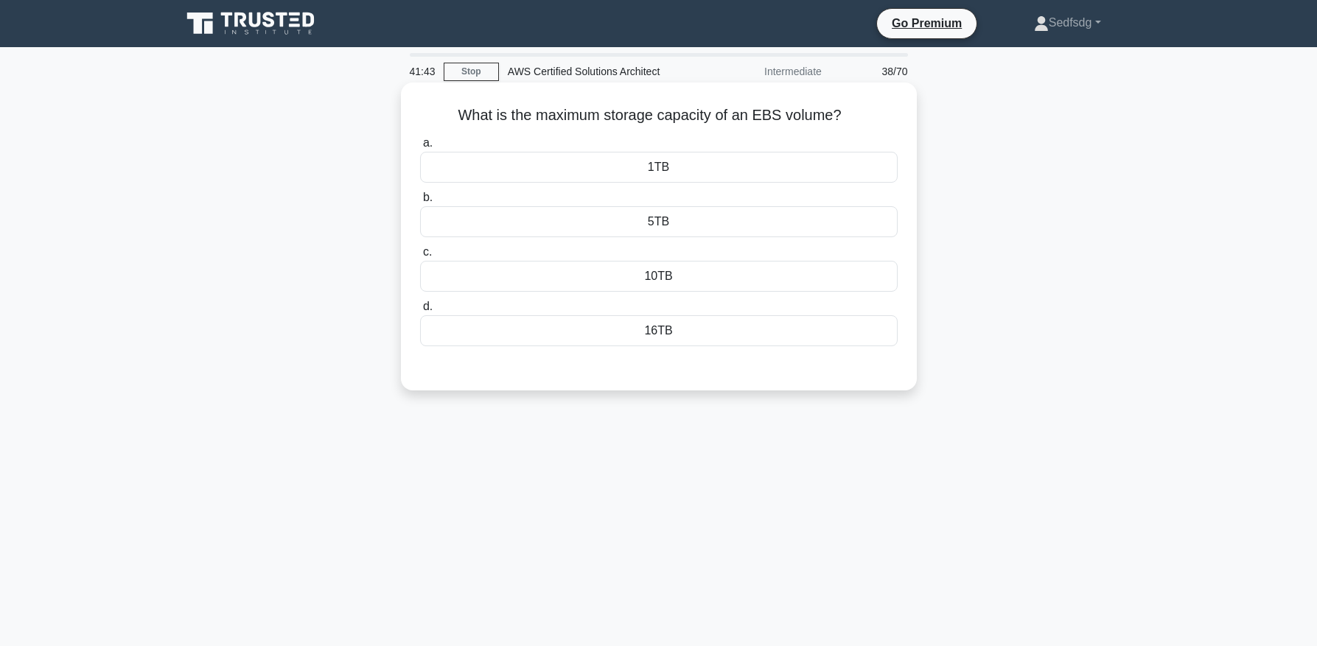
click at [739, 229] on div "5TB" at bounding box center [659, 221] width 478 height 31
click at [420, 203] on input "b. 5TB" at bounding box center [420, 198] width 0 height 10
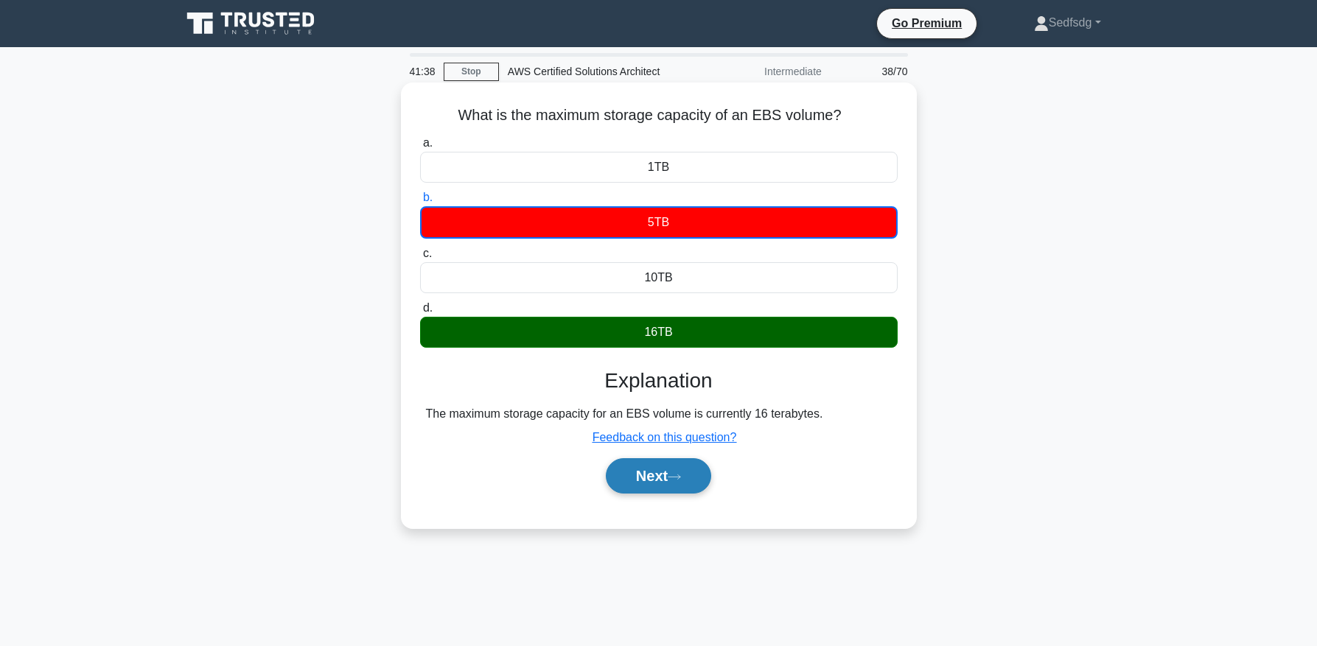
click at [699, 481] on button "Next" at bounding box center [658, 476] width 105 height 35
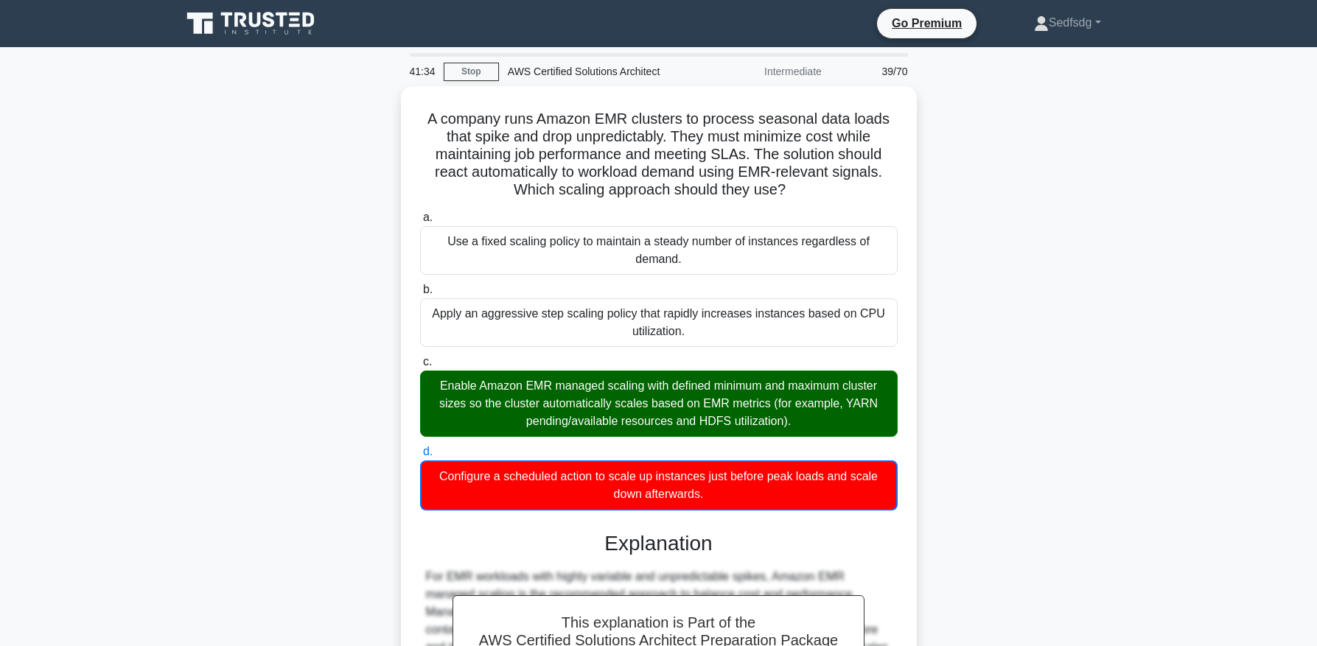
click at [275, 443] on div "A company runs Amazon EMR clusters to process seasonal data loads that spike an…" at bounding box center [658, 477] width 973 height 782
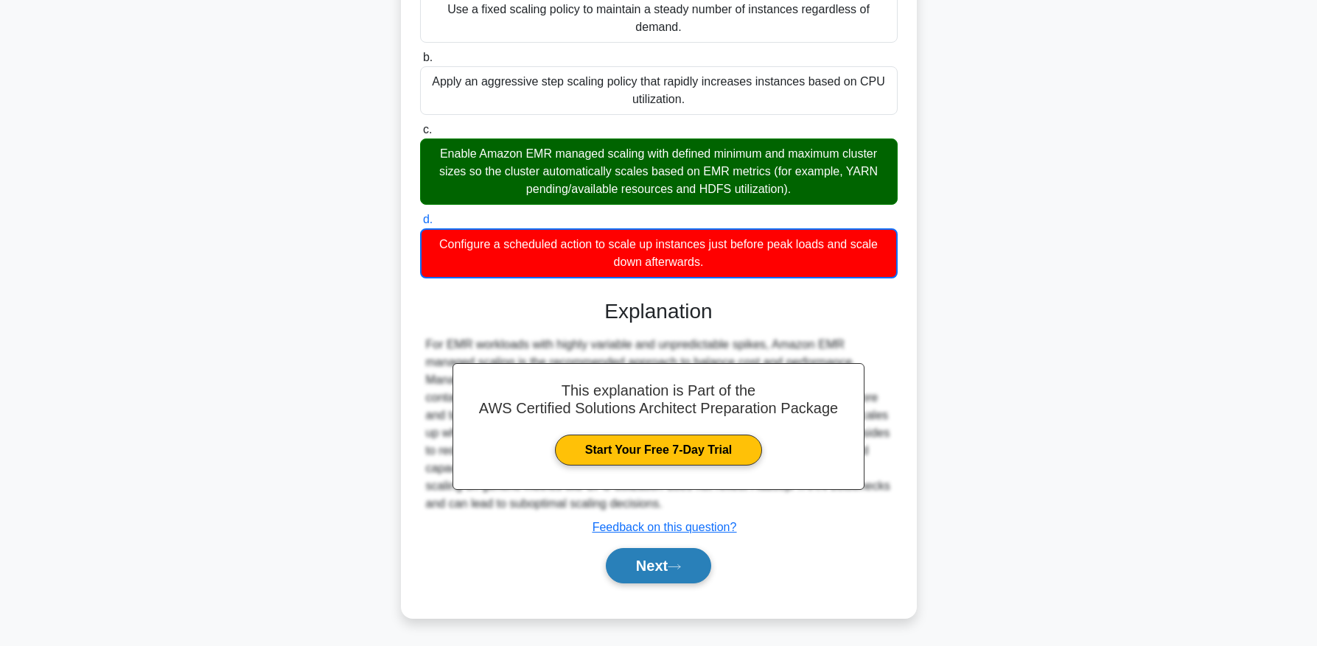
click at [679, 568] on icon at bounding box center [674, 567] width 13 height 8
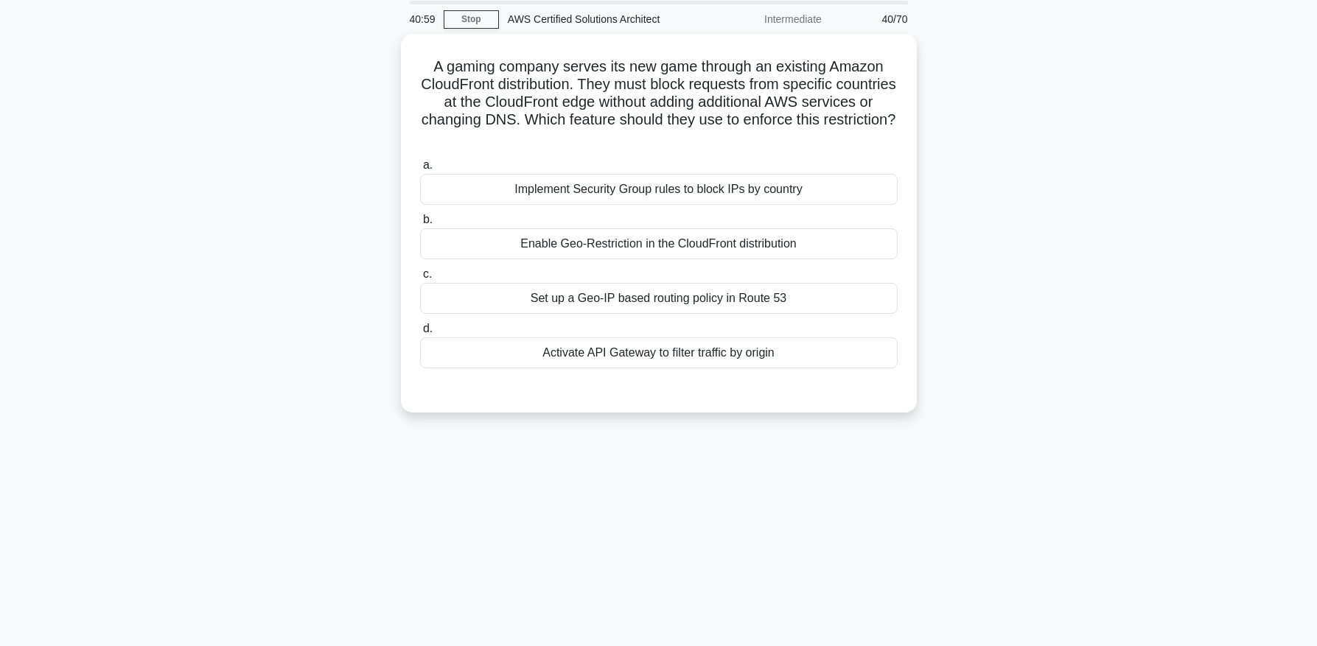
scroll to position [52, 0]
click at [643, 226] on div "Enable Geo-Restriction in the CloudFront distribution" at bounding box center [659, 241] width 478 height 31
click at [420, 222] on input "b. Enable Geo-Restriction in the CloudFront distribution" at bounding box center [420, 217] width 0 height 10
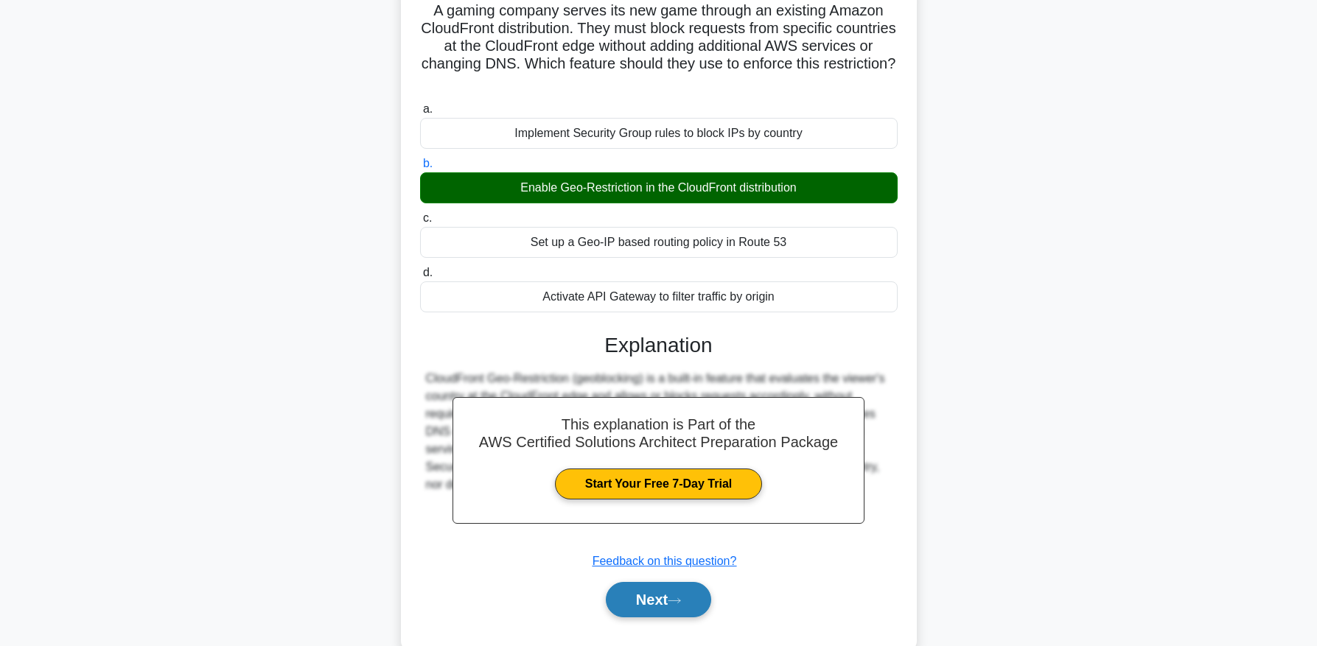
scroll to position [113, 0]
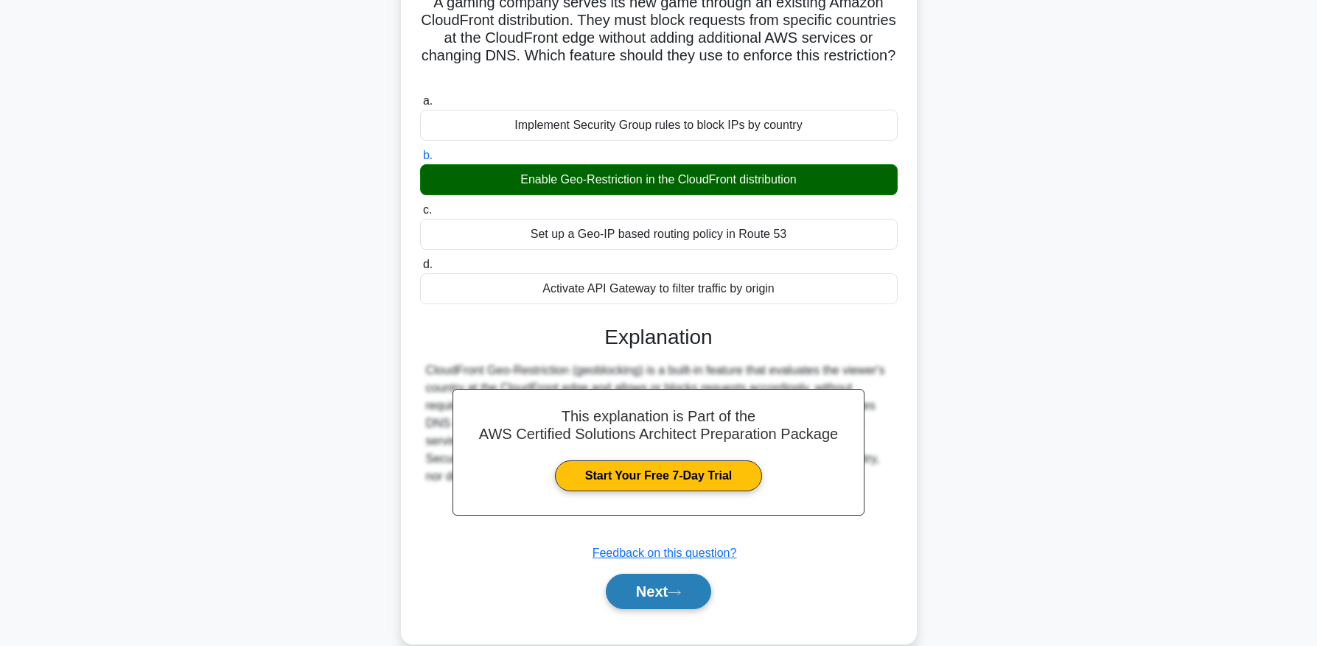
click at [671, 587] on button "Next" at bounding box center [658, 591] width 105 height 35
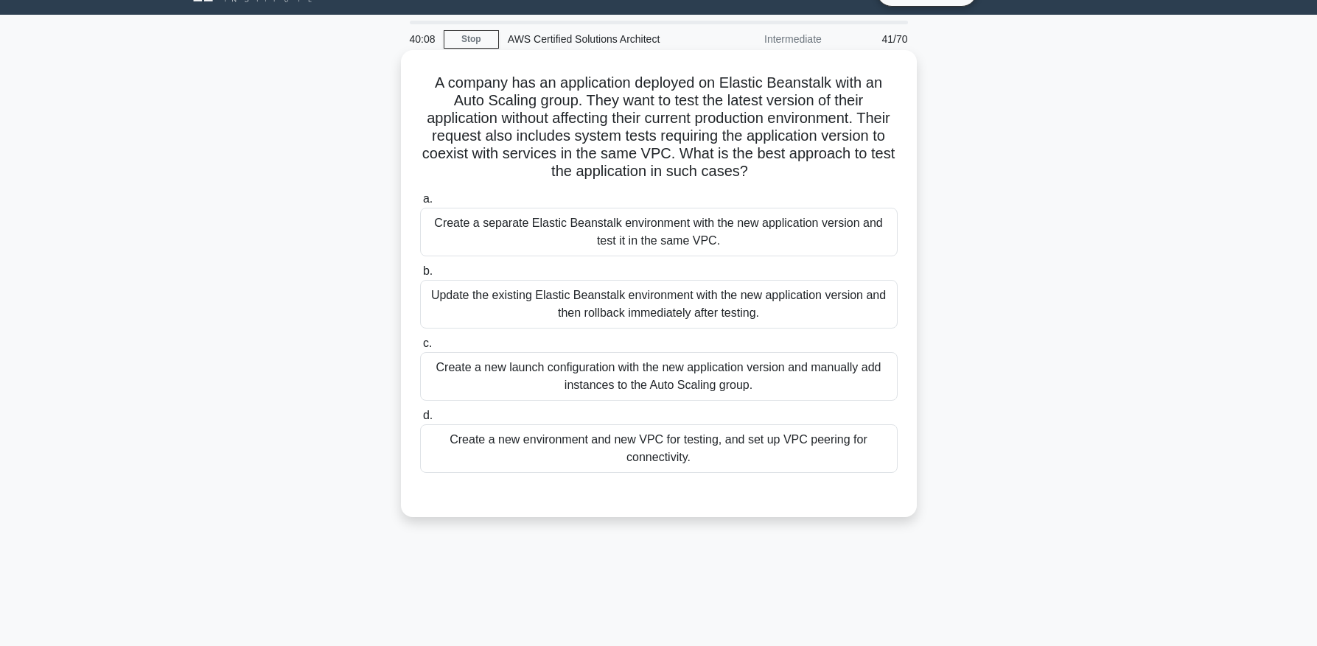
scroll to position [35, 0]
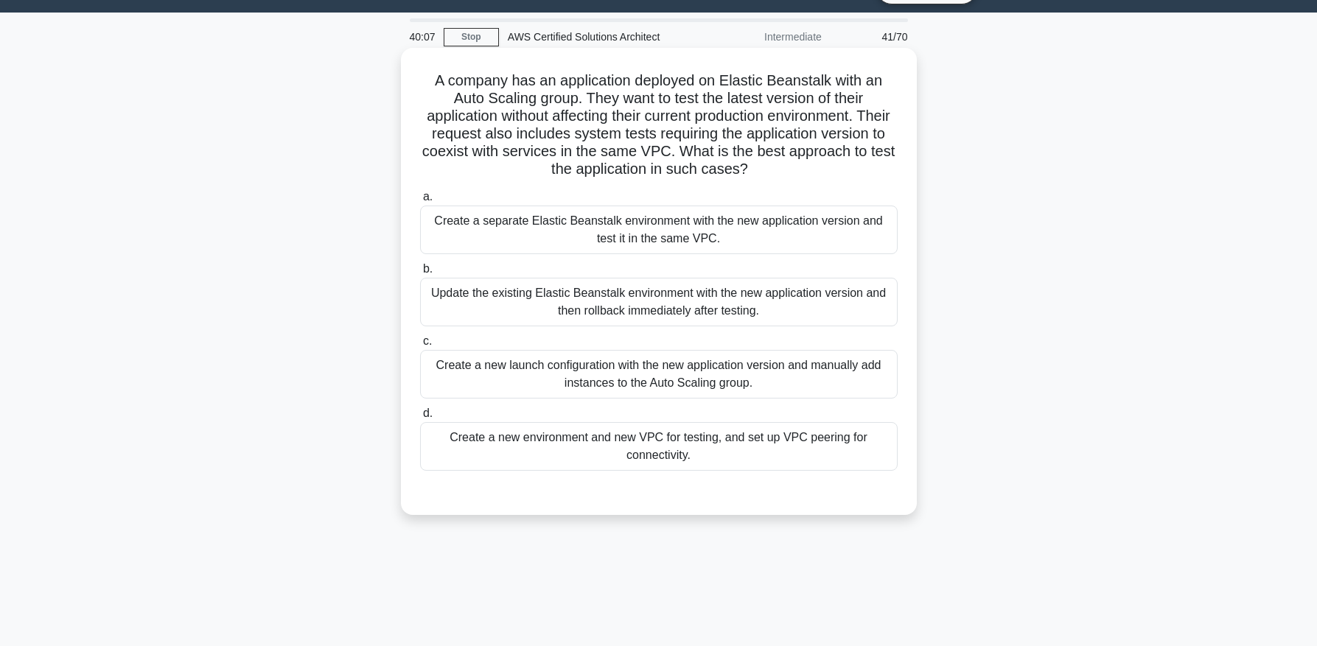
click at [629, 314] on div "Update the existing Elastic Beanstalk environment with the new application vers…" at bounding box center [659, 302] width 478 height 49
click at [420, 274] on input "b. Update the existing Elastic Beanstalk environment with the new application v…" at bounding box center [420, 270] width 0 height 10
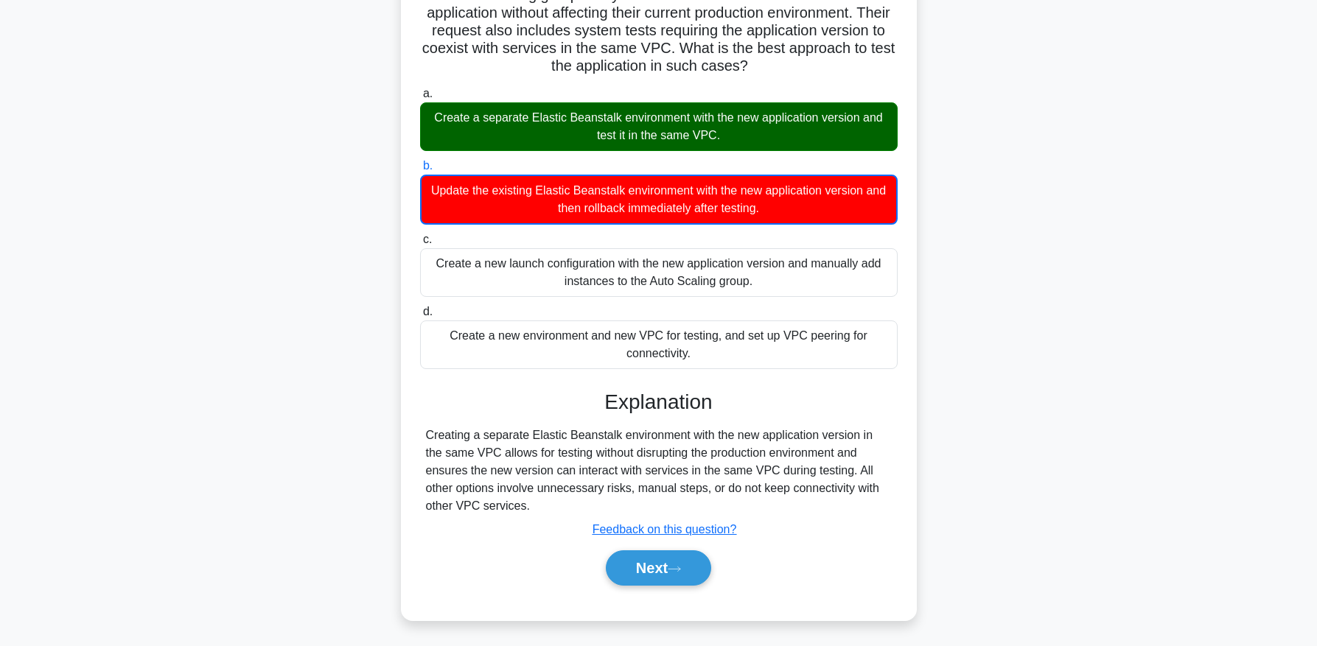
scroll to position [150, 0]
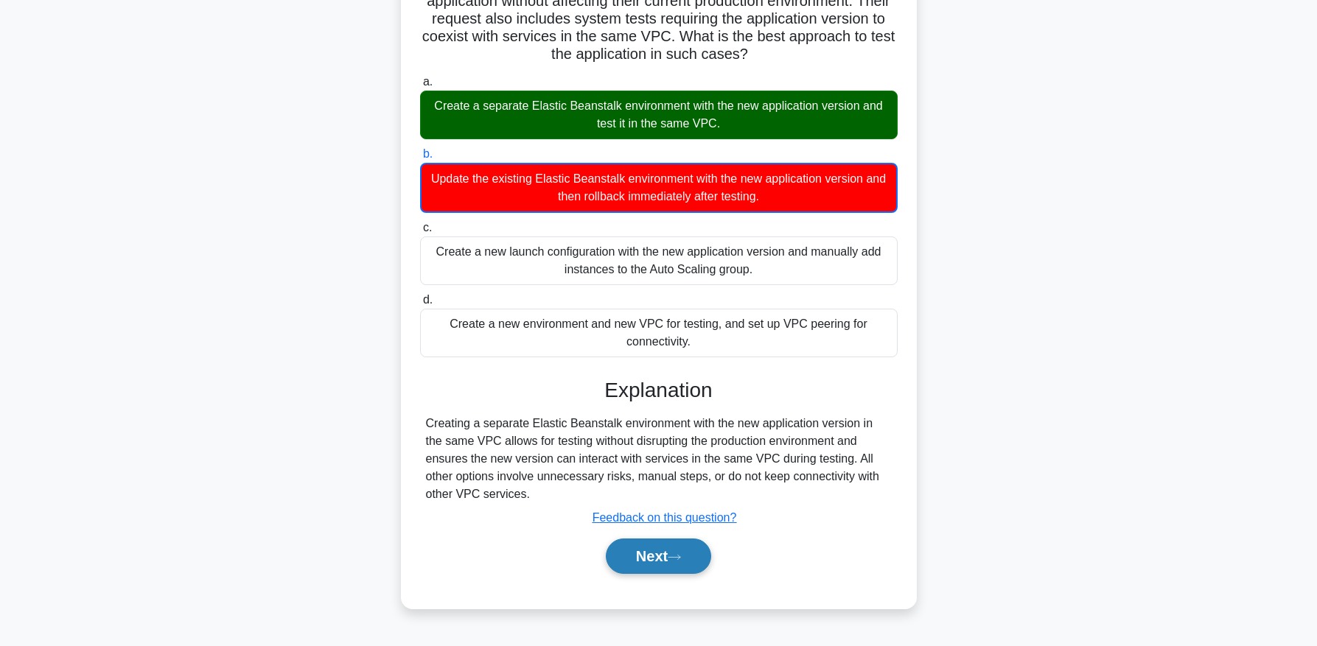
click at [696, 557] on button "Next" at bounding box center [658, 556] width 105 height 35
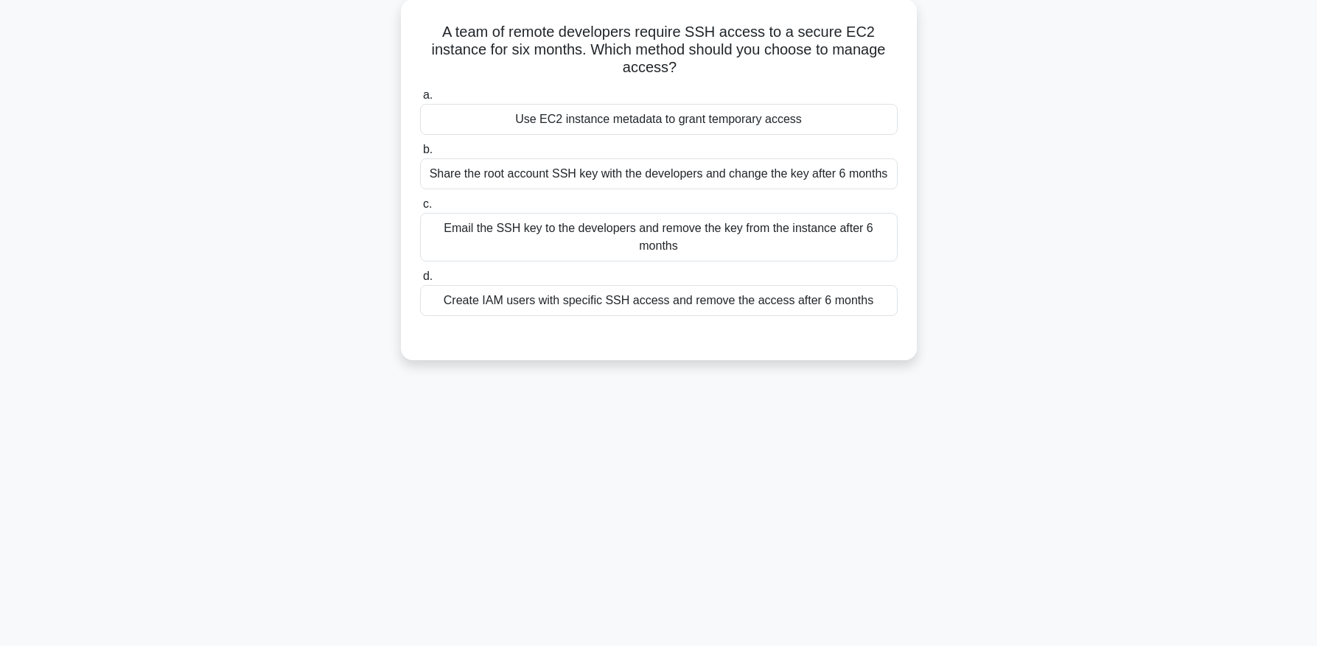
scroll to position [70, 0]
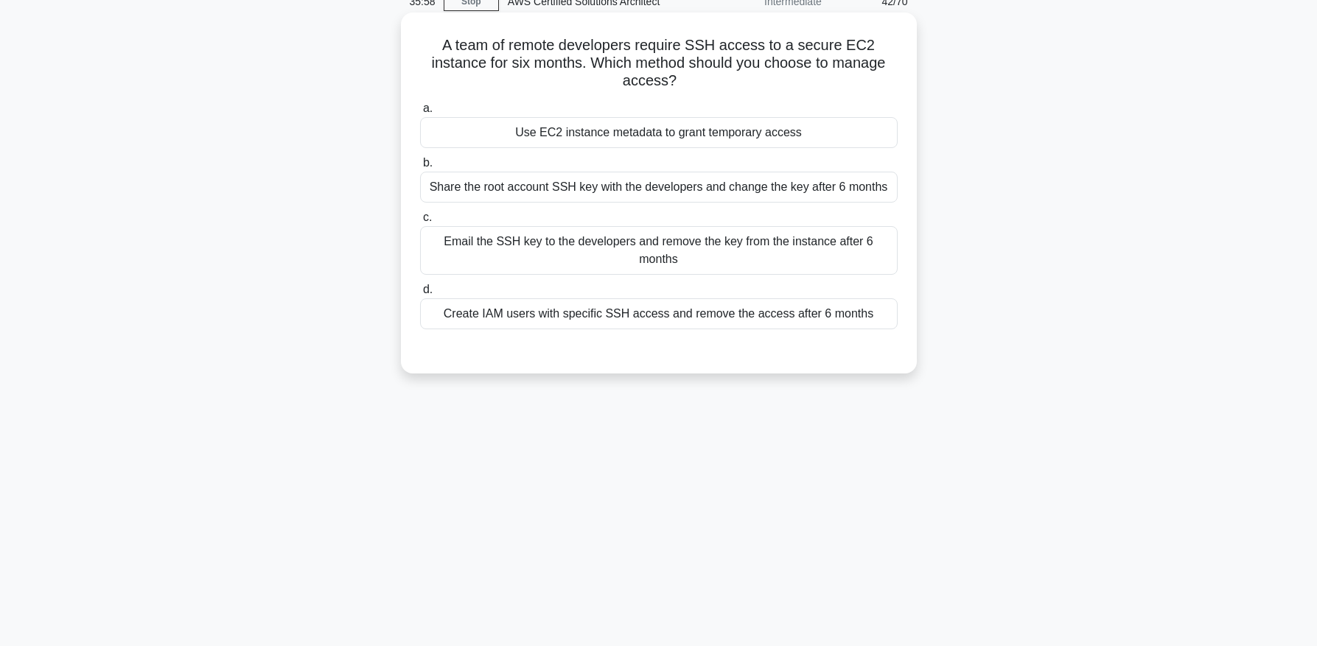
click at [506, 320] on div "Create IAM users with specific SSH access and remove the access after 6 months" at bounding box center [659, 314] width 478 height 31
click at [420, 295] on input "d. Create IAM users with specific SSH access and remove the access after 6 mont…" at bounding box center [420, 290] width 0 height 10
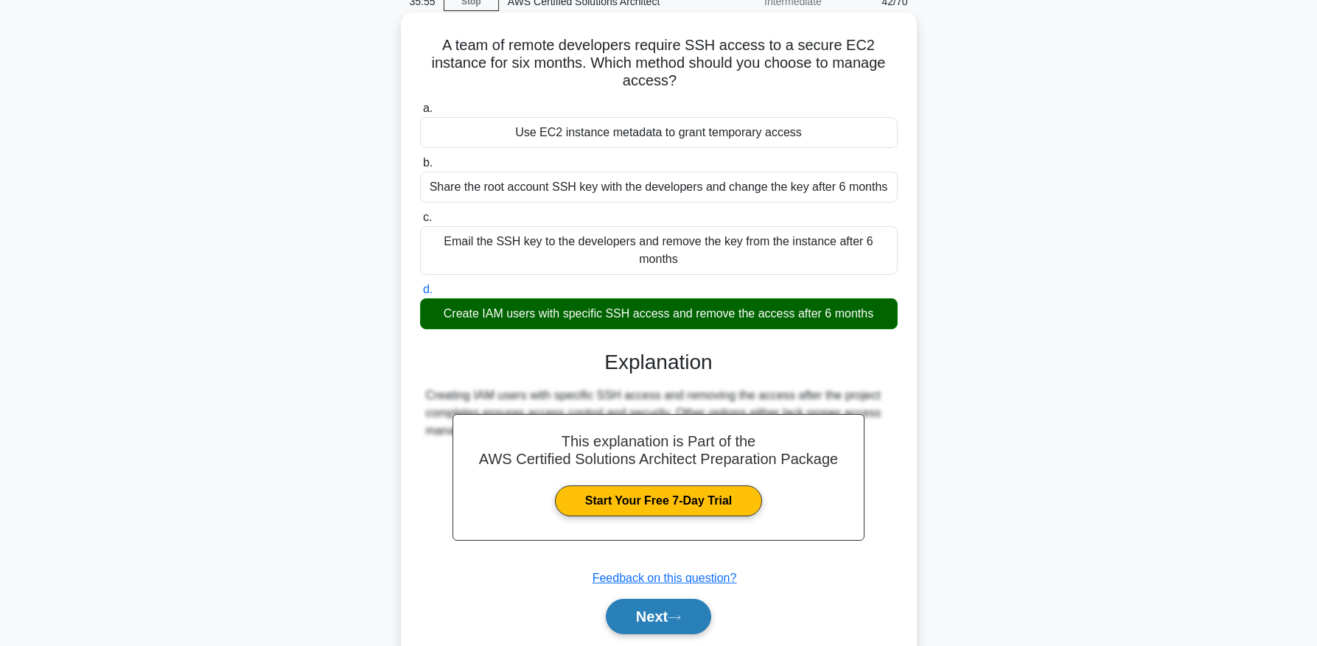
click at [710, 624] on button "Next" at bounding box center [658, 616] width 105 height 35
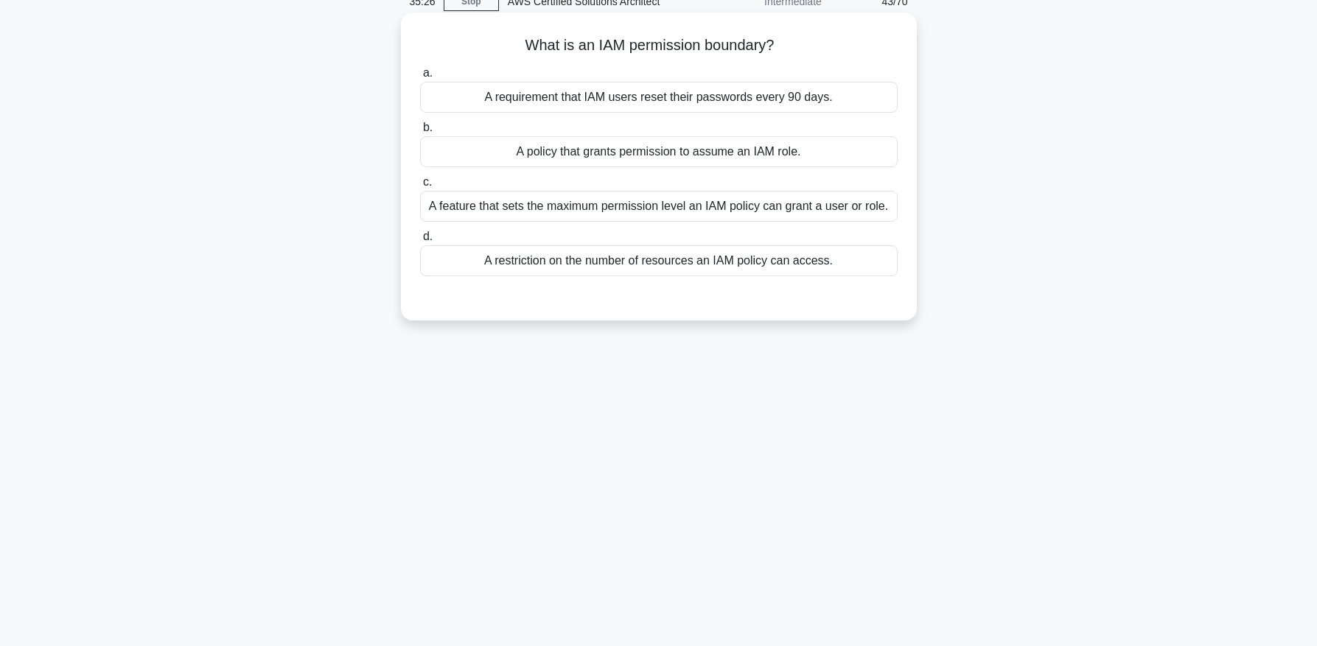
click at [773, 217] on div "A feature that sets the maximum permission level an IAM policy can grant a user…" at bounding box center [659, 206] width 478 height 31
click at [420, 187] on input "c. A feature that sets the maximum permission level an IAM policy can grant a u…" at bounding box center [420, 183] width 0 height 10
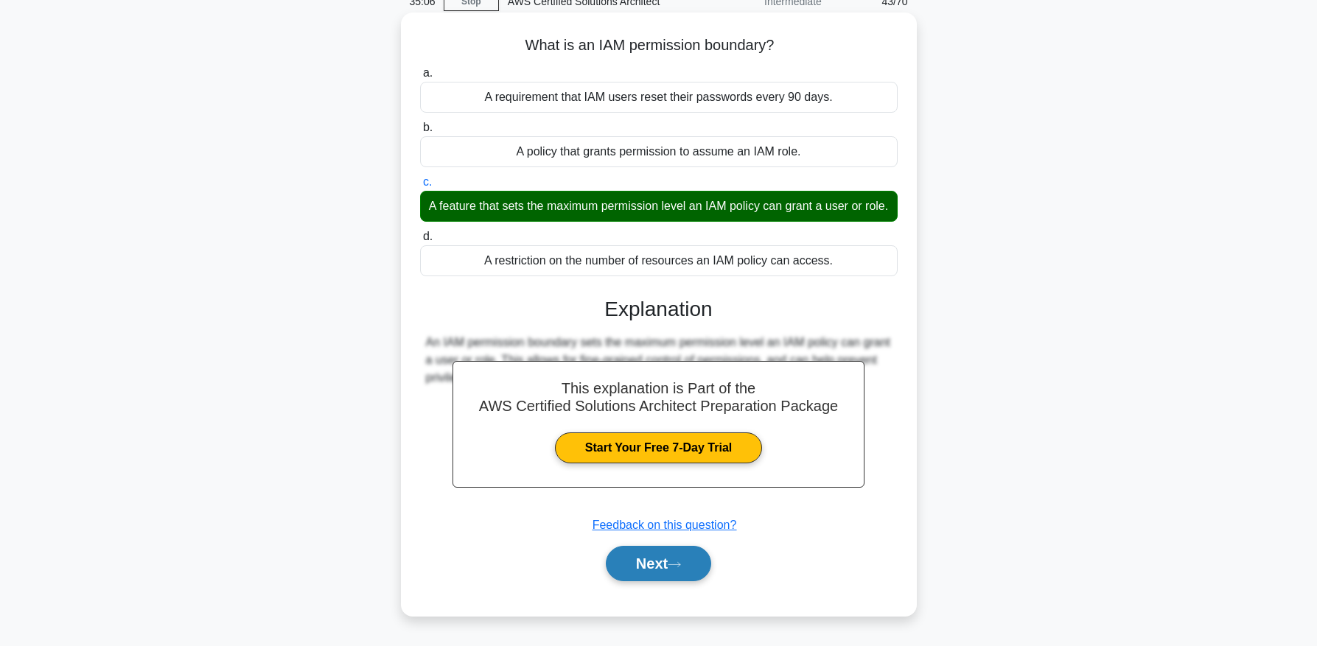
click at [683, 558] on button "Next" at bounding box center [658, 563] width 105 height 35
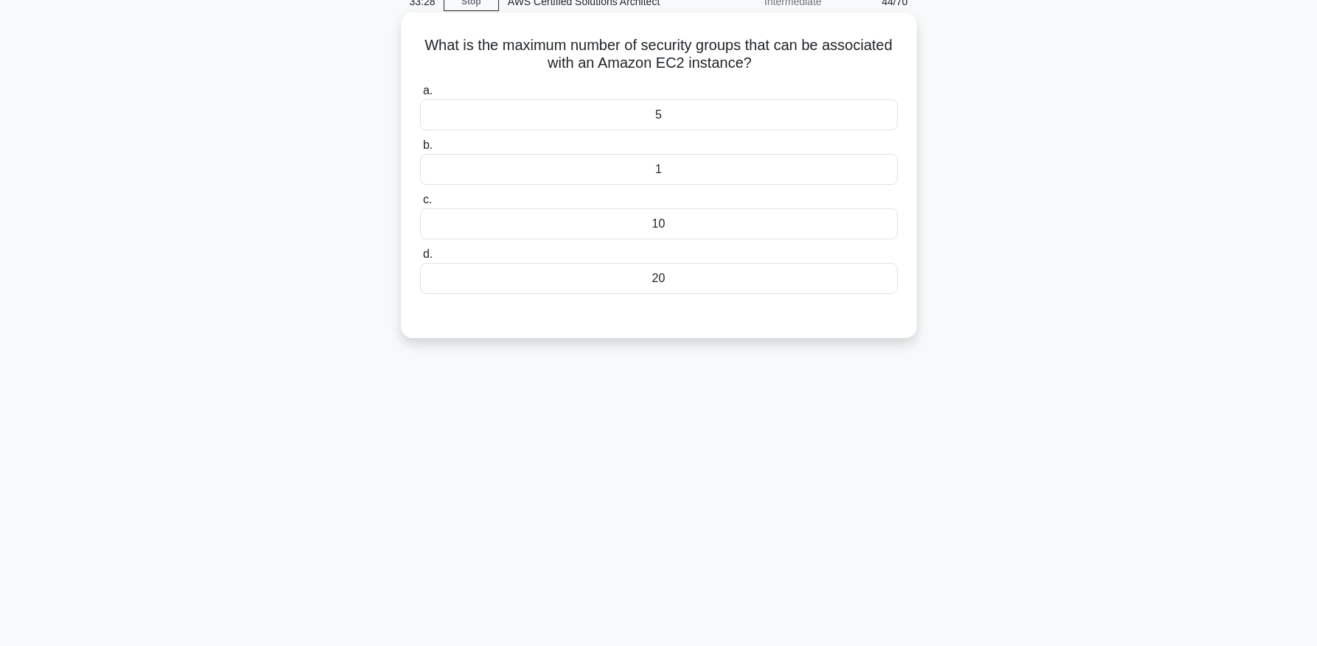
click at [647, 276] on div "20" at bounding box center [659, 278] width 478 height 31
click at [420, 259] on input "d. 20" at bounding box center [420, 255] width 0 height 10
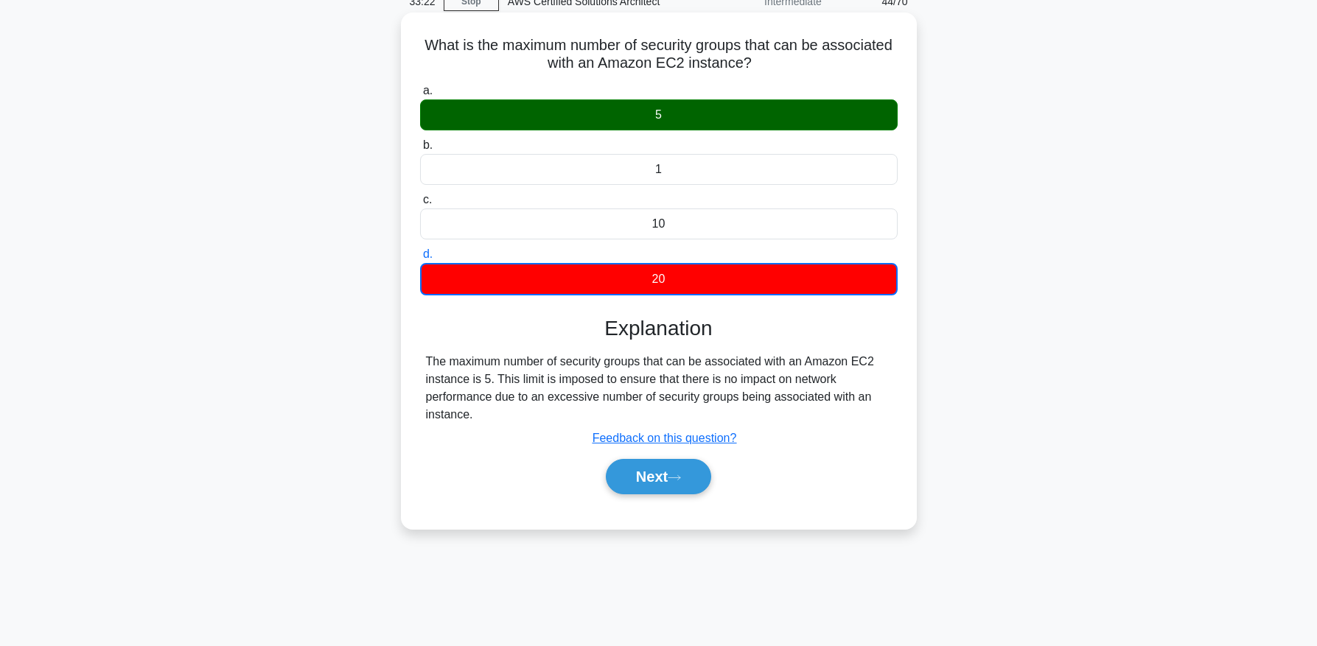
click at [530, 496] on div "Next" at bounding box center [659, 476] width 478 height 47
click at [642, 473] on button "Next" at bounding box center [658, 476] width 105 height 35
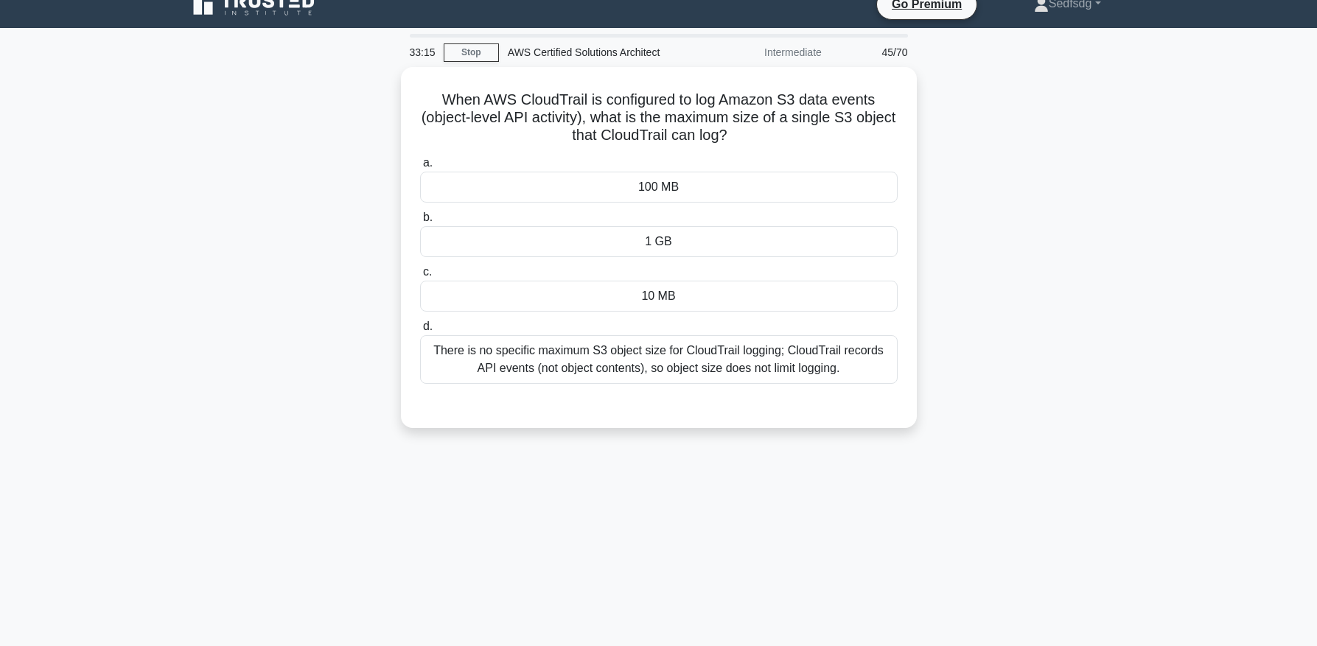
scroll to position [0, 0]
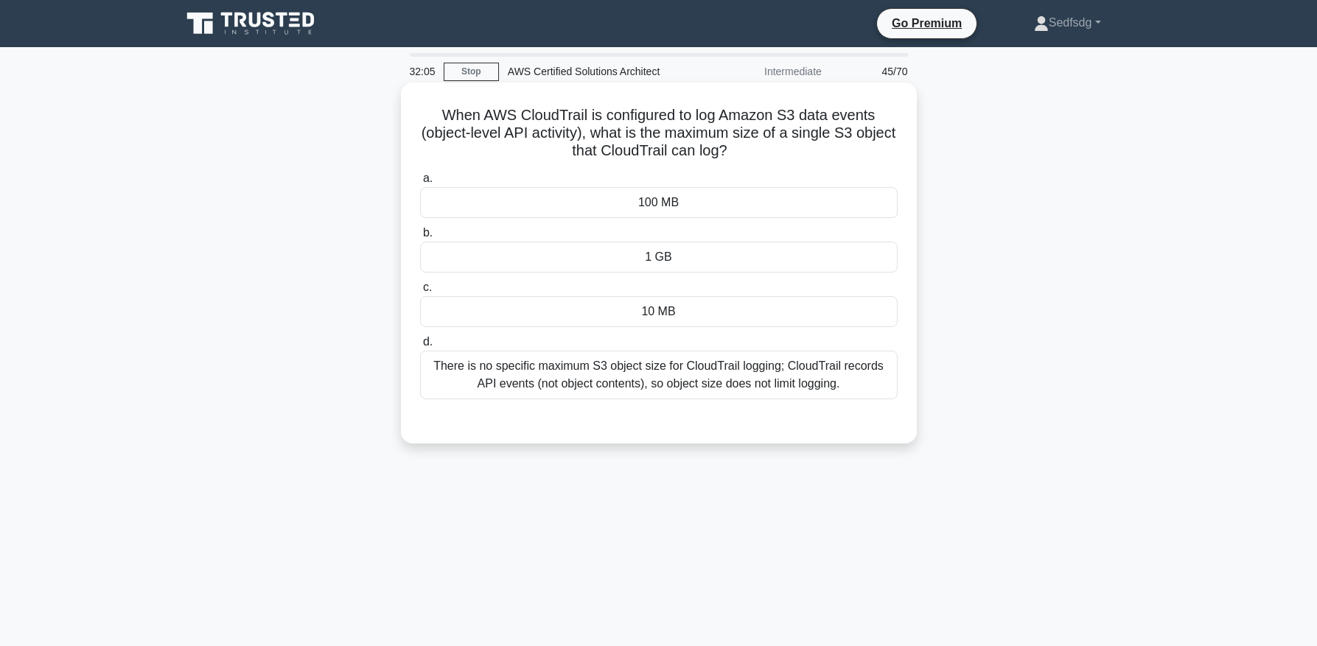
click at [759, 419] on div at bounding box center [659, 414] width 478 height 12
click at [749, 395] on div "There is no specific maximum S3 object size for CloudTrail logging; CloudTrail …" at bounding box center [659, 375] width 478 height 49
click at [420, 347] on input "d. There is no specific maximum S3 object size for CloudTrail logging; CloudTra…" at bounding box center [420, 343] width 0 height 10
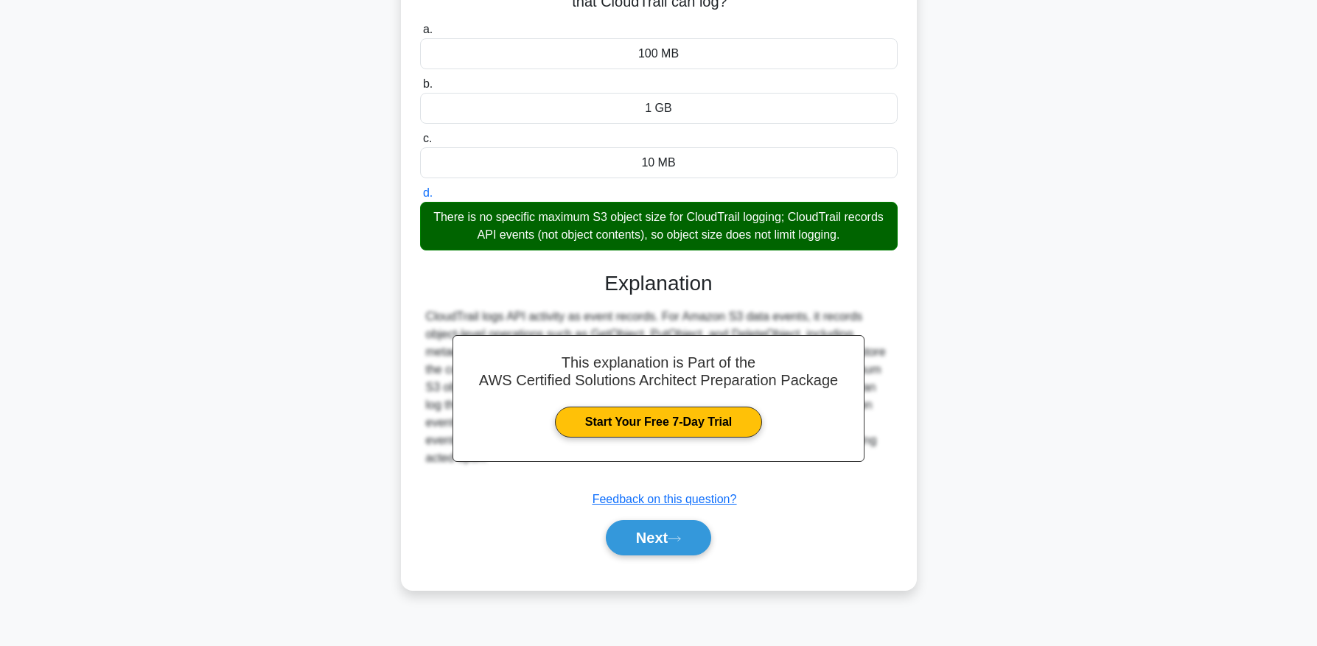
scroll to position [150, 0]
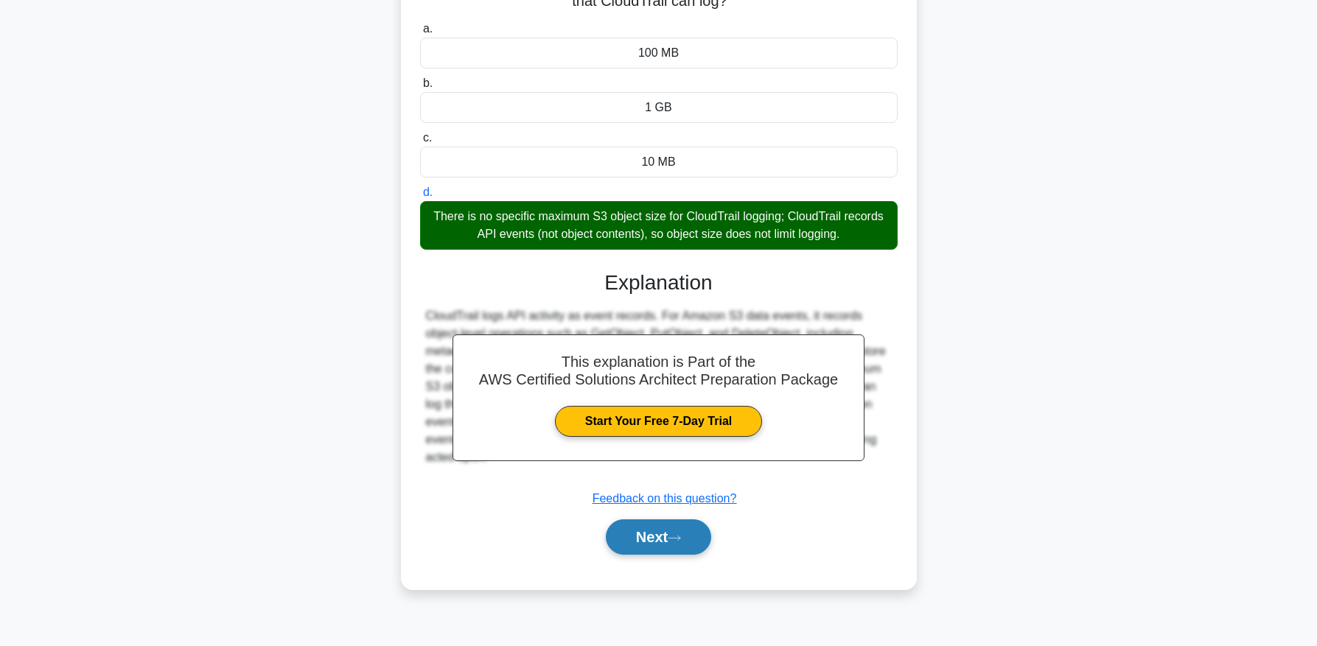
click at [687, 520] on button "Next" at bounding box center [658, 537] width 105 height 35
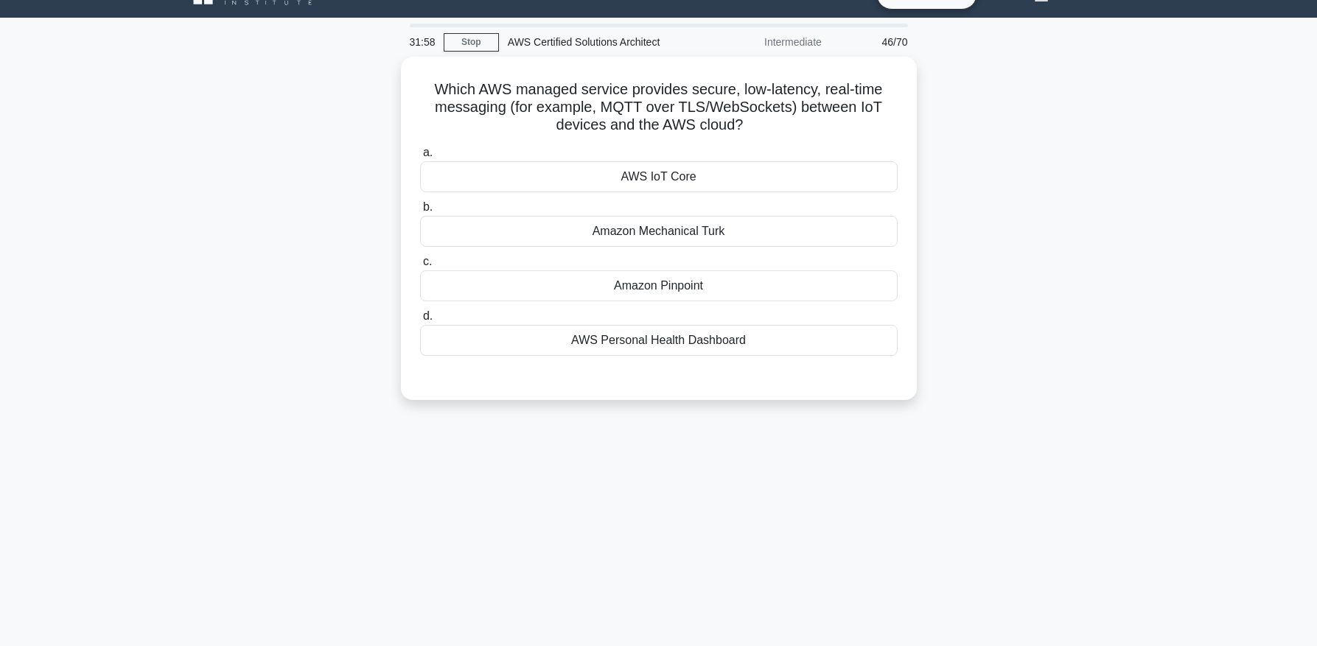
scroll to position [28, 0]
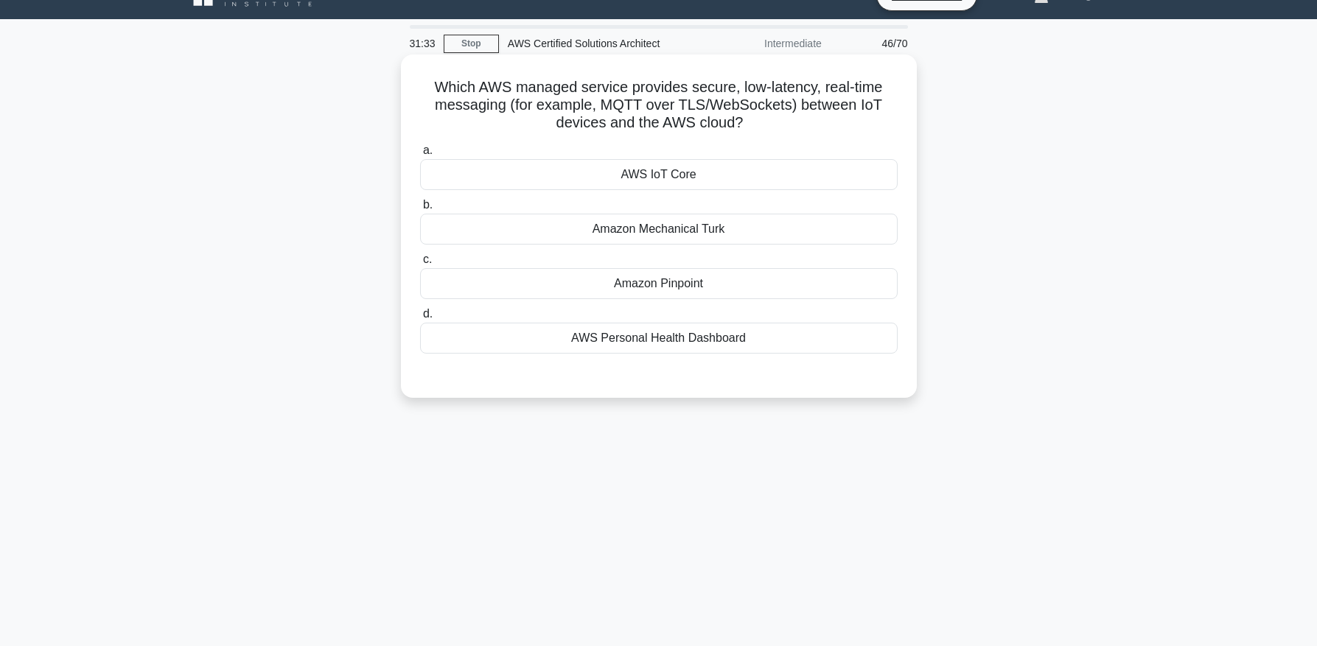
click at [804, 178] on div "AWS IoT Core" at bounding box center [659, 174] width 478 height 31
click at [420, 156] on input "a. AWS IoT Core" at bounding box center [420, 151] width 0 height 10
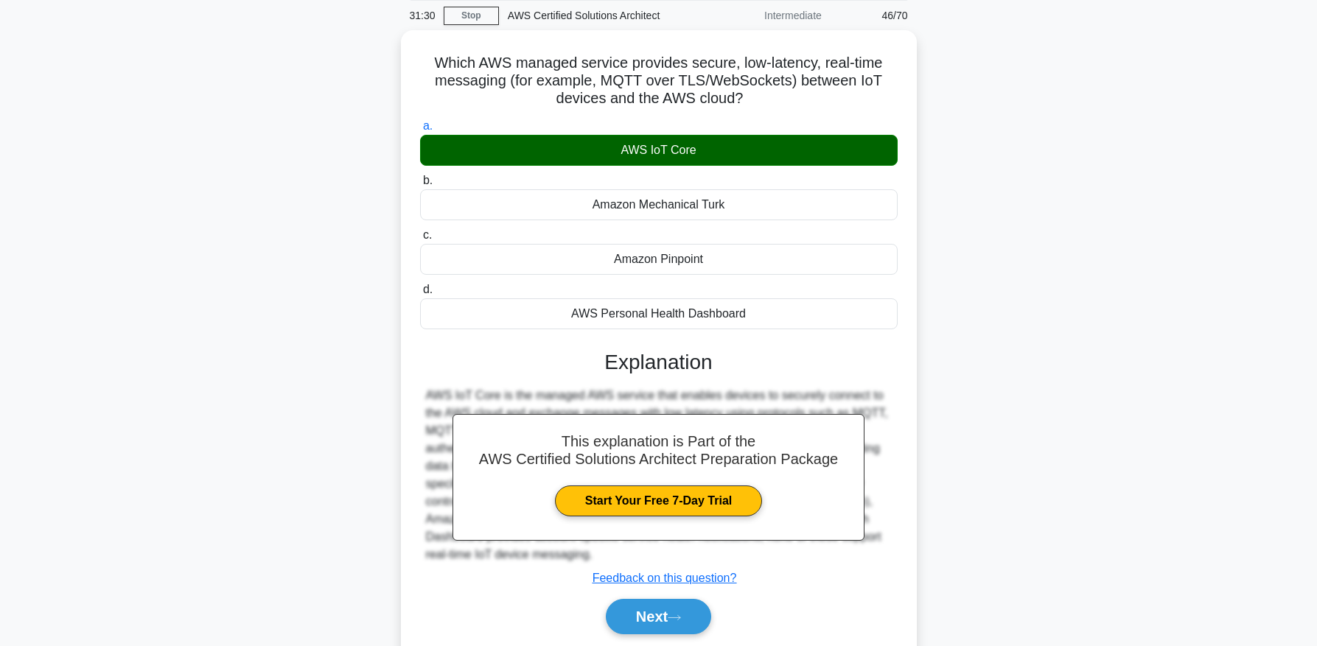
scroll to position [55, 0]
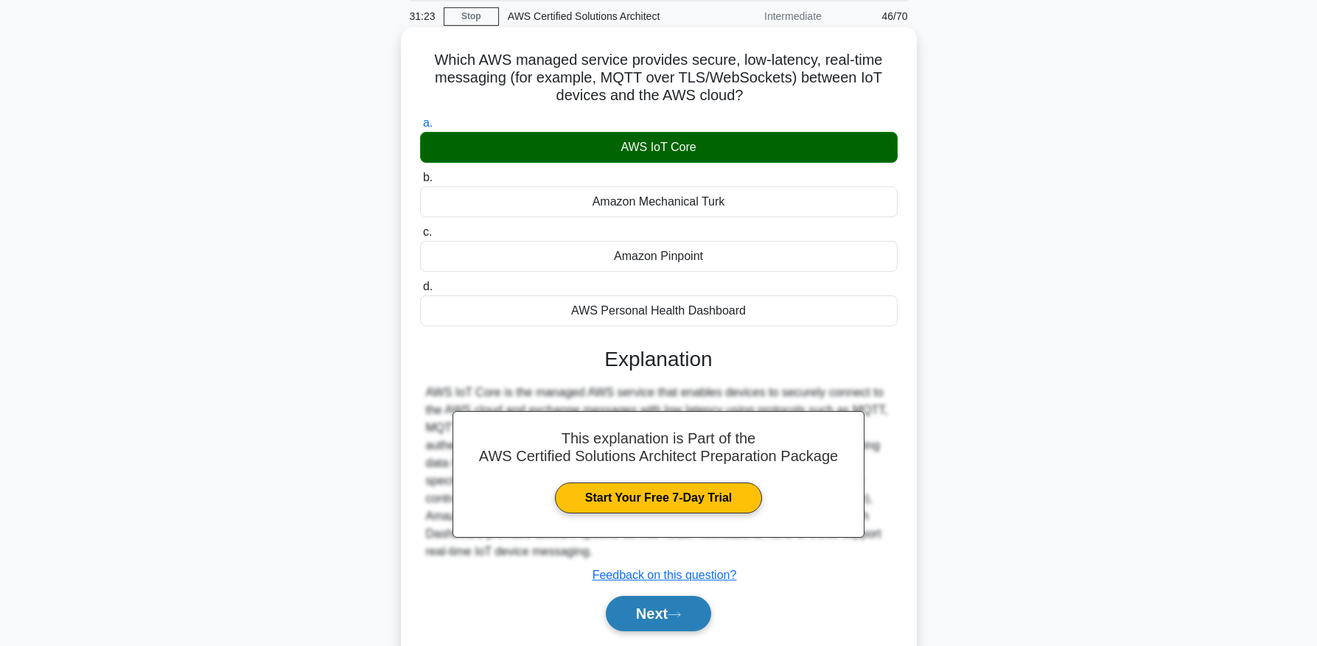
click at [655, 621] on button "Next" at bounding box center [658, 613] width 105 height 35
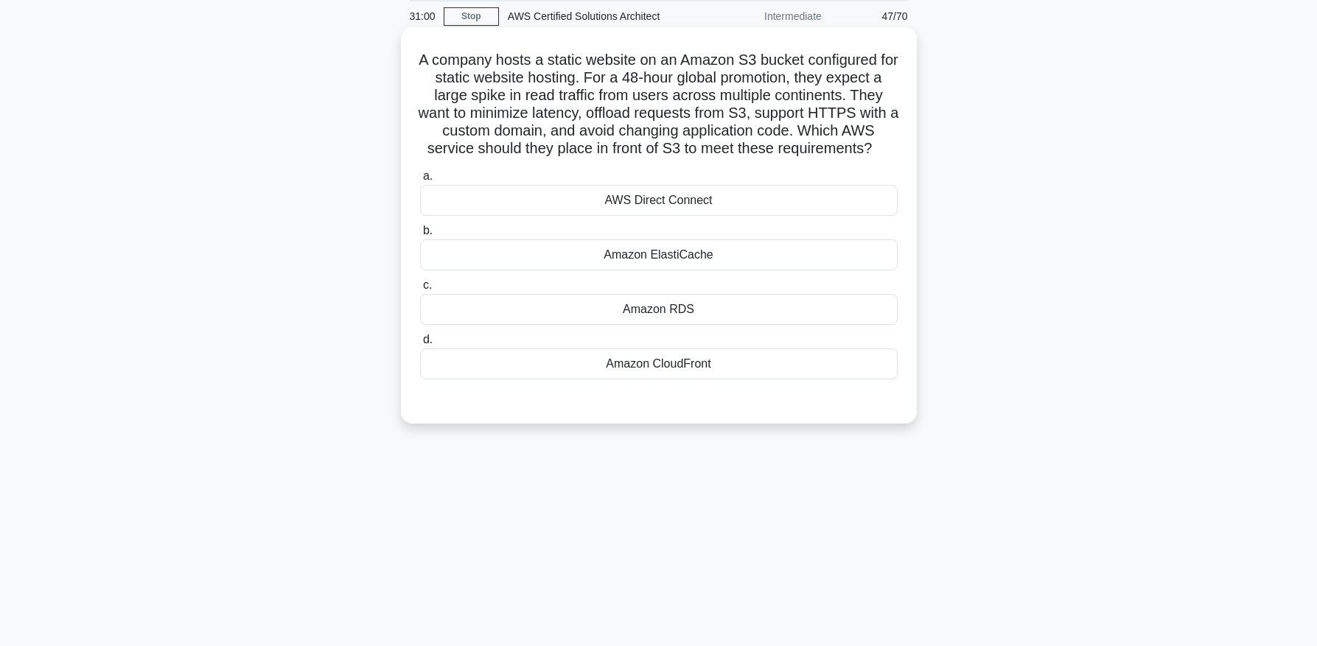
click at [780, 360] on div "Amazon CloudFront" at bounding box center [659, 364] width 478 height 31
click at [420, 345] on input "d. Amazon CloudFront" at bounding box center [420, 340] width 0 height 10
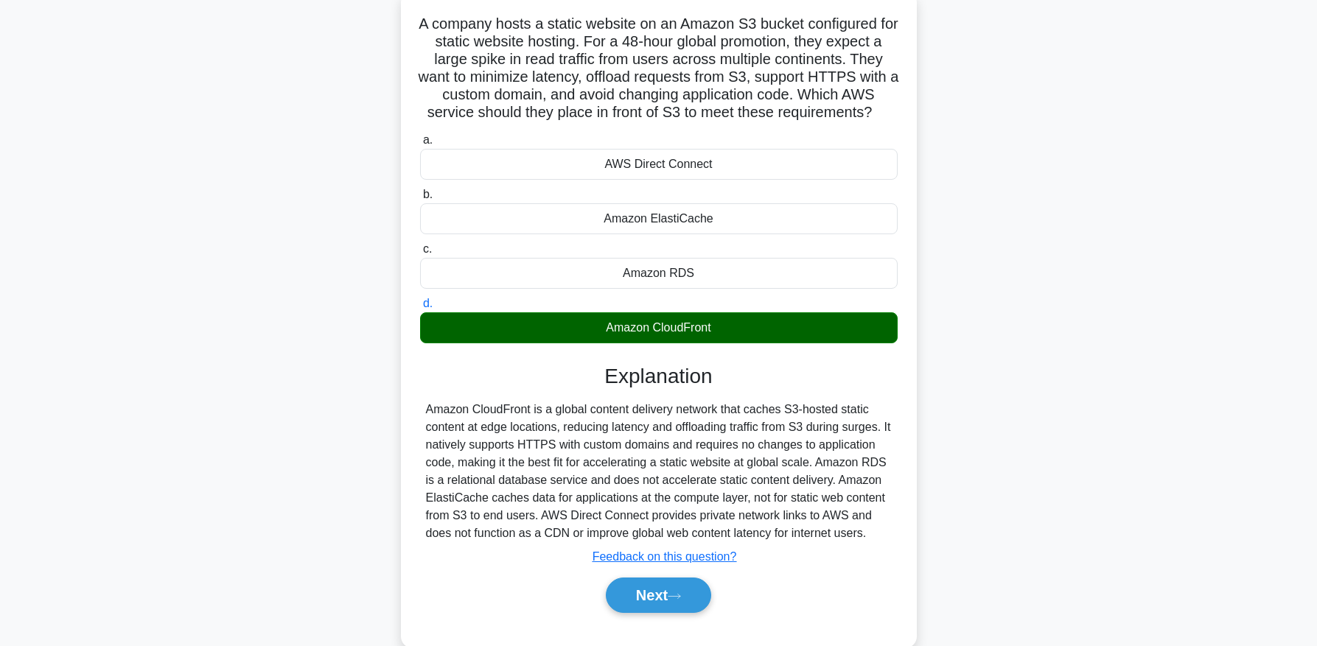
scroll to position [94, 0]
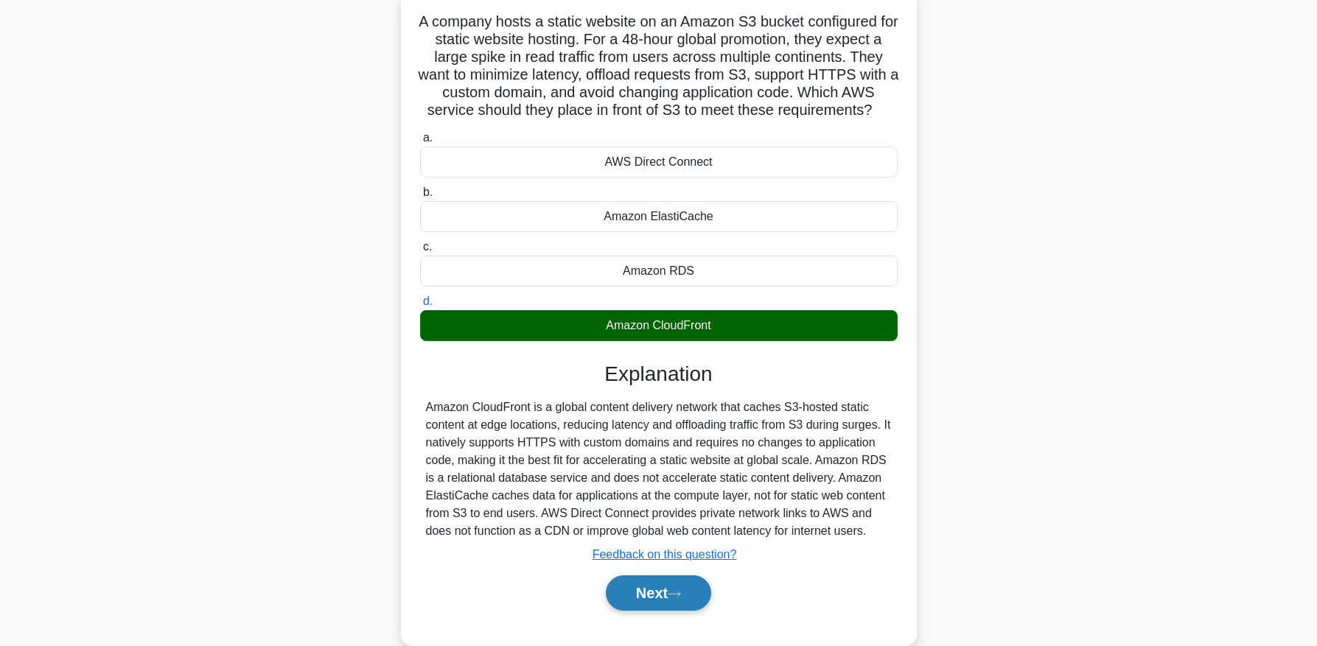
click at [647, 579] on button "Next" at bounding box center [658, 593] width 105 height 35
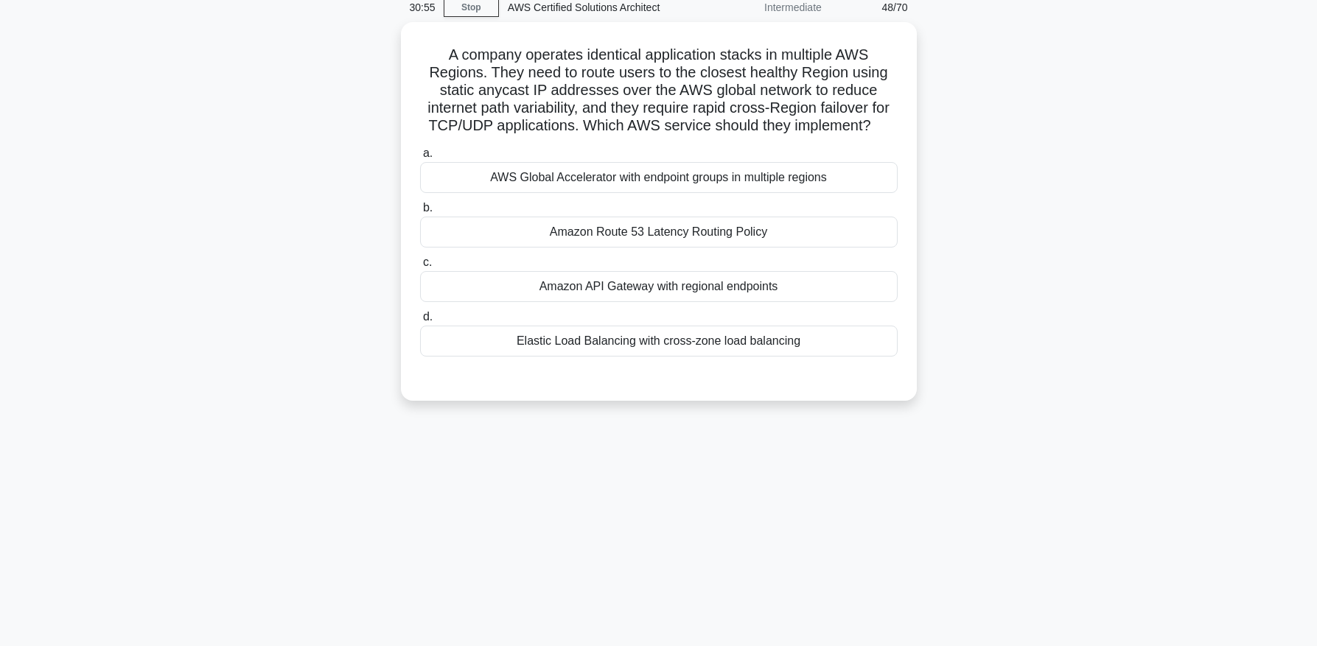
scroll to position [55, 0]
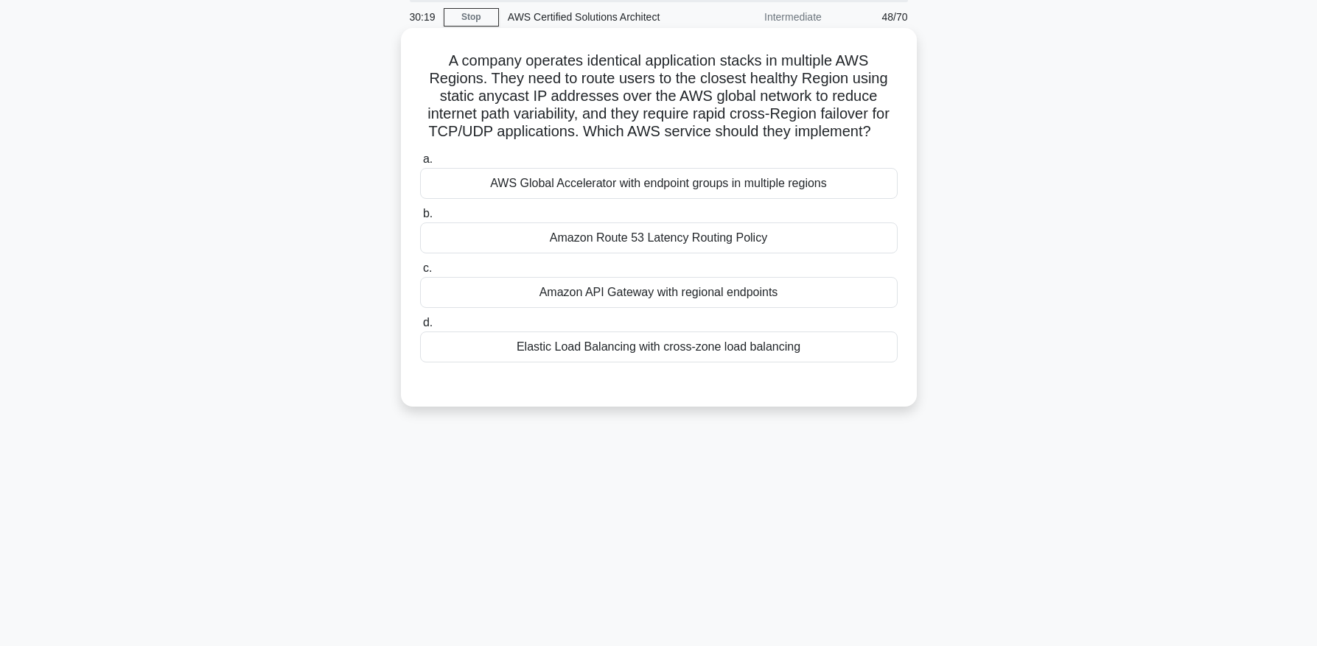
click at [777, 189] on div "AWS Global Accelerator with endpoint groups in multiple regions" at bounding box center [659, 183] width 478 height 31
click at [420, 164] on input "a. AWS Global Accelerator with endpoint groups in multiple regions" at bounding box center [420, 160] width 0 height 10
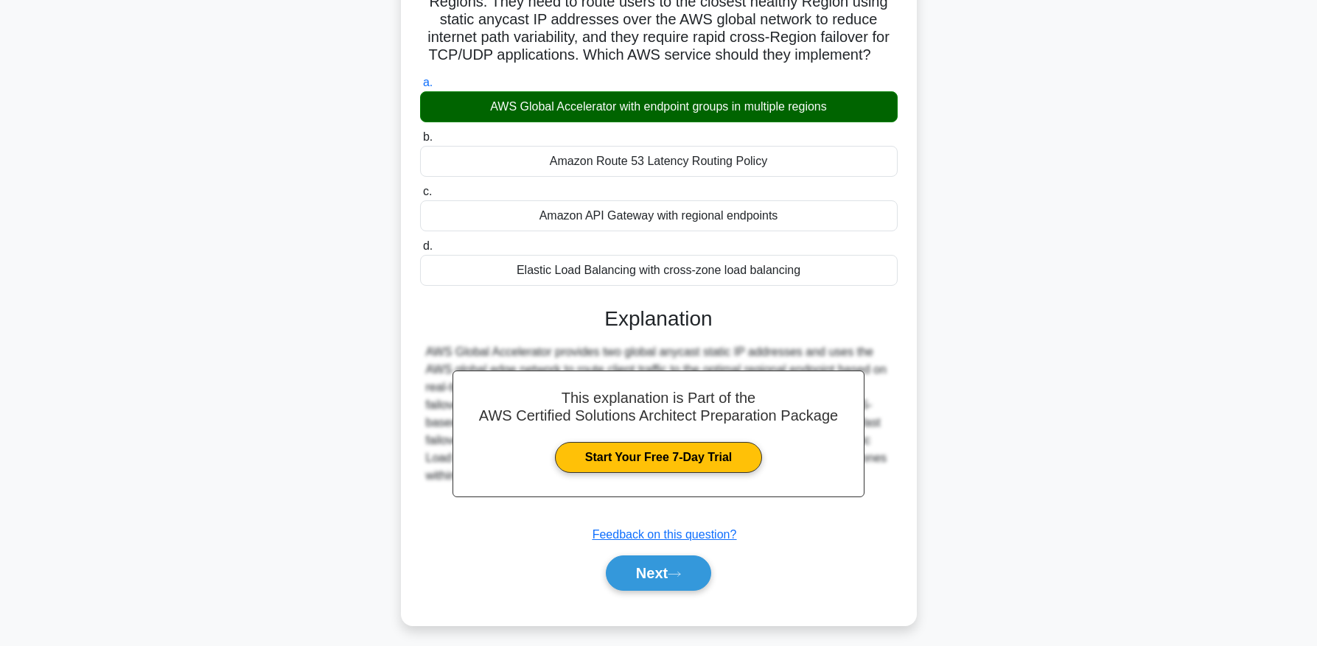
scroll to position [150, 0]
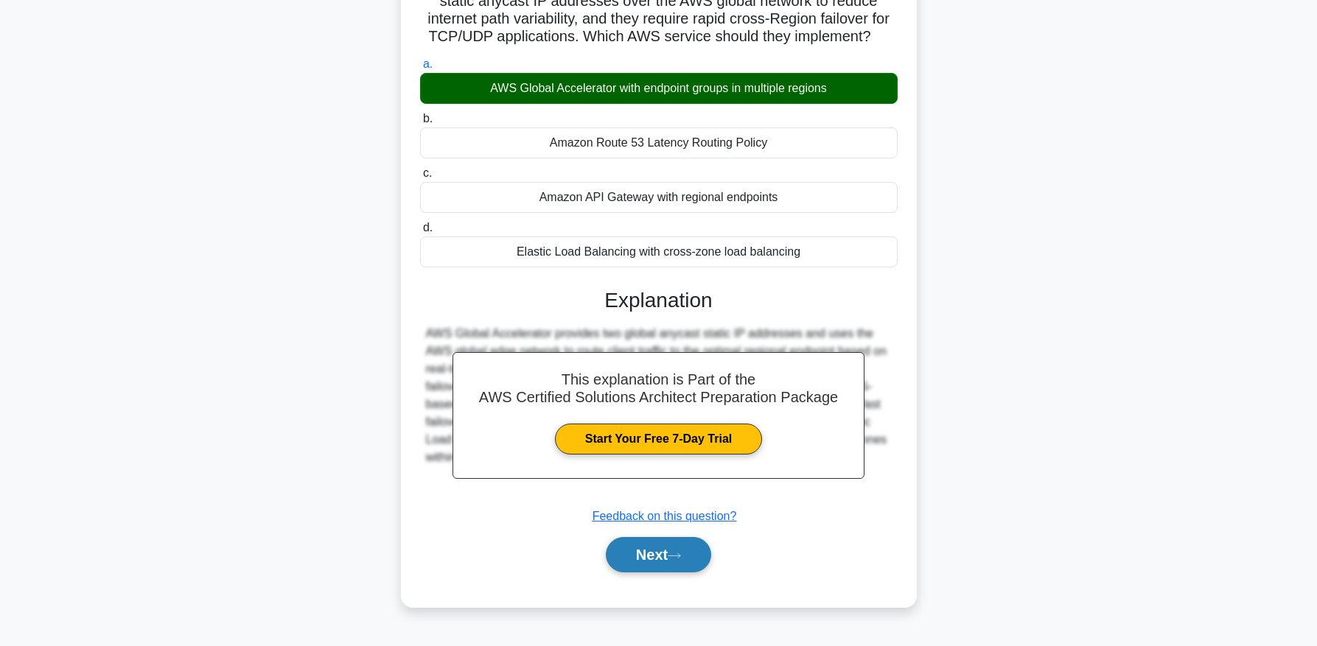
click at [686, 560] on button "Next" at bounding box center [658, 554] width 105 height 35
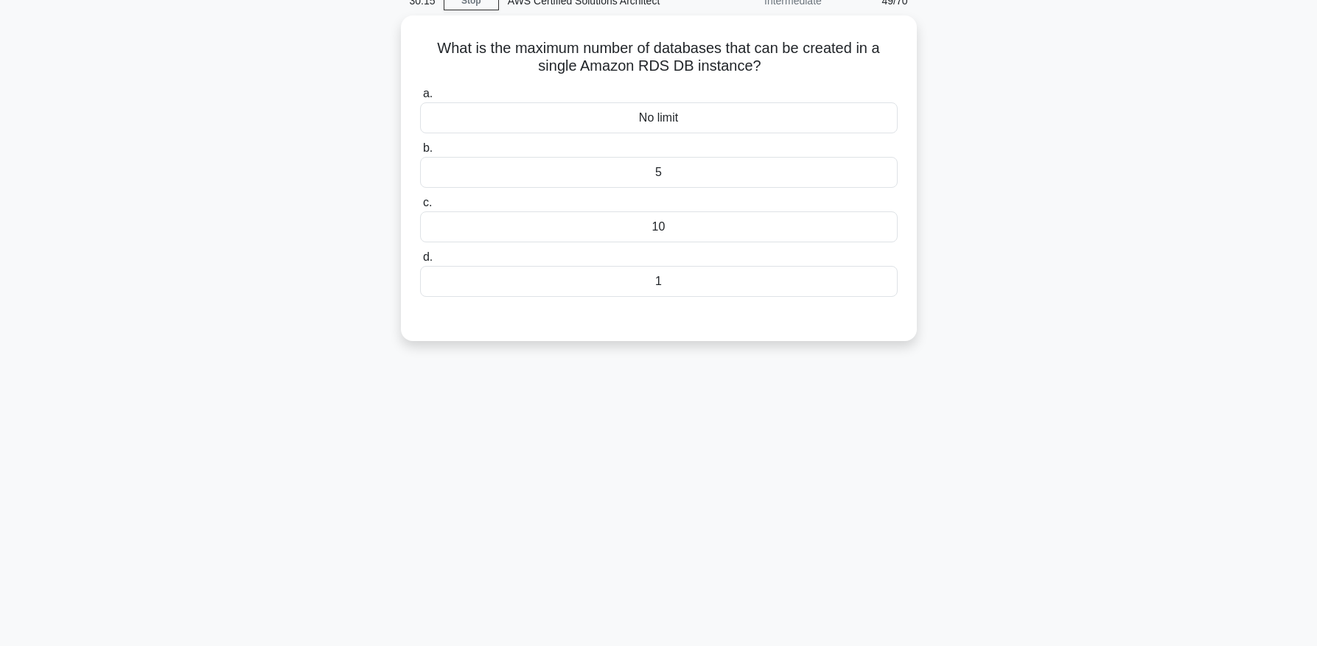
scroll to position [69, 0]
click at [655, 176] on div "5" at bounding box center [659, 171] width 478 height 31
click at [420, 152] on input "b. 5" at bounding box center [420, 147] width 0 height 10
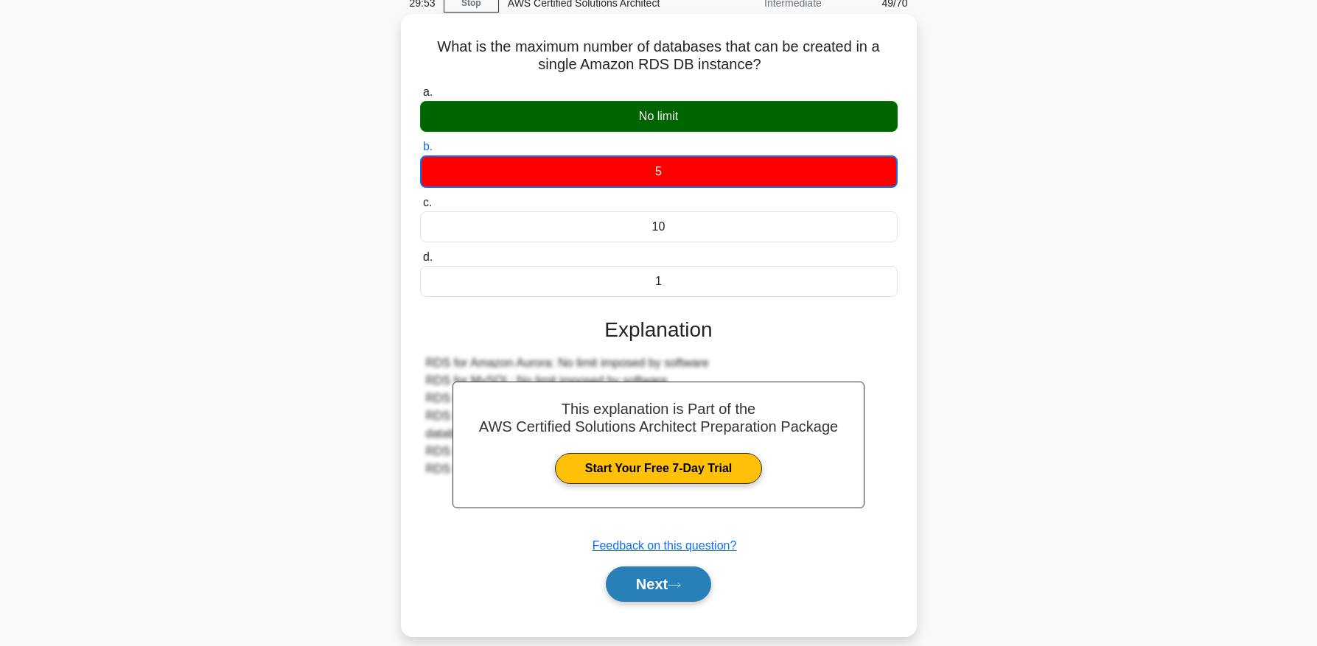
click at [669, 592] on button "Next" at bounding box center [658, 584] width 105 height 35
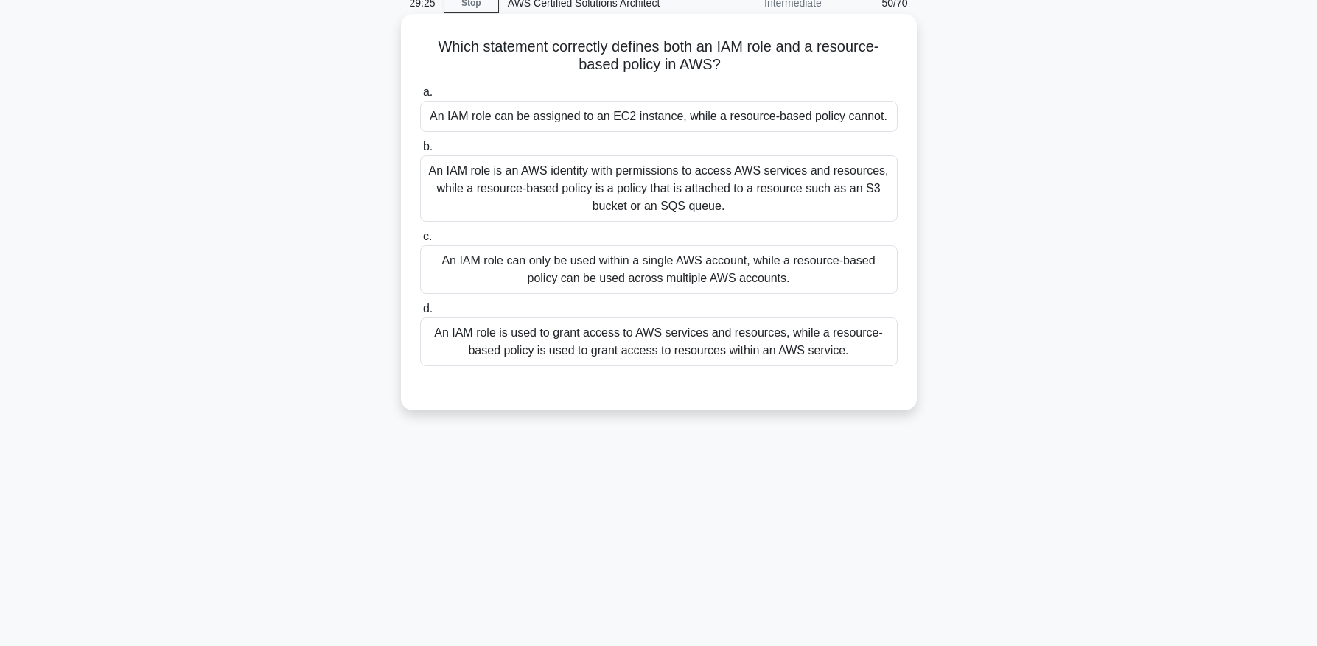
click at [605, 213] on div "An IAM role is an AWS identity with permissions to access AWS services and reso…" at bounding box center [659, 189] width 478 height 66
click at [420, 152] on input "b. An IAM role is an AWS identity with permissions to access AWS services and r…" at bounding box center [420, 147] width 0 height 10
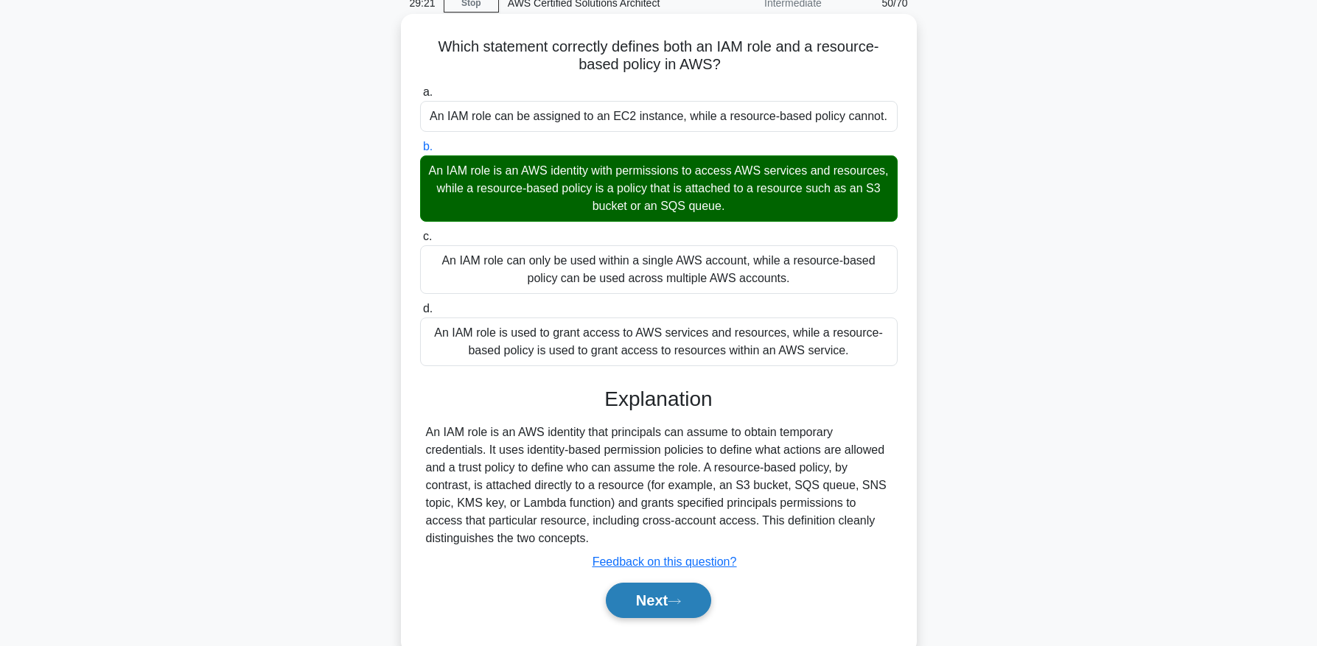
click at [675, 614] on button "Next" at bounding box center [658, 600] width 105 height 35
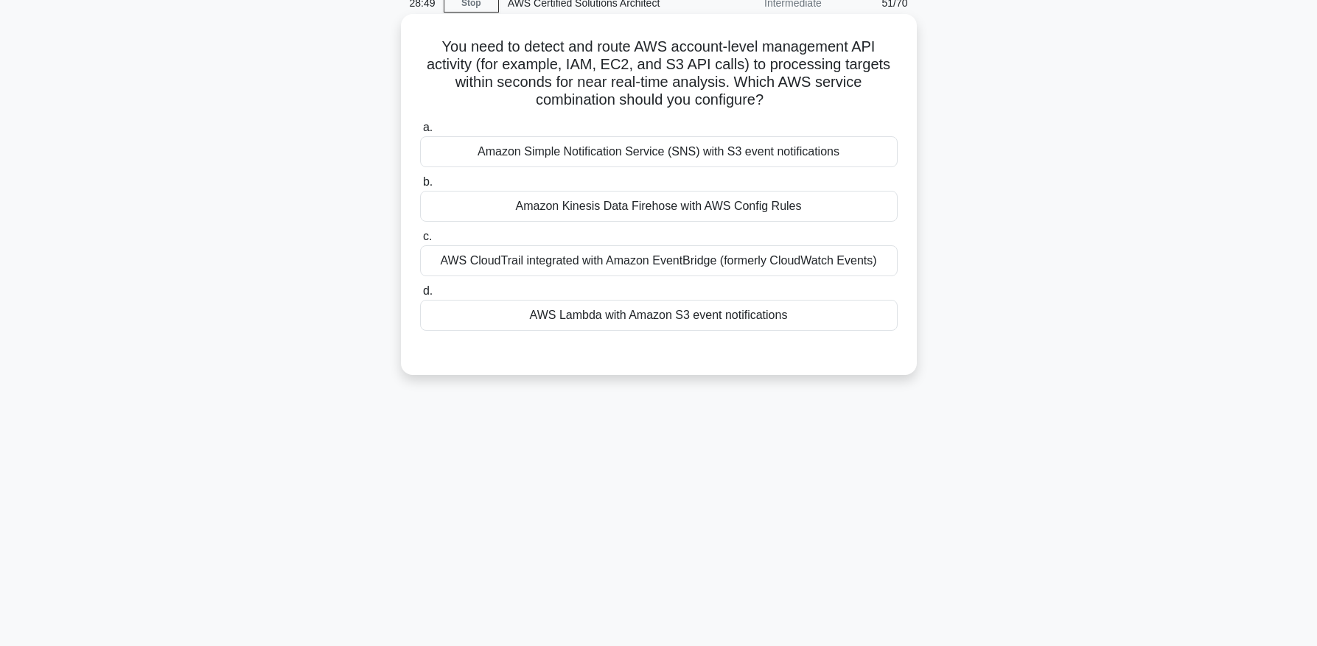
click at [497, 265] on div "AWS CloudTrail integrated with Amazon EventBridge (formerly CloudWatch Events)" at bounding box center [659, 260] width 478 height 31
click at [420, 242] on input "c. AWS CloudTrail integrated with Amazon EventBridge (formerly CloudWatch Event…" at bounding box center [420, 237] width 0 height 10
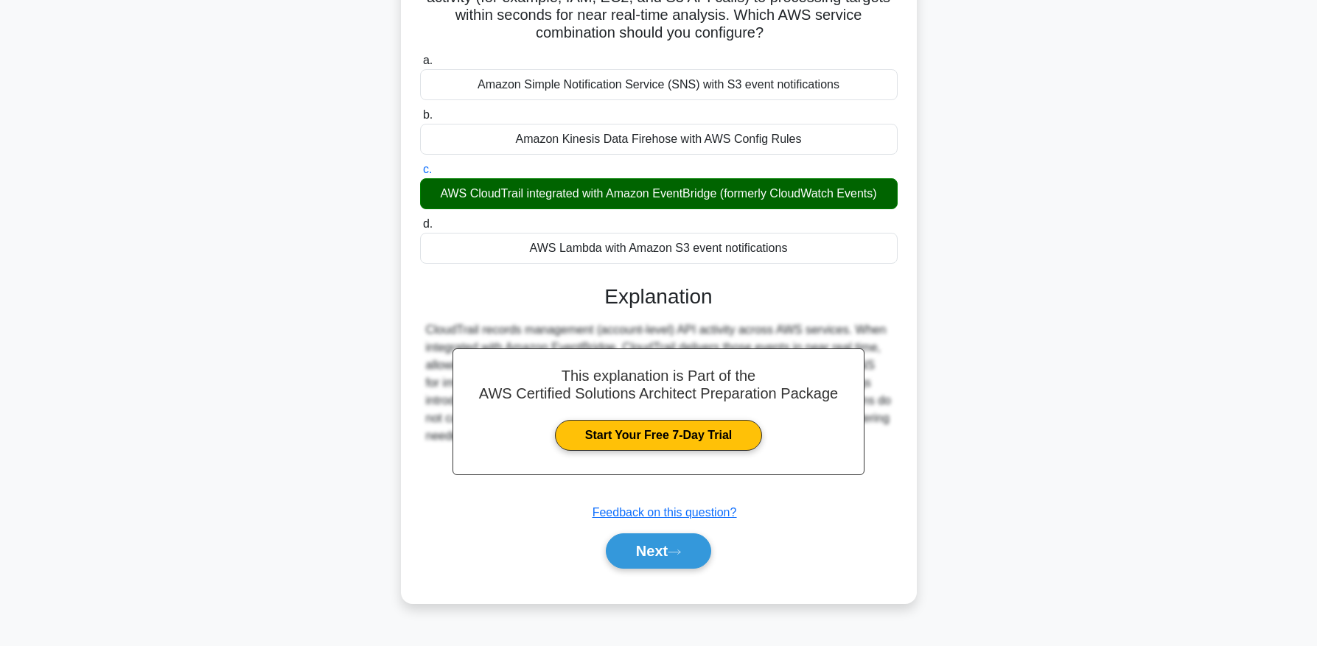
scroll to position [150, 0]
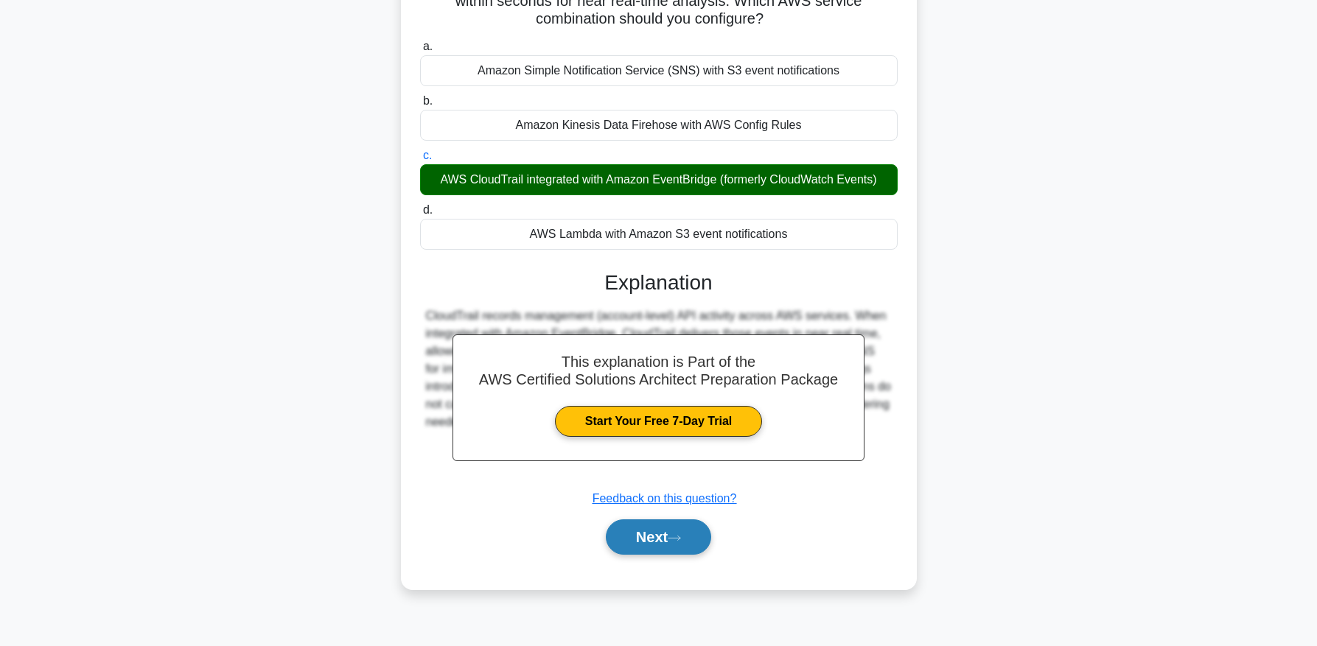
click at [676, 532] on button "Next" at bounding box center [658, 537] width 105 height 35
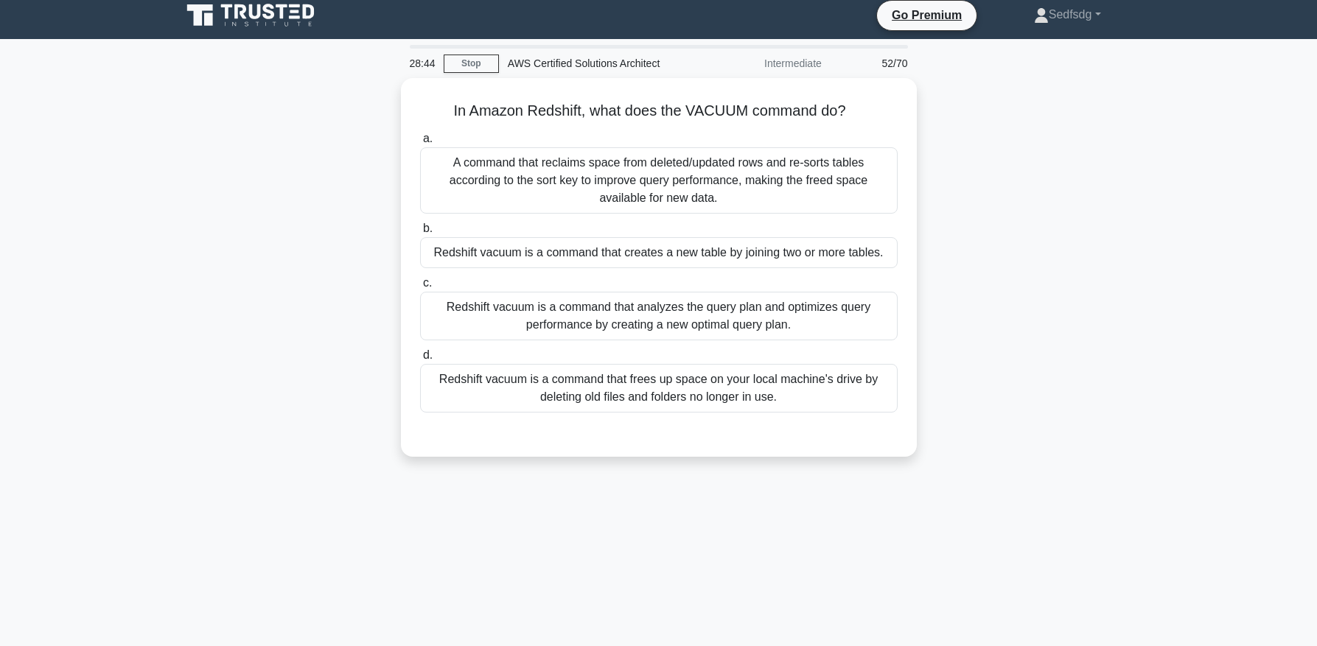
scroll to position [7, 0]
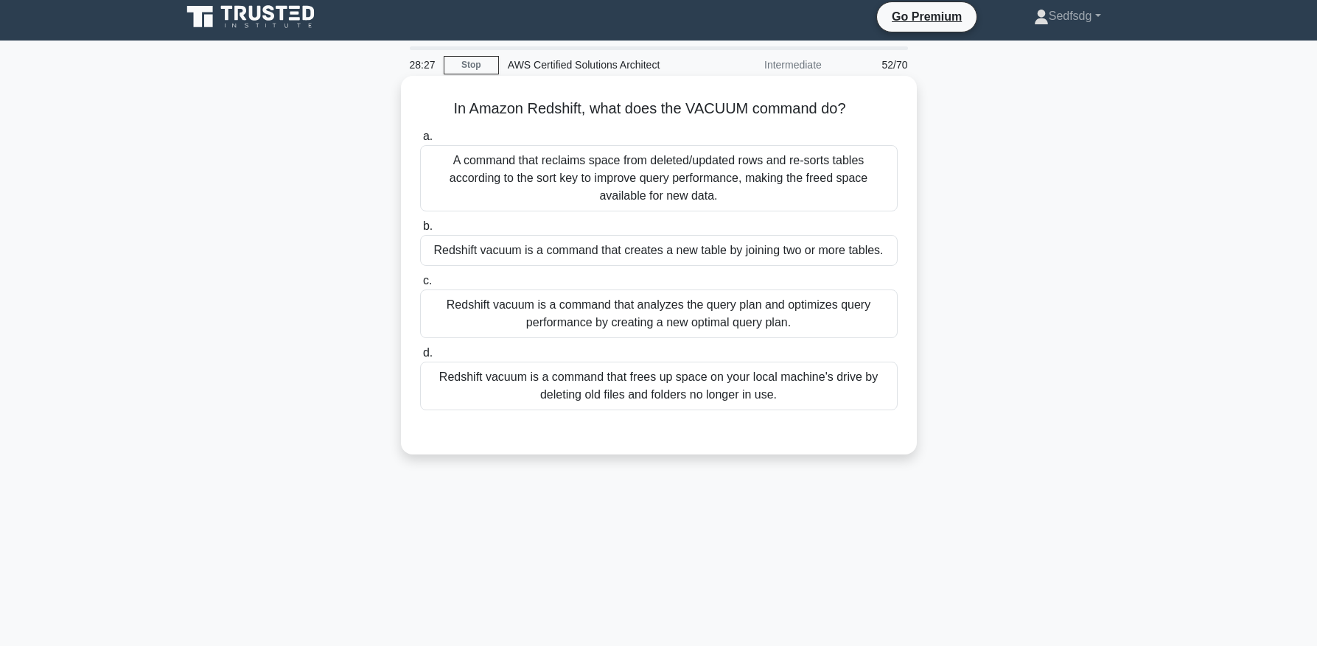
click at [517, 152] on div "A command that reclaims space from deleted/updated rows and re-sorts tables acc…" at bounding box center [659, 178] width 478 height 66
click at [420, 142] on input "a. A command that reclaims space from deleted/updated rows and re-sorts tables …" at bounding box center [420, 137] width 0 height 10
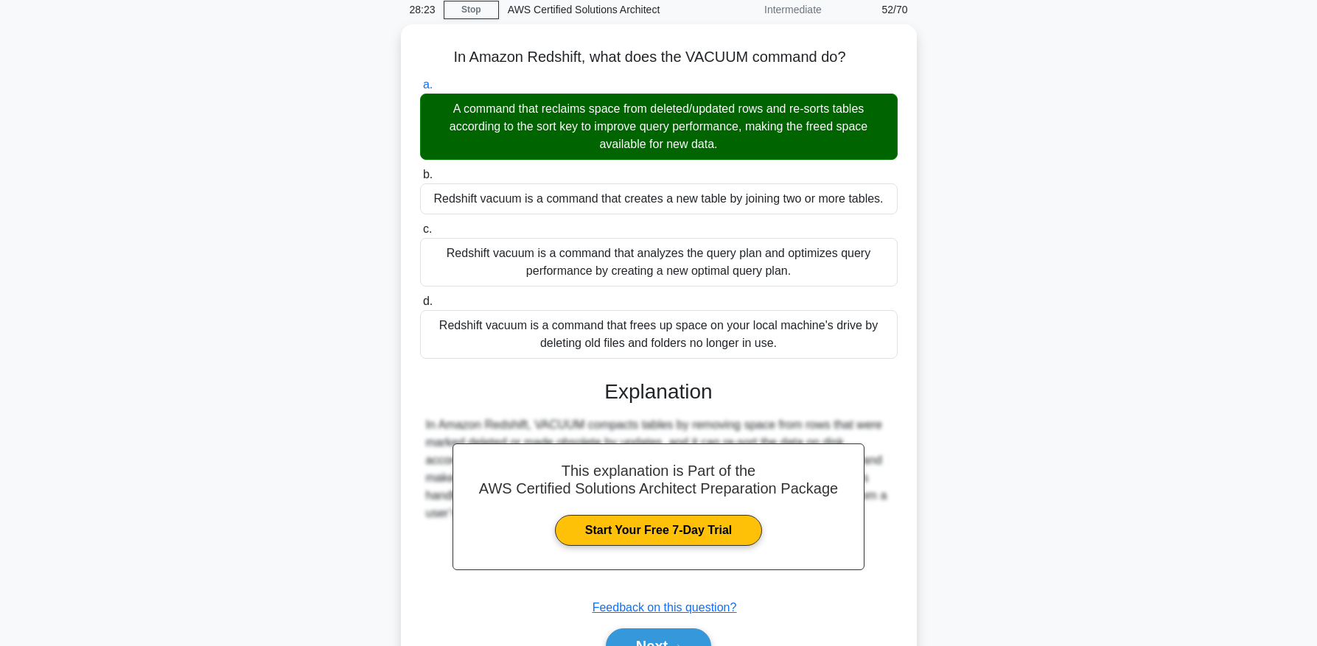
scroll to position [75, 0]
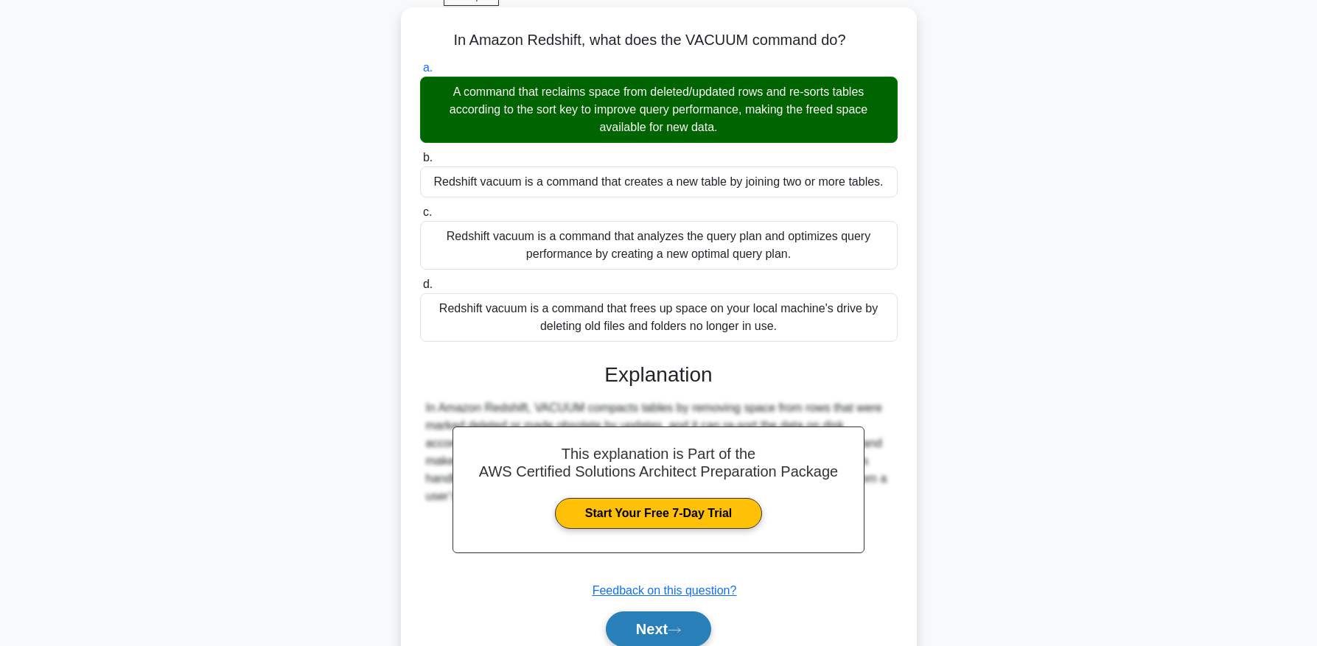
click at [644, 622] on button "Next" at bounding box center [658, 629] width 105 height 35
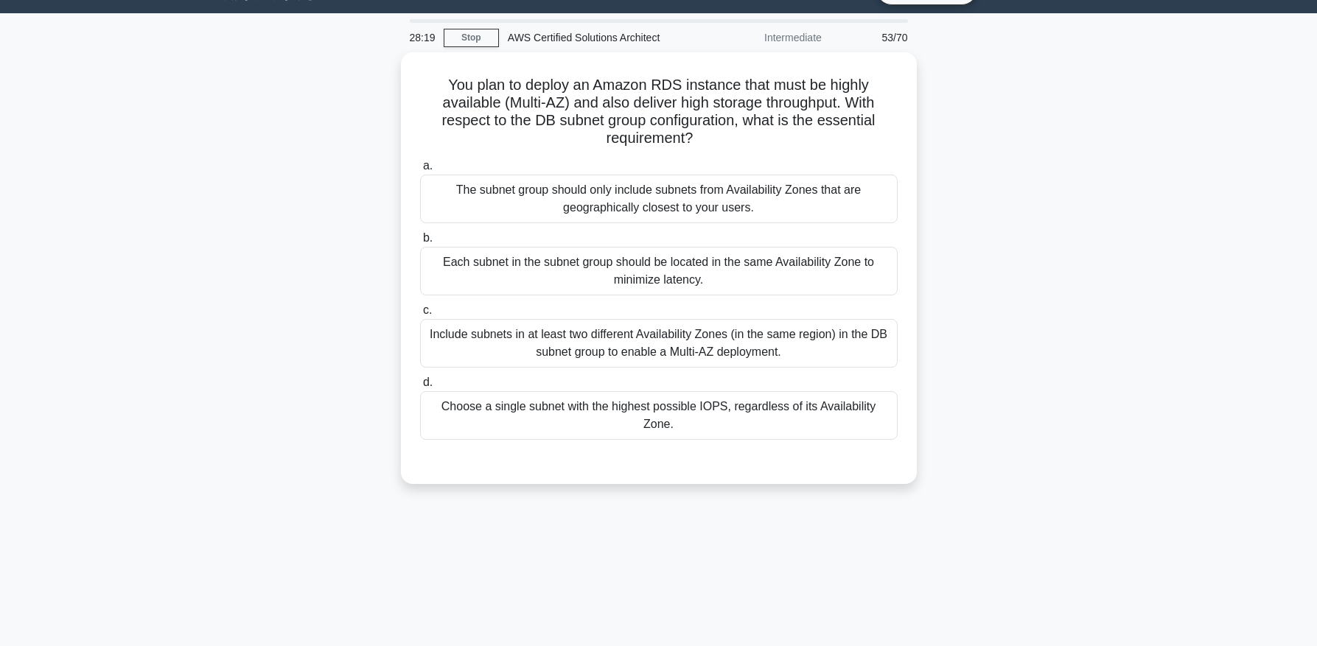
scroll to position [35, 0]
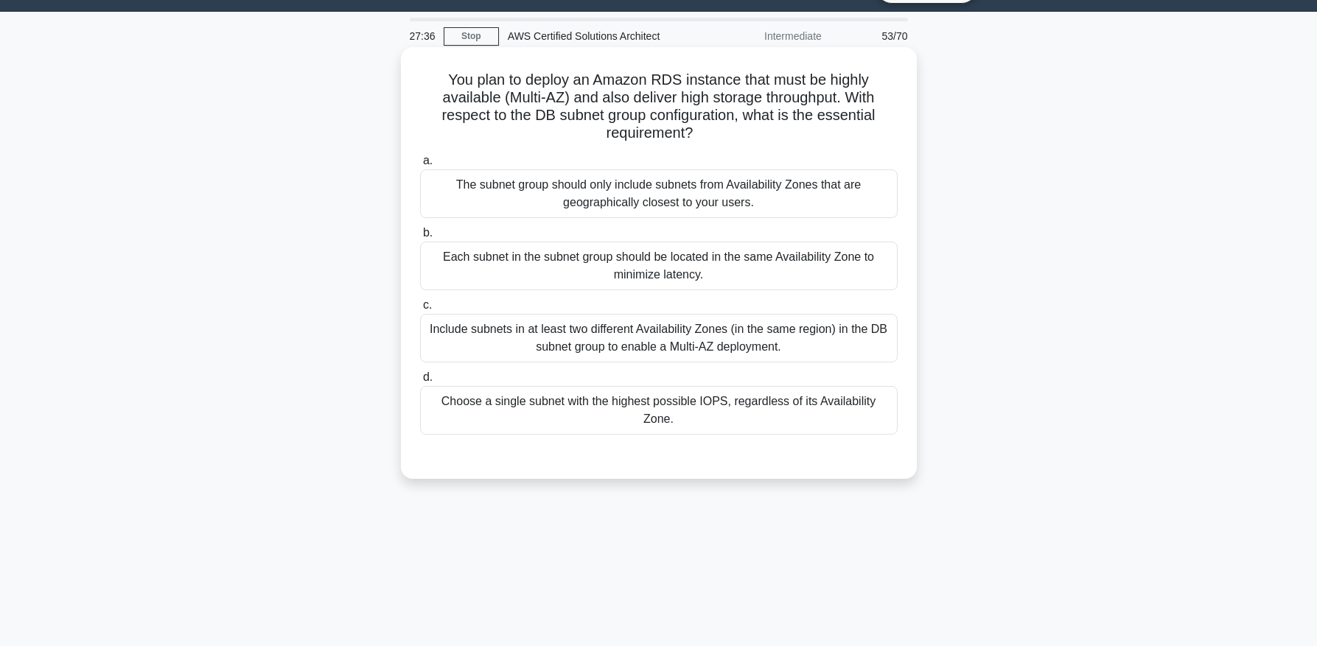
click at [503, 386] on div "Choose a single subnet with the highest possible IOPS, regardless of its Availa…" at bounding box center [659, 410] width 478 height 49
click at [420, 382] on input "d. Choose a single subnet with the highest possible IOPS, regardless of its Ava…" at bounding box center [420, 378] width 0 height 10
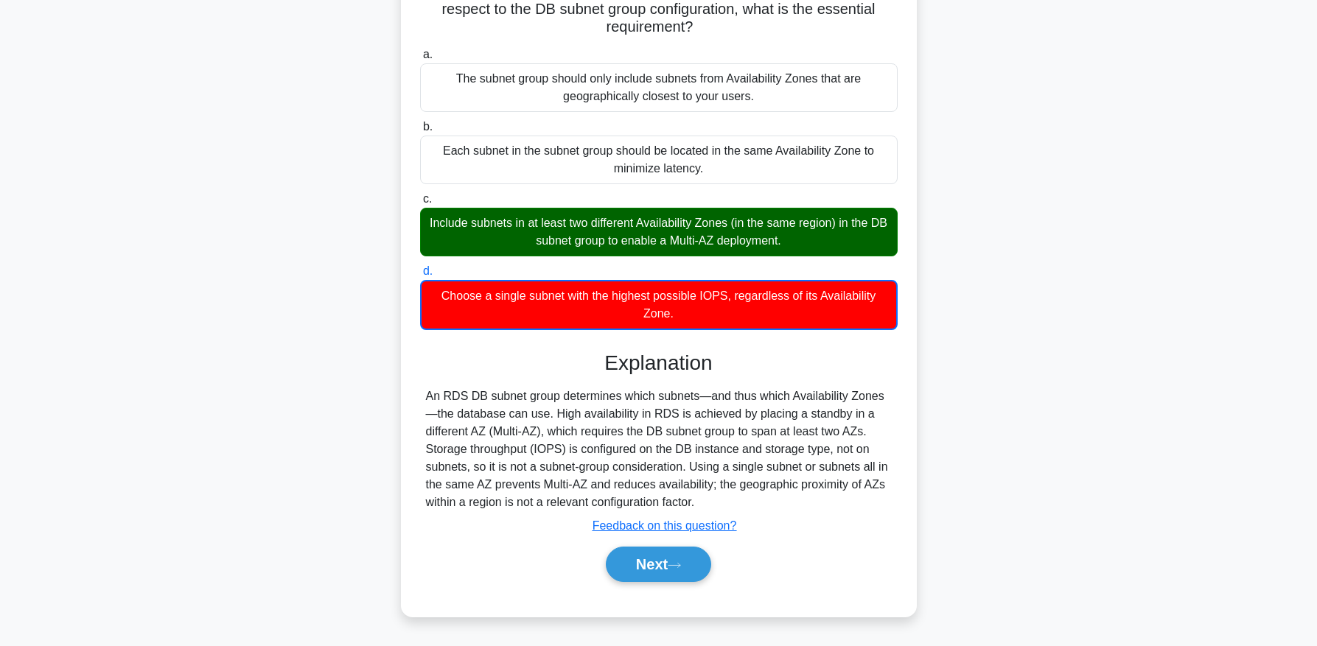
scroll to position [150, 0]
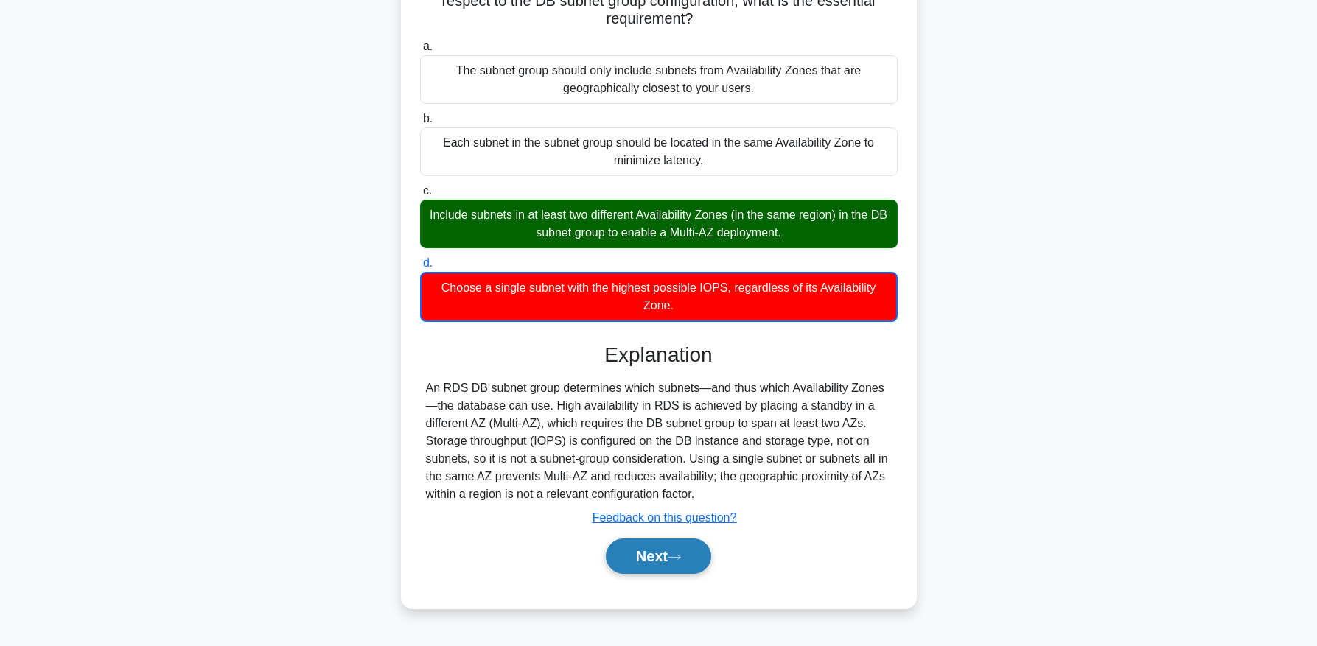
click at [659, 539] on button "Next" at bounding box center [658, 556] width 105 height 35
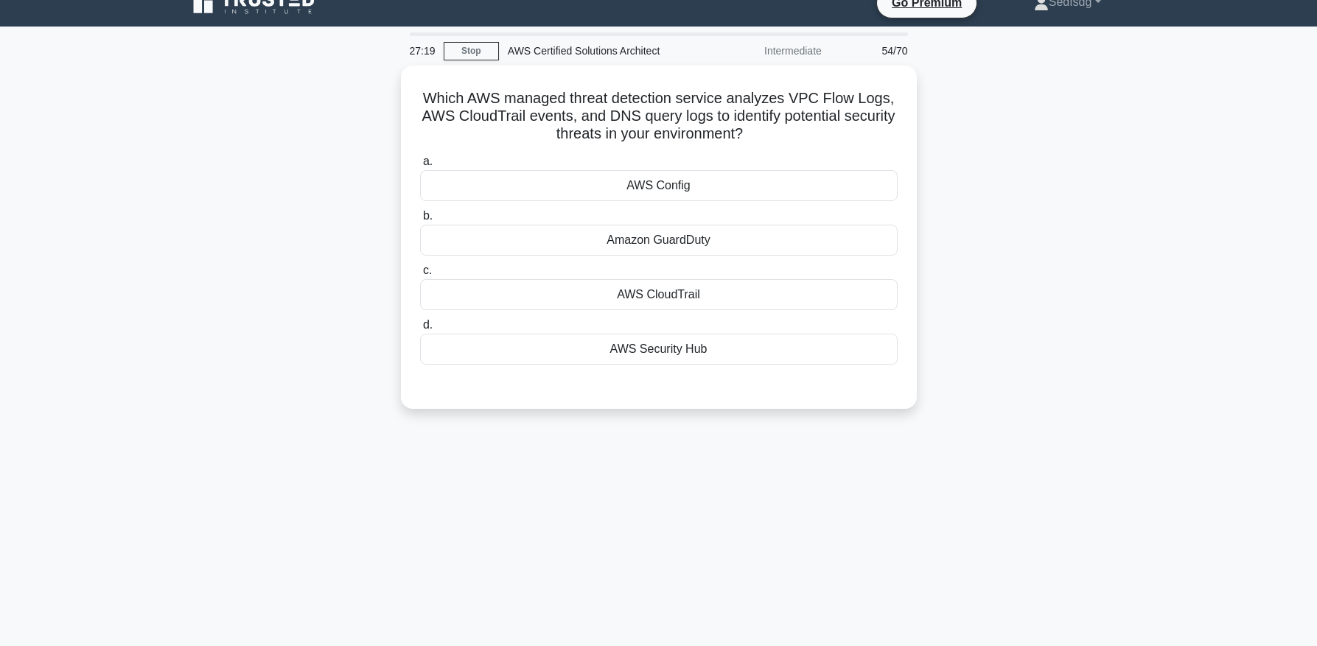
scroll to position [9, 0]
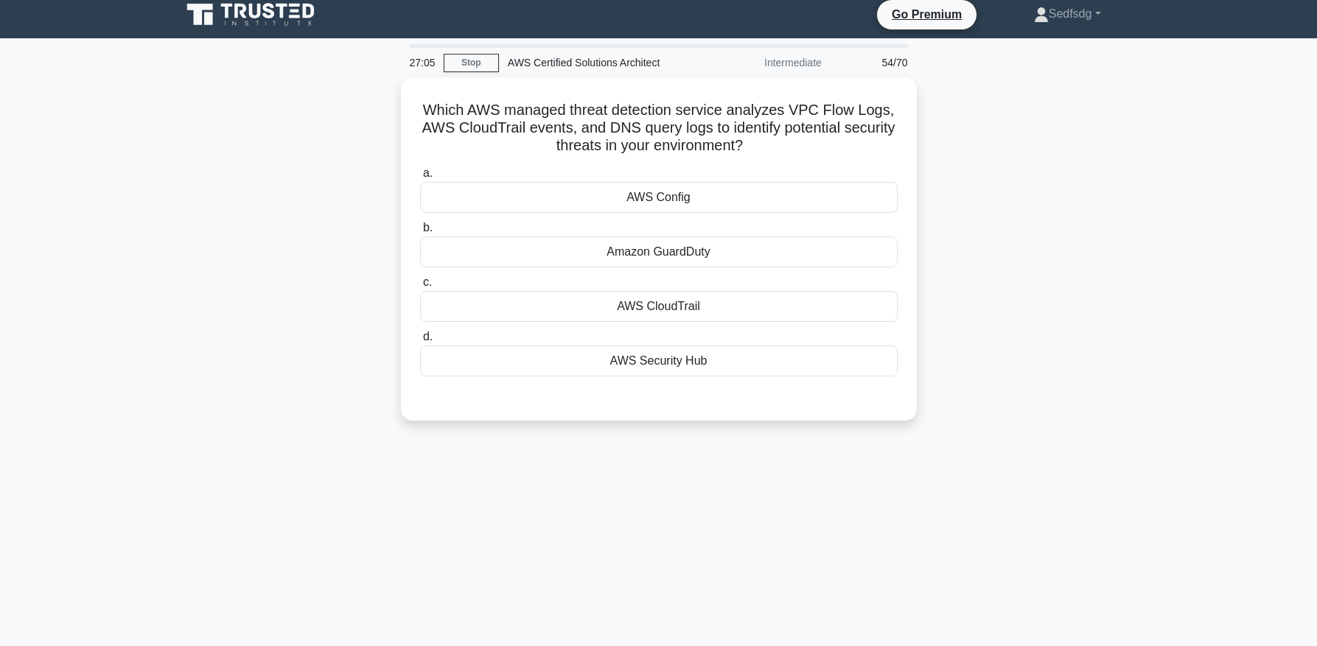
click at [556, 348] on div "AWS Security Hub" at bounding box center [659, 361] width 478 height 31
click at [420, 342] on input "d. AWS Security Hub" at bounding box center [420, 337] width 0 height 10
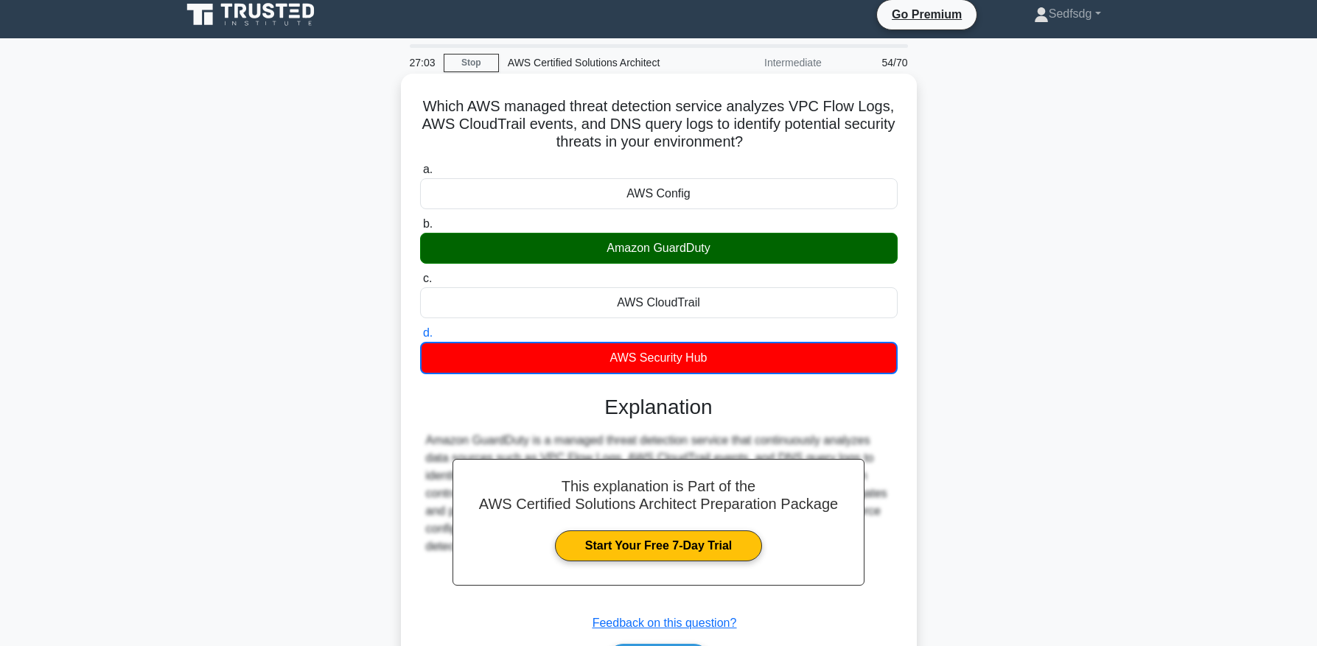
click at [580, 247] on div "Amazon GuardDuty" at bounding box center [659, 248] width 478 height 31
click at [420, 229] on input "b. Amazon GuardDuty" at bounding box center [420, 225] width 0 height 10
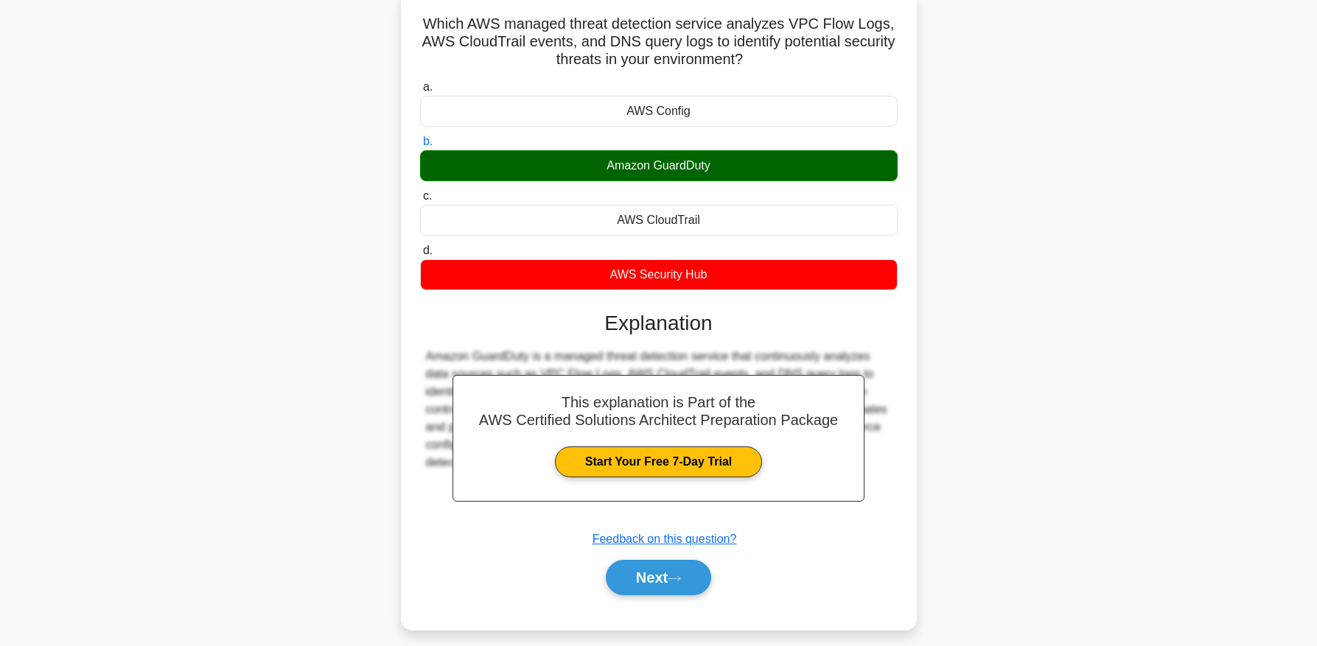
scroll to position [150, 0]
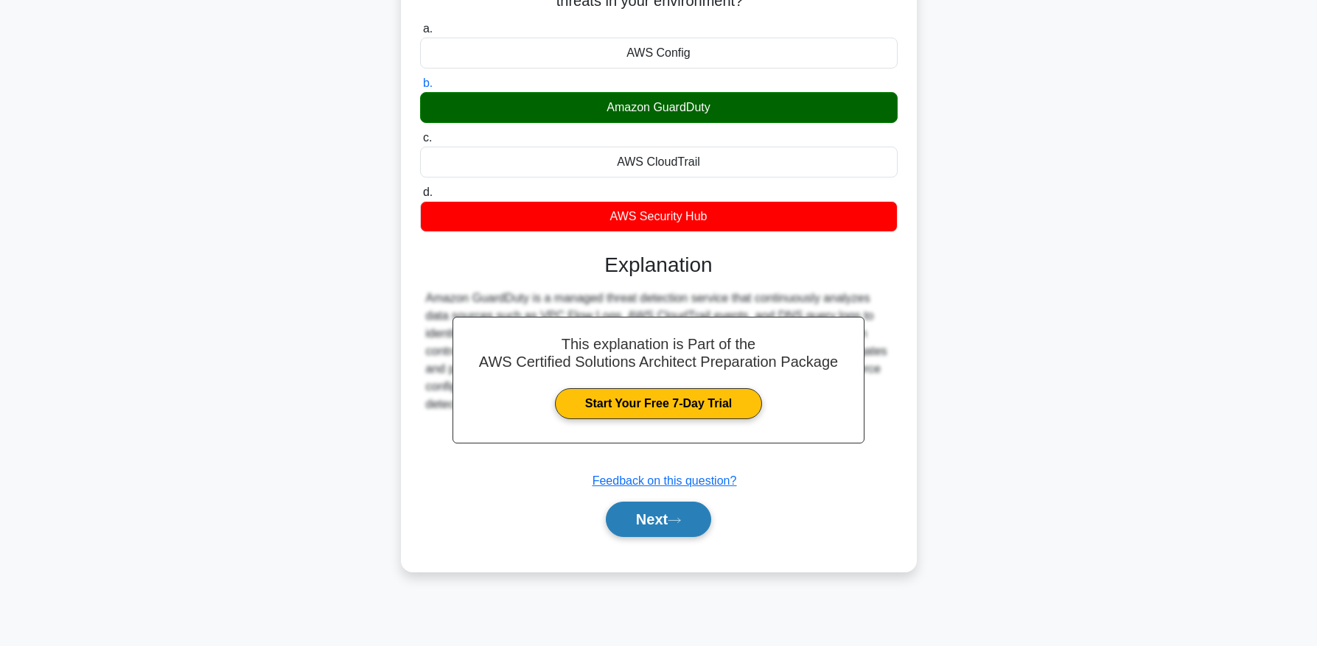
click at [663, 531] on button "Next" at bounding box center [658, 519] width 105 height 35
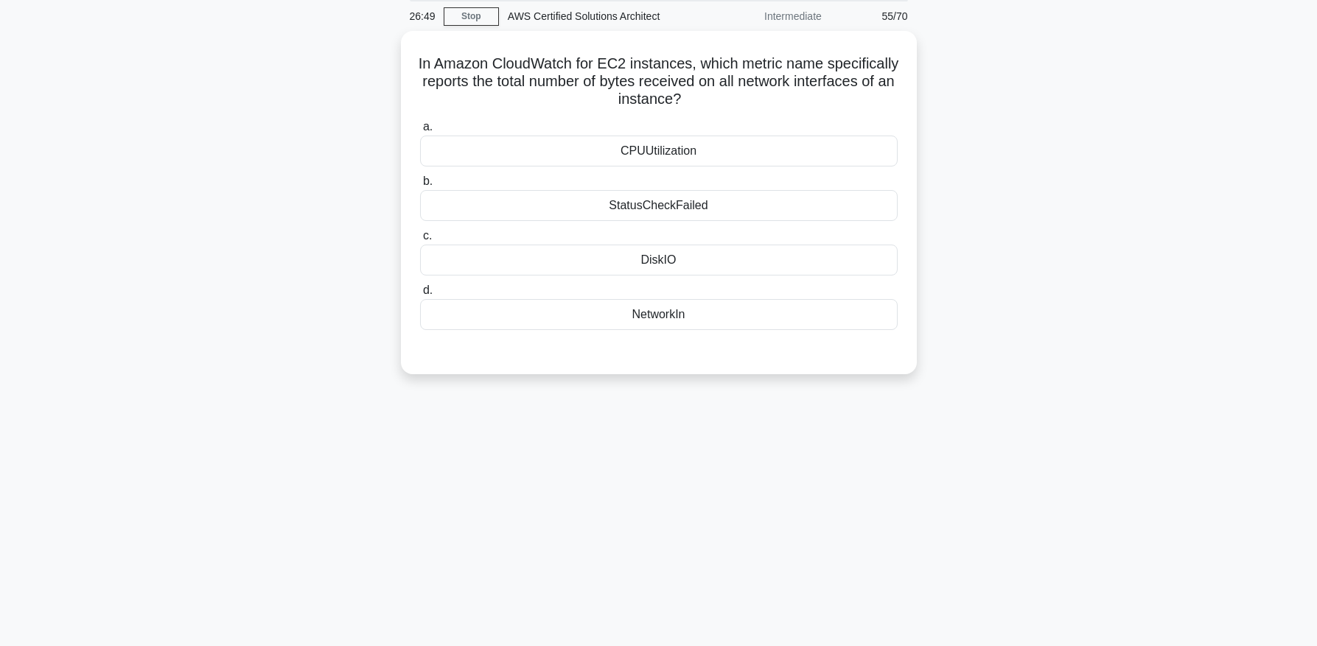
scroll to position [49, 0]
click at [649, 136] on label "a. CPUUtilization" at bounding box center [659, 145] width 478 height 49
click at [420, 135] on input "a. CPUUtilization" at bounding box center [420, 130] width 0 height 10
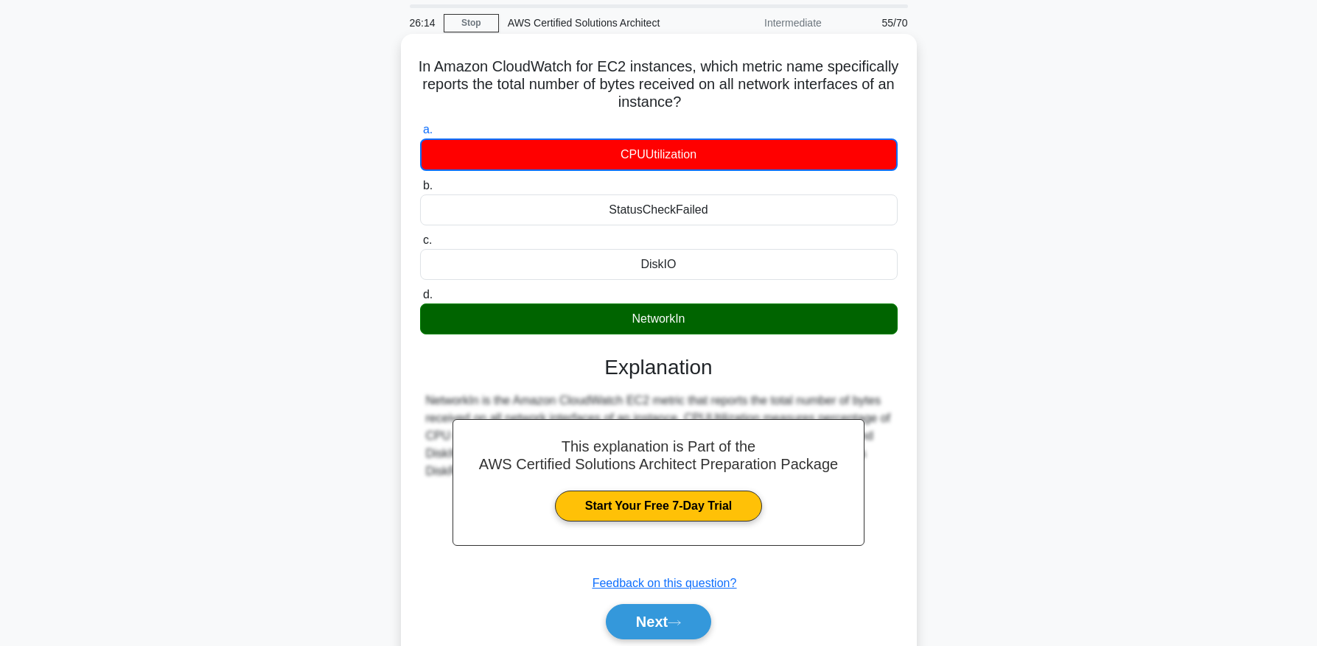
click at [669, 329] on div "NetworkIn" at bounding box center [659, 319] width 478 height 31
click at [420, 300] on input "d. NetworkIn" at bounding box center [420, 295] width 0 height 10
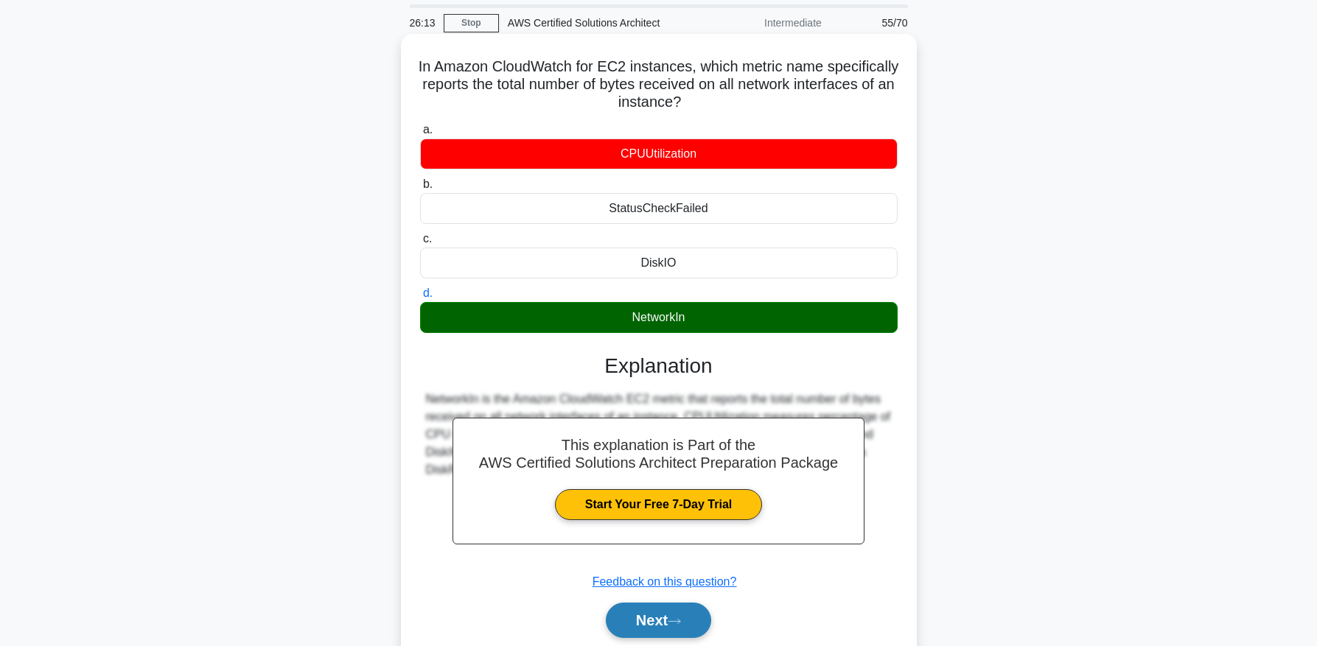
click at [652, 622] on button "Next" at bounding box center [658, 620] width 105 height 35
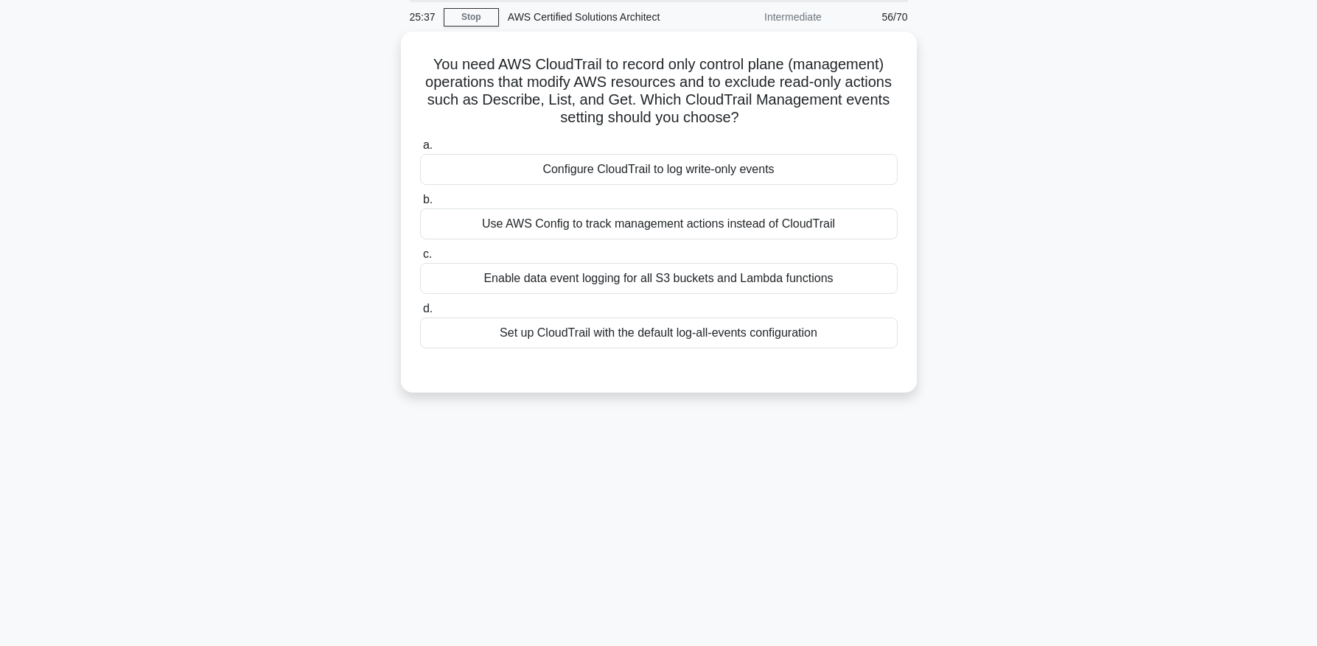
scroll to position [60, 0]
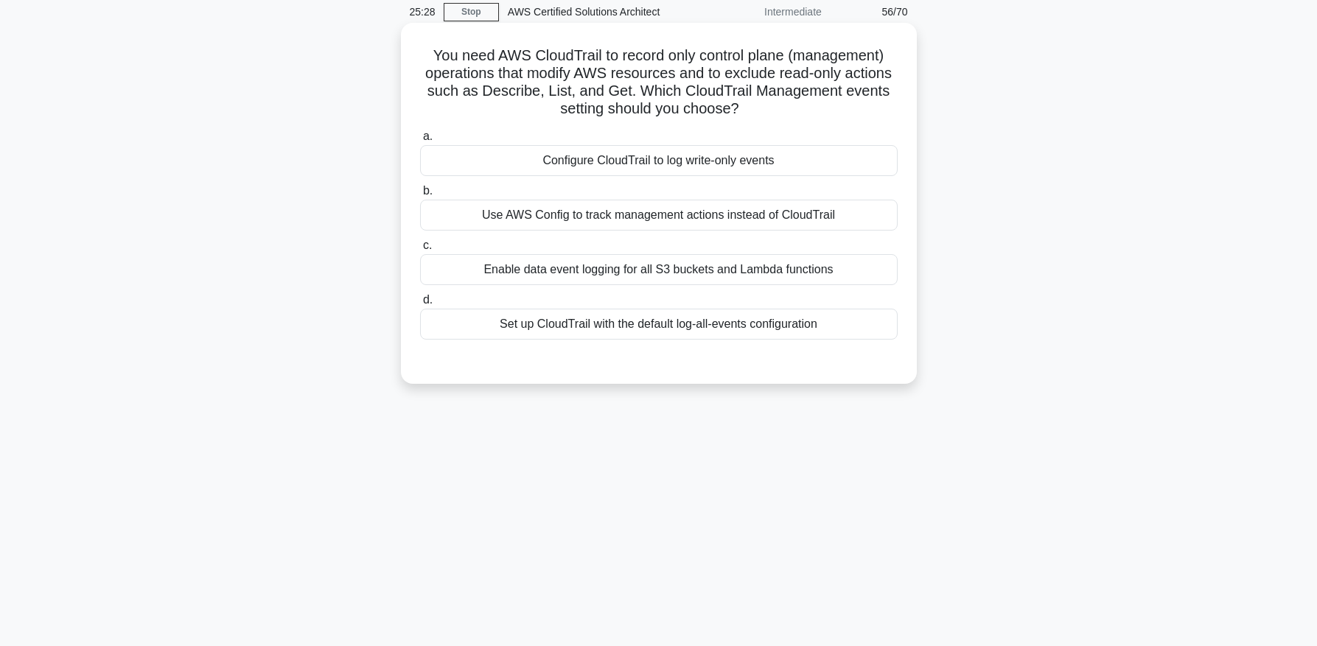
click at [643, 226] on div "Use AWS Config to track management actions instead of CloudTrail" at bounding box center [659, 215] width 478 height 31
click at [420, 196] on input "b. Use AWS Config to track management actions instead of CloudTrail" at bounding box center [420, 192] width 0 height 10
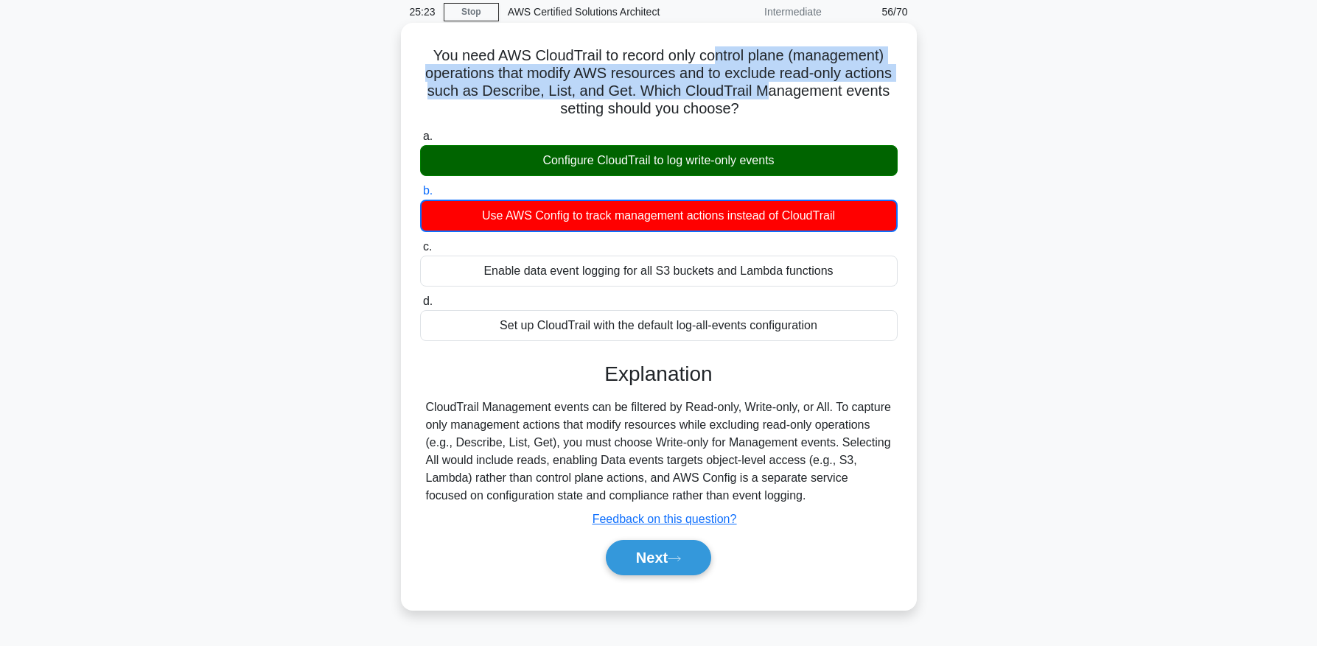
drag, startPoint x: 708, startPoint y: 52, endPoint x: 768, endPoint y: 102, distance: 78.1
click at [768, 102] on h5 "You need AWS CloudTrail to record only control plane (management) operations th…" at bounding box center [659, 82] width 481 height 72
click at [679, 556] on icon at bounding box center [674, 559] width 13 height 8
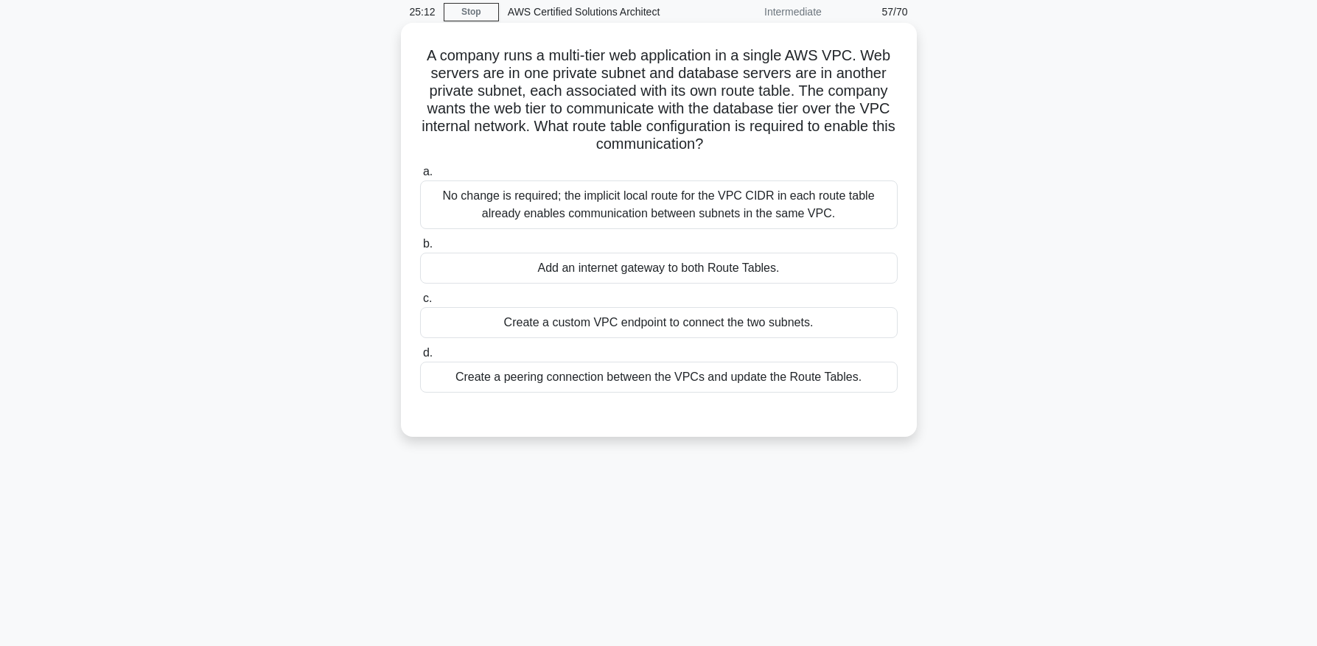
scroll to position [52, 0]
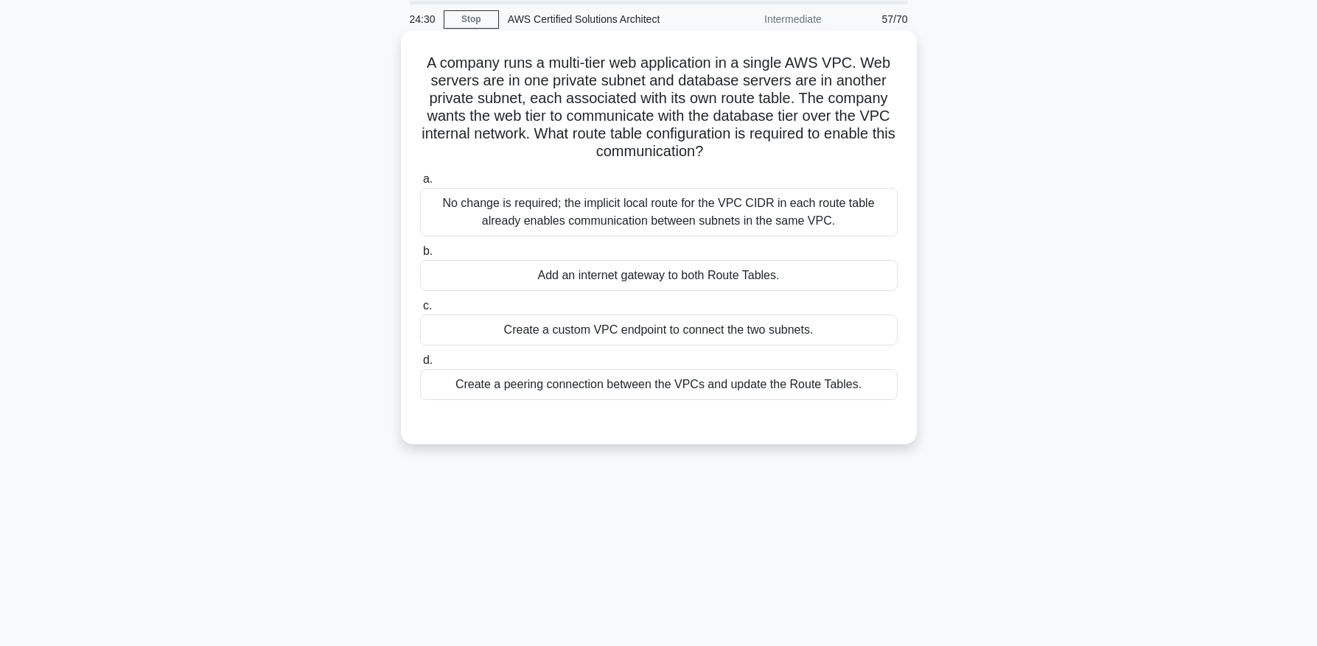
click at [605, 227] on div "No change is required; the implicit local route for the VPC CIDR in each route …" at bounding box center [659, 212] width 478 height 49
click at [420, 184] on input "a. No change is required; the implicit local route for the VPC CIDR in each rou…" at bounding box center [420, 180] width 0 height 10
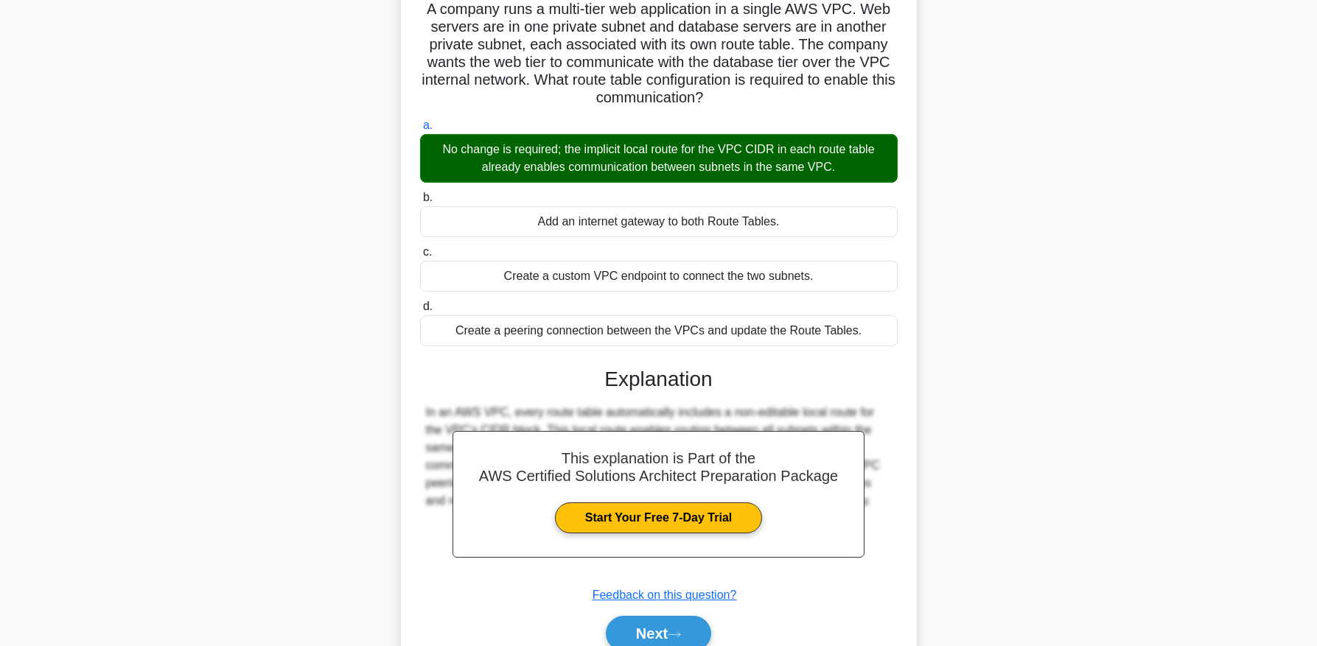
scroll to position [174, 0]
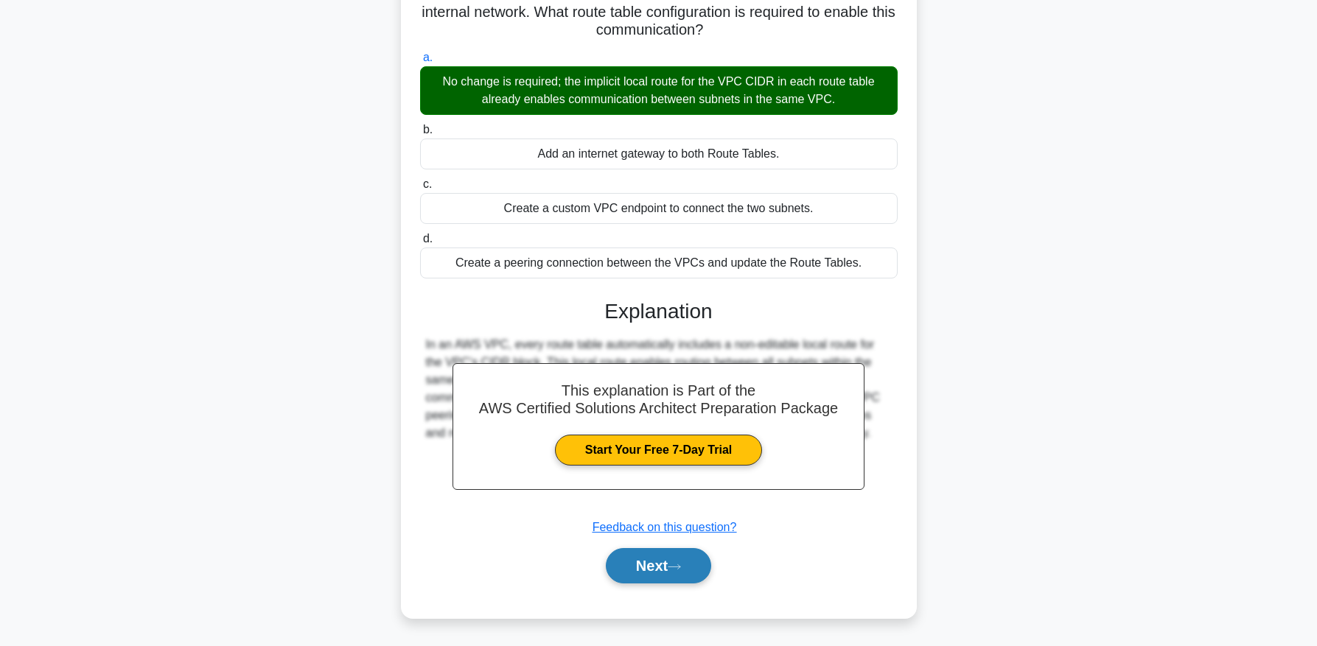
click at [641, 574] on button "Next" at bounding box center [658, 565] width 105 height 35
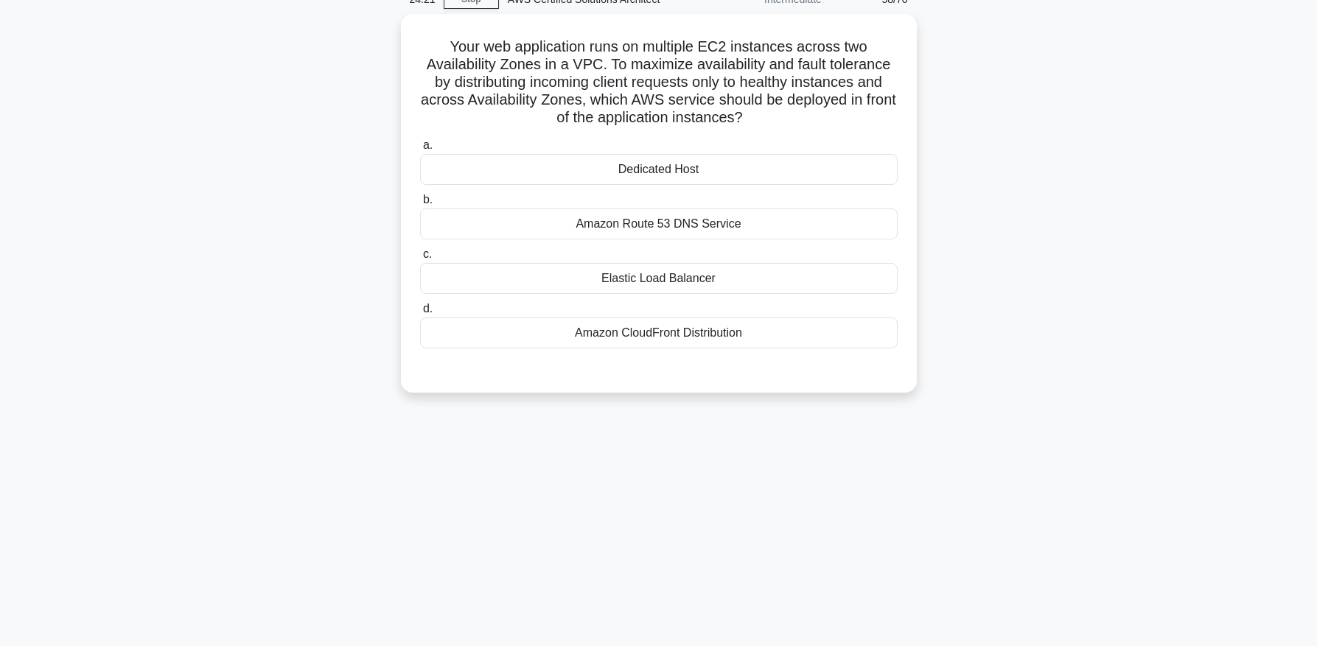
scroll to position [68, 0]
click at [646, 276] on div "Elastic Load Balancer" at bounding box center [659, 279] width 478 height 31
click at [420, 260] on input "c. Elastic Load Balancer" at bounding box center [420, 256] width 0 height 10
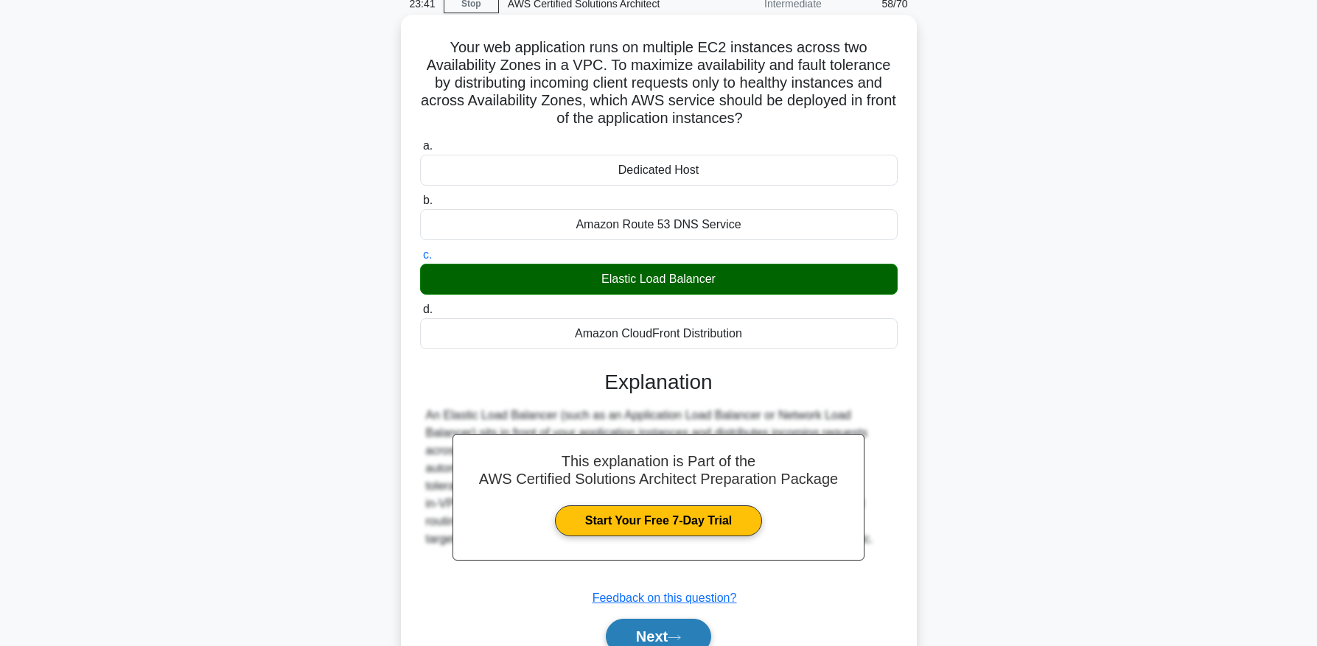
click at [658, 639] on button "Next" at bounding box center [658, 636] width 105 height 35
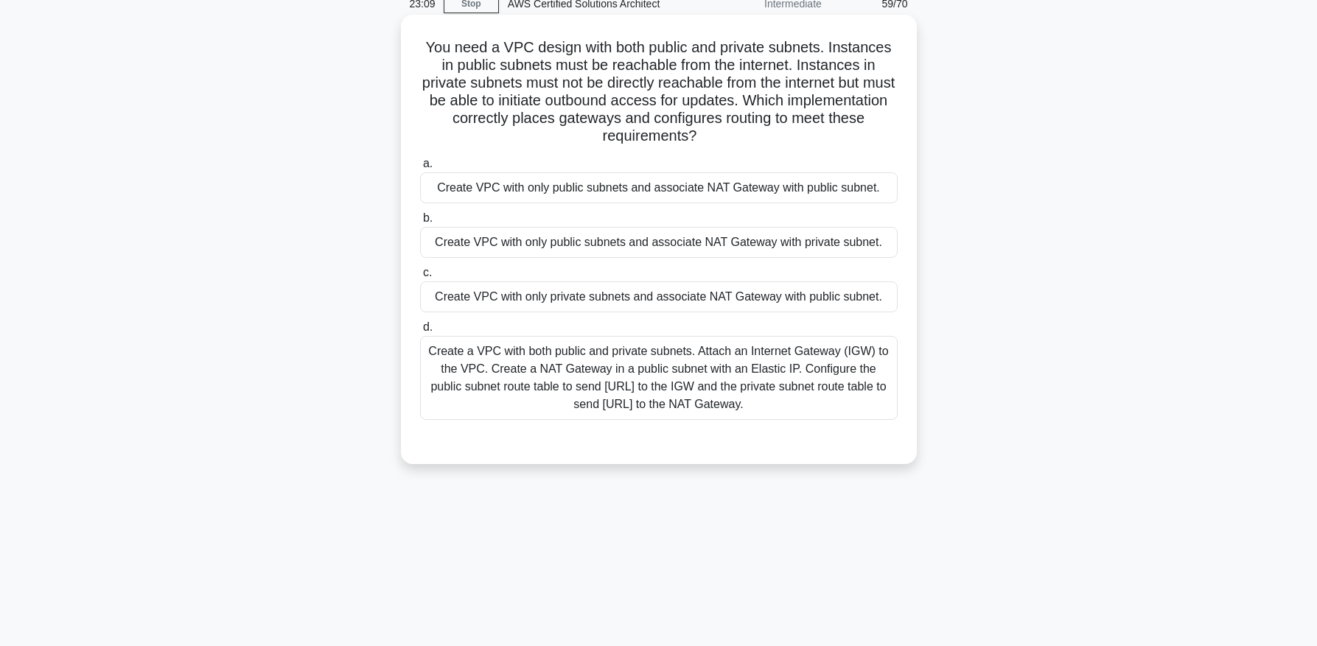
click at [634, 378] on div "Create a VPC with both public and private subnets. Attach an Internet Gateway (…" at bounding box center [659, 378] width 478 height 84
click at [420, 332] on input "d. Create a VPC with both public and private subnets. Attach an Internet Gatewa…" at bounding box center [420, 328] width 0 height 10
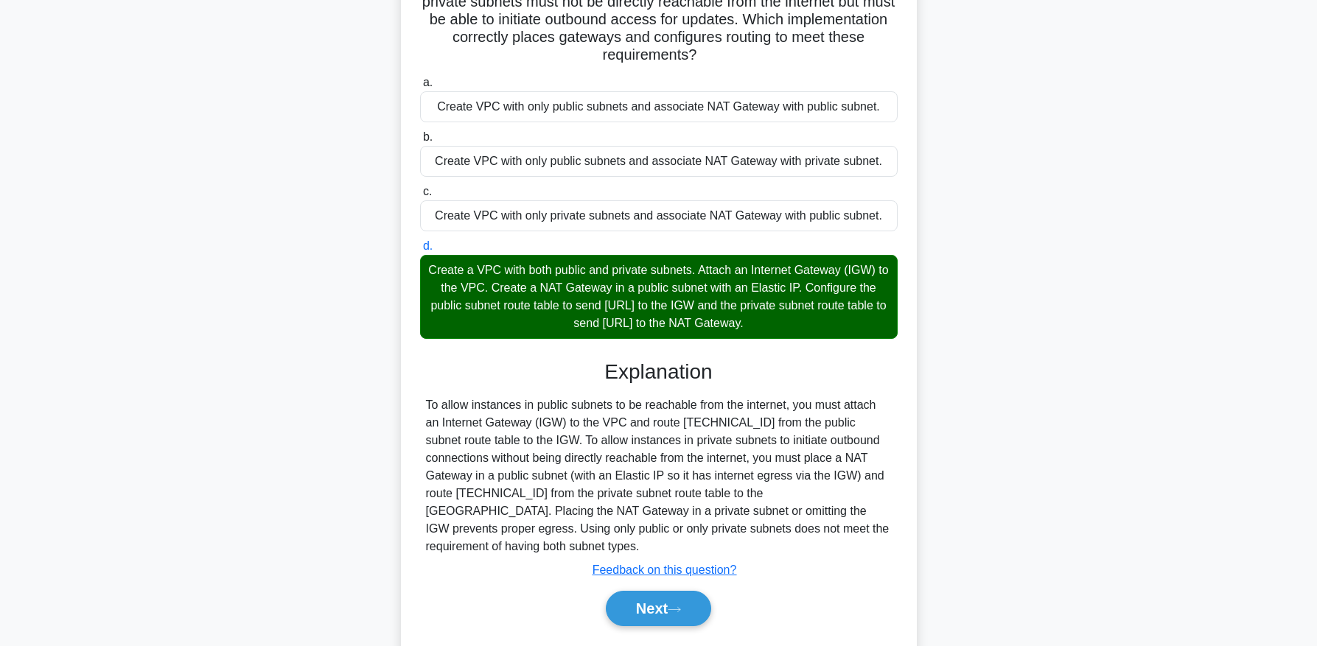
scroll to position [192, 0]
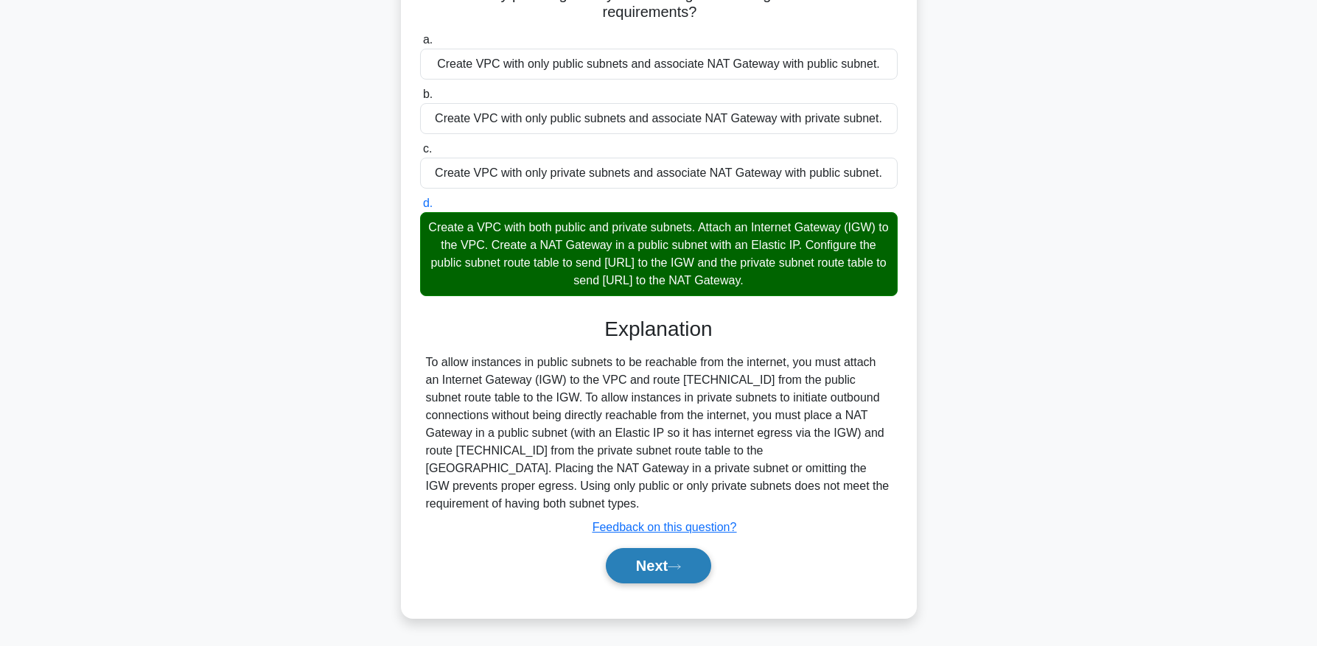
click at [641, 561] on button "Next" at bounding box center [658, 565] width 105 height 35
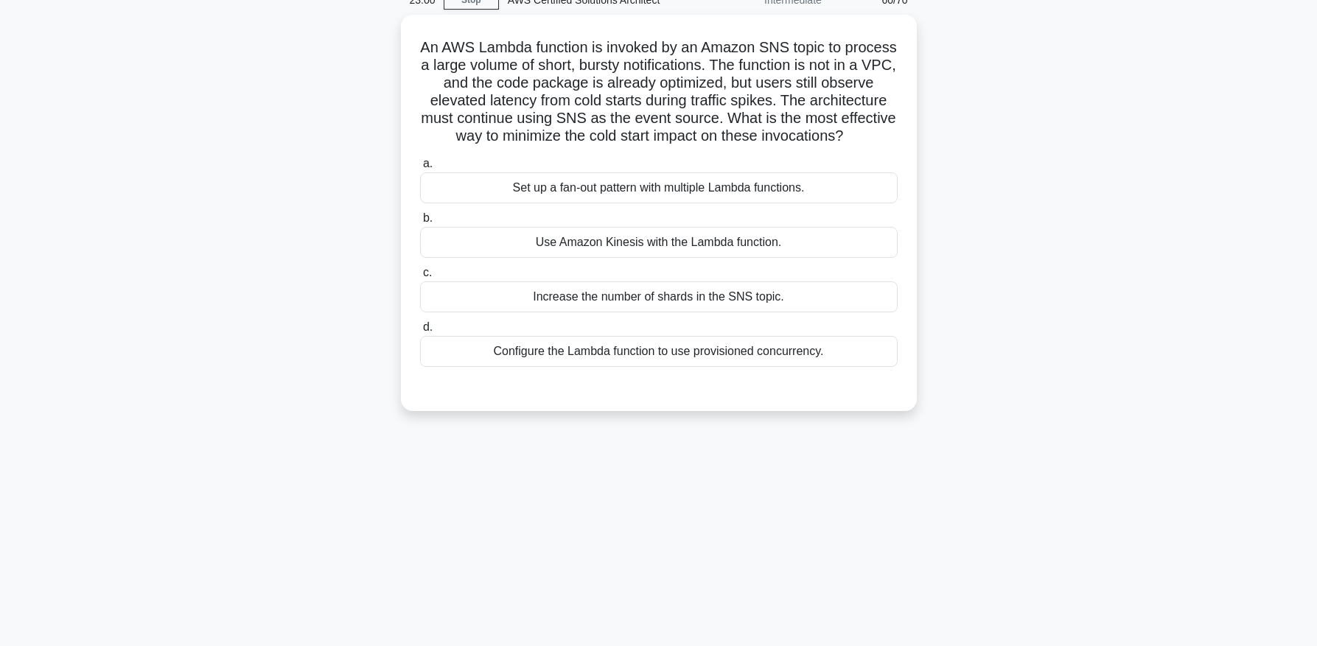
scroll to position [66, 0]
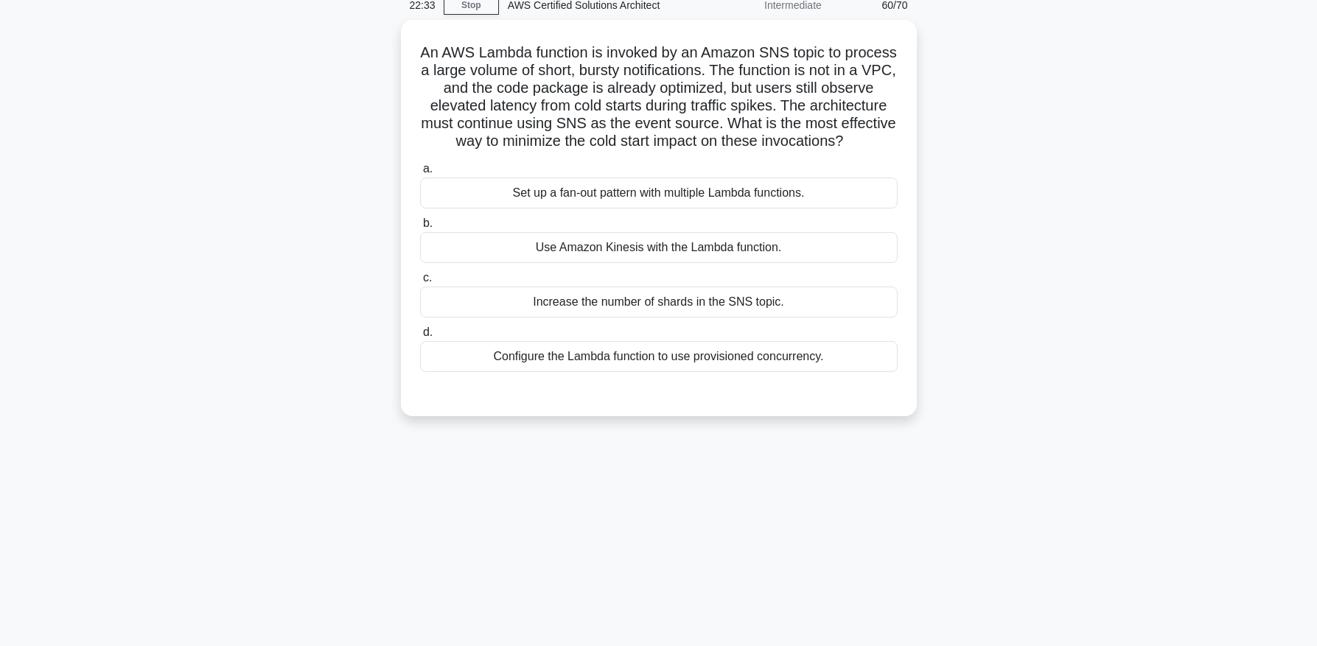
click at [341, 429] on div "An AWS Lambda function is invoked by an Amazon SNS topic to process a large vol…" at bounding box center [658, 227] width 973 height 414
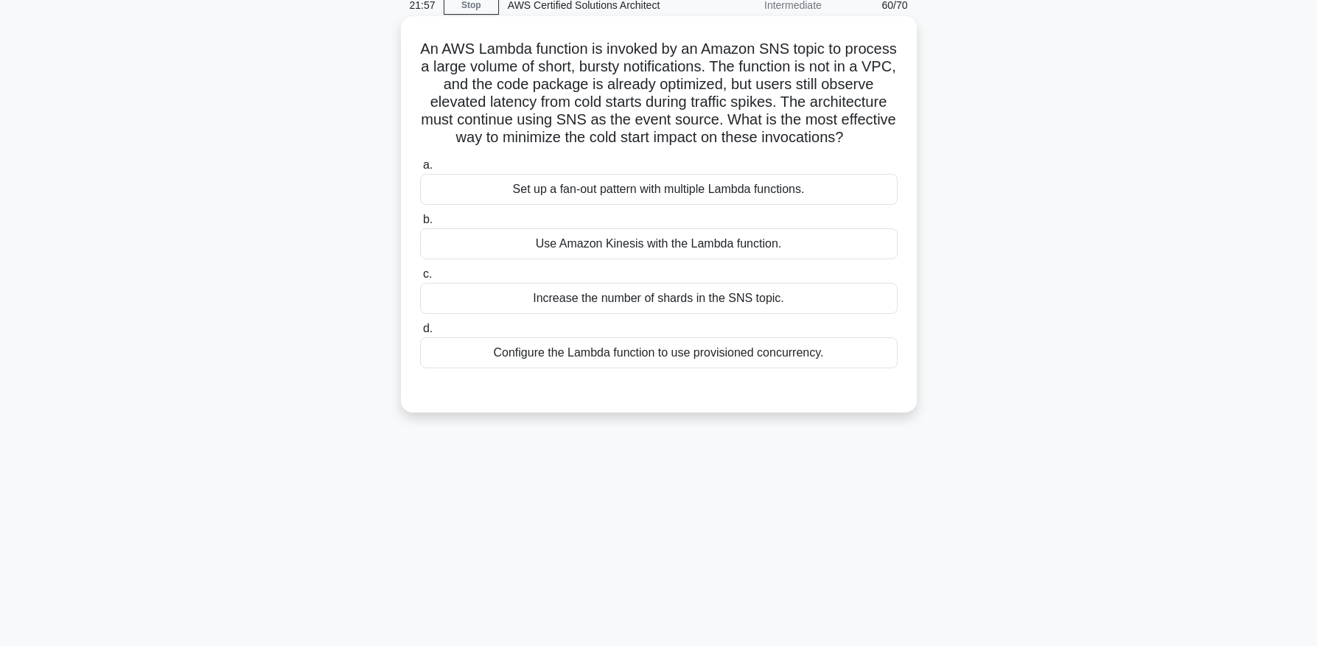
click at [470, 355] on div "Configure the Lambda function to use provisioned concurrency." at bounding box center [659, 353] width 478 height 31
click at [420, 334] on input "d. Configure the Lambda function to use provisioned concurrency." at bounding box center [420, 329] width 0 height 10
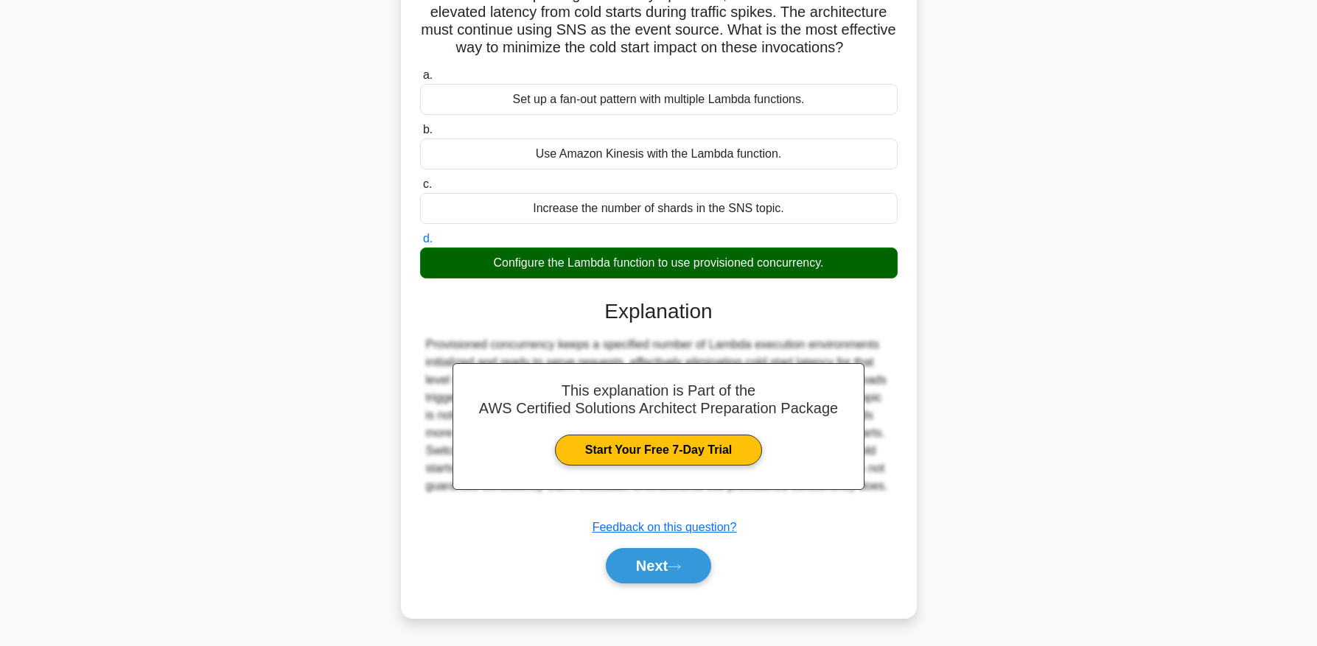
scroll to position [156, 0]
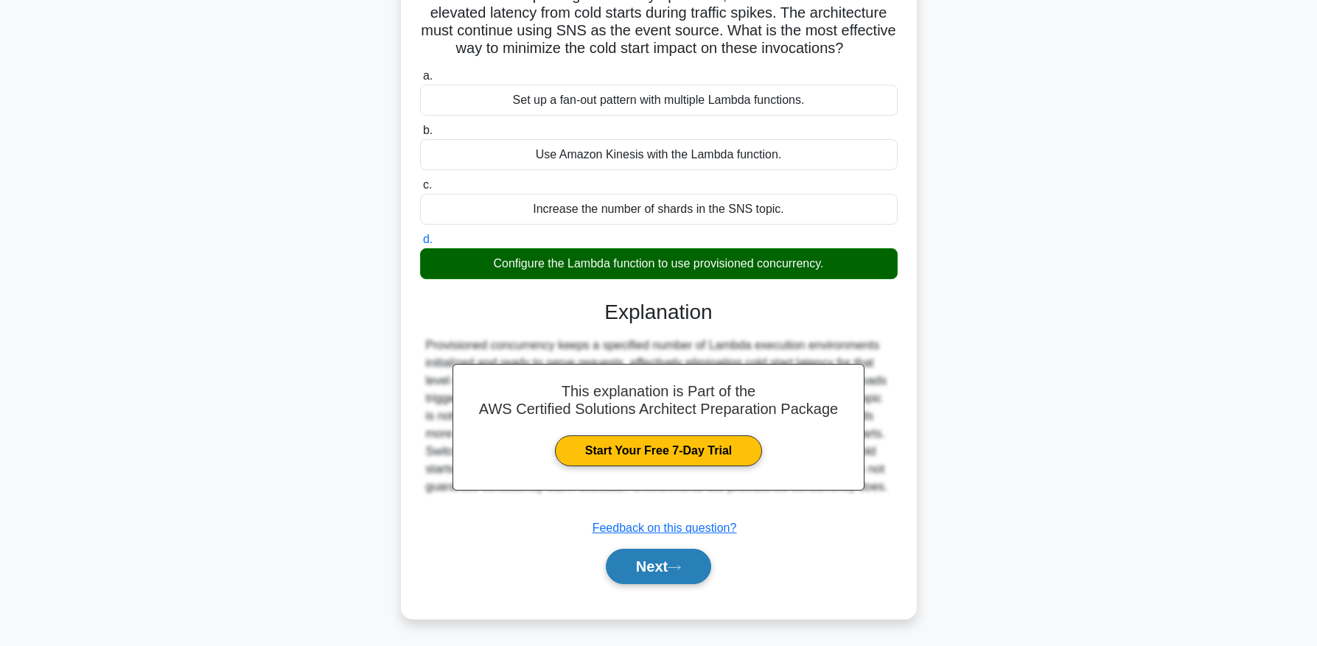
click at [665, 549] on button "Next" at bounding box center [658, 566] width 105 height 35
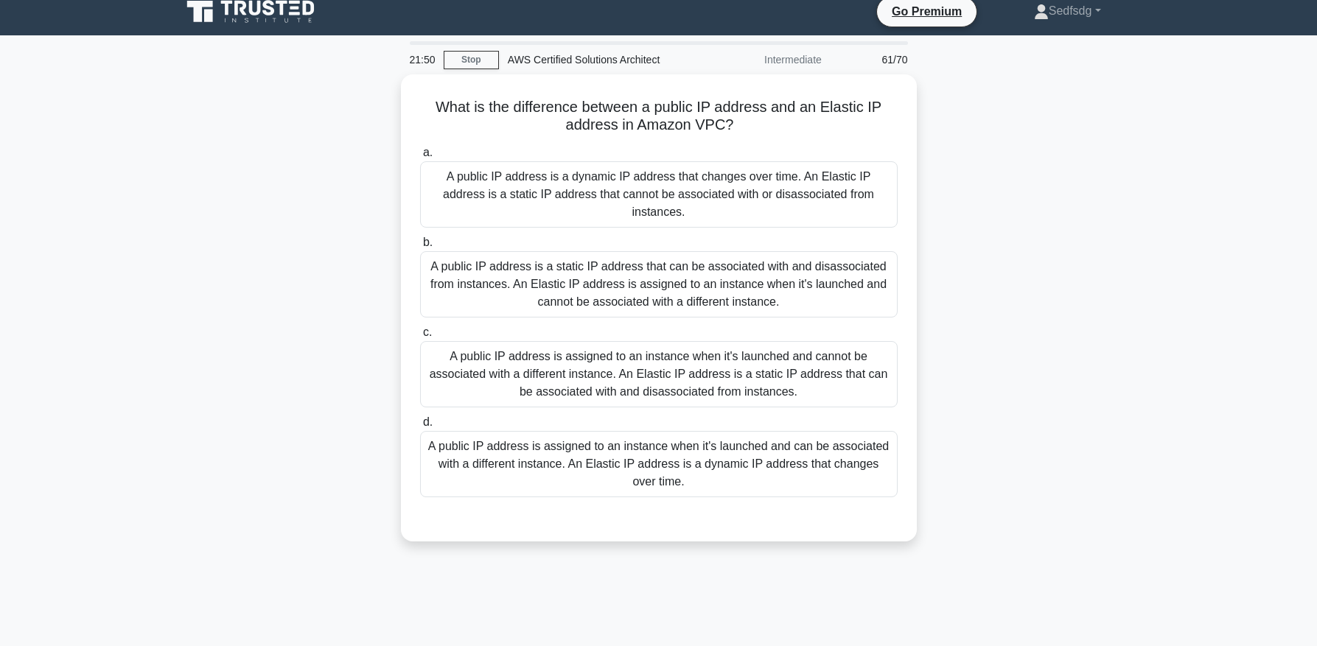
scroll to position [0, 0]
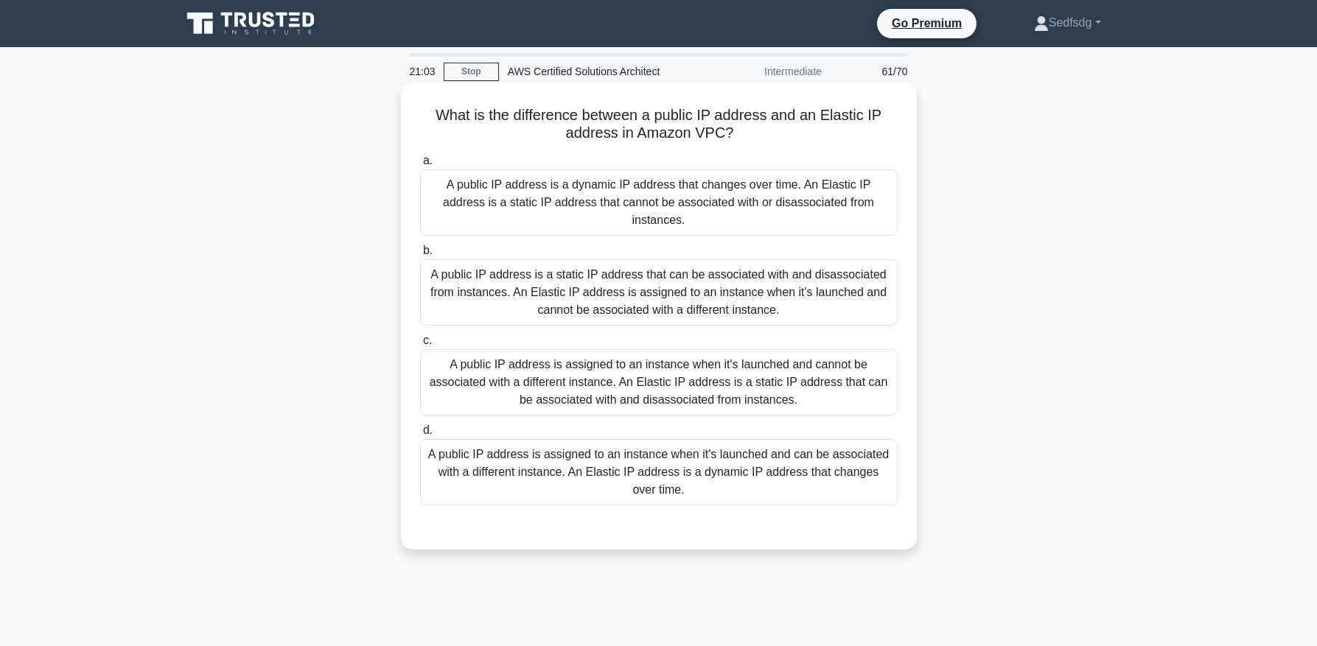
click at [769, 203] on div "A public IP address is a dynamic IP address that changes over time. An Elastic …" at bounding box center [659, 203] width 478 height 66
click at [420, 166] on input "a. A public IP address is a dynamic IP address that changes over time. An Elast…" at bounding box center [420, 161] width 0 height 10
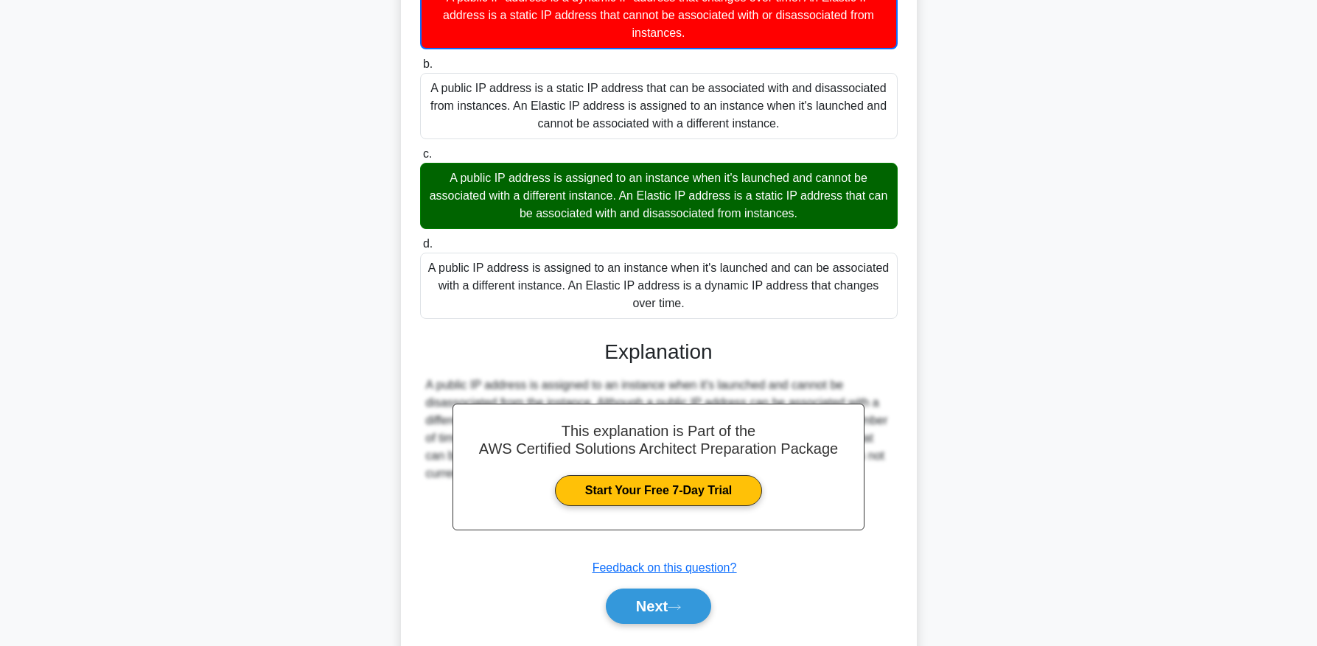
scroll to position [229, 0]
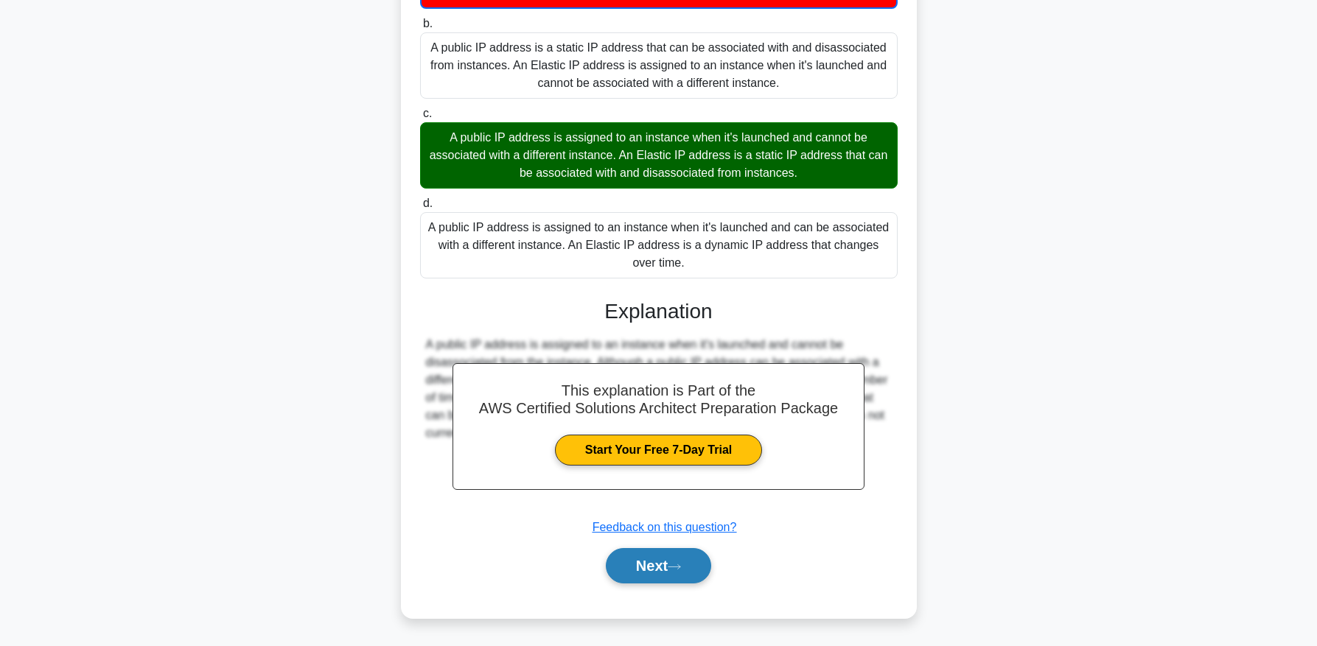
click at [658, 561] on button "Next" at bounding box center [658, 565] width 105 height 35
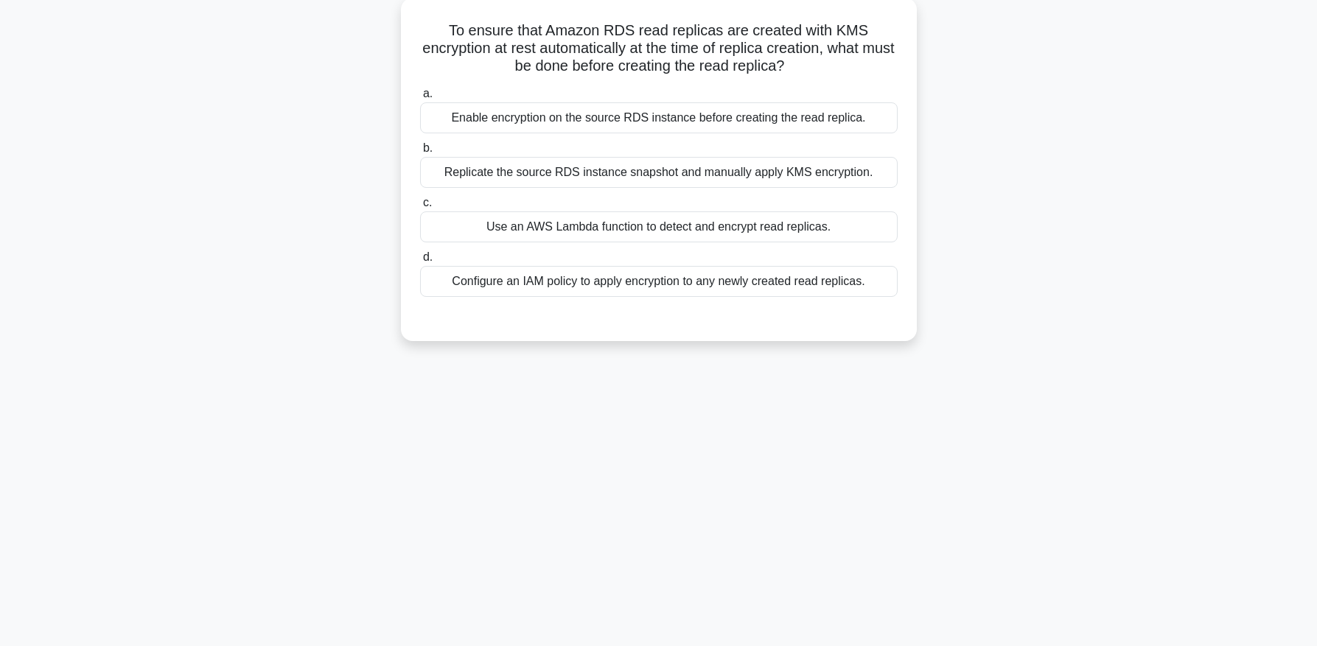
scroll to position [50, 0]
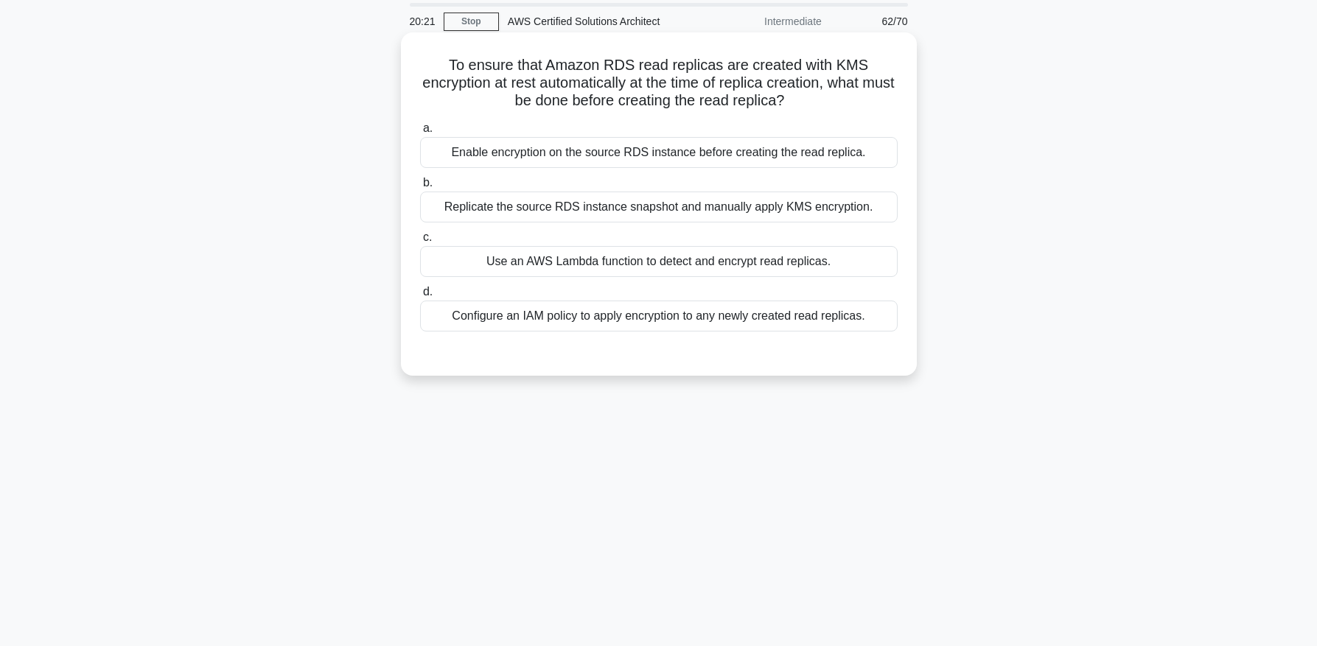
click at [643, 153] on div "Enable encryption on the source RDS instance before creating the read replica." at bounding box center [659, 152] width 478 height 31
click at [420, 133] on input "a. Enable encryption on the source RDS instance before creating the read replic…" at bounding box center [420, 129] width 0 height 10
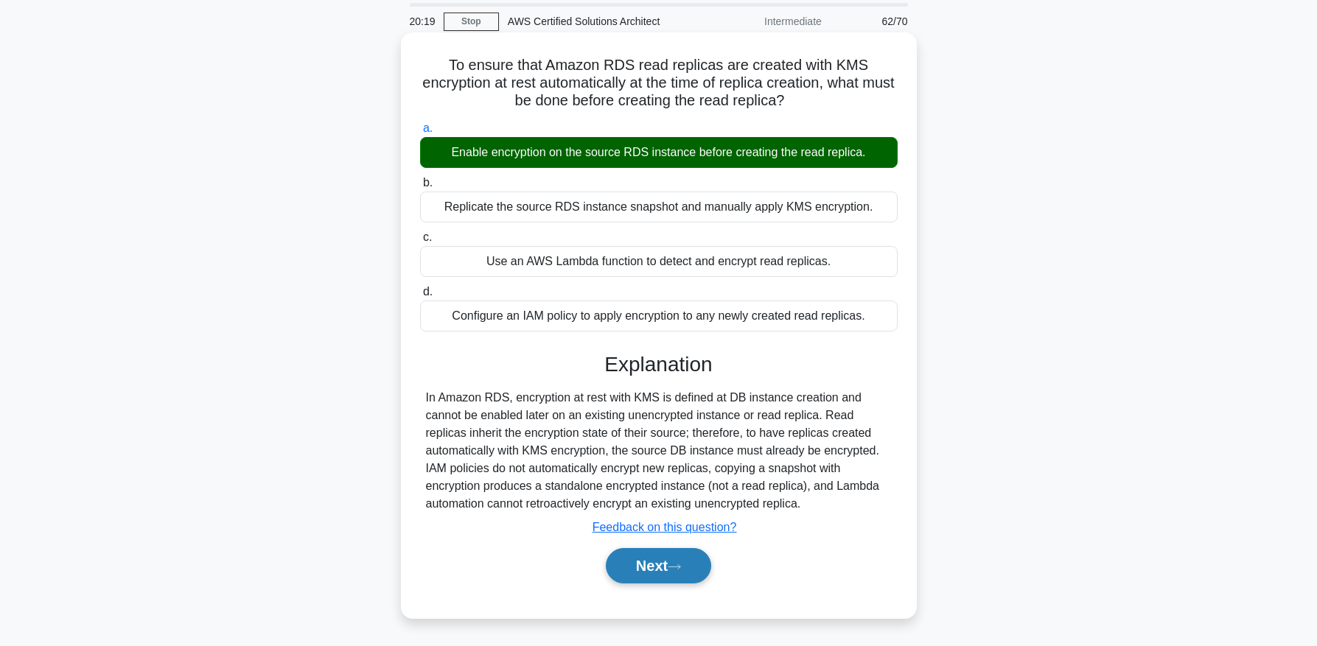
click at [669, 574] on button "Next" at bounding box center [658, 565] width 105 height 35
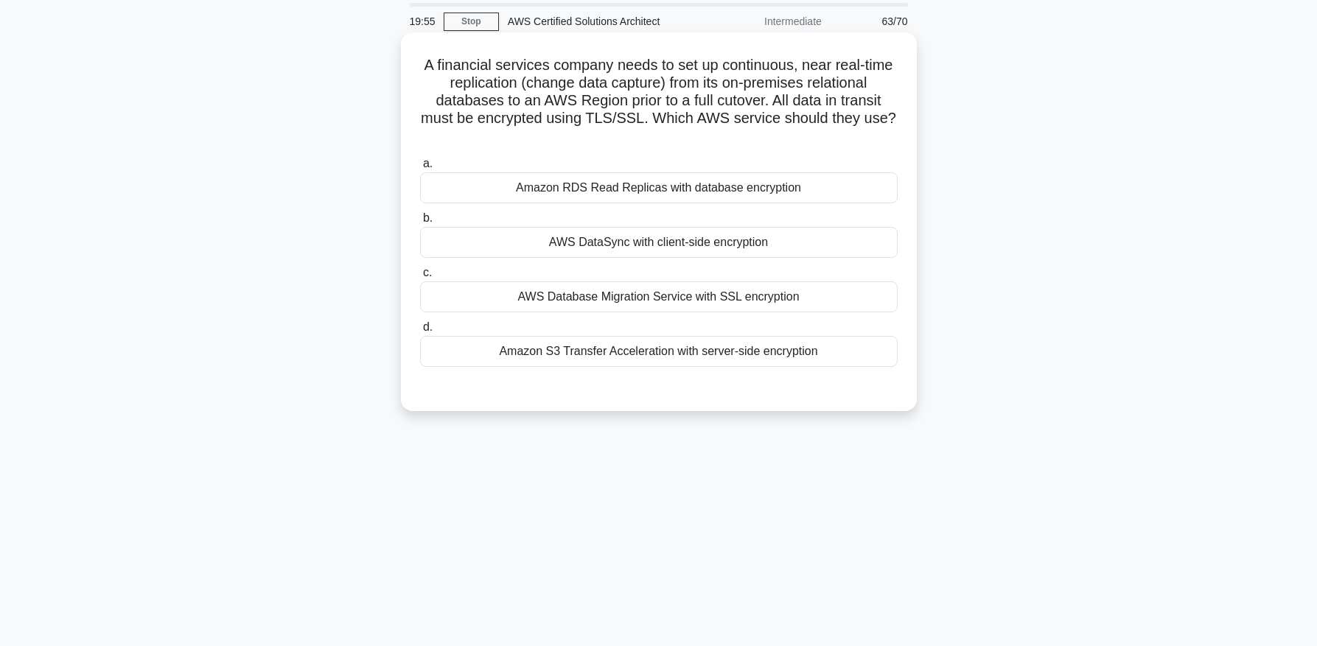
click at [624, 244] on div "AWS DataSync with client-side encryption" at bounding box center [659, 242] width 478 height 31
click at [420, 223] on input "b. AWS DataSync with client-side encryption" at bounding box center [420, 219] width 0 height 10
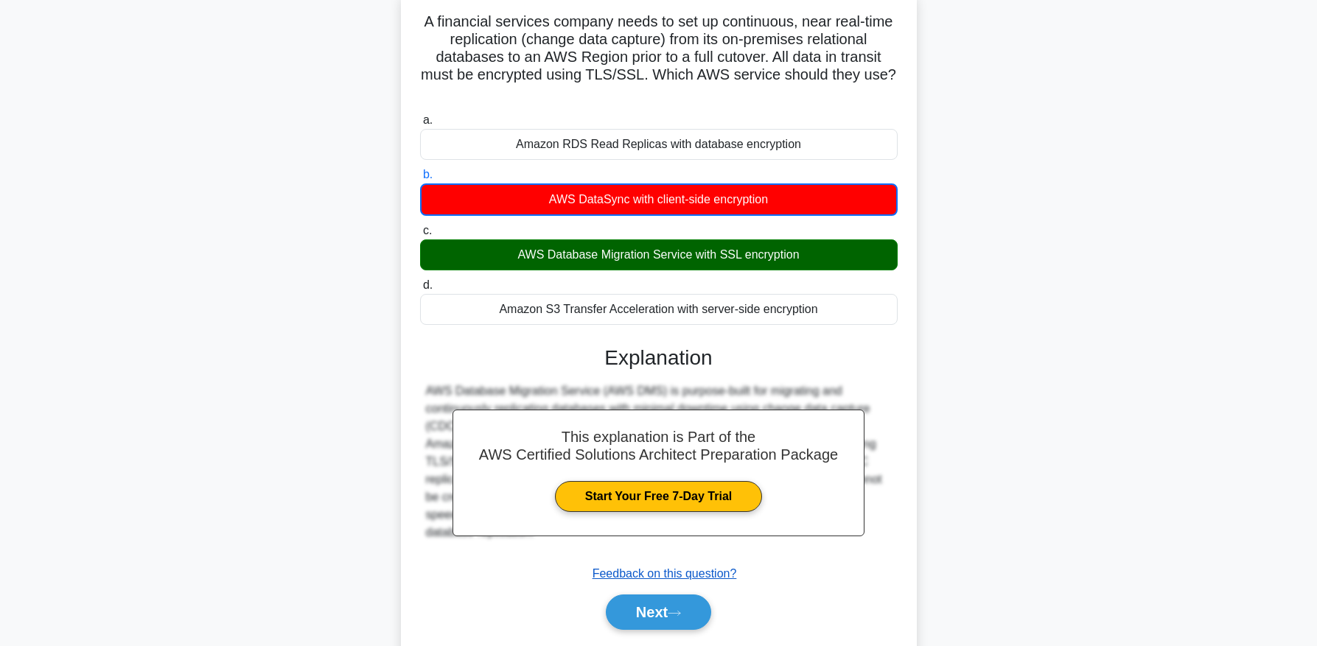
scroll to position [103, 0]
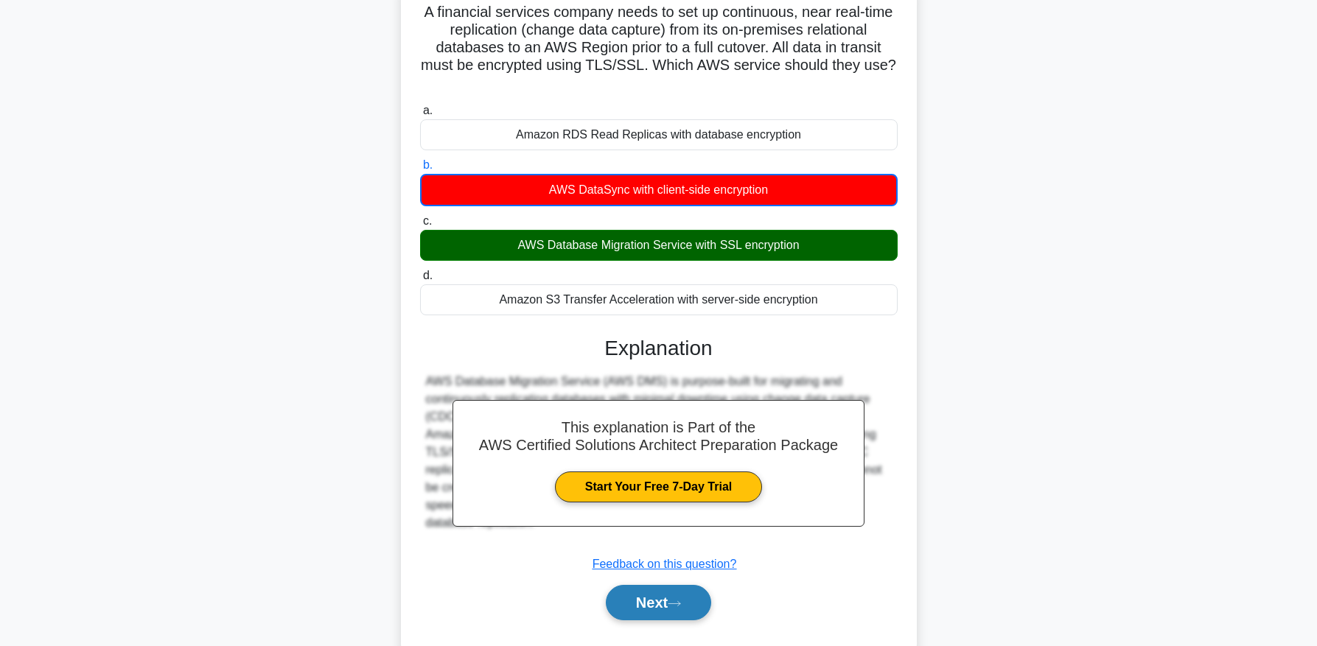
click at [681, 605] on icon at bounding box center [674, 604] width 13 height 8
click at [649, 605] on button "Next" at bounding box center [658, 602] width 105 height 35
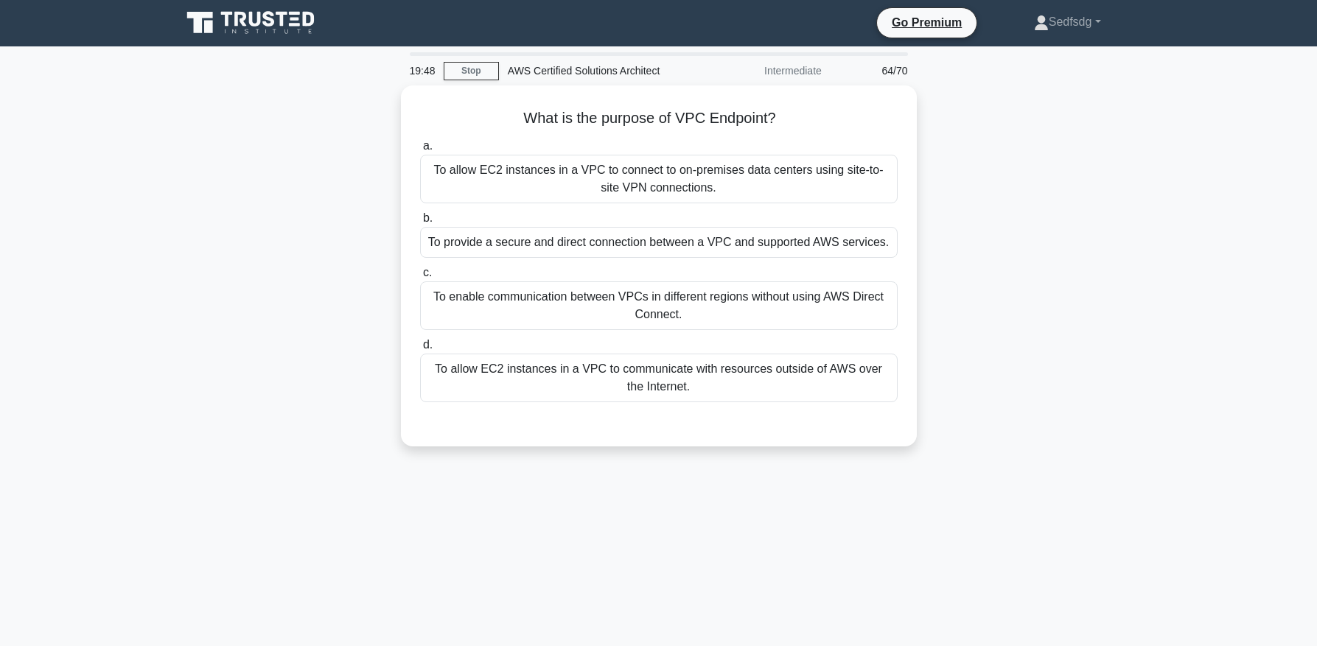
scroll to position [2, 0]
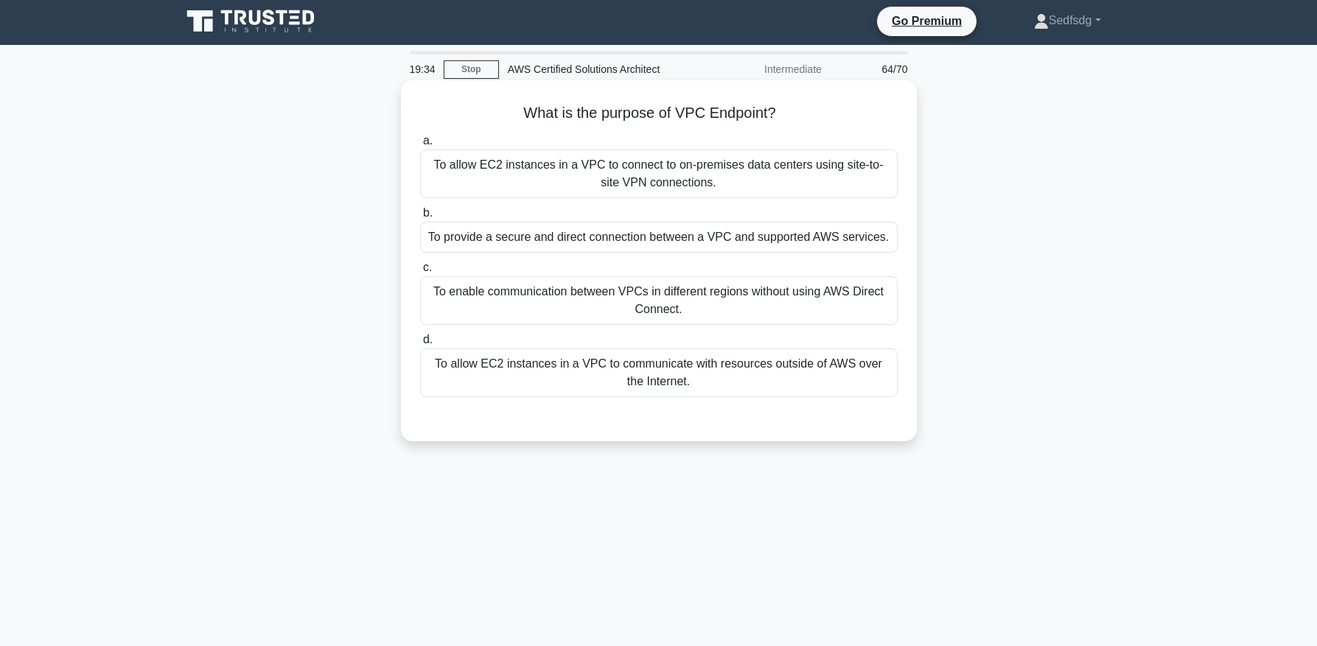
click at [792, 237] on div "To provide a secure and direct connection between a VPC and supported AWS servi…" at bounding box center [659, 237] width 478 height 31
click at [420, 218] on input "b. To provide a secure and direct connection between a VPC and supported AWS se…" at bounding box center [420, 214] width 0 height 10
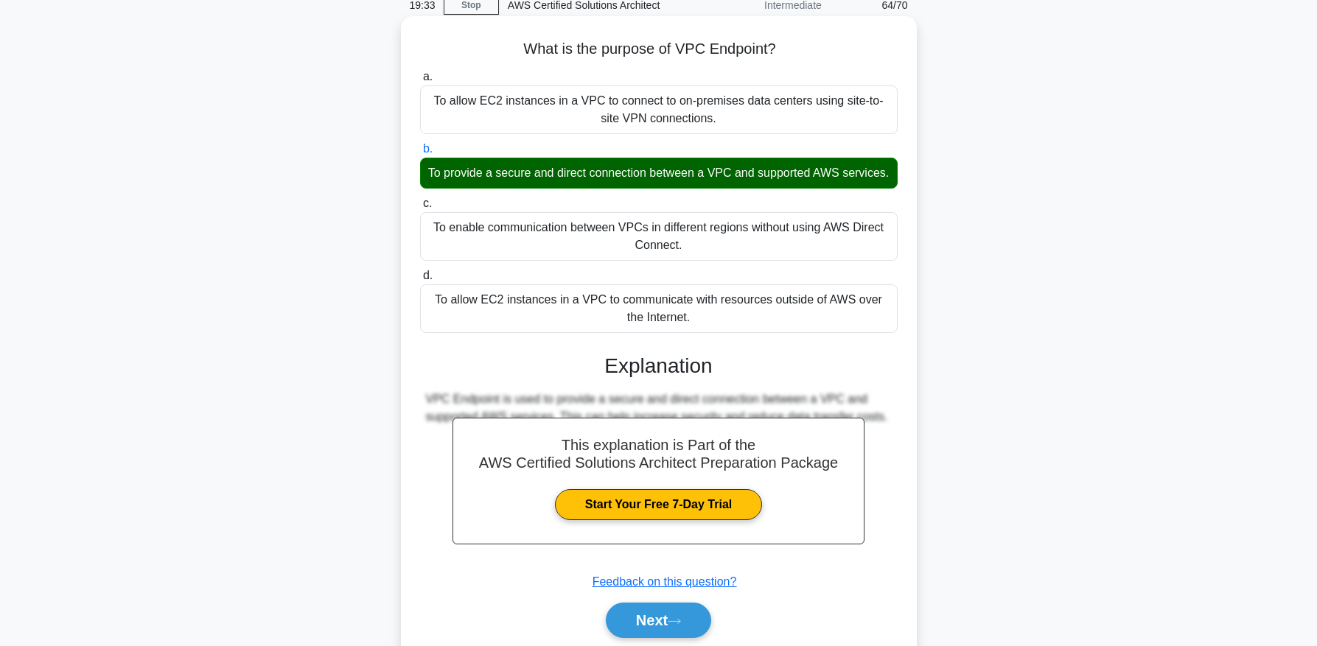
scroll to position [150, 0]
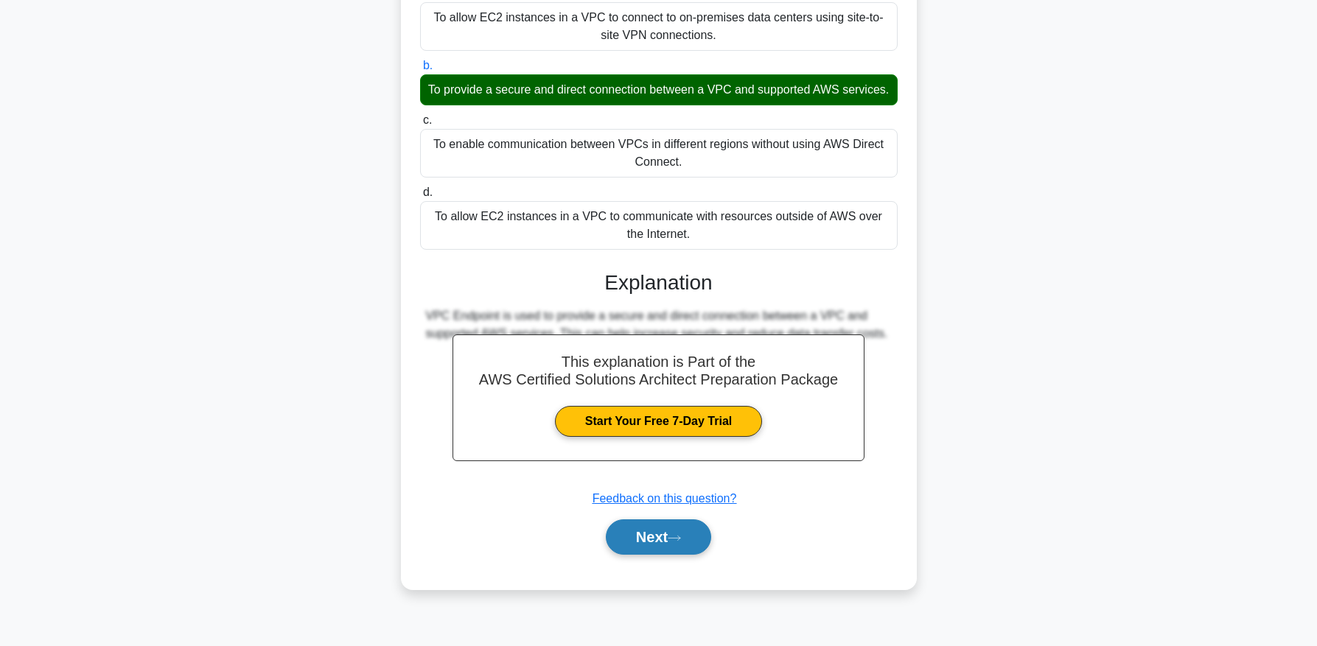
click at [663, 537] on button "Next" at bounding box center [658, 537] width 105 height 35
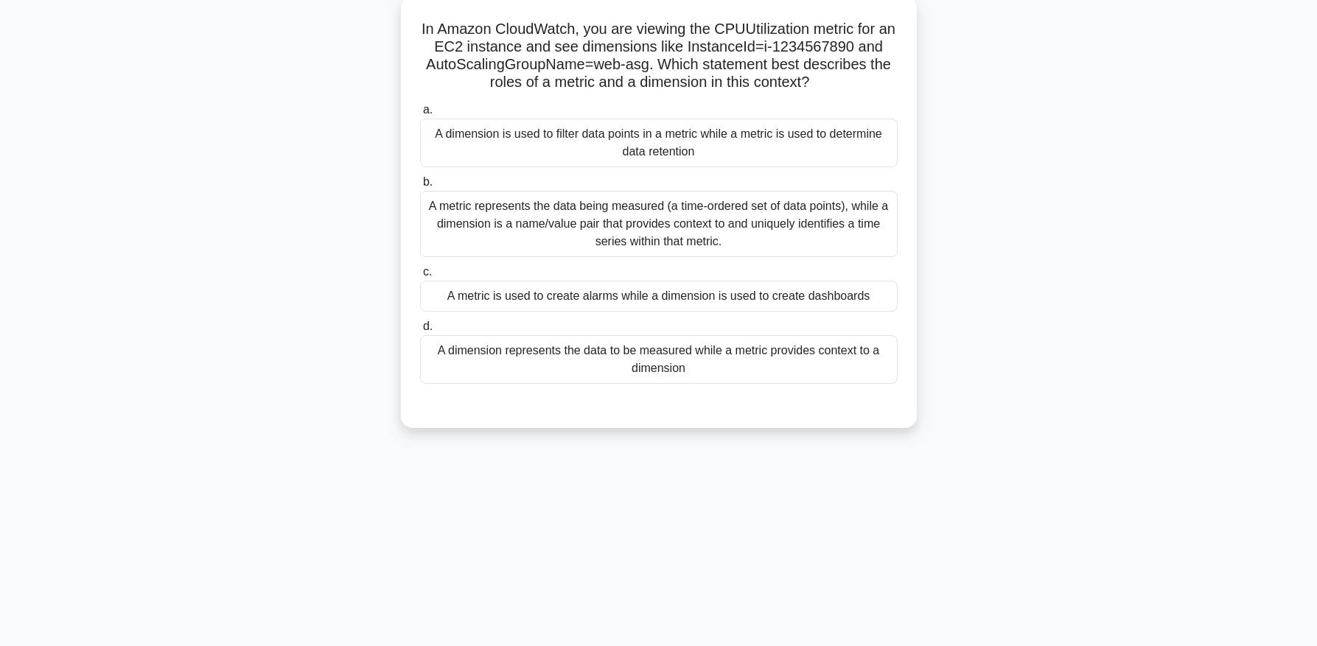
scroll to position [88, 0]
click at [609, 223] on div "A metric represents the data being measured (a time-ordered set of data points)…" at bounding box center [659, 222] width 478 height 66
click at [420, 186] on input "b. A metric represents the data being measured (a time-ordered set of data poin…" at bounding box center [420, 181] width 0 height 10
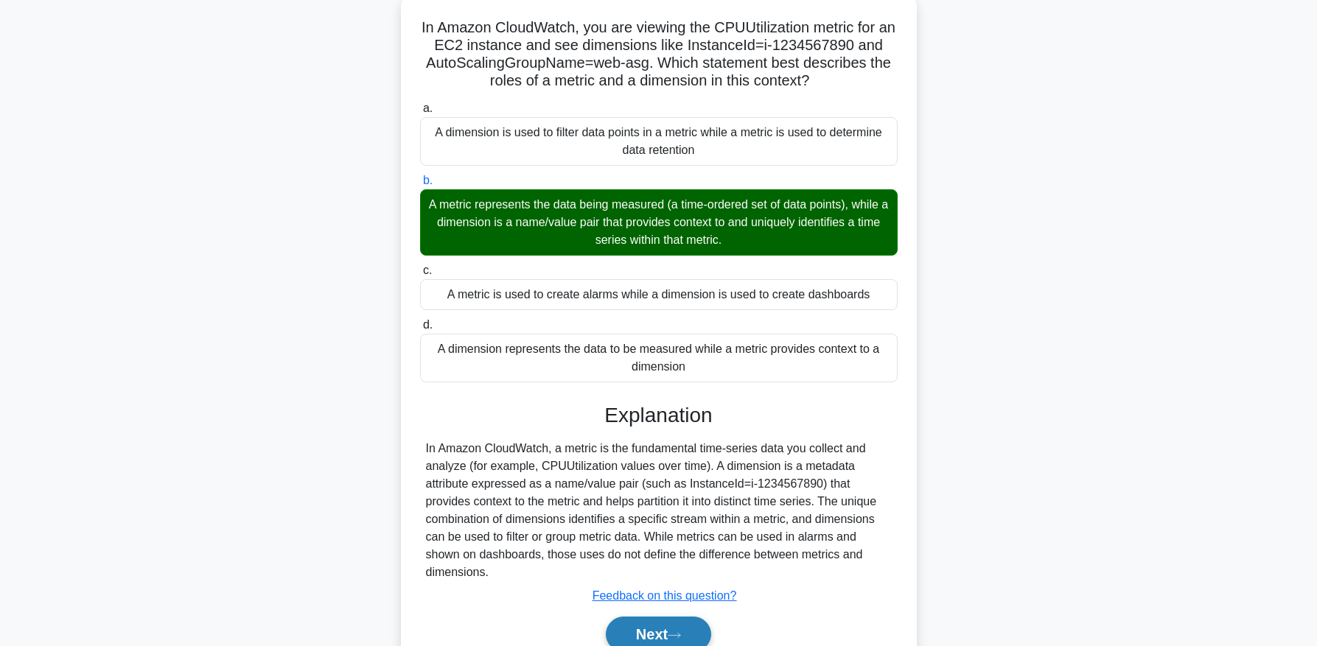
click at [643, 632] on button "Next" at bounding box center [658, 634] width 105 height 35
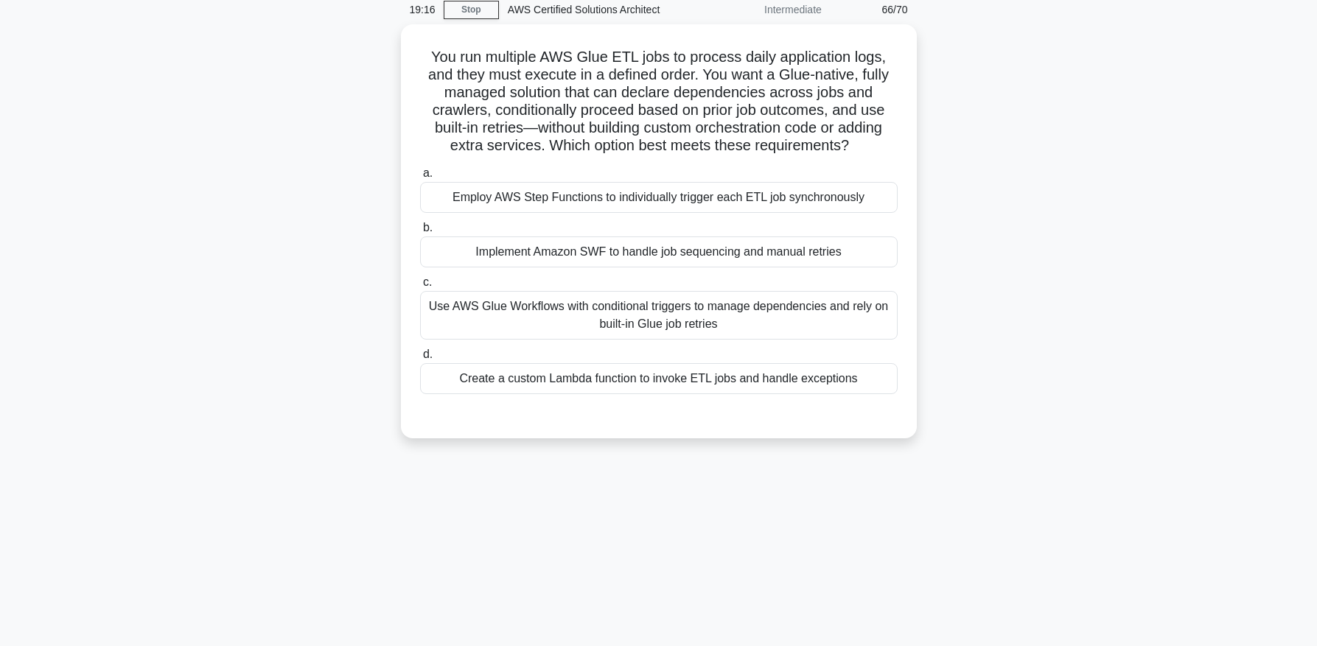
scroll to position [61, 0]
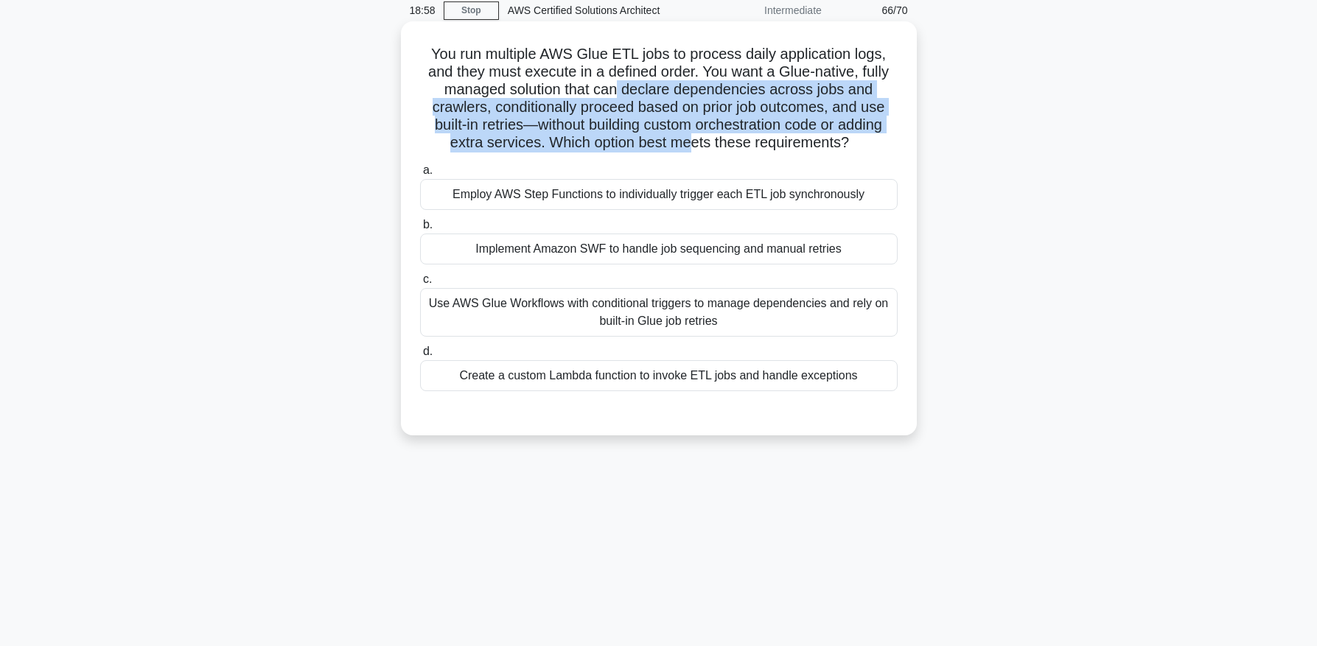
drag, startPoint x: 620, startPoint y: 93, endPoint x: 691, endPoint y: 147, distance: 89.4
click at [691, 147] on h5 "You run multiple AWS Glue ETL jobs to process daily application logs, and they …" at bounding box center [659, 99] width 481 height 108
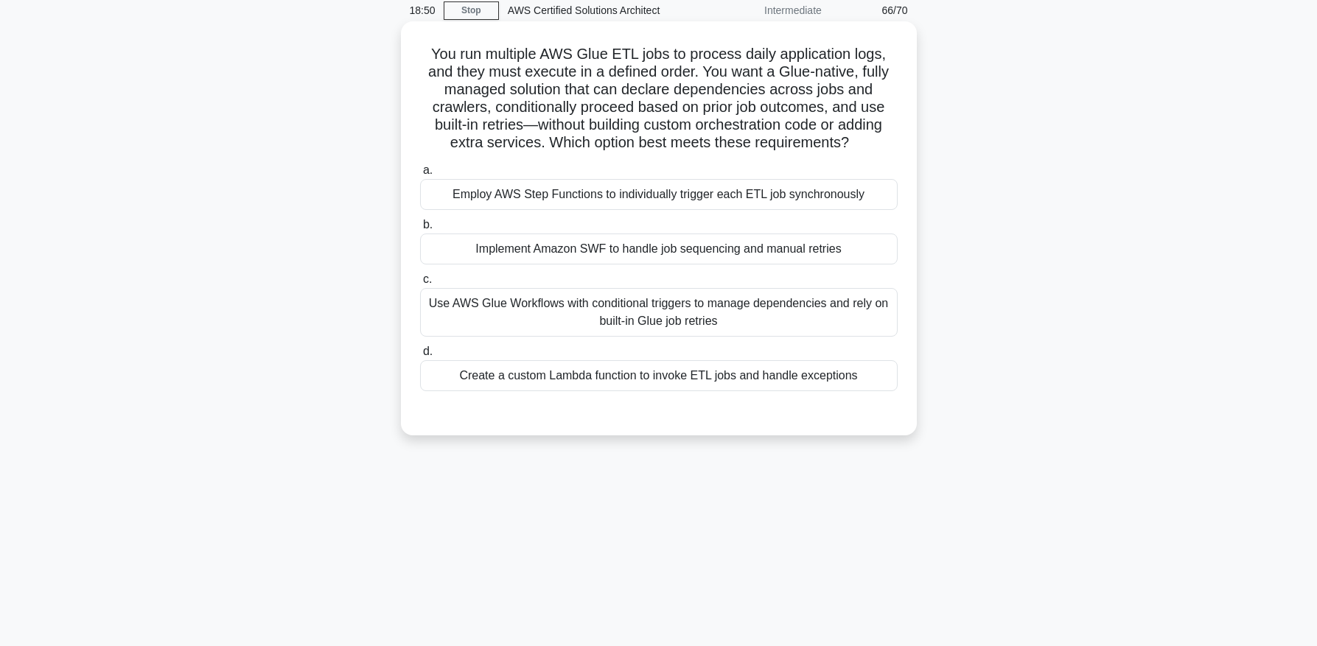
click at [653, 301] on div "Use AWS Glue Workflows with conditional triggers to manage dependencies and rel…" at bounding box center [659, 312] width 478 height 49
click at [420, 285] on input "c. Use AWS Glue Workflows with conditional triggers to manage dependencies and …" at bounding box center [420, 280] width 0 height 10
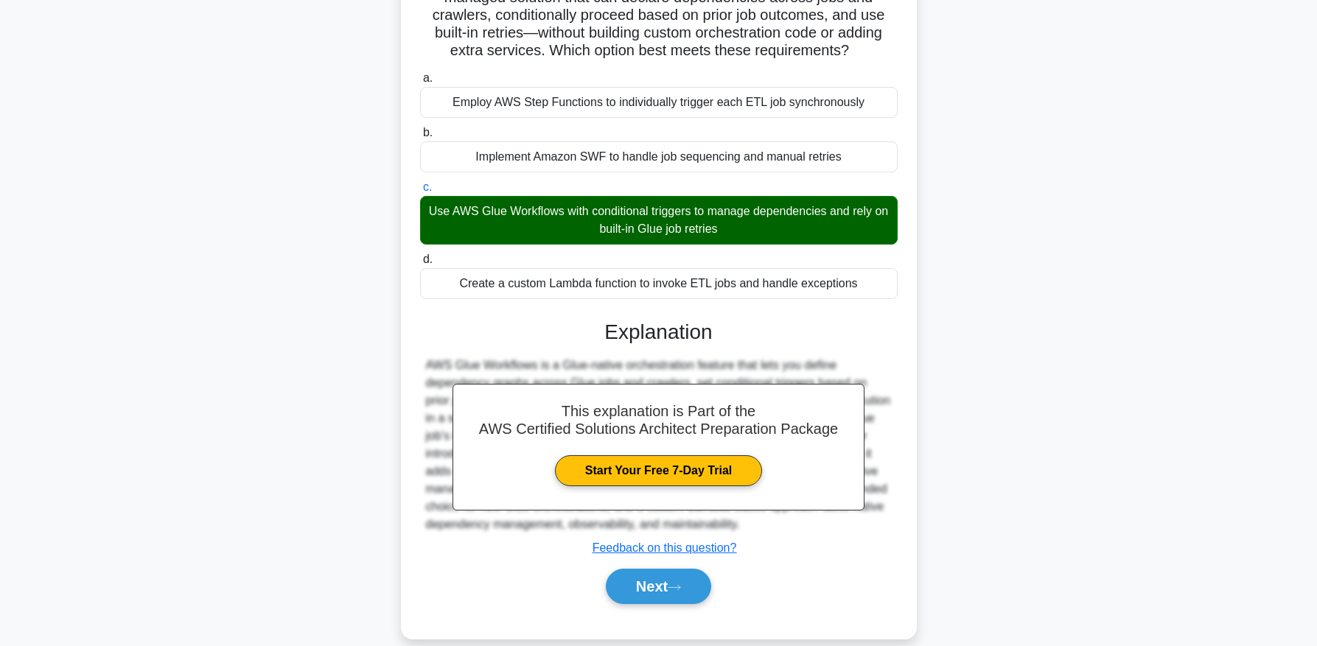
scroll to position [174, 0]
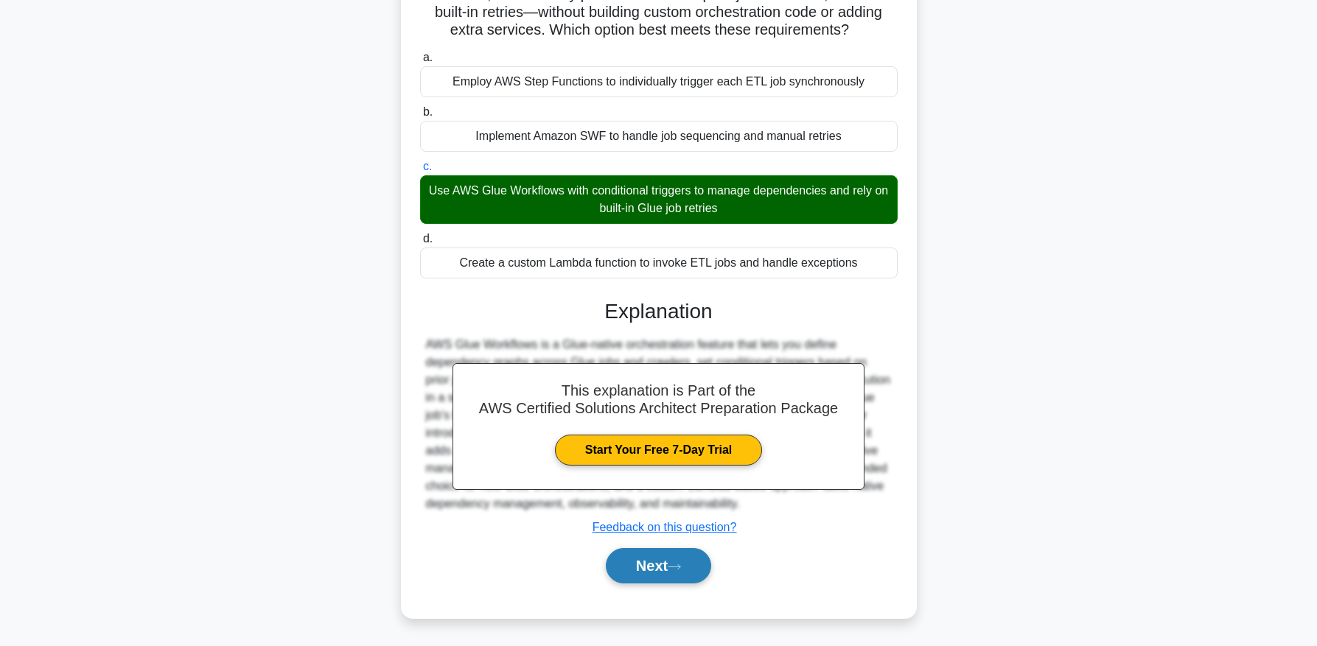
click at [678, 558] on button "Next" at bounding box center [658, 565] width 105 height 35
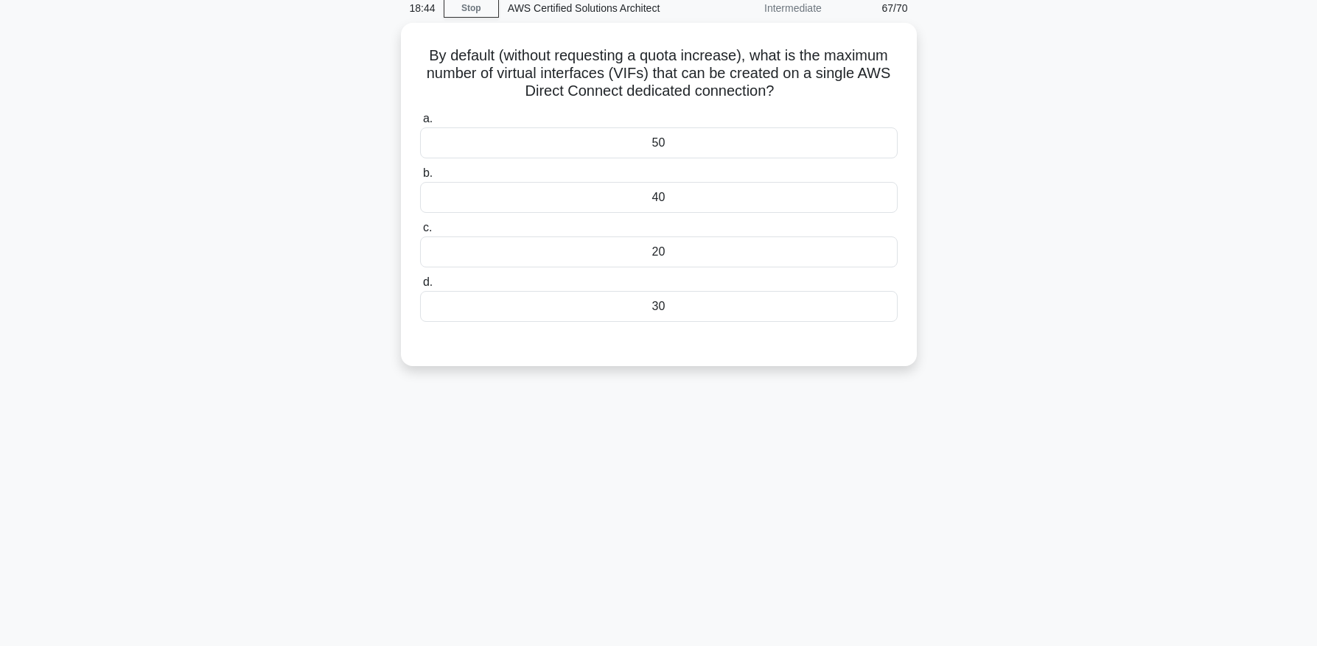
scroll to position [63, 0]
click at [646, 200] on div "40" at bounding box center [659, 194] width 478 height 31
click at [420, 175] on input "b. 40" at bounding box center [420, 171] width 0 height 10
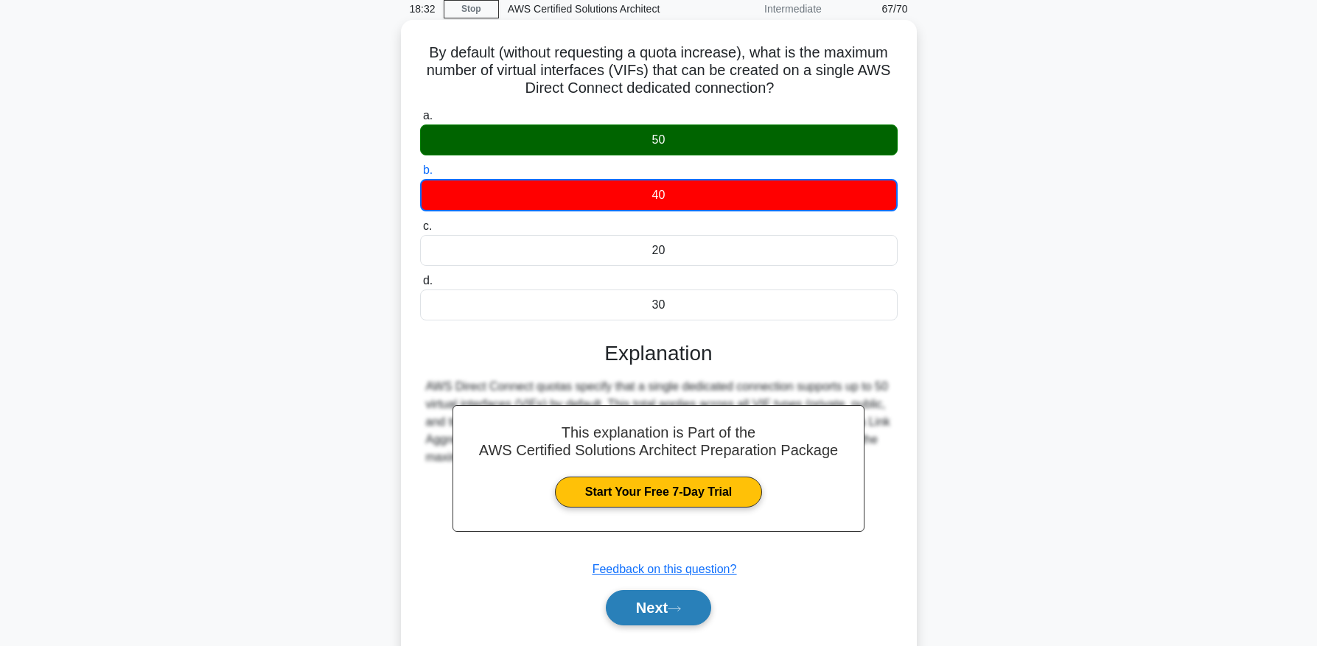
click at [688, 610] on button "Next" at bounding box center [658, 607] width 105 height 35
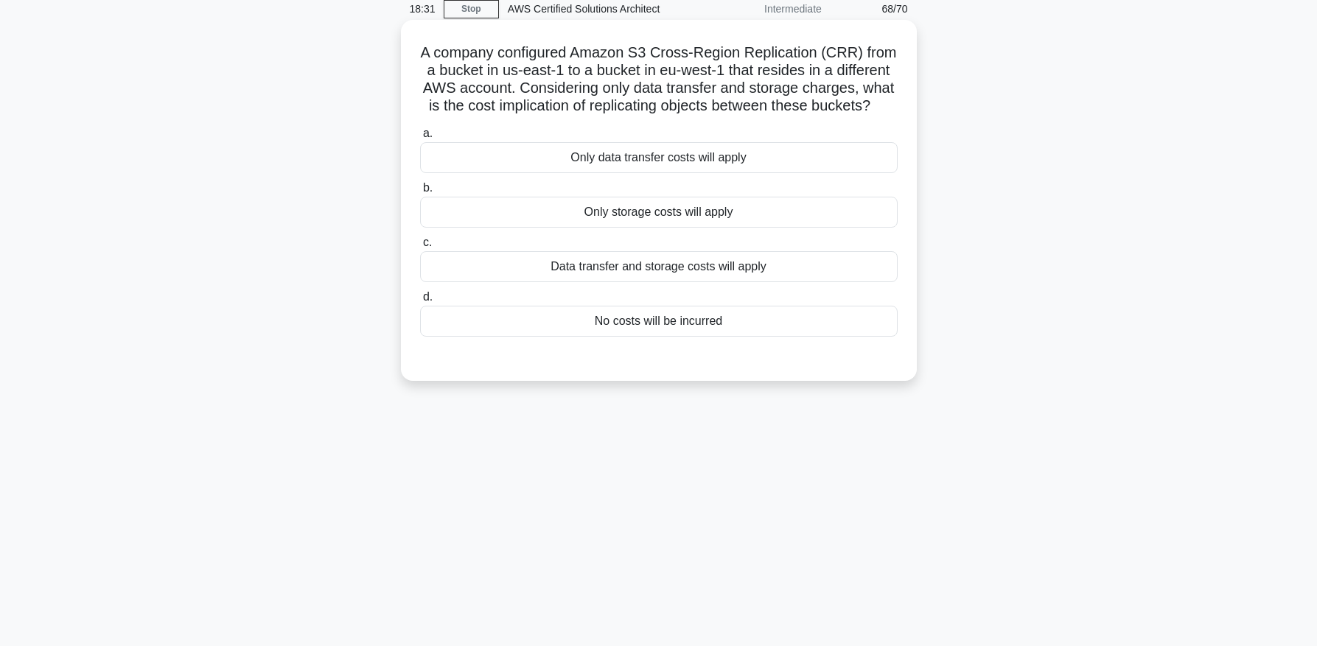
scroll to position [40, 0]
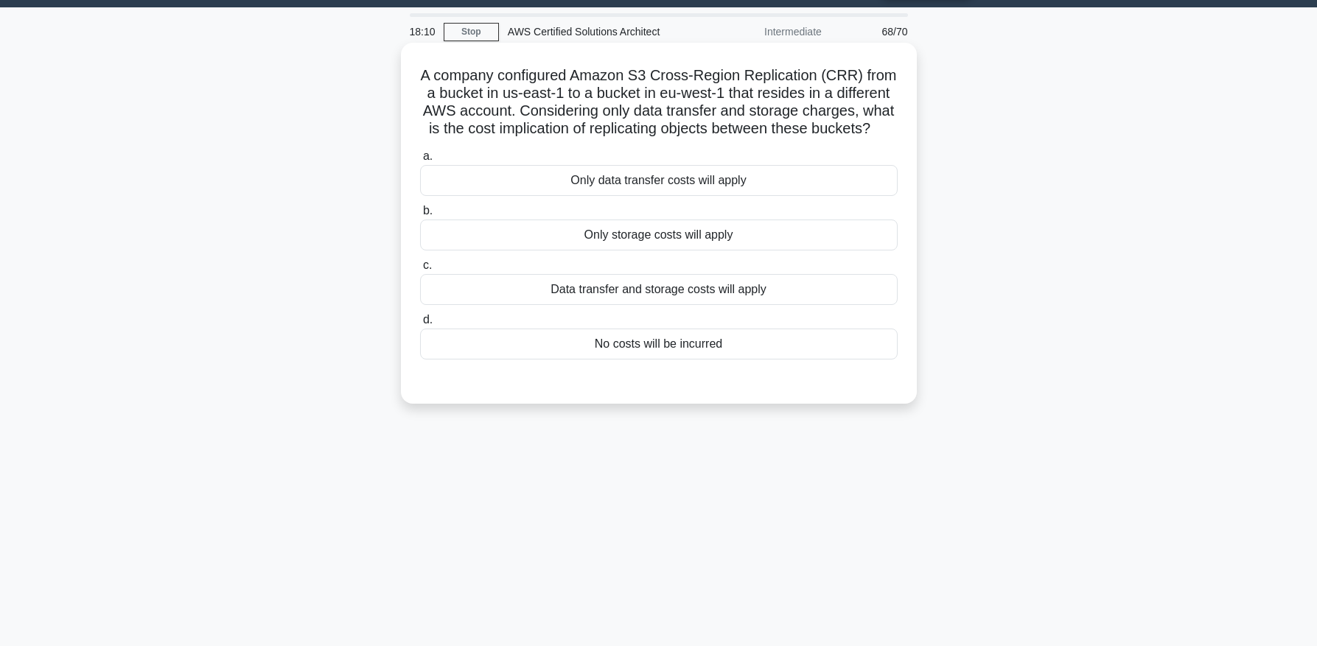
click at [773, 290] on div "Data transfer and storage costs will apply" at bounding box center [659, 289] width 478 height 31
click at [420, 271] on input "c. Data transfer and storage costs will apply" at bounding box center [420, 266] width 0 height 10
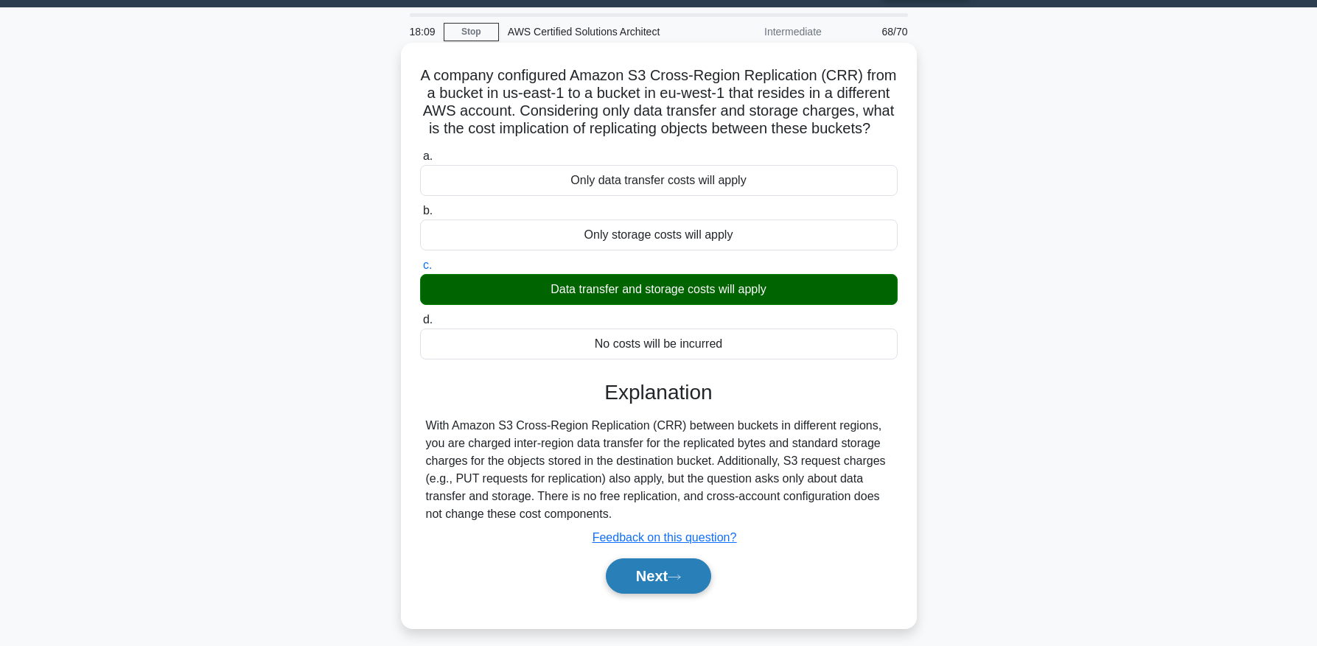
click at [678, 575] on icon at bounding box center [674, 578] width 13 height 8
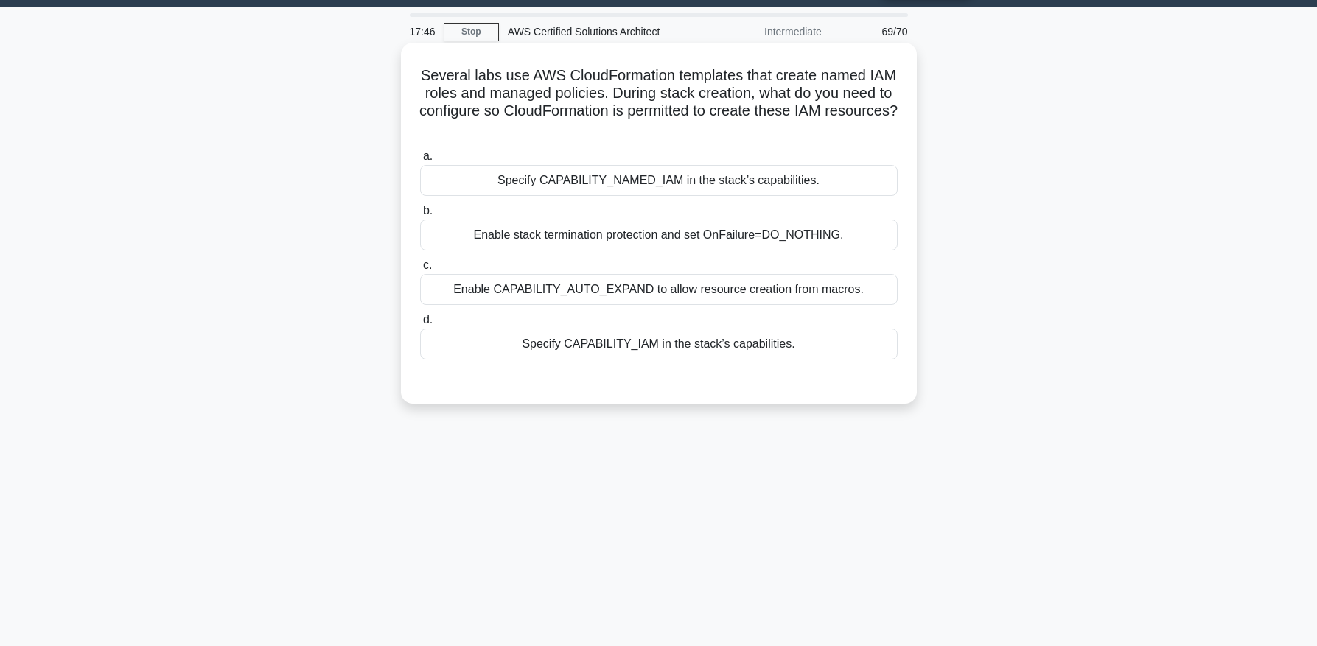
click at [623, 285] on div "Enable CAPABILITY_AUTO_EXPAND to allow resource creation from macros." at bounding box center [659, 289] width 478 height 31
click at [420, 271] on input "c. Enable CAPABILITY_AUTO_EXPAND to allow resource creation from macros." at bounding box center [420, 266] width 0 height 10
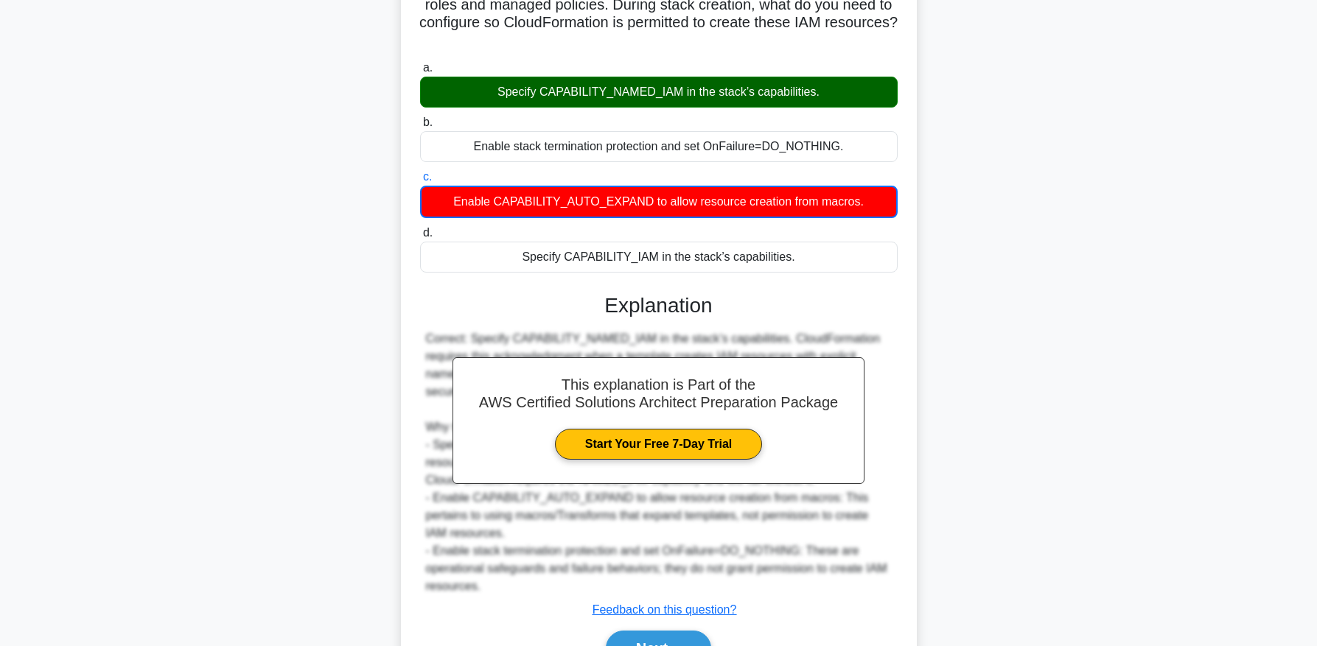
scroll to position [182, 0]
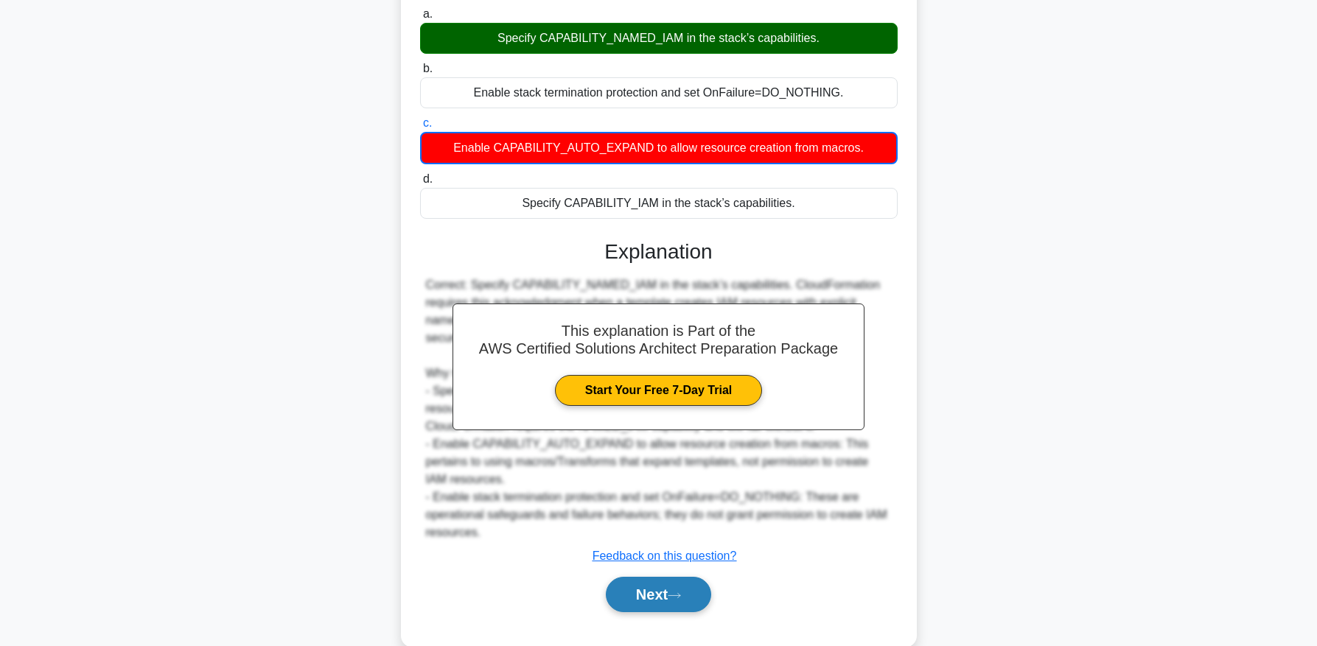
click at [678, 607] on button "Next" at bounding box center [658, 594] width 105 height 35
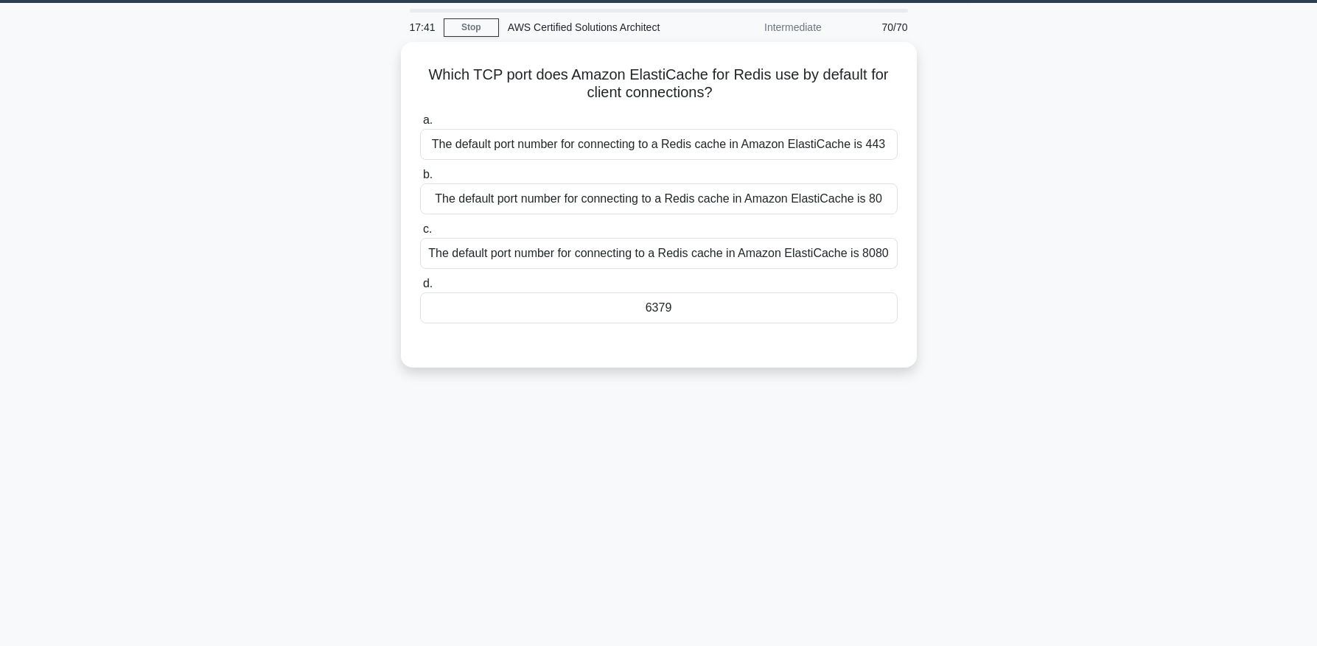
scroll to position [43, 0]
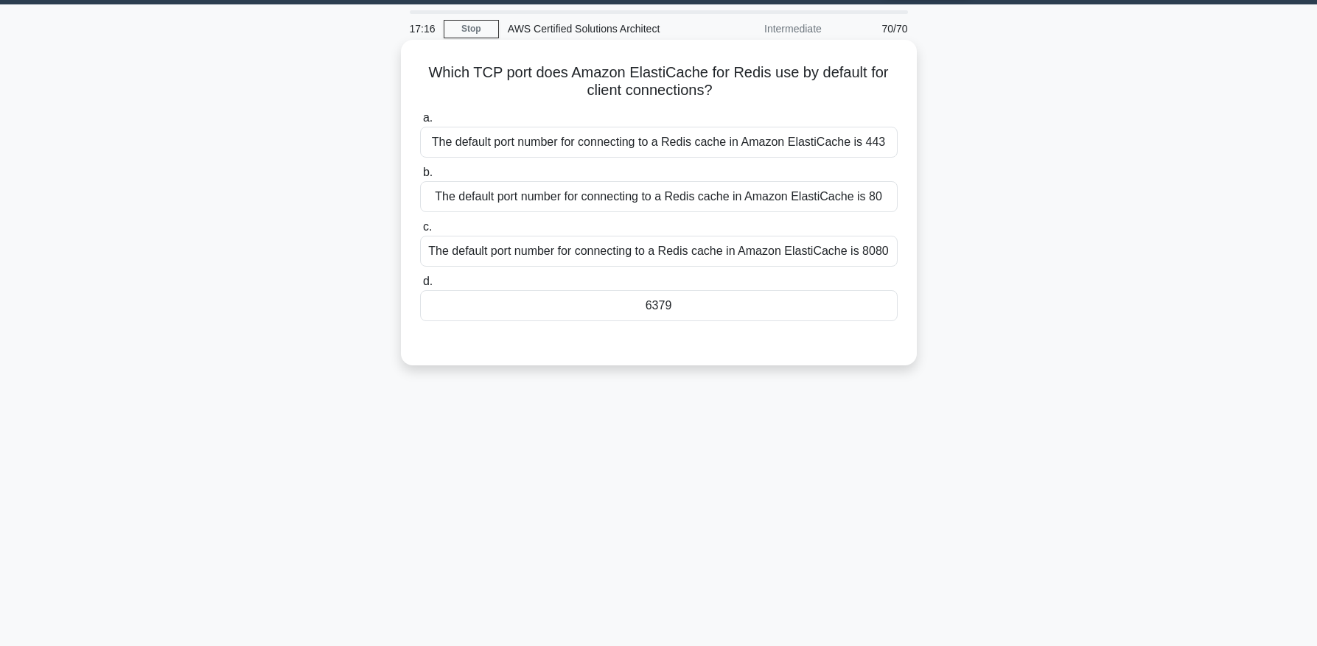
click at [770, 259] on div "The default port number for connecting to a Redis cache in Amazon ElastiCache i…" at bounding box center [659, 251] width 478 height 31
click at [420, 232] on input "c. The default port number for connecting to a Redis cache in Amazon ElastiCach…" at bounding box center [420, 228] width 0 height 10
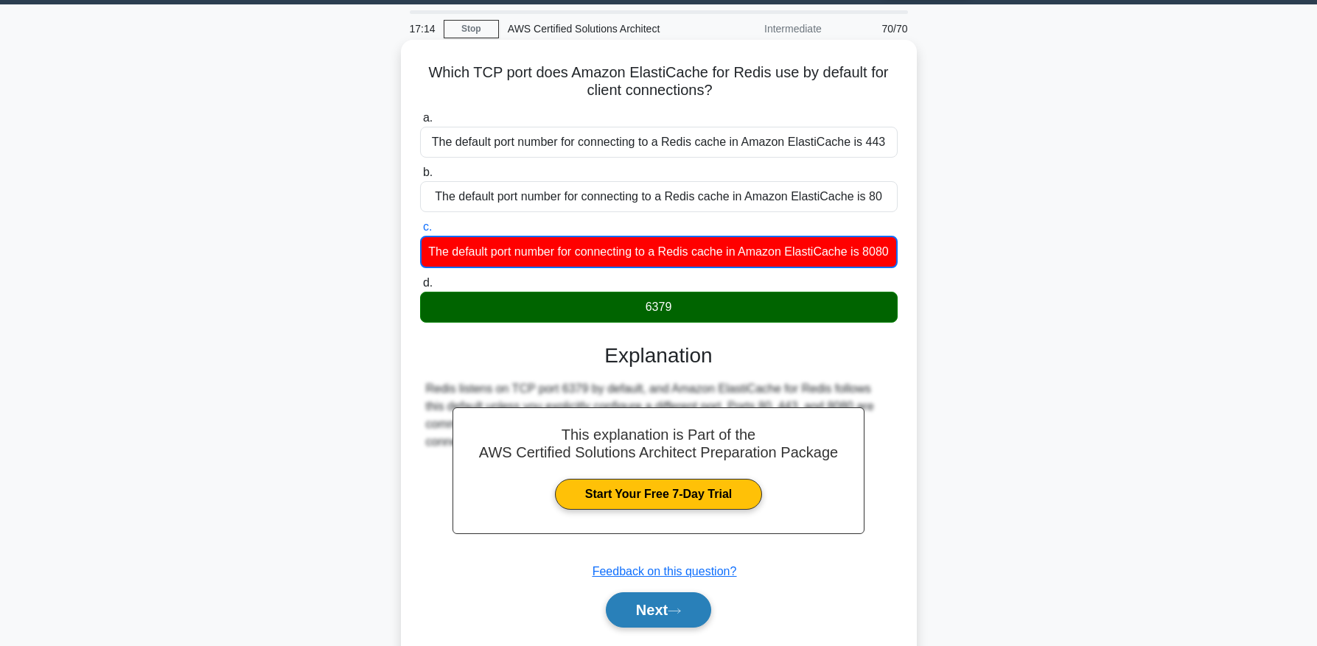
click at [677, 610] on icon at bounding box center [674, 611] width 13 height 8
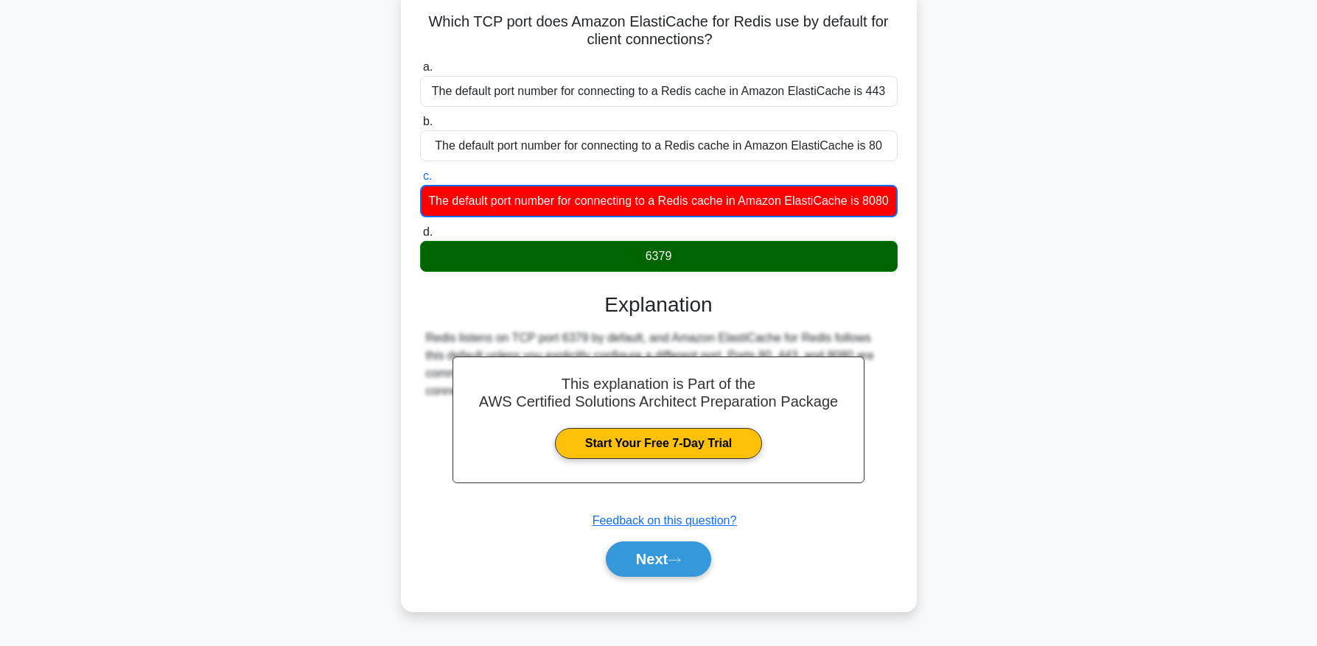
scroll to position [150, 0]
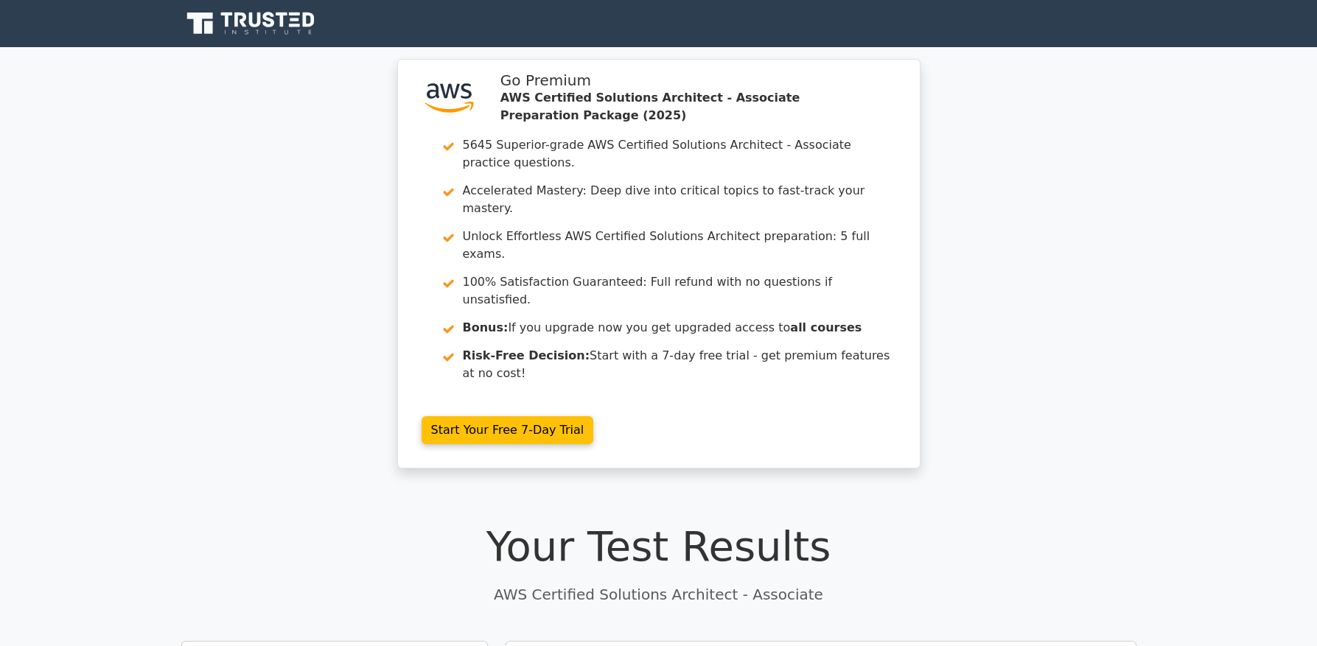
scroll to position [1179, 0]
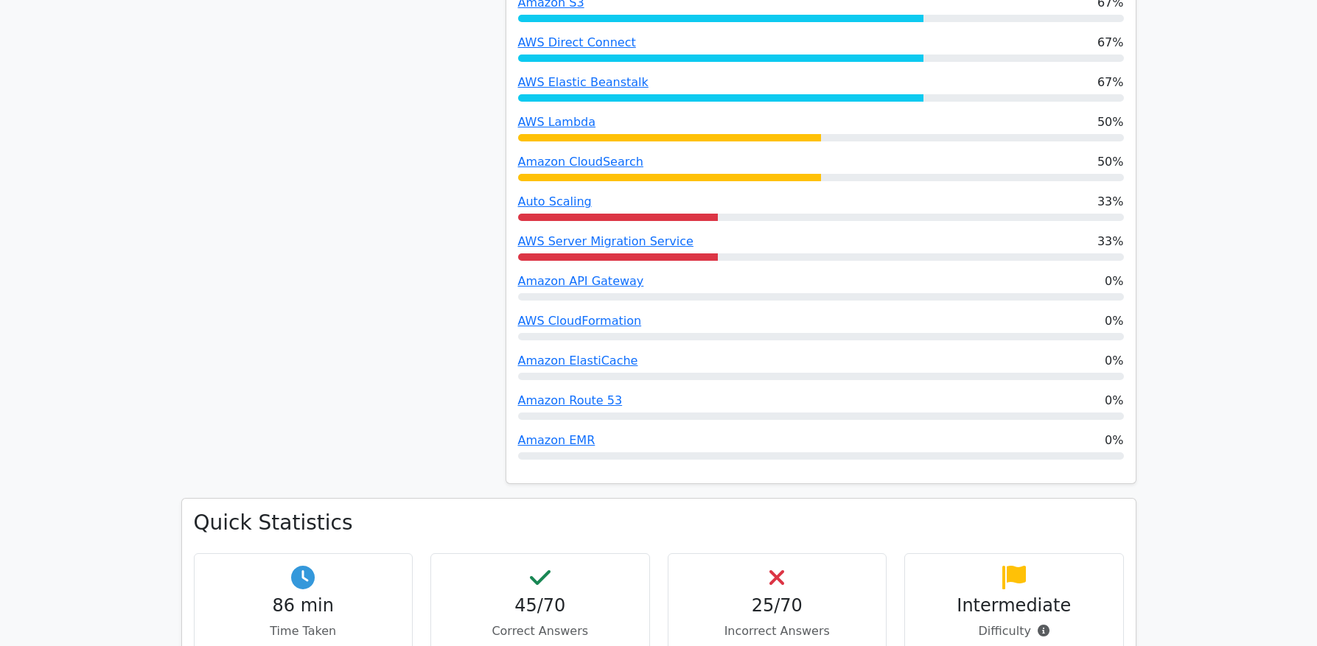
click at [823, 563] on div "25/70 Incorrect Answers" at bounding box center [778, 604] width 220 height 100
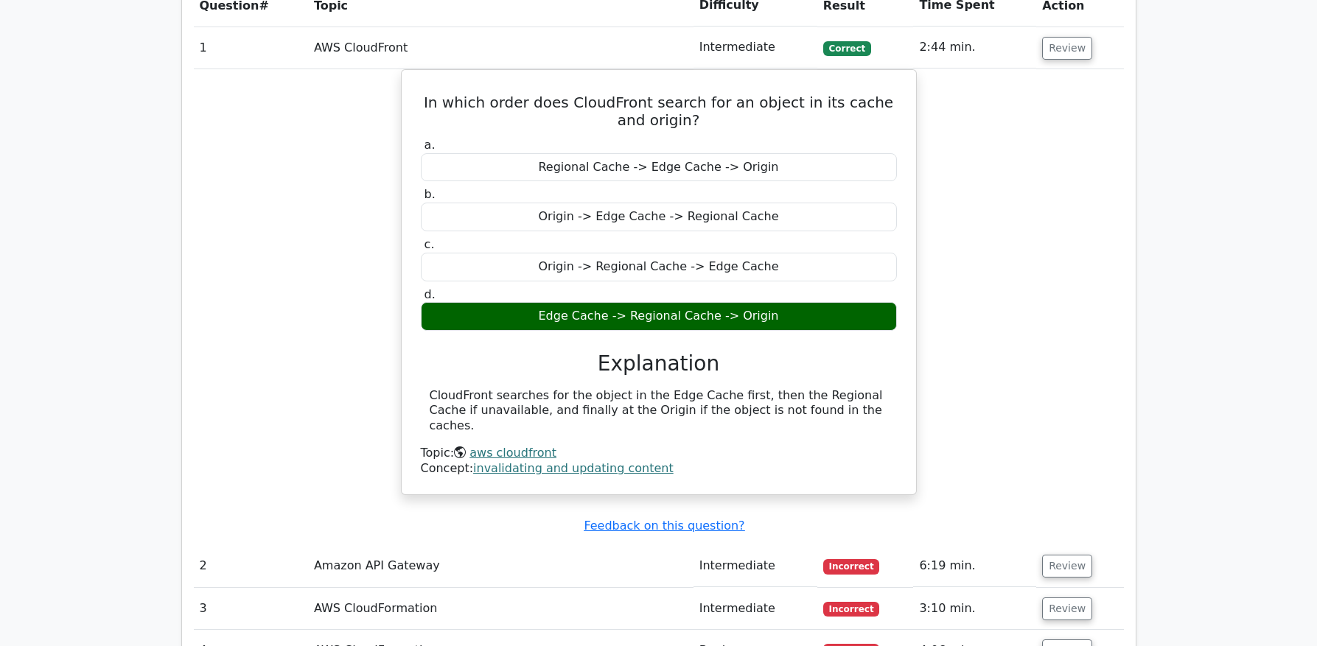
scroll to position [1946, 0]
